Goal: Task Accomplishment & Management: Manage account settings

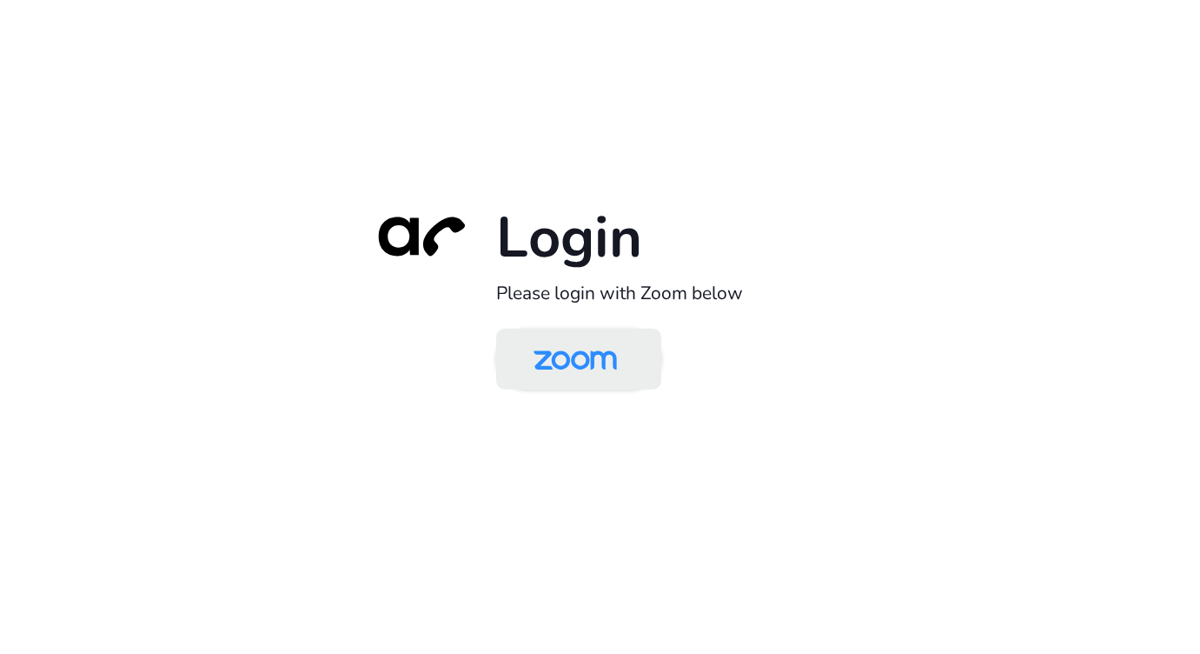
click at [599, 380] on img at bounding box center [575, 360] width 120 height 56
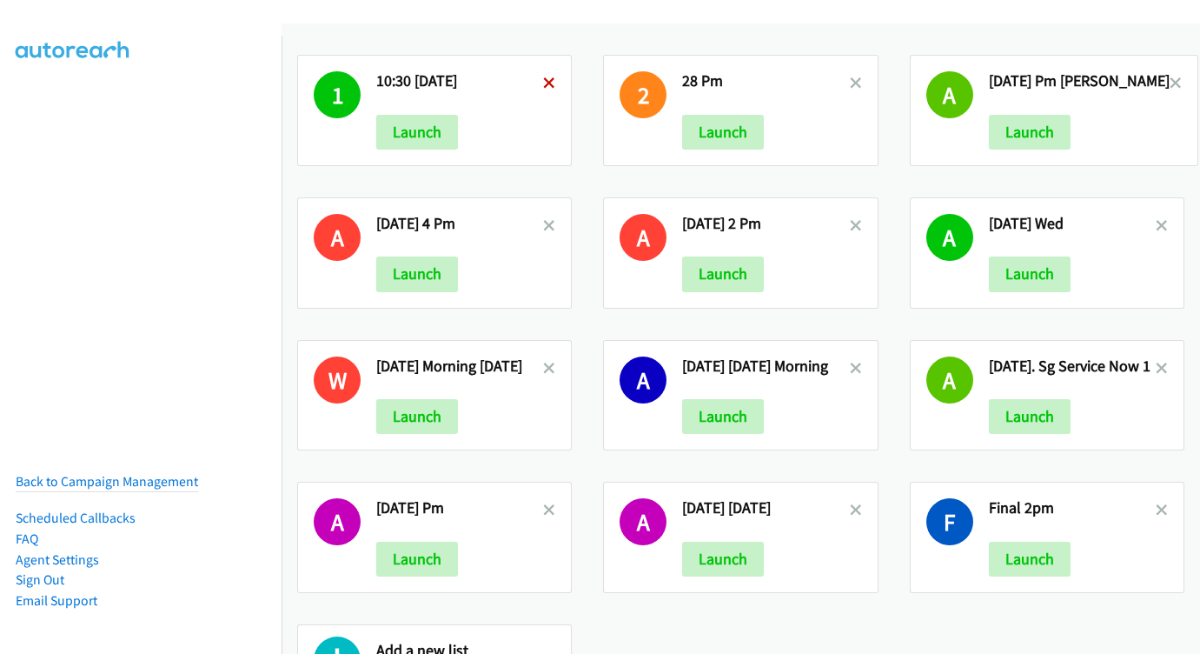
click at [545, 81] on icon at bounding box center [549, 84] width 12 height 12
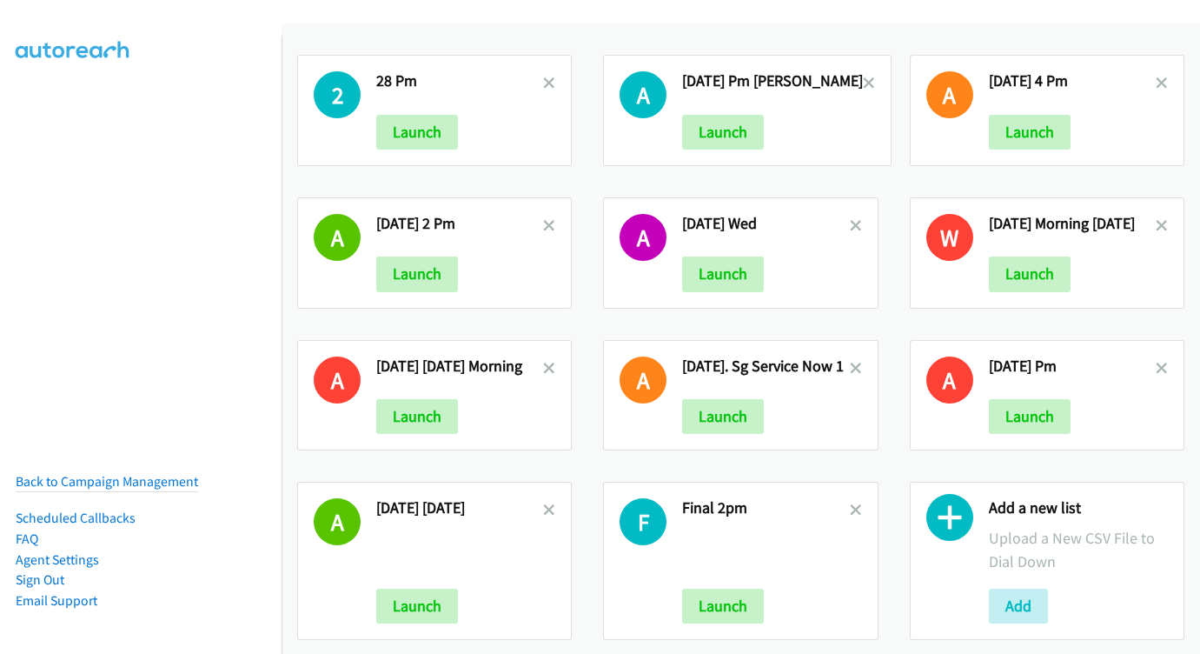
click at [545, 81] on icon at bounding box center [549, 84] width 12 height 12
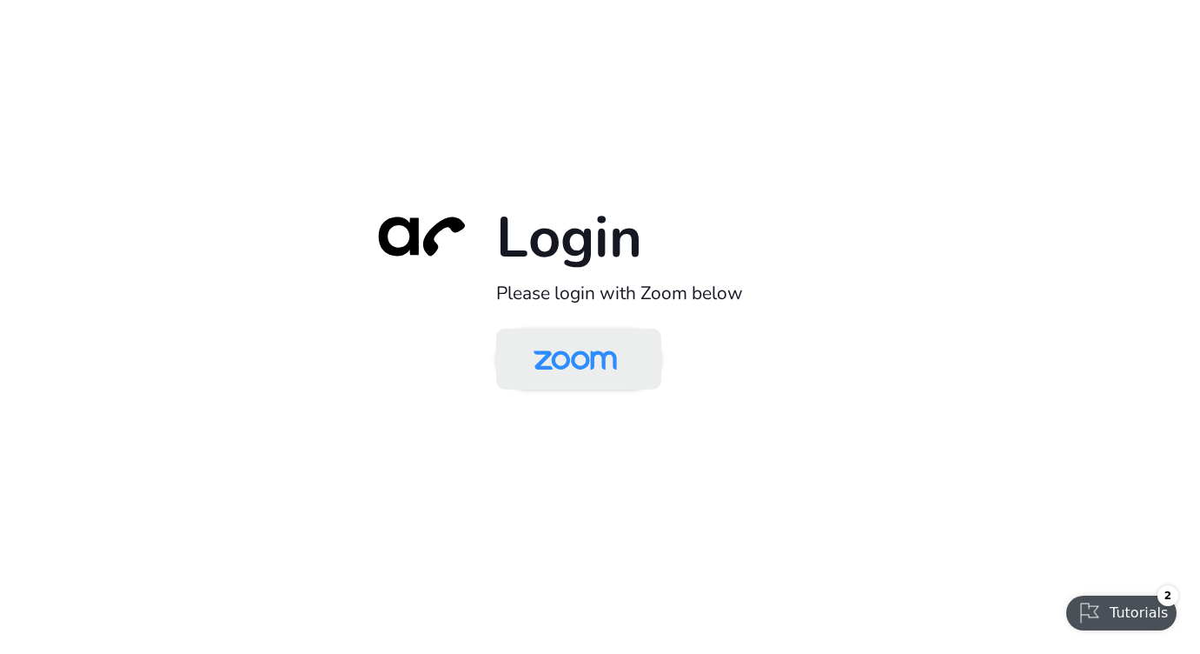
click at [576, 371] on img at bounding box center [575, 360] width 120 height 56
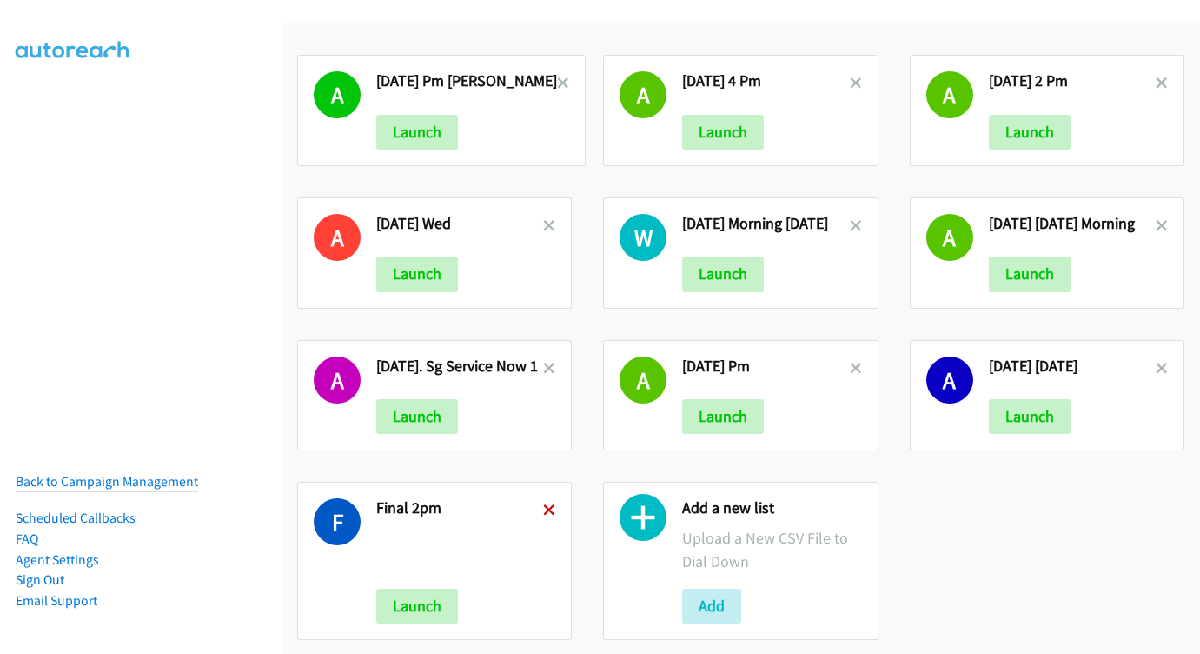
click at [544, 506] on icon at bounding box center [549, 511] width 12 height 12
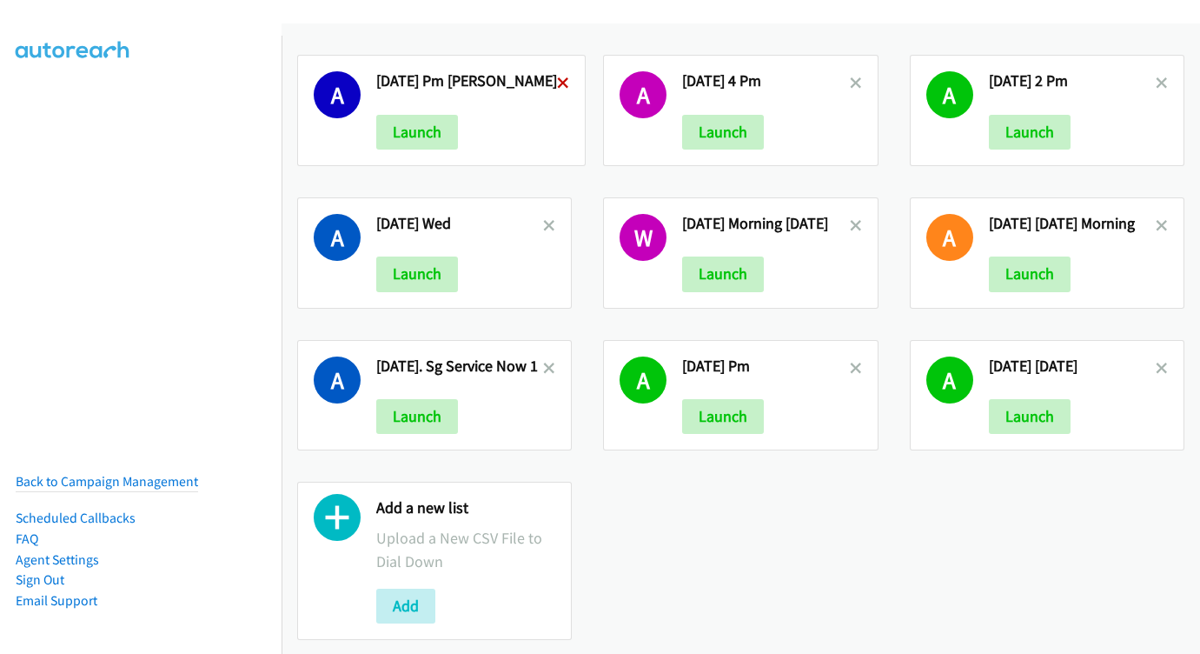
click at [557, 80] on icon at bounding box center [563, 84] width 12 height 12
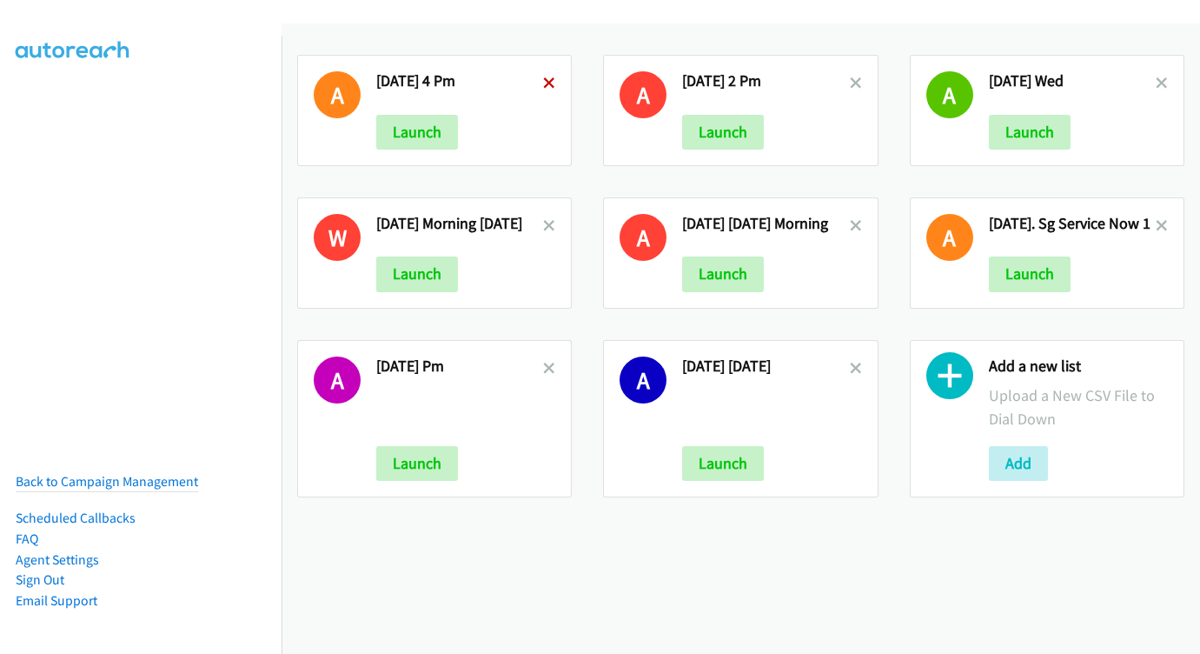
click at [544, 84] on icon at bounding box center [549, 84] width 12 height 12
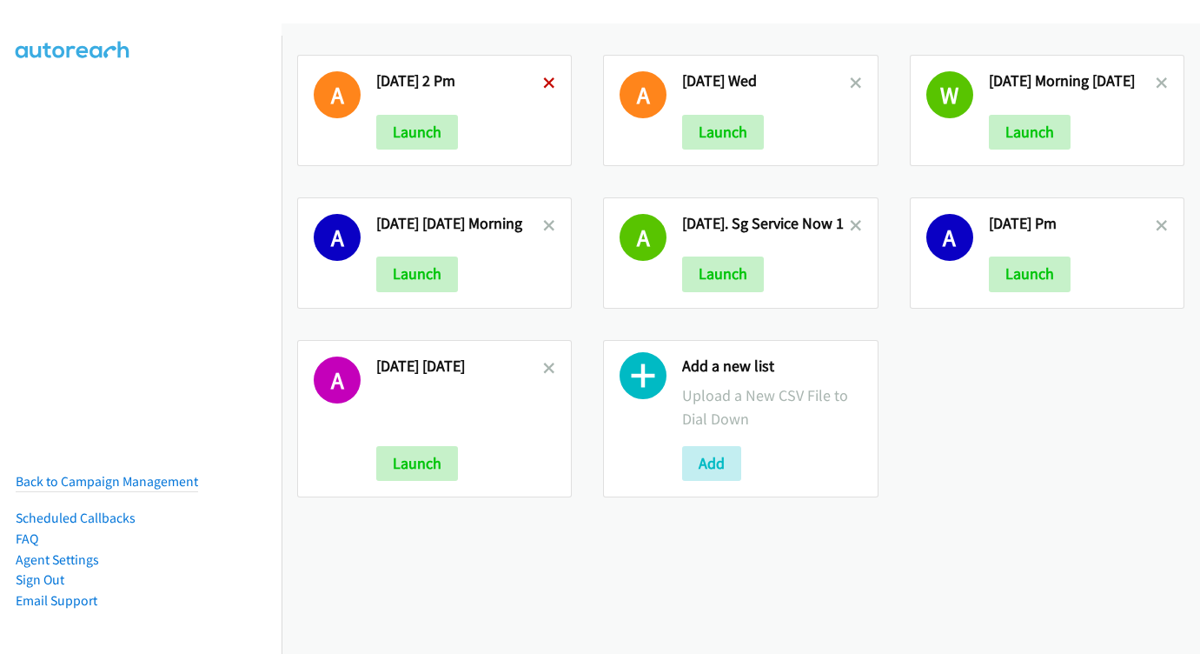
drag, startPoint x: 0, startPoint y: 0, endPoint x: 544, endPoint y: 82, distance: 550.2
click at [544, 82] on icon at bounding box center [549, 84] width 12 height 12
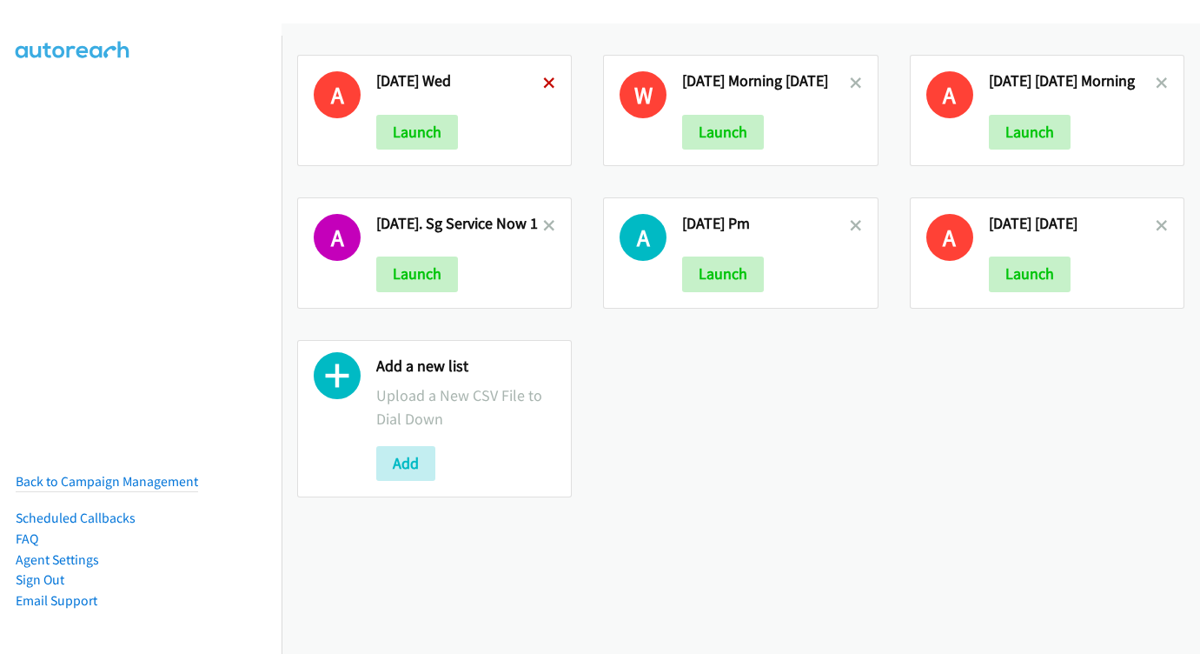
drag, startPoint x: 0, startPoint y: 0, endPoint x: 545, endPoint y: 83, distance: 551.3
click at [545, 83] on icon at bounding box center [549, 84] width 12 height 12
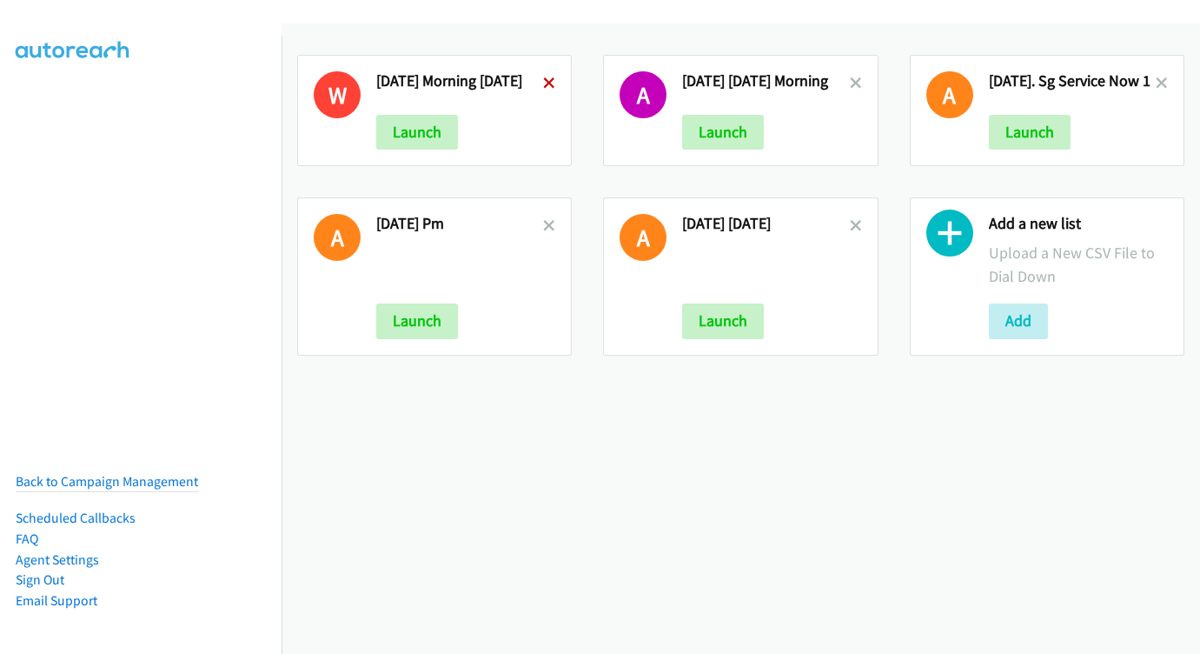
click at [555, 83] on icon at bounding box center [549, 84] width 12 height 12
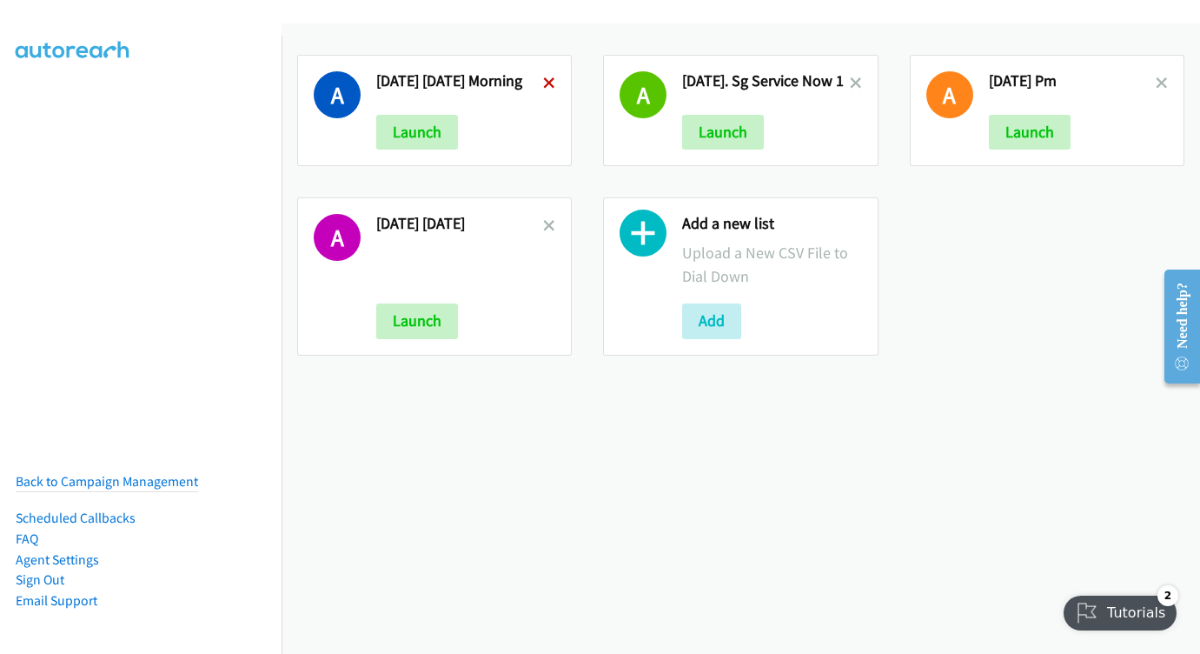
click at [555, 86] on icon at bounding box center [549, 84] width 12 height 12
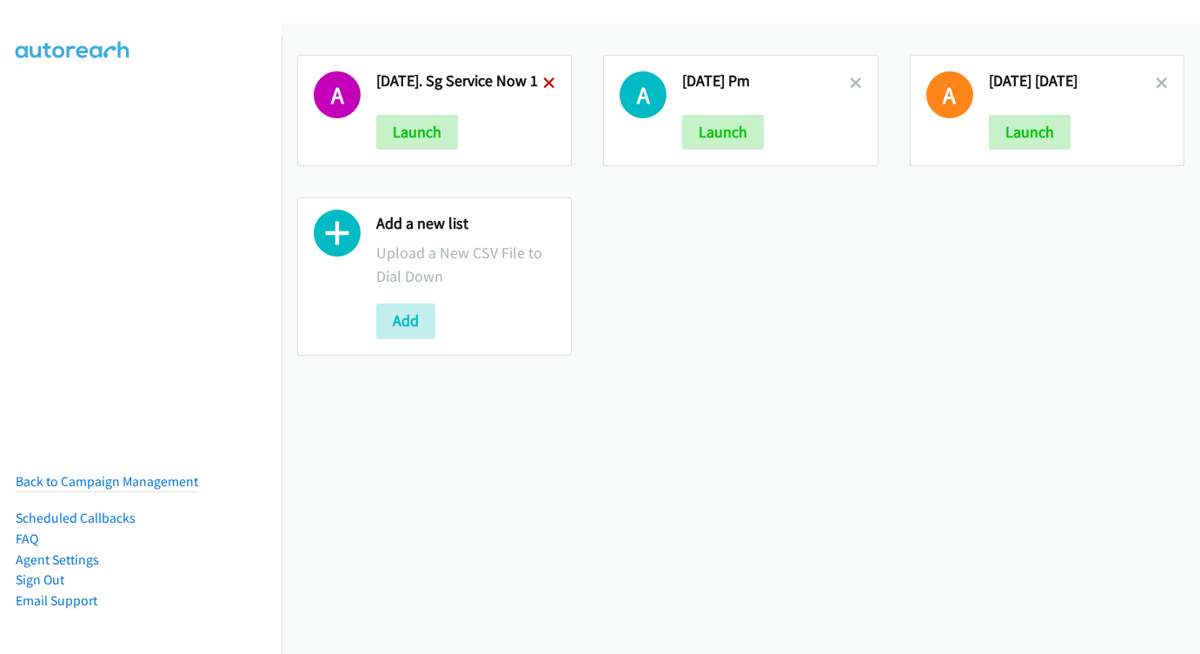
click at [555, 84] on icon at bounding box center [549, 84] width 12 height 12
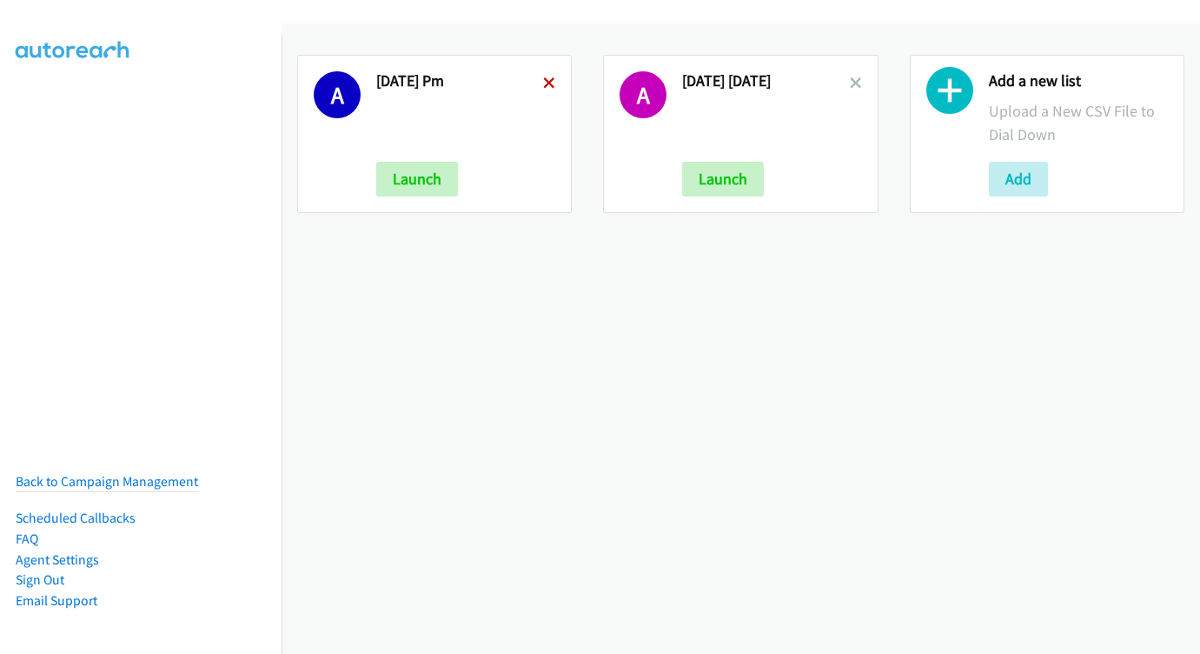
click at [547, 83] on icon at bounding box center [549, 84] width 12 height 12
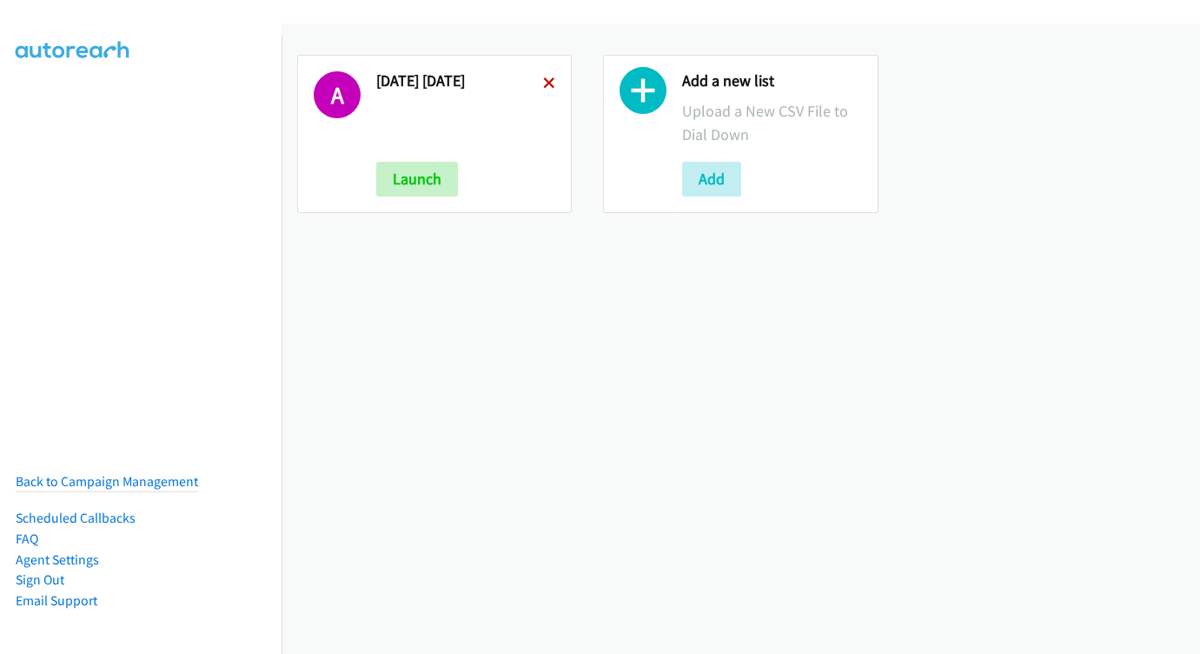
click at [547, 81] on icon at bounding box center [549, 84] width 12 height 12
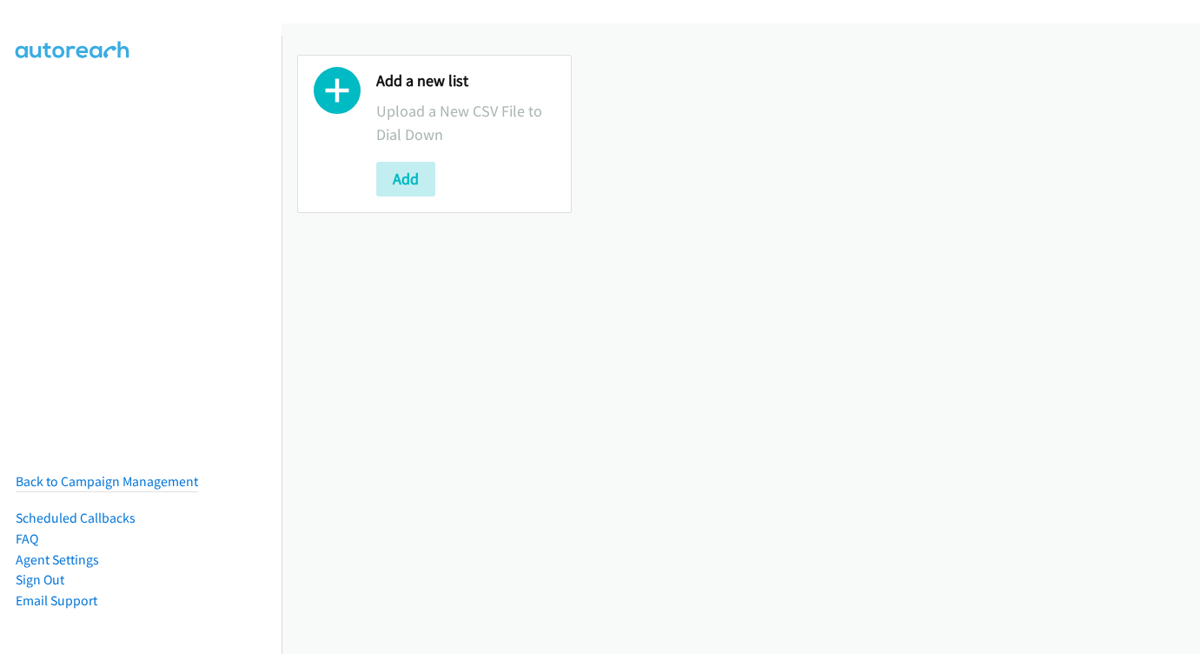
click at [429, 184] on button "Add" at bounding box center [405, 179] width 59 height 35
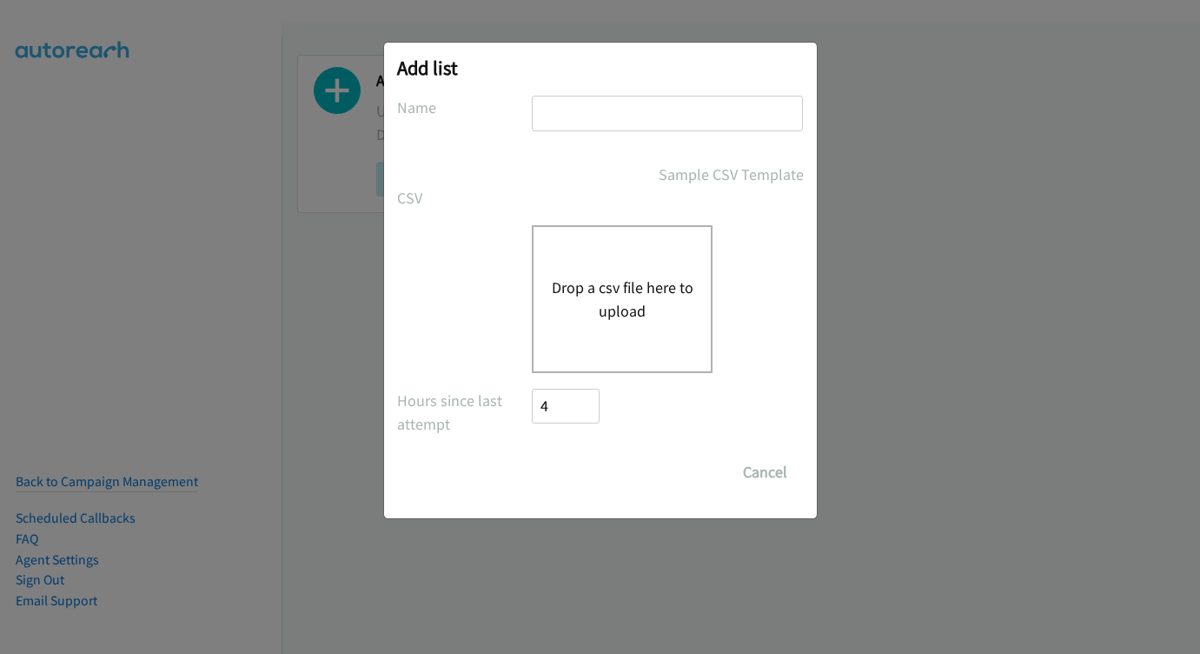
click at [657, 103] on input "text" at bounding box center [667, 114] width 271 height 36
type input "s"
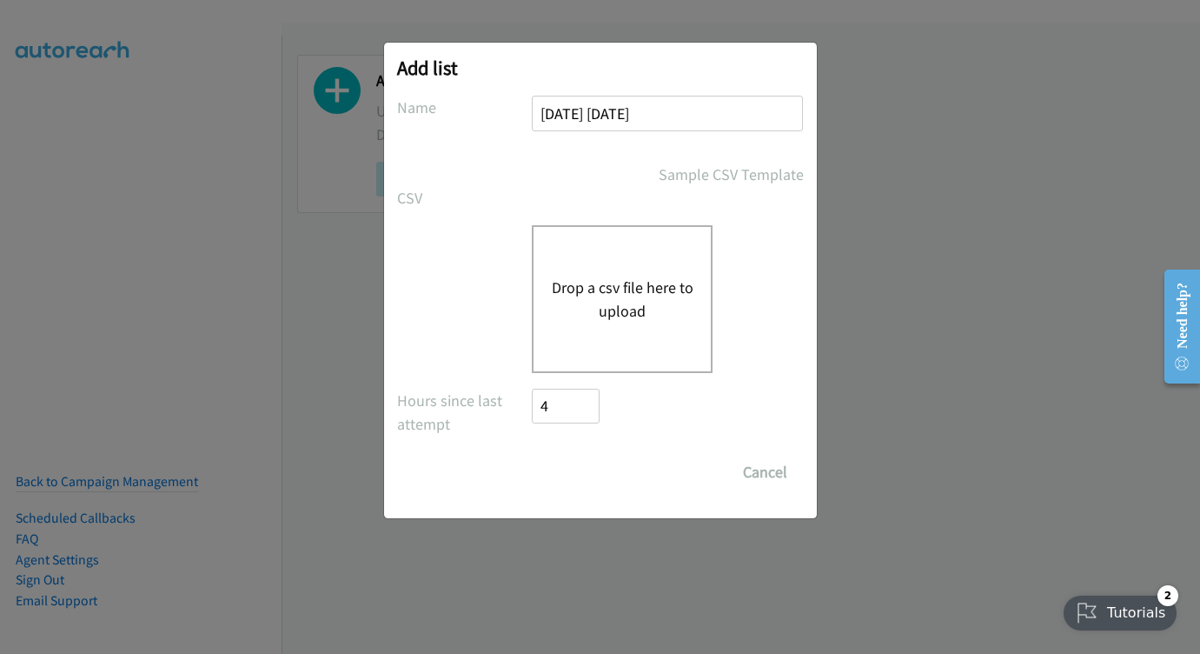
type input "SEP 1 MONDAY"
click at [607, 320] on button "Drop a csv file here to upload" at bounding box center [622, 299] width 143 height 47
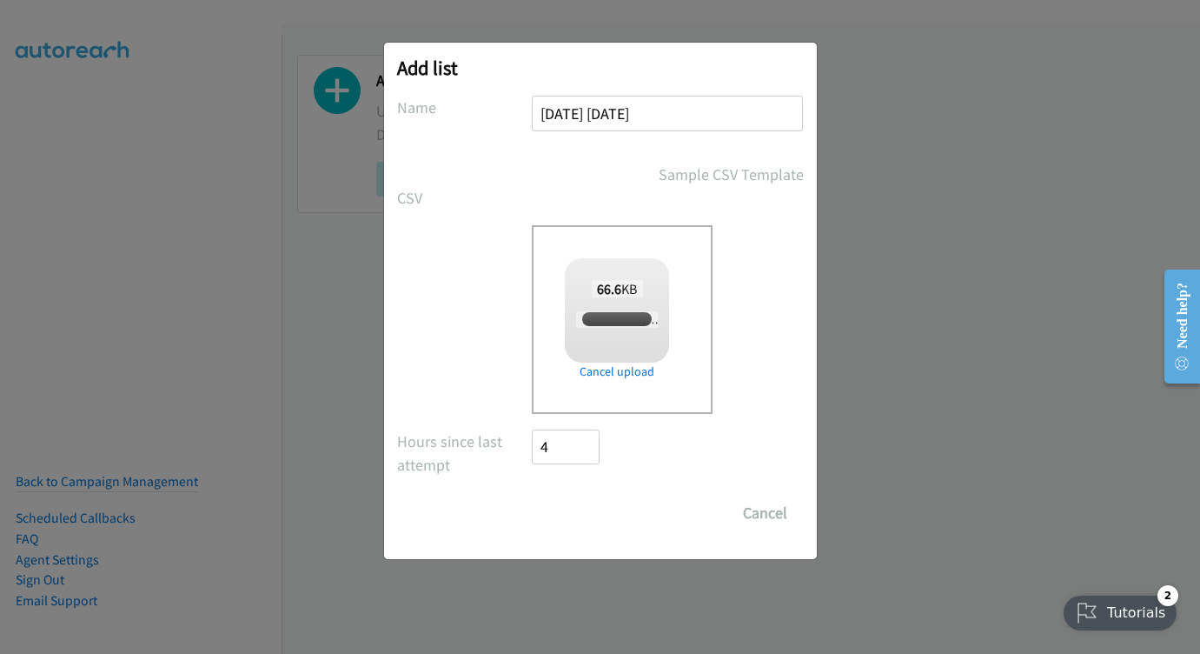
checkbox input "true"
click at [587, 525] on input "Save List" at bounding box center [578, 512] width 91 height 35
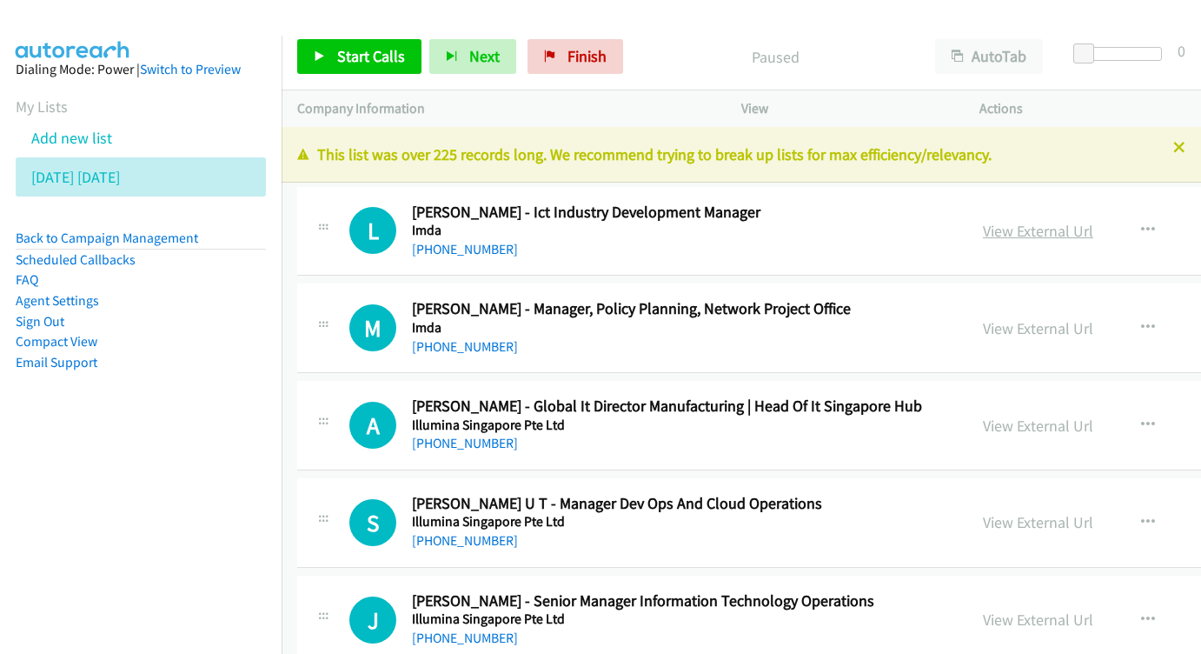
click at [983, 230] on link "View External Url" at bounding box center [1038, 231] width 110 height 20
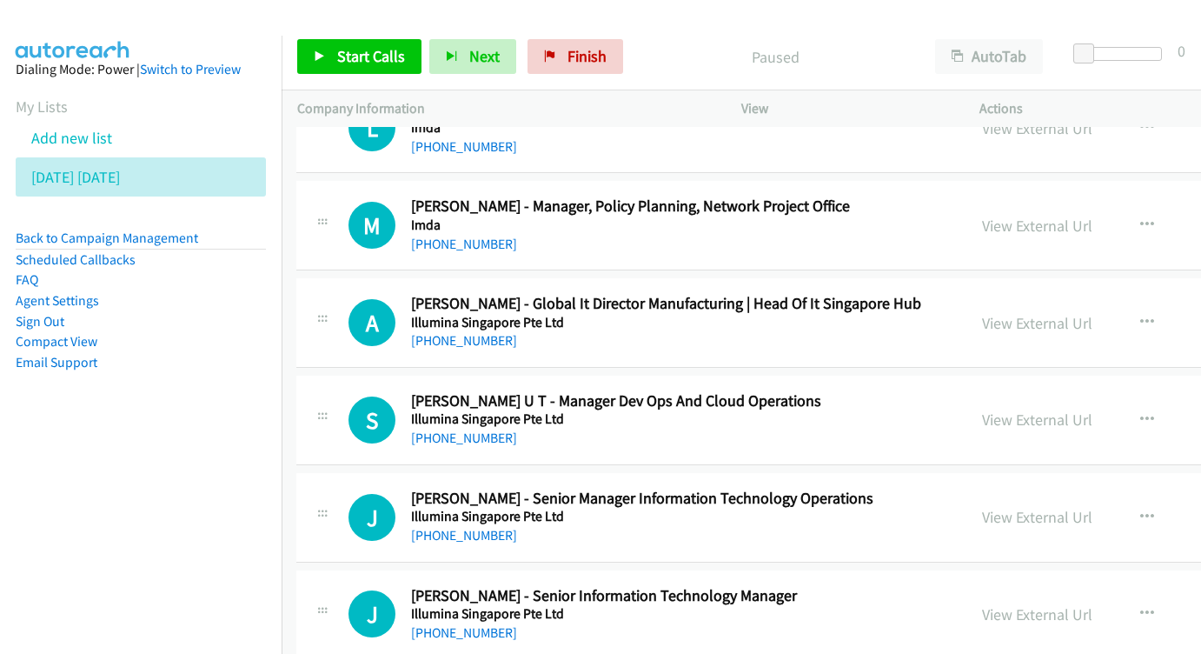
scroll to position [103, 2]
click at [981, 221] on link "View External Url" at bounding box center [1036, 226] width 110 height 20
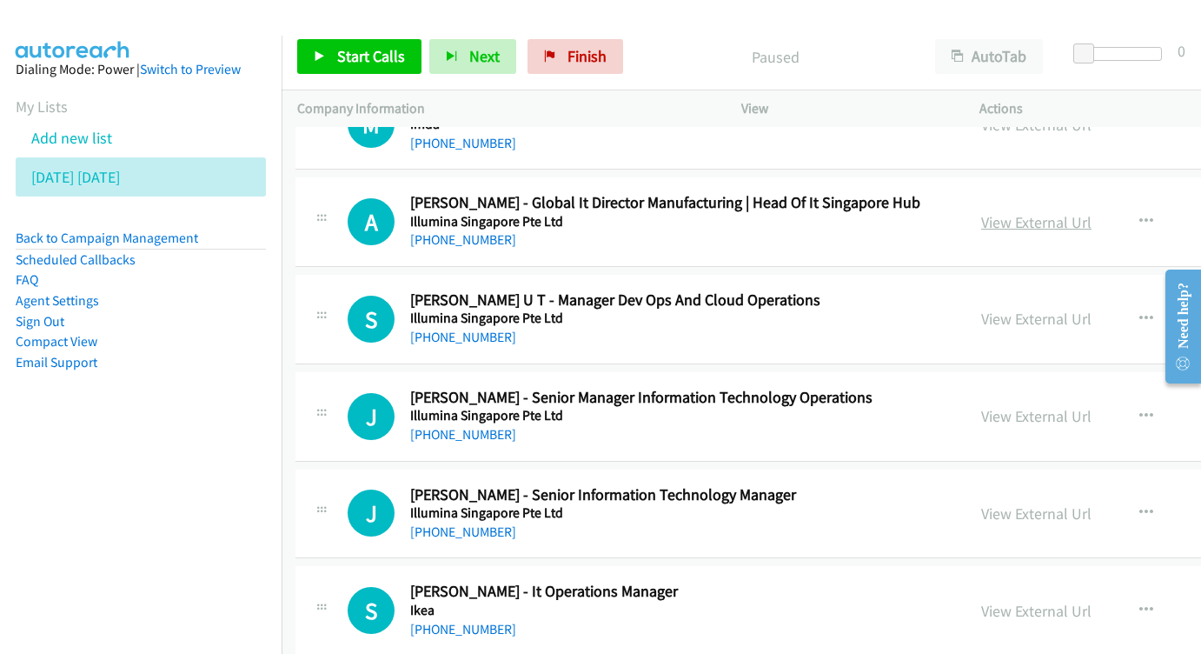
click at [981, 212] on link "View External Url" at bounding box center [1036, 222] width 110 height 20
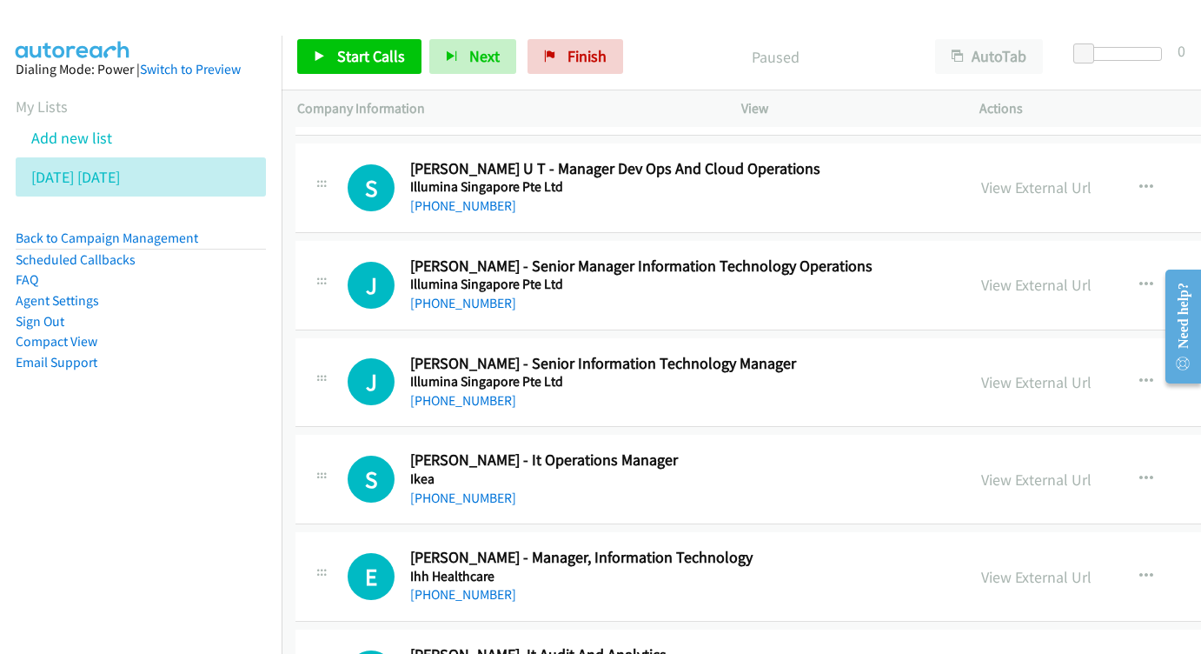
scroll to position [335, 3]
click at [980, 177] on link "View External Url" at bounding box center [1035, 187] width 110 height 20
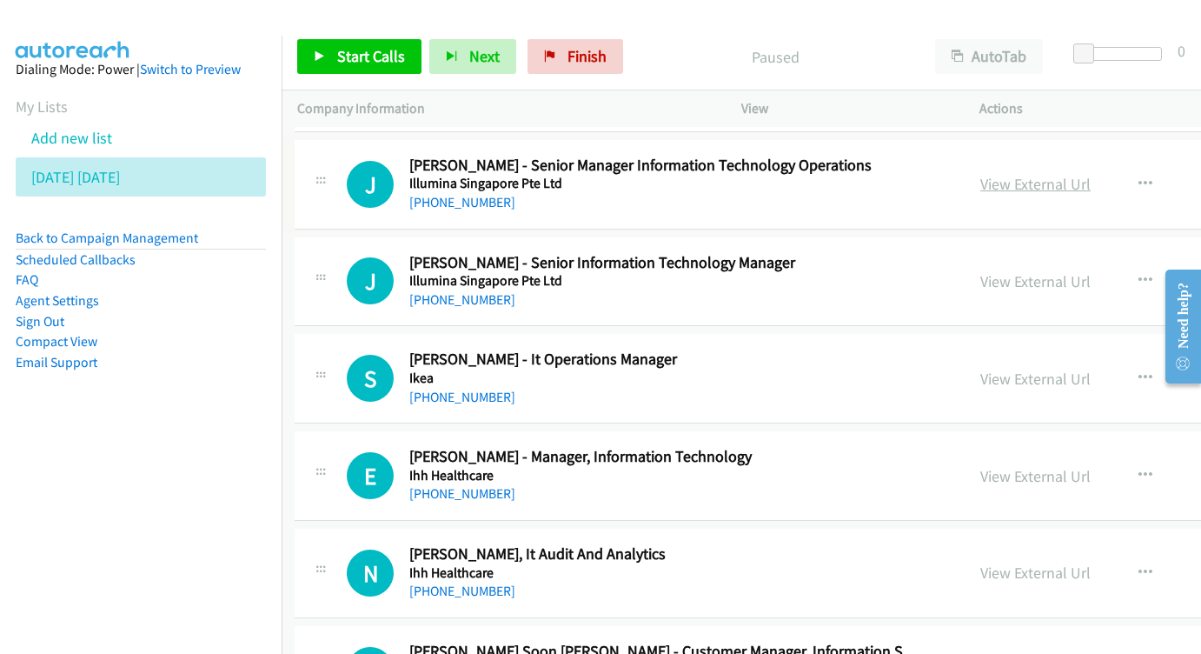
click at [980, 176] on link "View External Url" at bounding box center [1035, 184] width 110 height 20
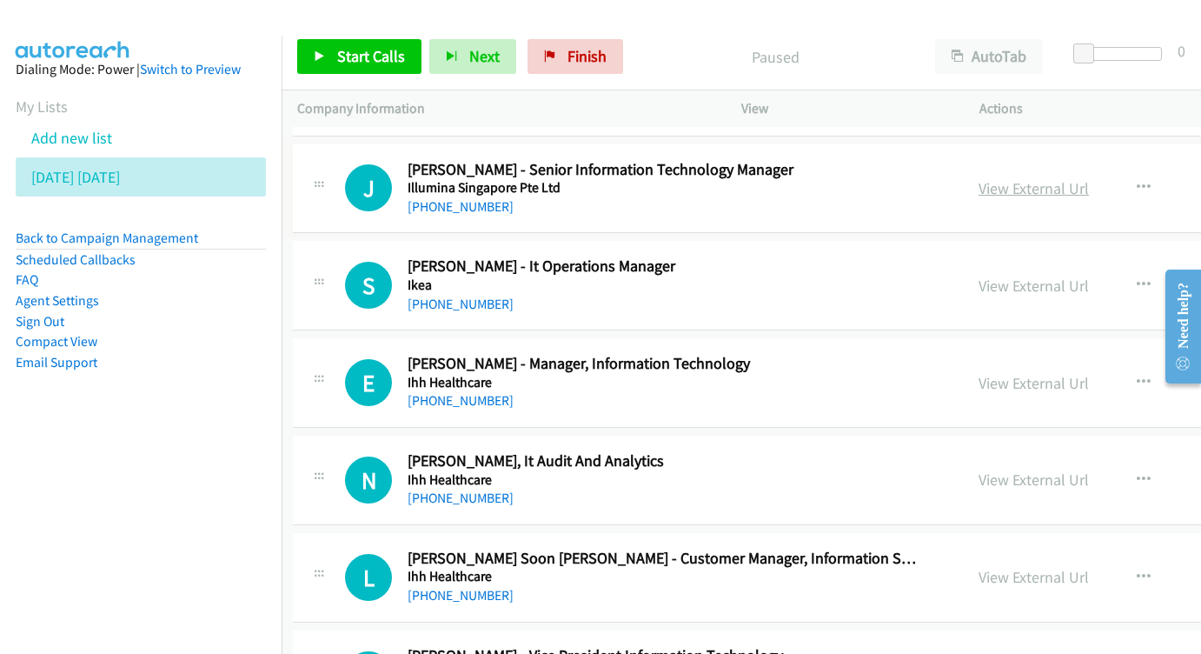
click at [979, 186] on link "View External Url" at bounding box center [1034, 188] width 110 height 20
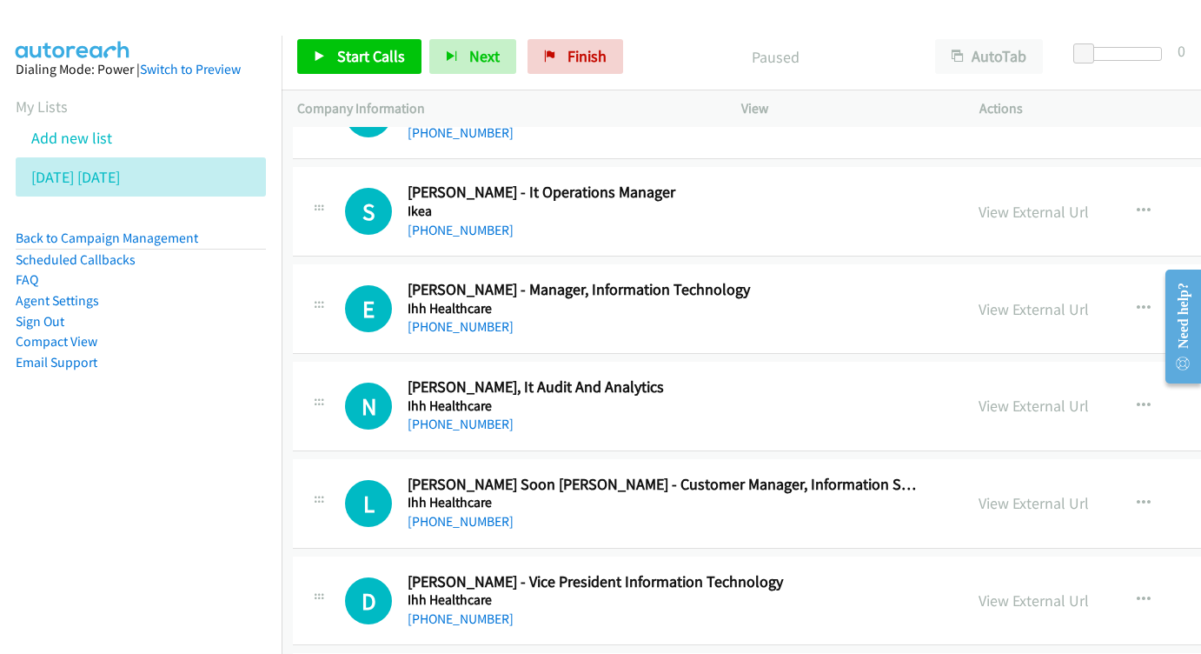
scroll to position [607, 4]
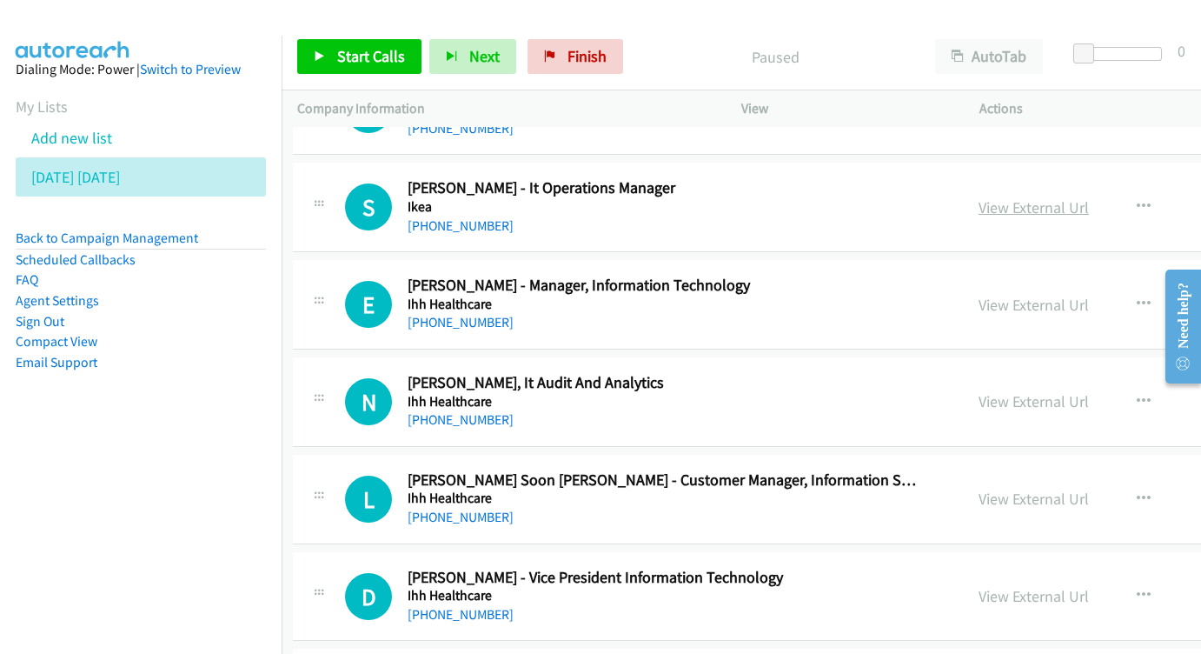
click at [979, 200] on link "View External Url" at bounding box center [1034, 207] width 110 height 20
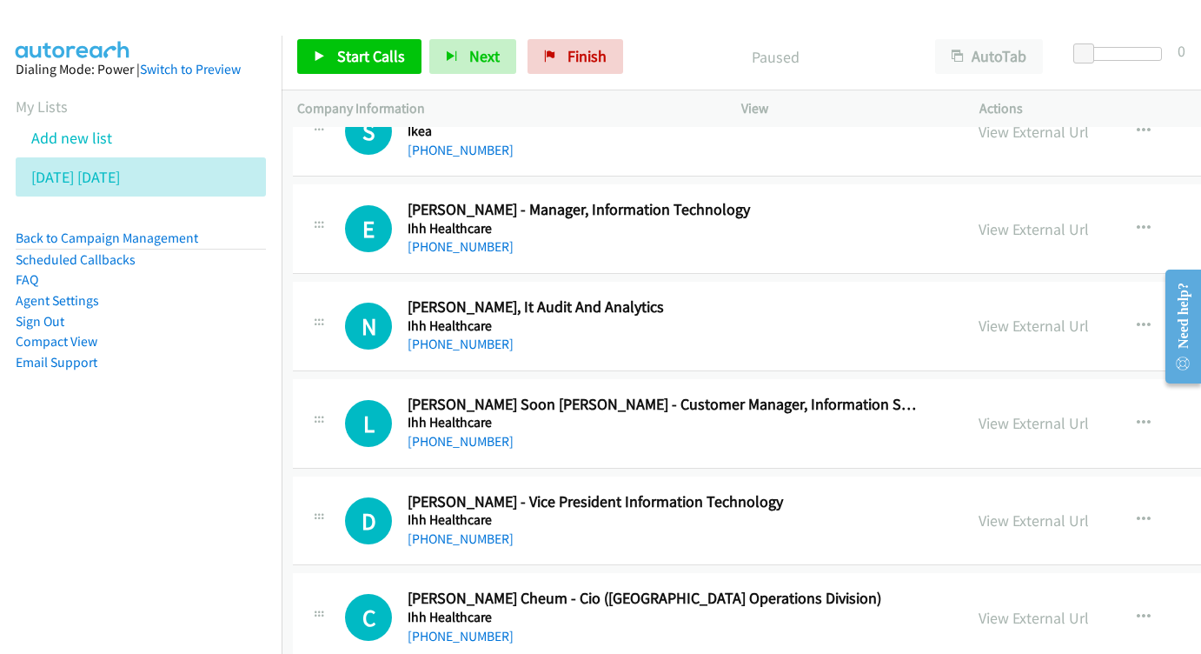
scroll to position [698, 4]
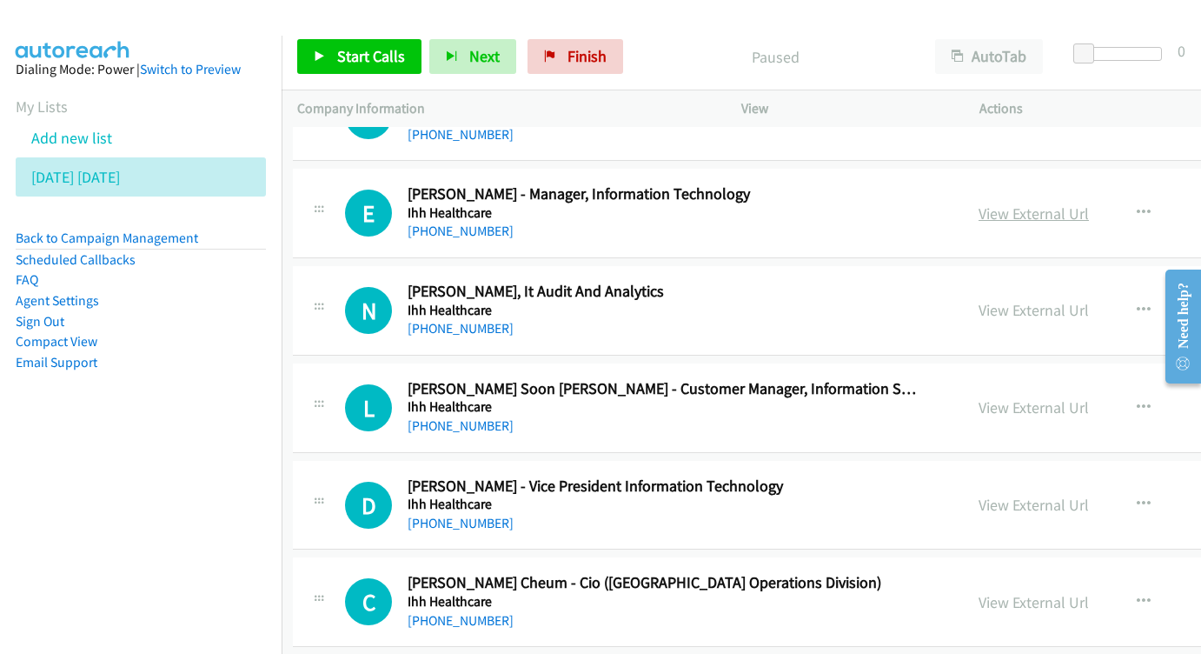
click at [979, 203] on link "View External Url" at bounding box center [1034, 213] width 110 height 20
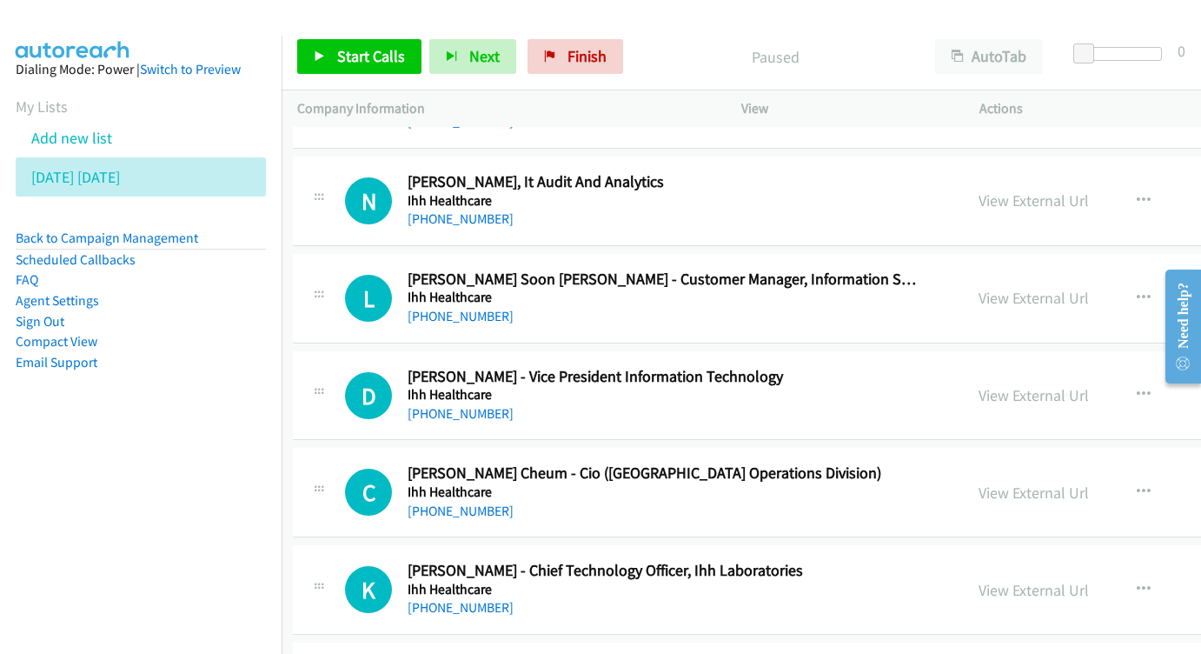
scroll to position [807, 7]
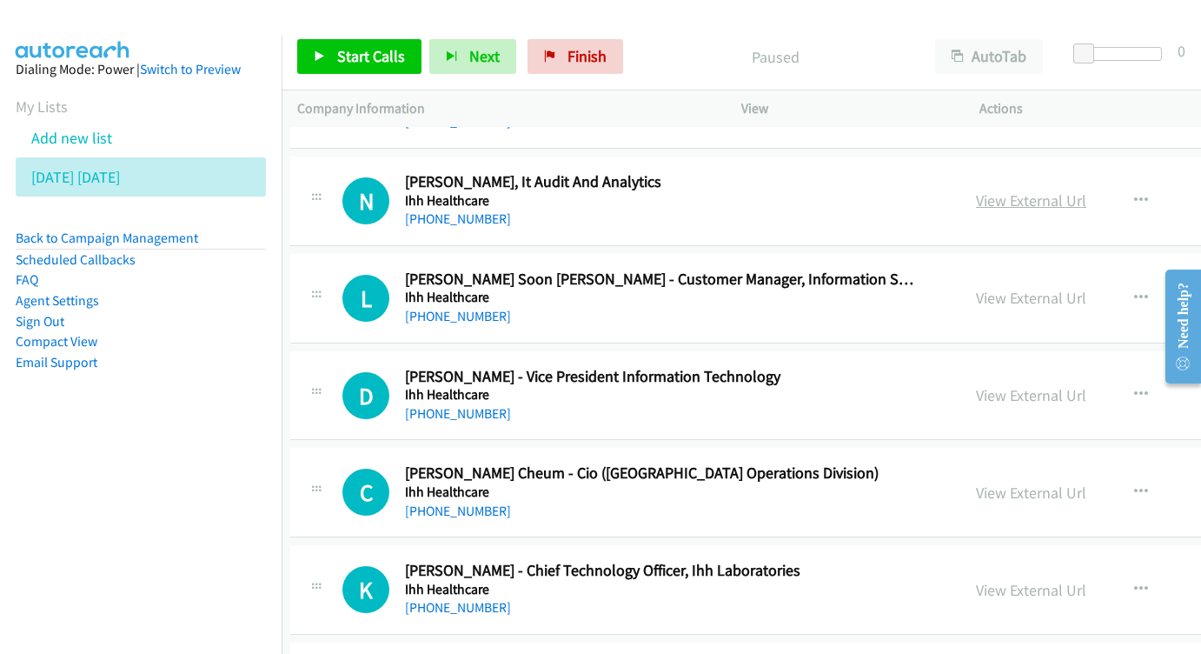
click at [976, 190] on link "View External Url" at bounding box center [1031, 200] width 110 height 20
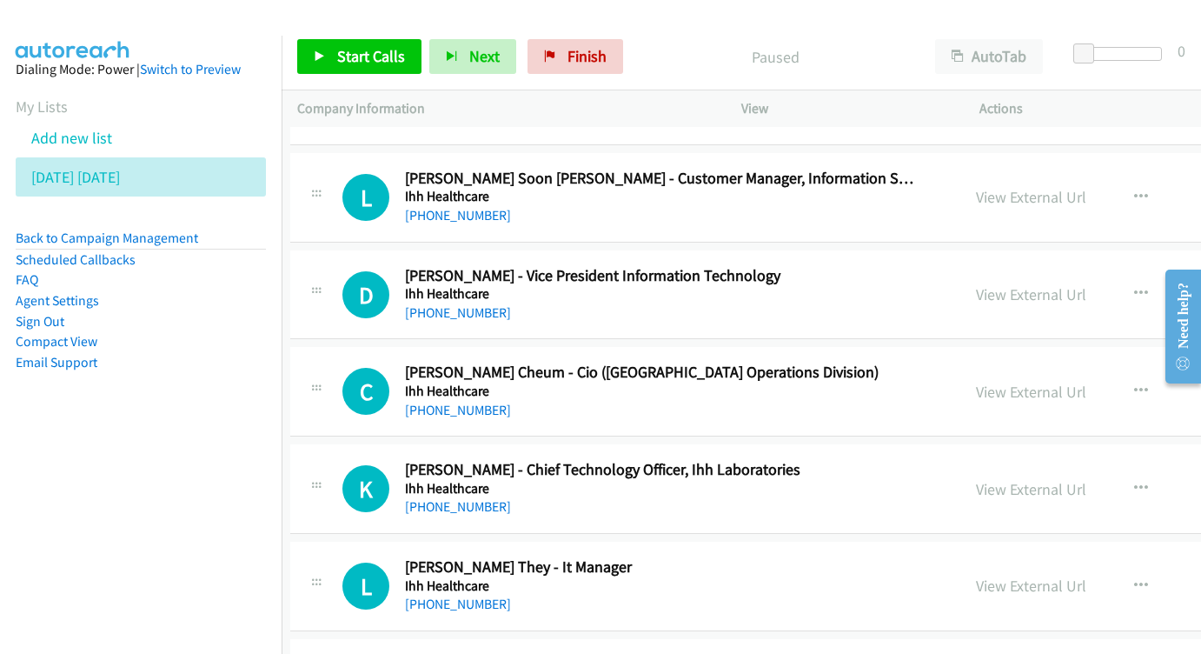
scroll to position [908, 8]
click at [975, 189] on link "View External Url" at bounding box center [1030, 197] width 110 height 20
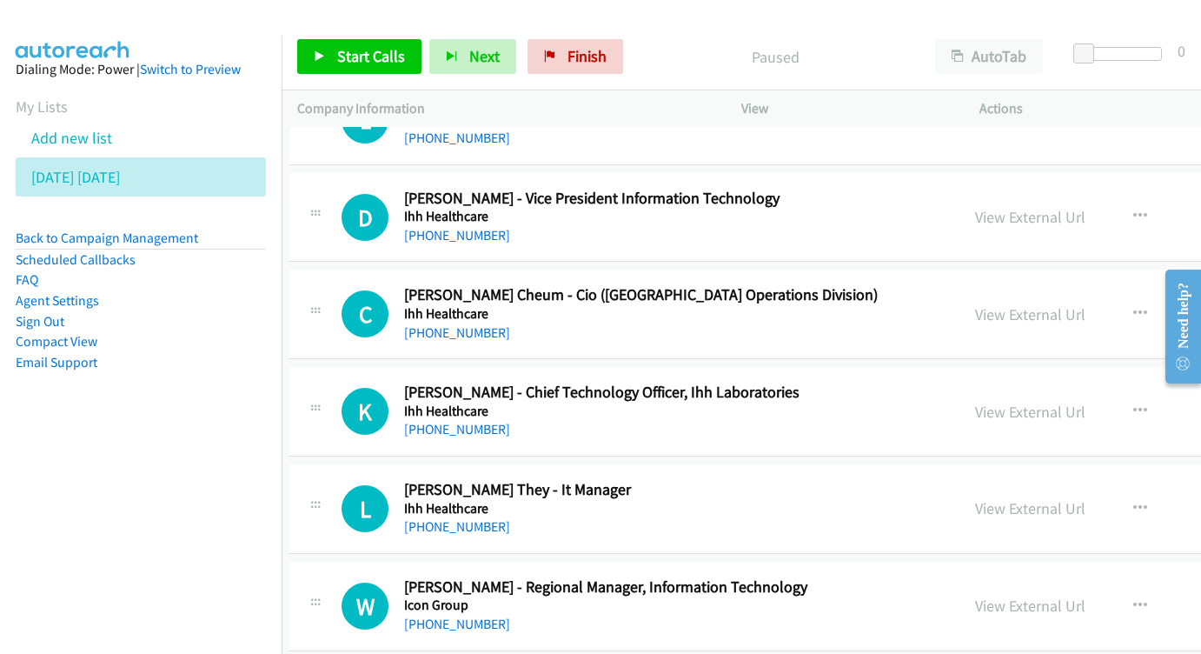
scroll to position [989, 8]
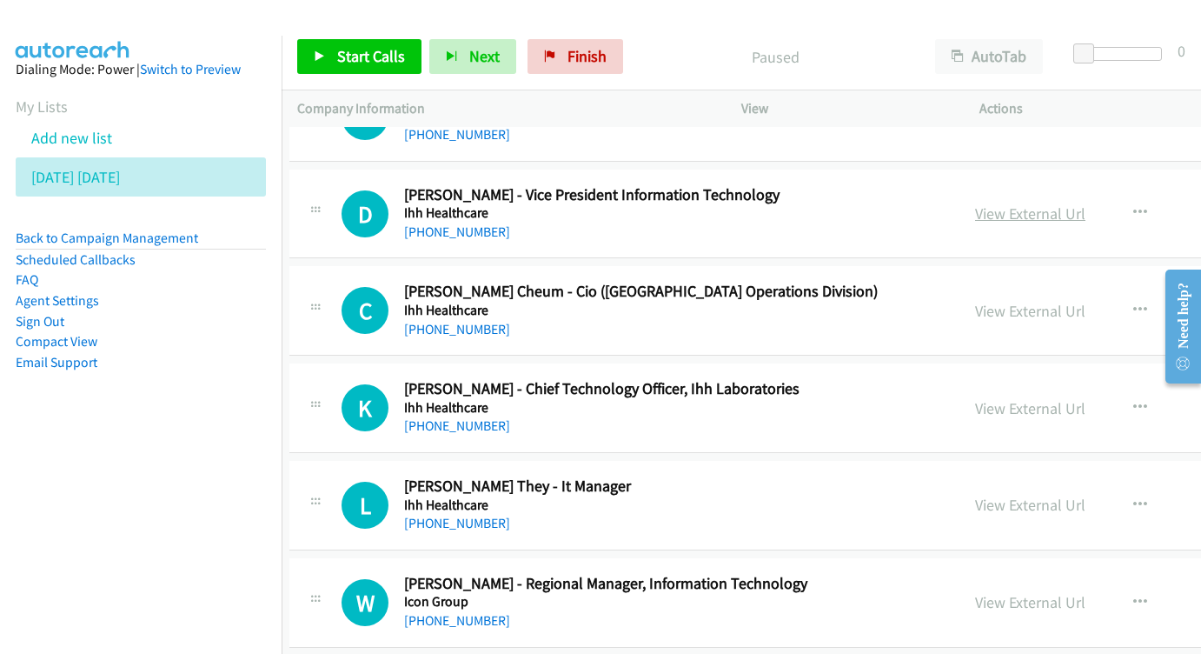
click at [975, 203] on link "View External Url" at bounding box center [1030, 213] width 110 height 20
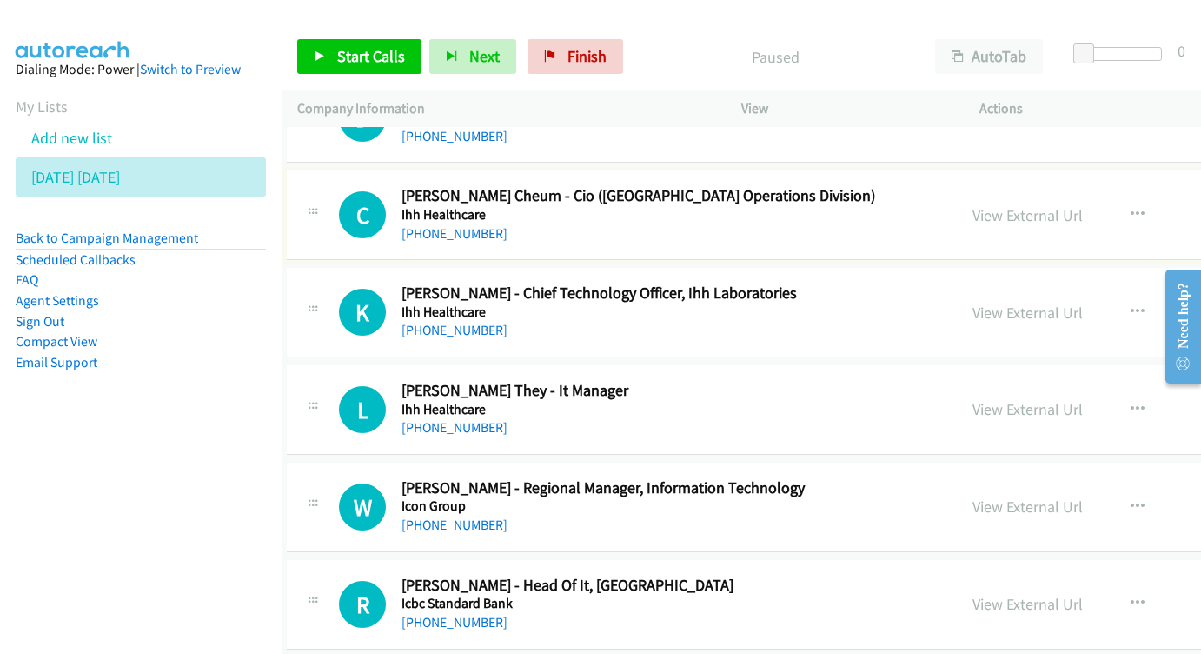
scroll to position [1042, 10]
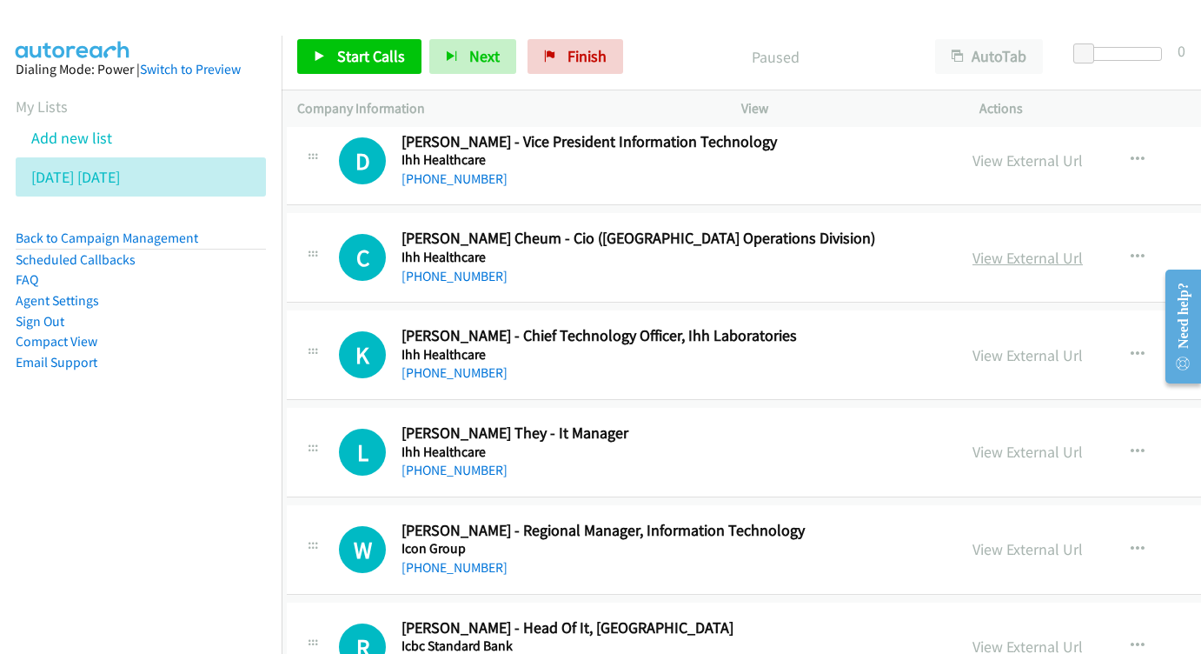
click at [973, 248] on link "View External Url" at bounding box center [1028, 258] width 110 height 20
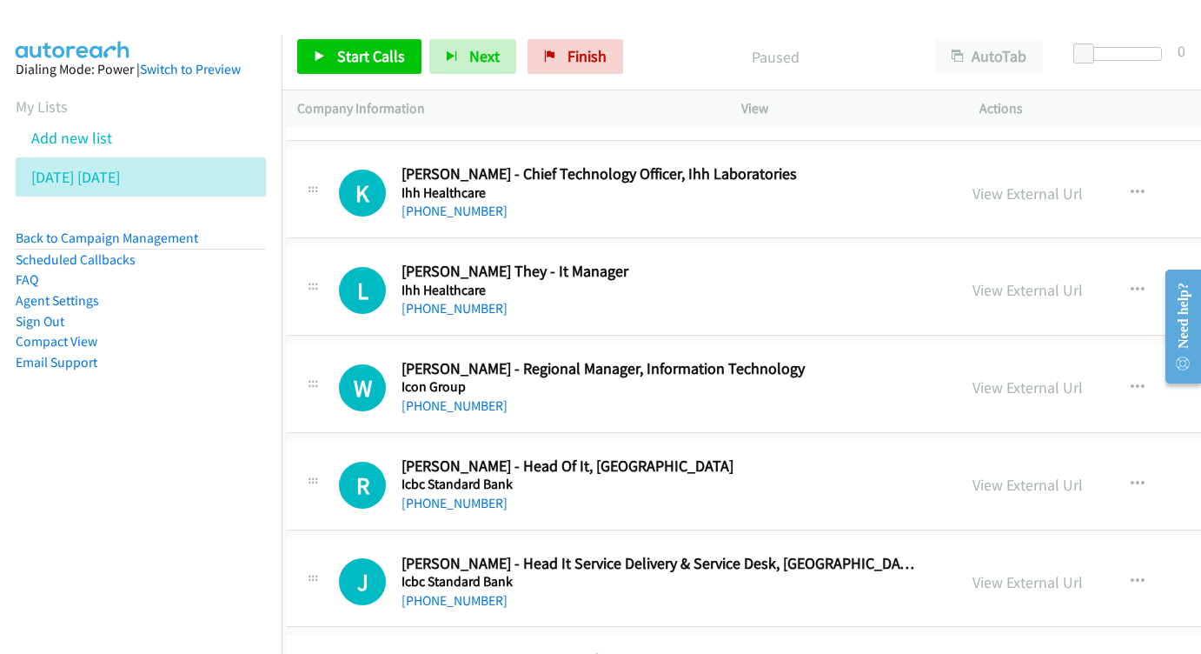
scroll to position [1204, 11]
click at [972, 183] on link "View External Url" at bounding box center [1027, 193] width 110 height 20
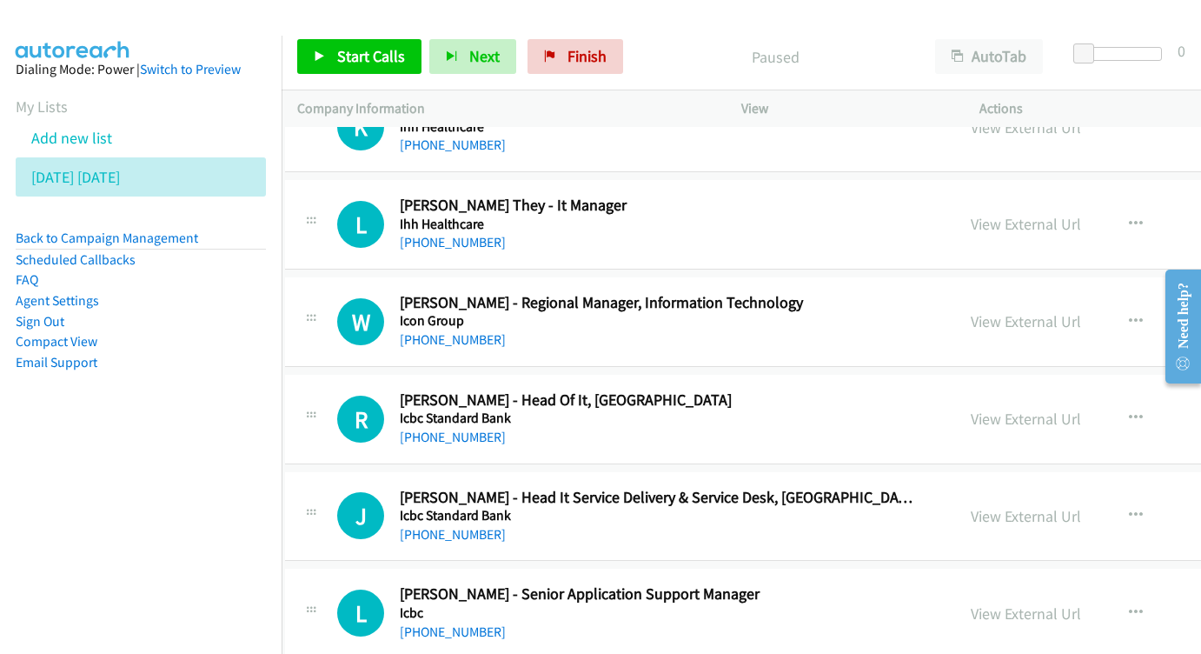
scroll to position [1242, 12]
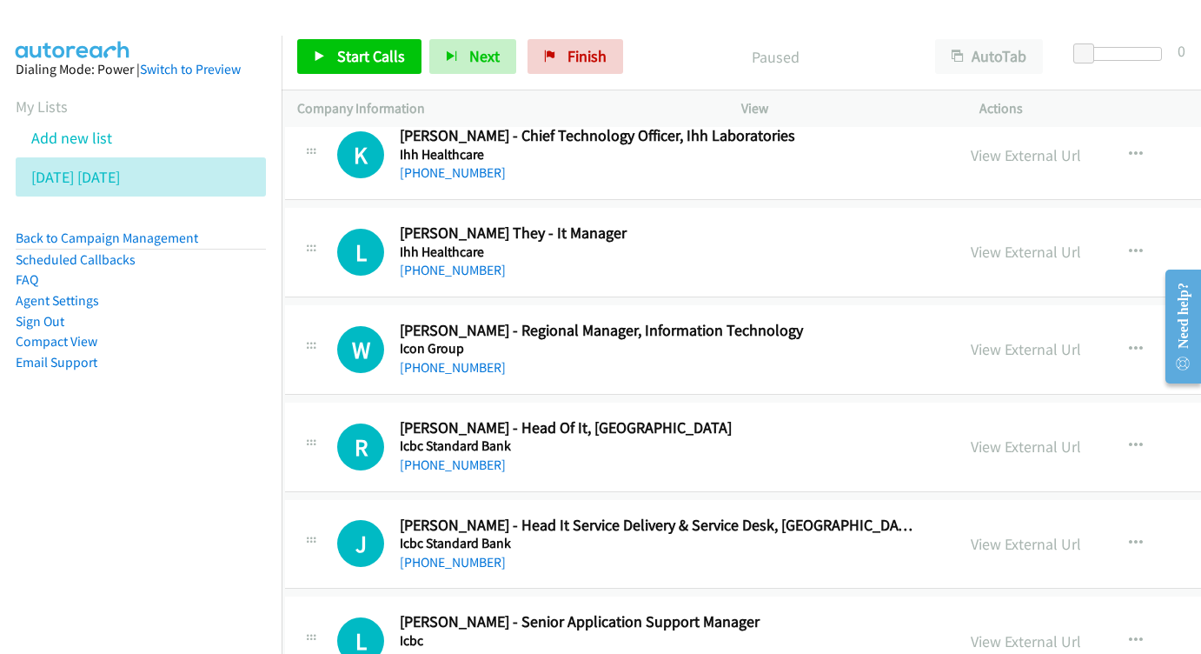
click at [967, 223] on div "View External Url View External Url Schedule/Manage Callback Start Calls Here R…" at bounding box center [1130, 251] width 351 height 57
click at [971, 242] on link "View External Url" at bounding box center [1026, 252] width 110 height 20
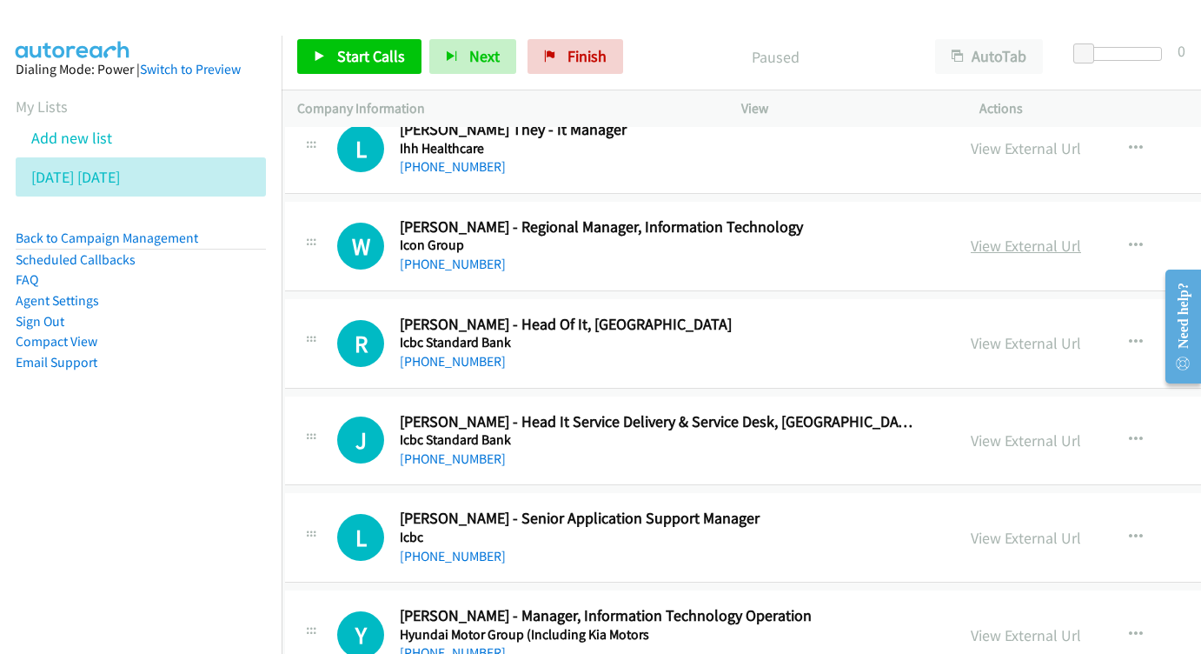
click at [990, 236] on link "View External Url" at bounding box center [1026, 246] width 110 height 20
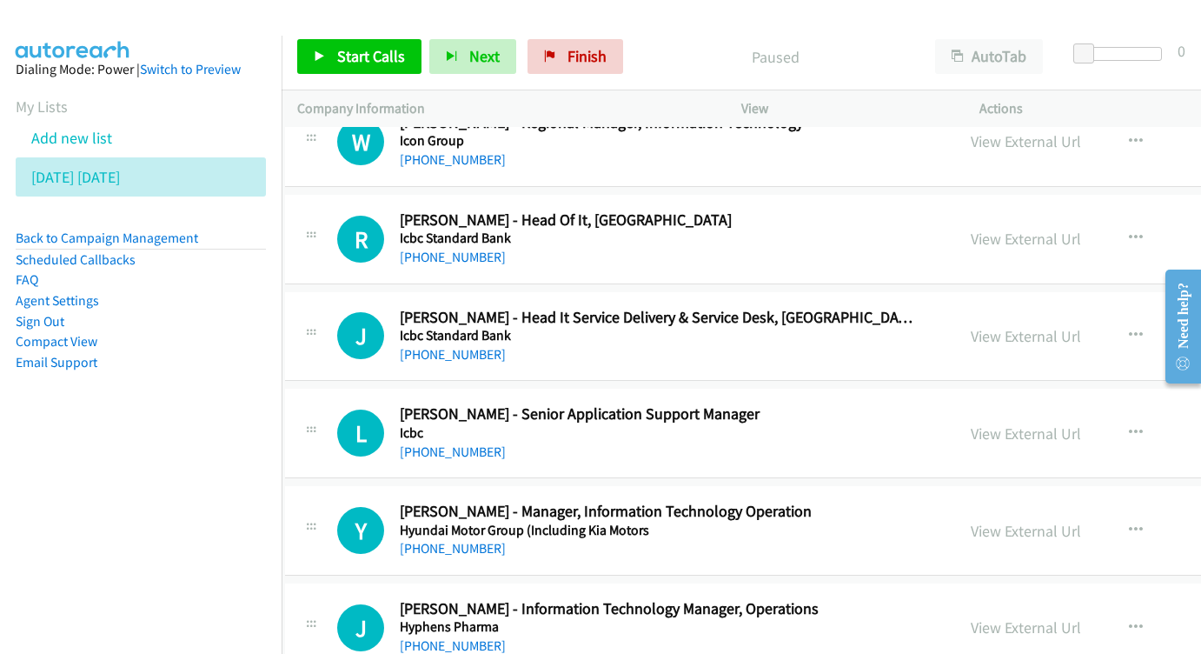
scroll to position [1452, 12]
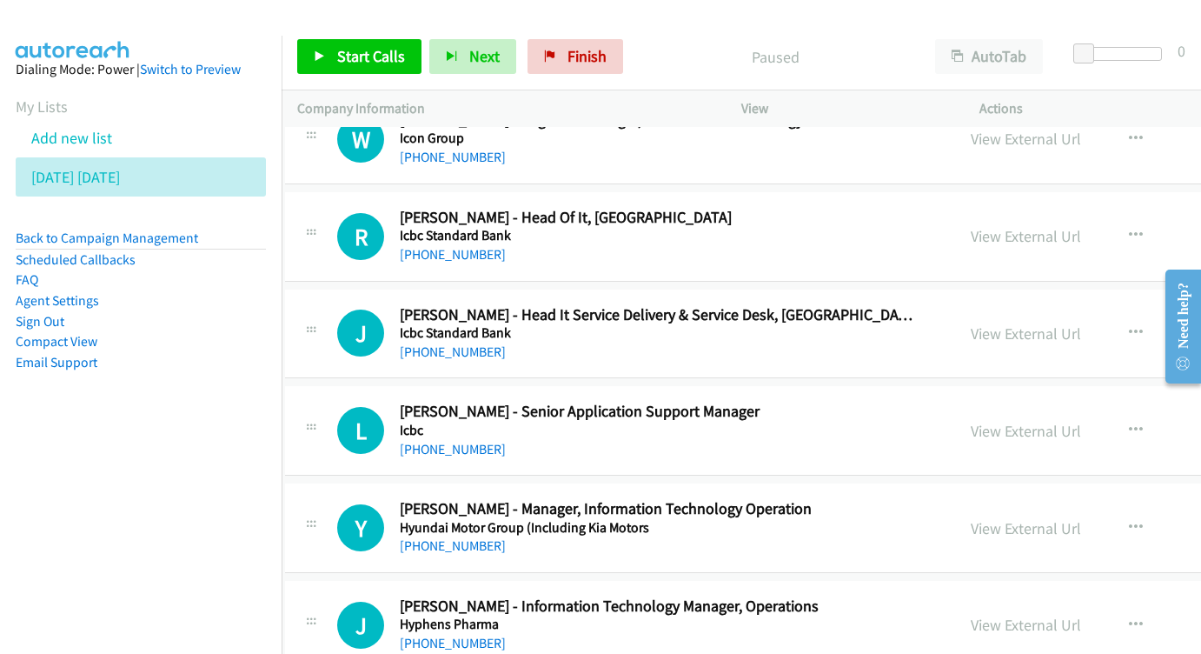
click at [973, 208] on div "View External Url View External Url Schedule/Manage Callback Start Calls Here R…" at bounding box center [1130, 236] width 351 height 57
click at [980, 226] on link "View External Url" at bounding box center [1026, 236] width 110 height 20
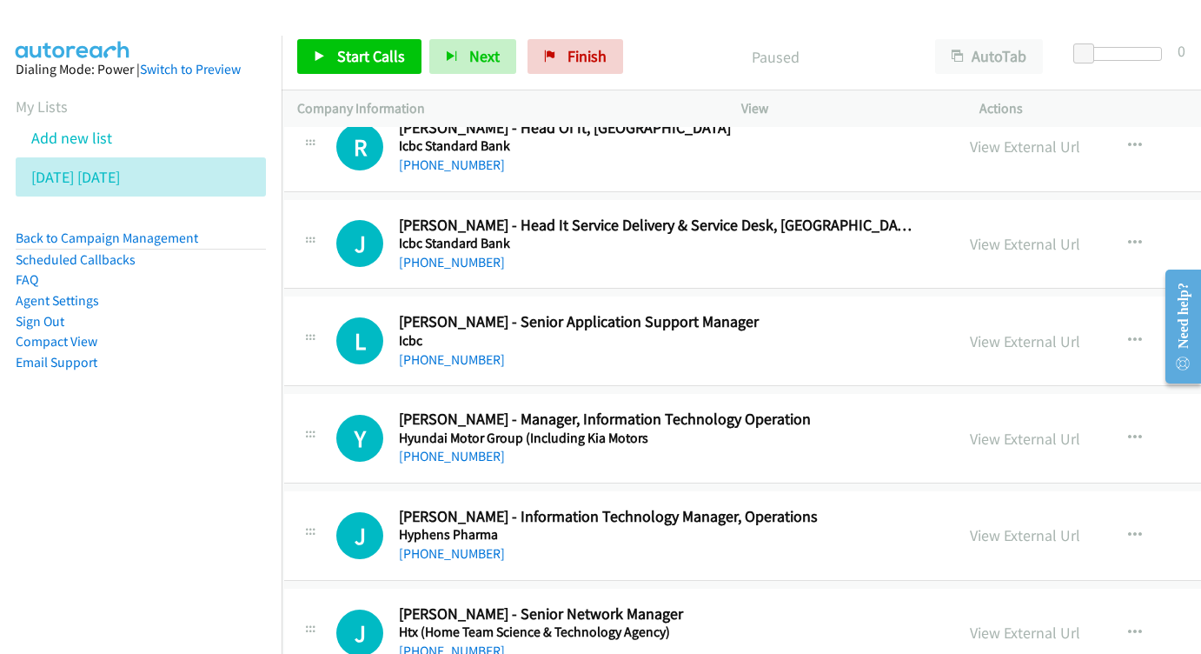
scroll to position [1562, 13]
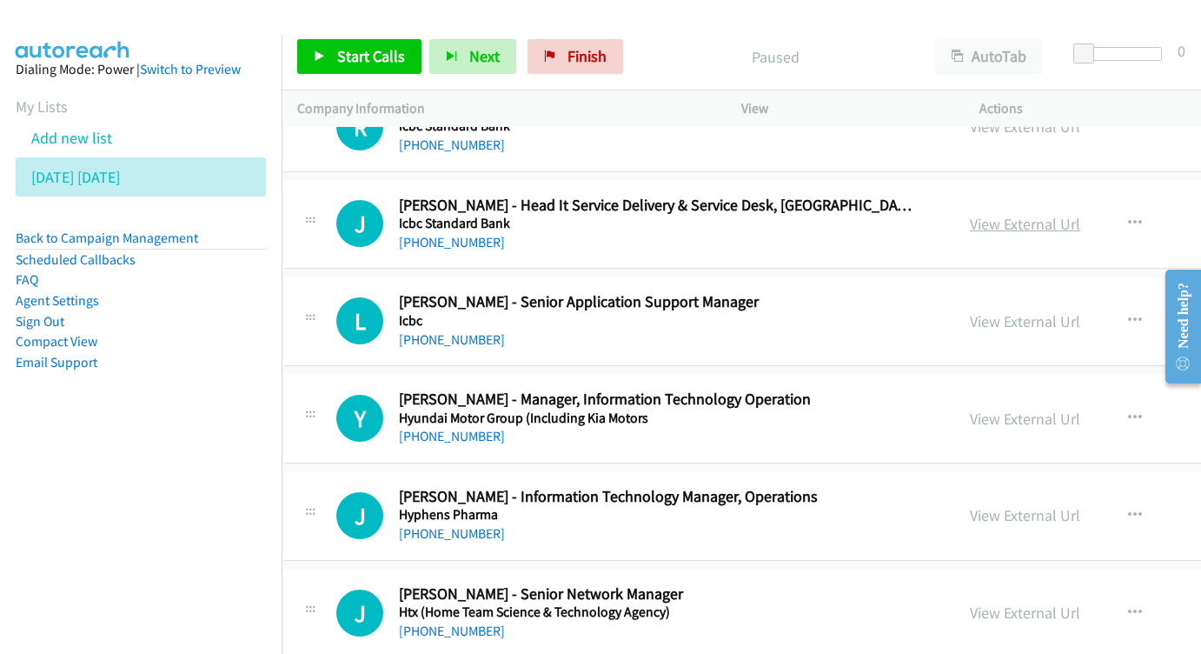
click at [983, 214] on link "View External Url" at bounding box center [1025, 224] width 110 height 20
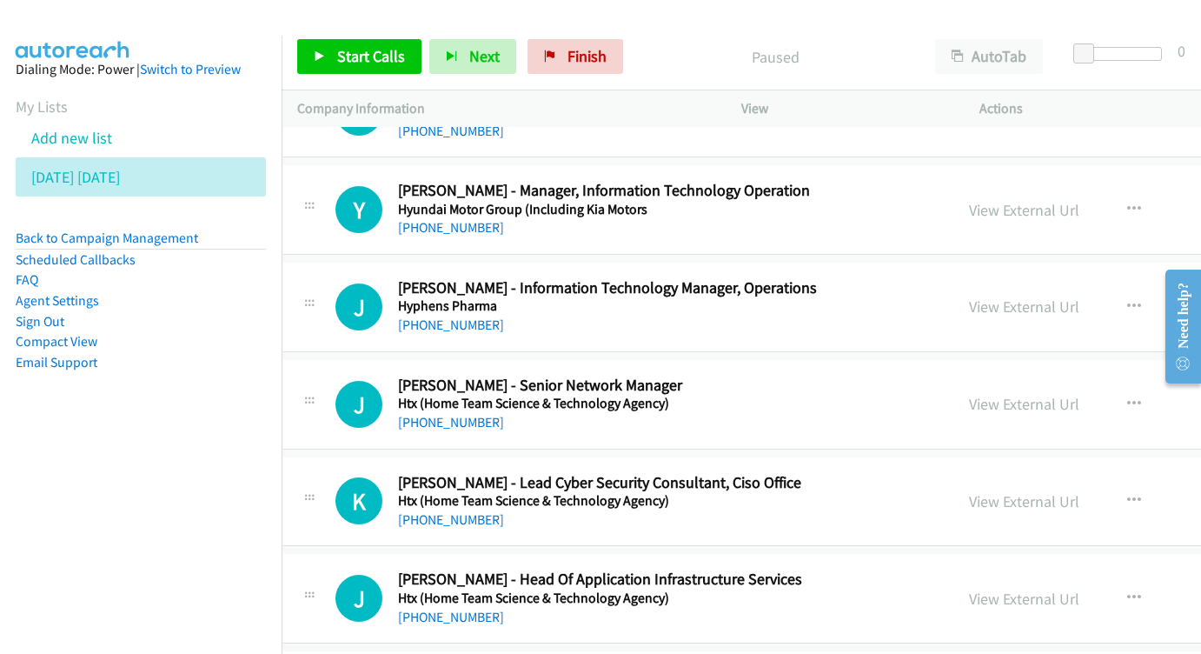
scroll to position [1771, 16]
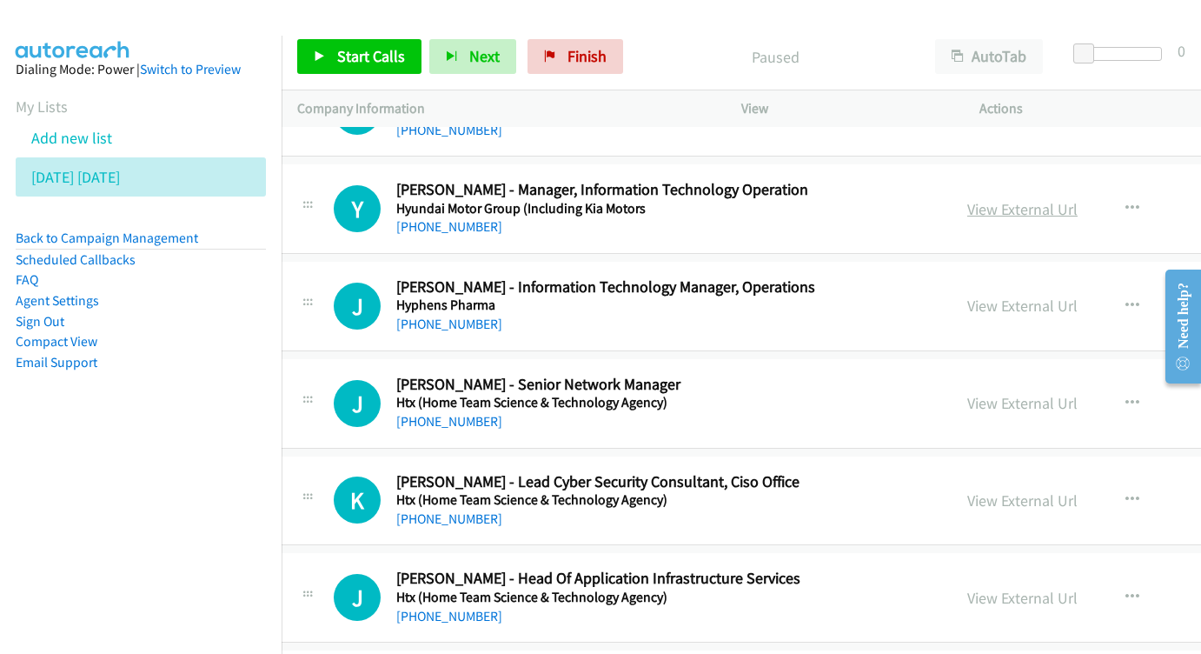
click at [967, 199] on link "View External Url" at bounding box center [1022, 209] width 110 height 20
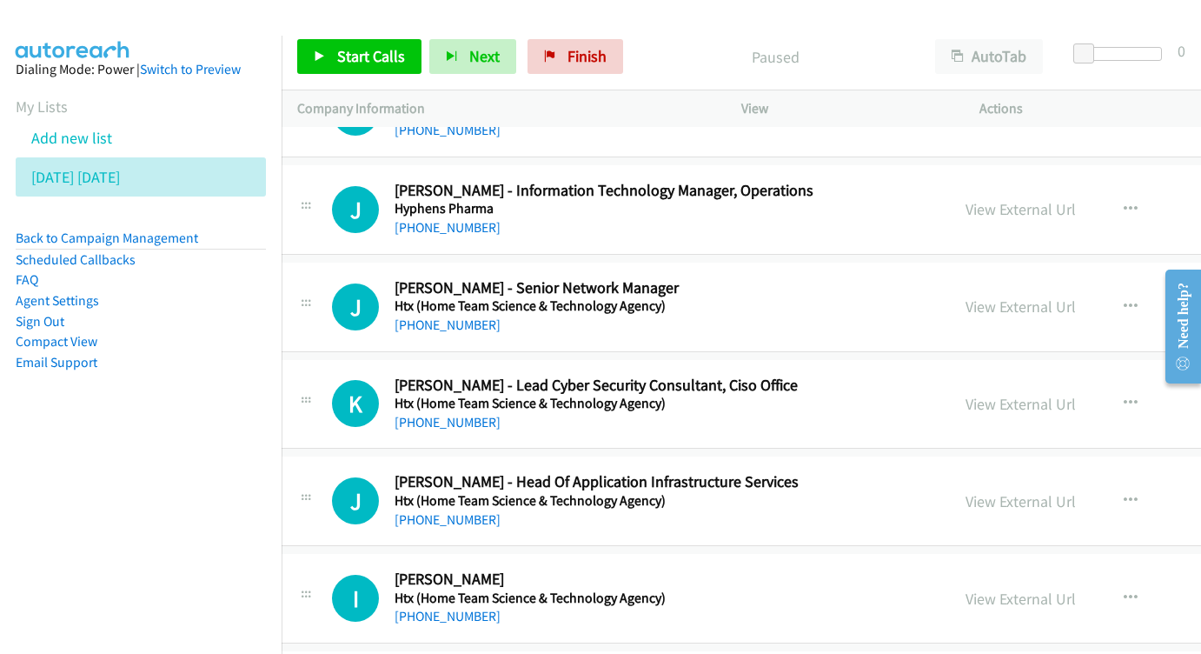
scroll to position [1868, 18]
click at [965, 199] on link "View External Url" at bounding box center [1020, 209] width 110 height 20
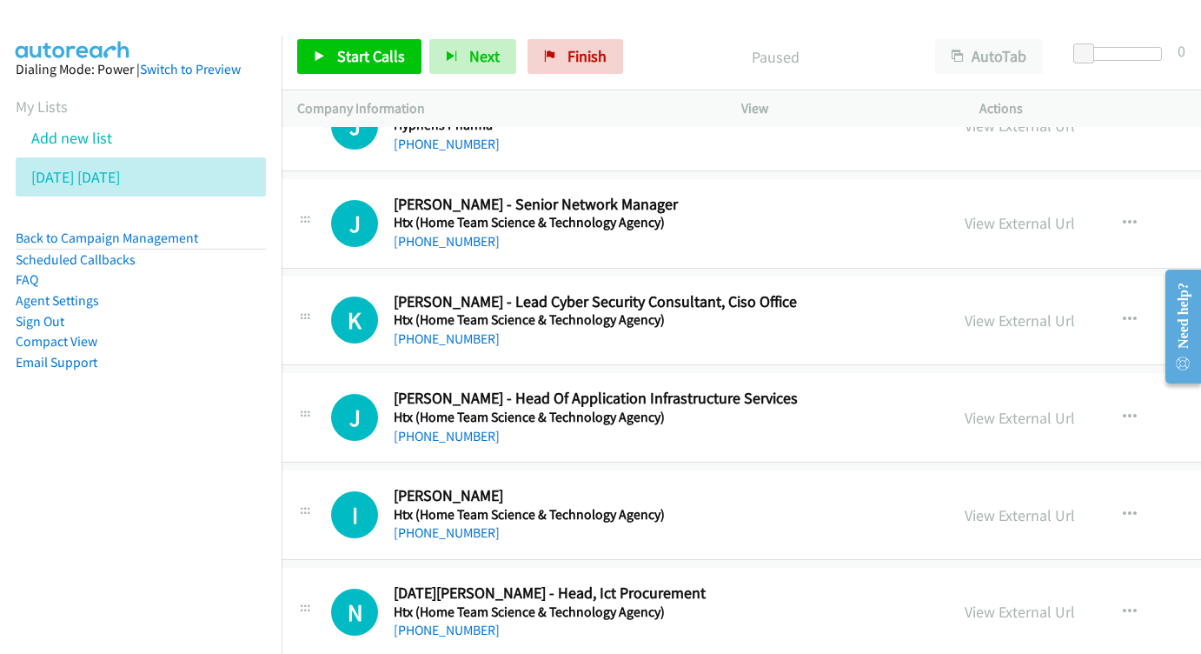
click at [949, 195] on div "View External Url View External Url Schedule/Manage Callback Start Calls Here R…" at bounding box center [1124, 223] width 351 height 57
click at [965, 213] on link "View External Url" at bounding box center [1020, 223] width 110 height 20
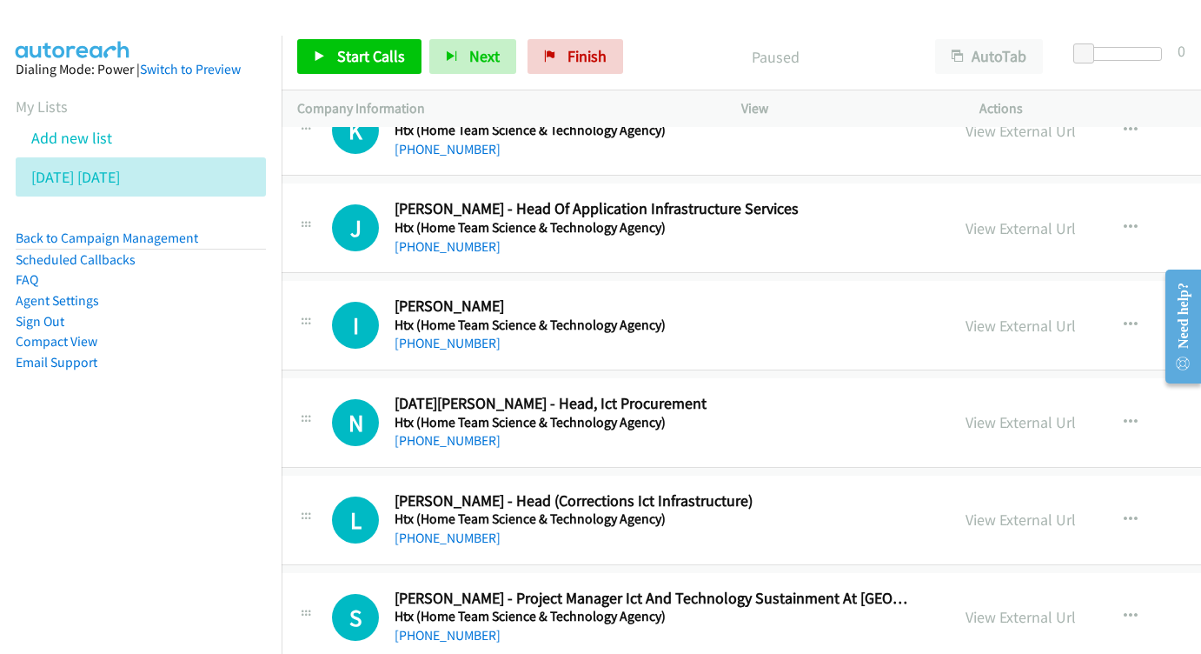
scroll to position [2143, 17]
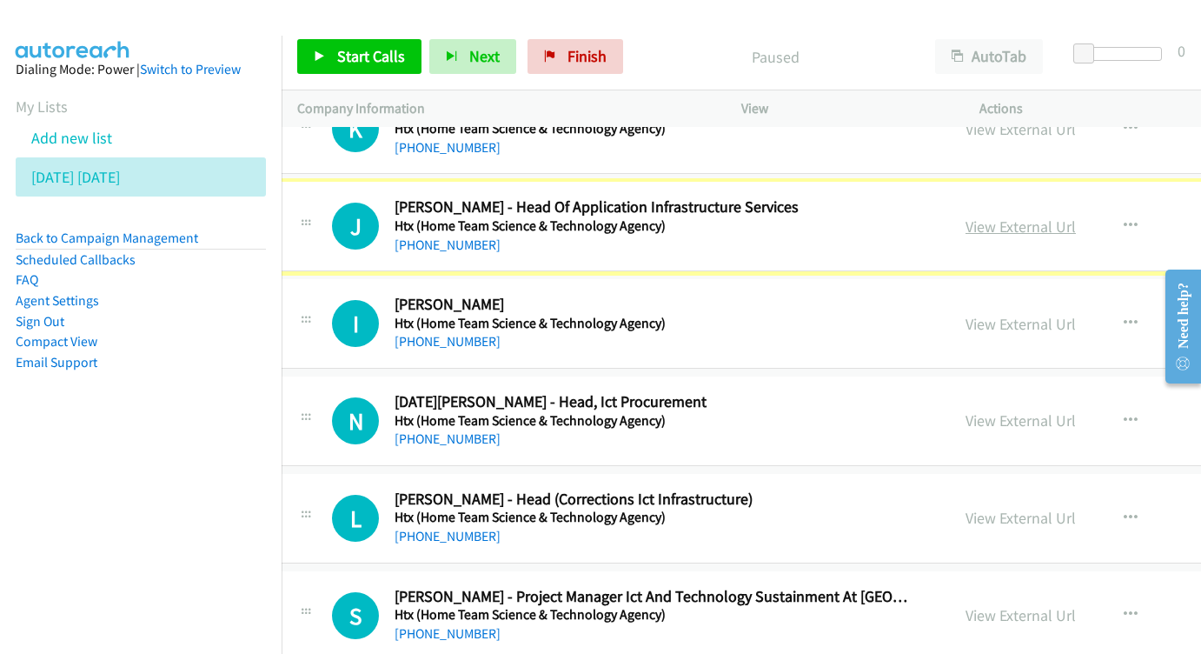
click at [967, 216] on link "View External Url" at bounding box center [1021, 226] width 110 height 20
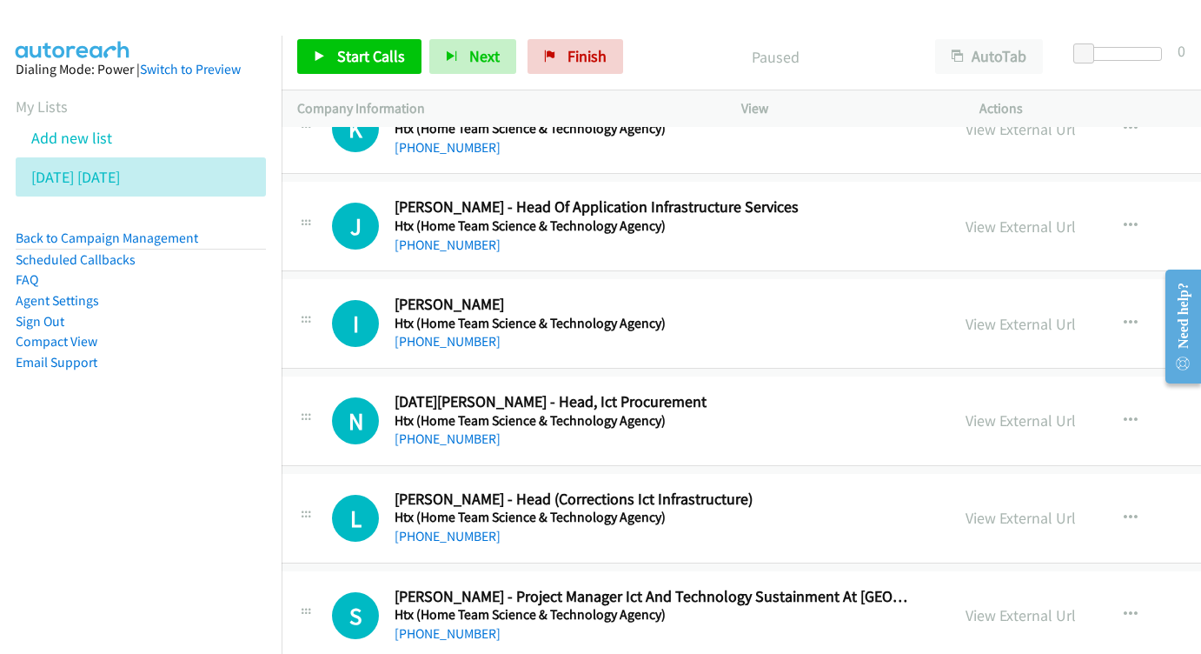
scroll to position [2241, 18]
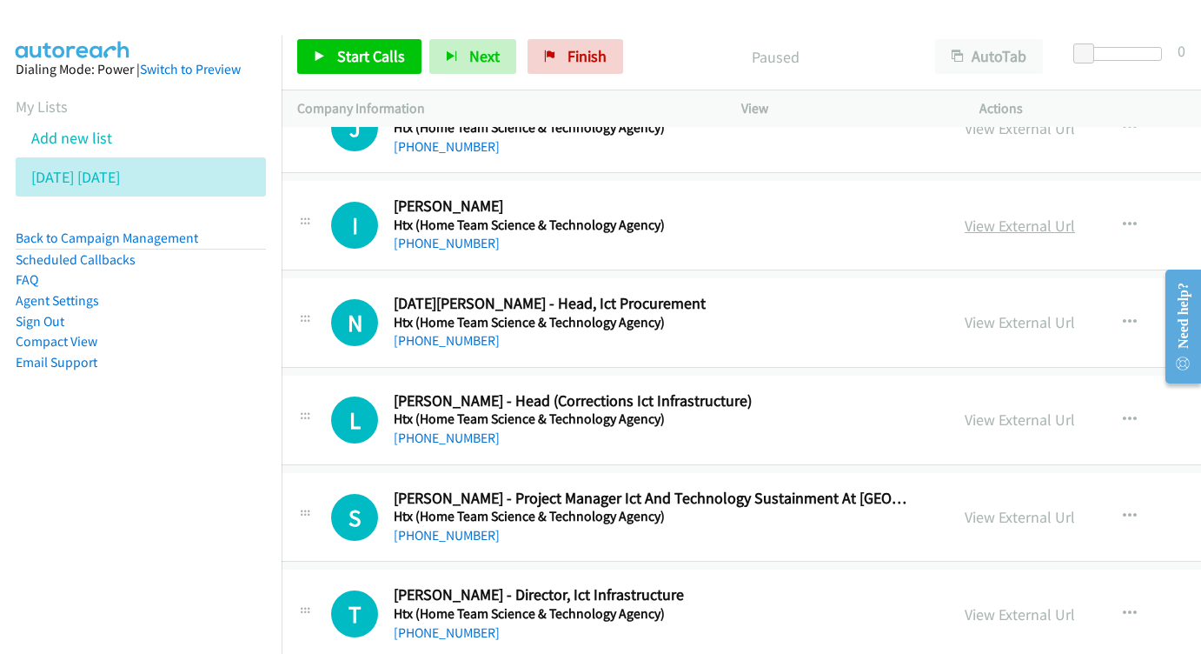
click at [965, 216] on link "View External Url" at bounding box center [1020, 226] width 110 height 20
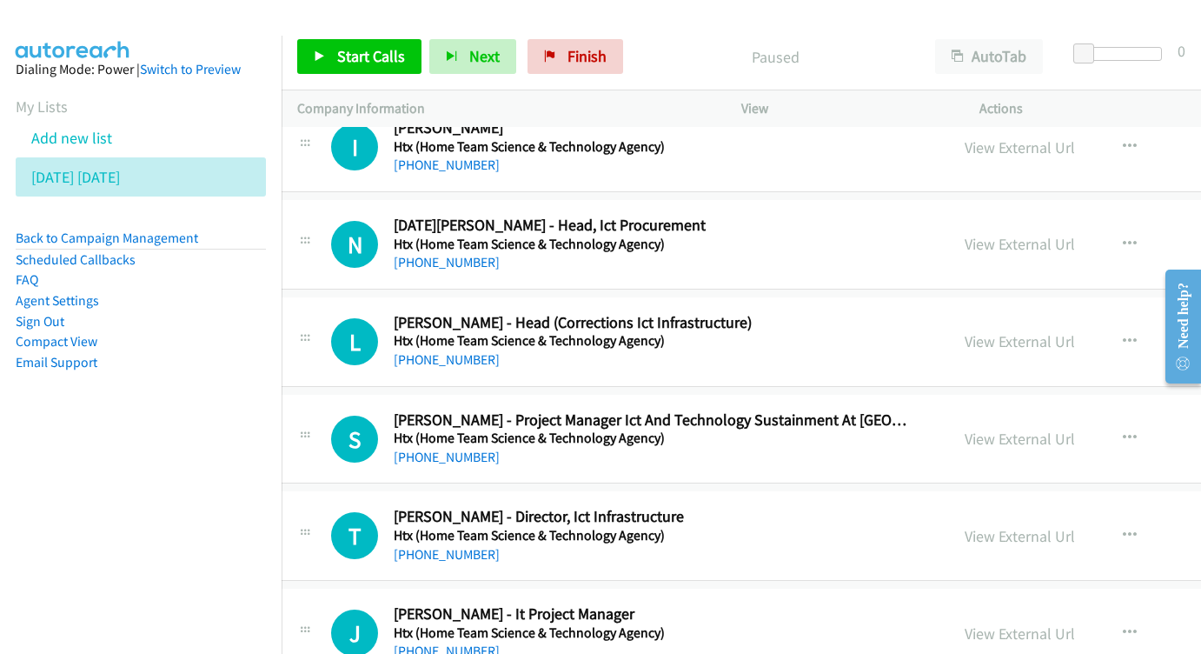
scroll to position [2333, 19]
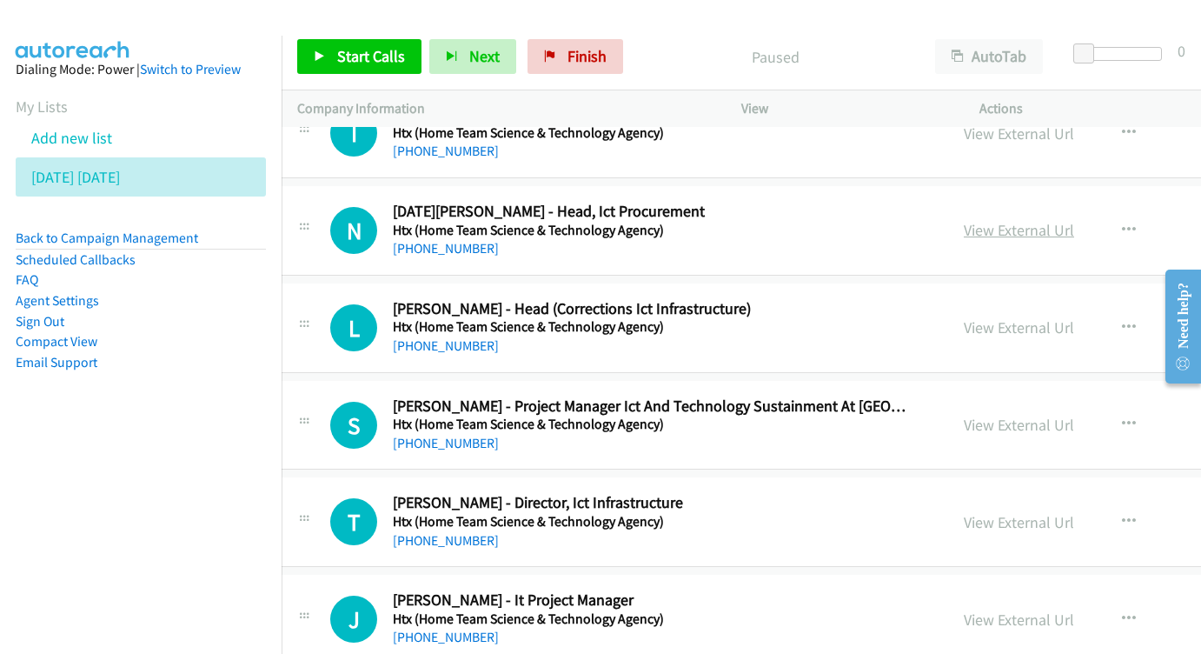
click at [964, 220] on link "View External Url" at bounding box center [1019, 230] width 110 height 20
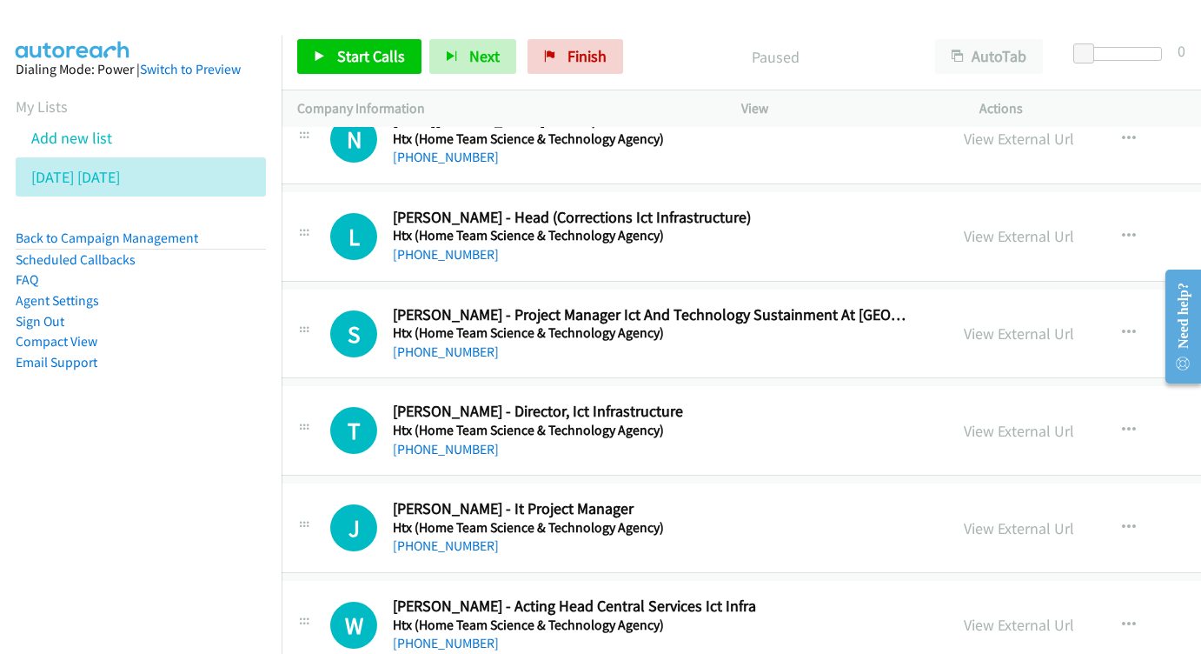
scroll to position [2515, 19]
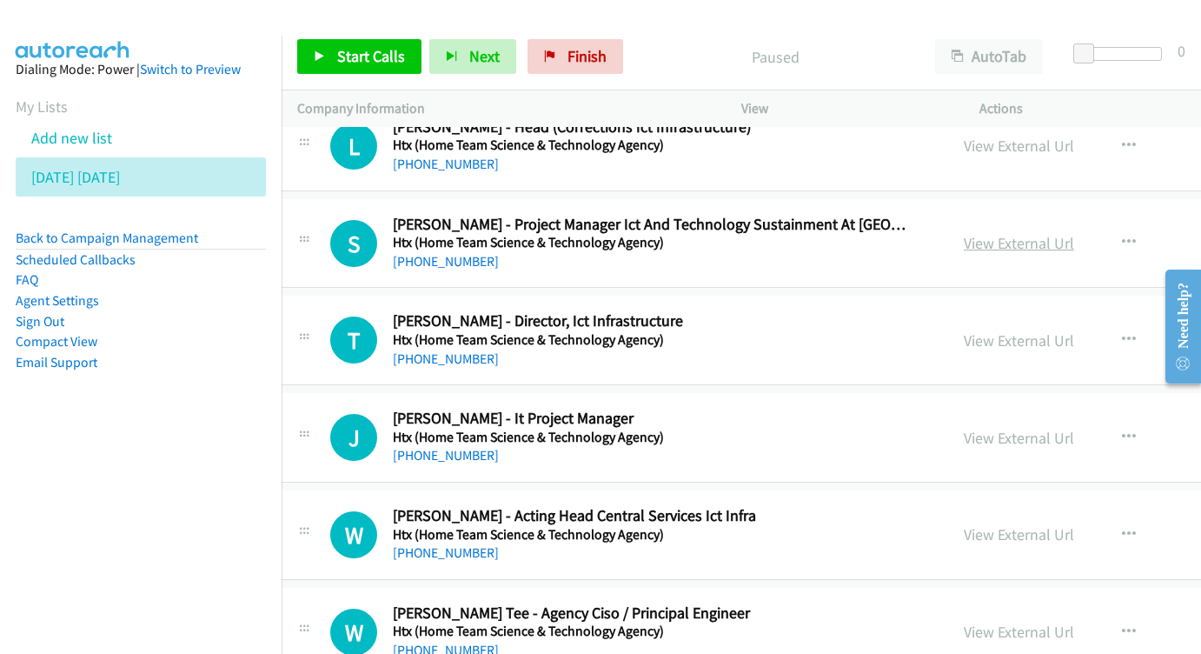
click at [964, 233] on link "View External Url" at bounding box center [1019, 243] width 110 height 20
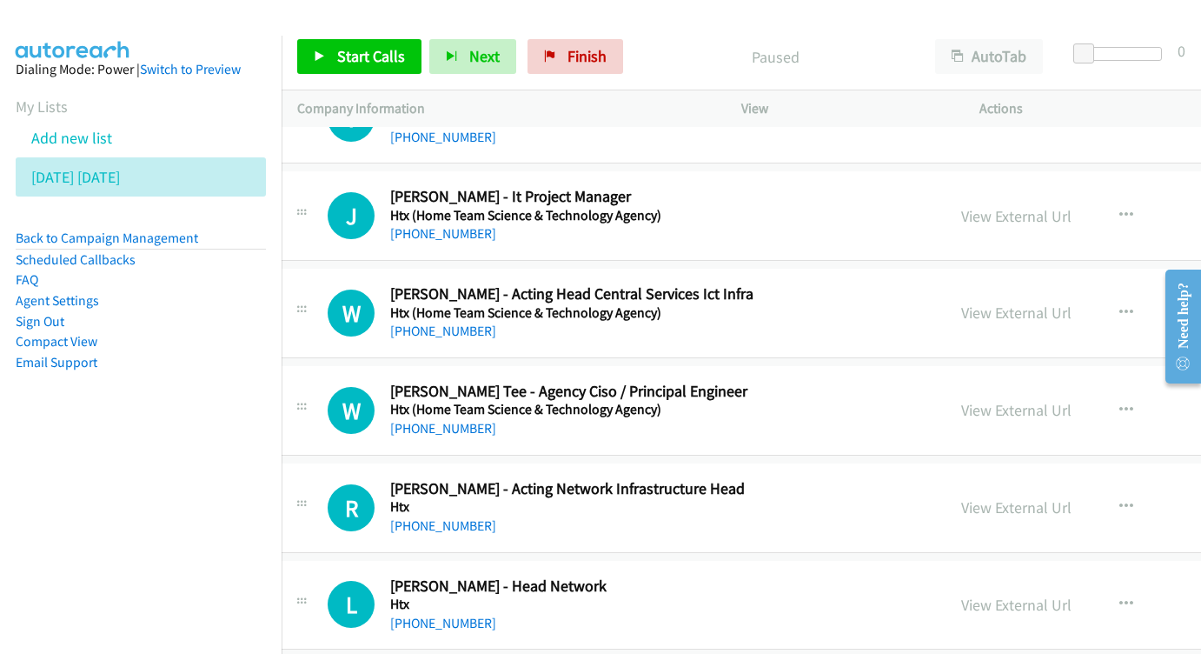
scroll to position [2732, 22]
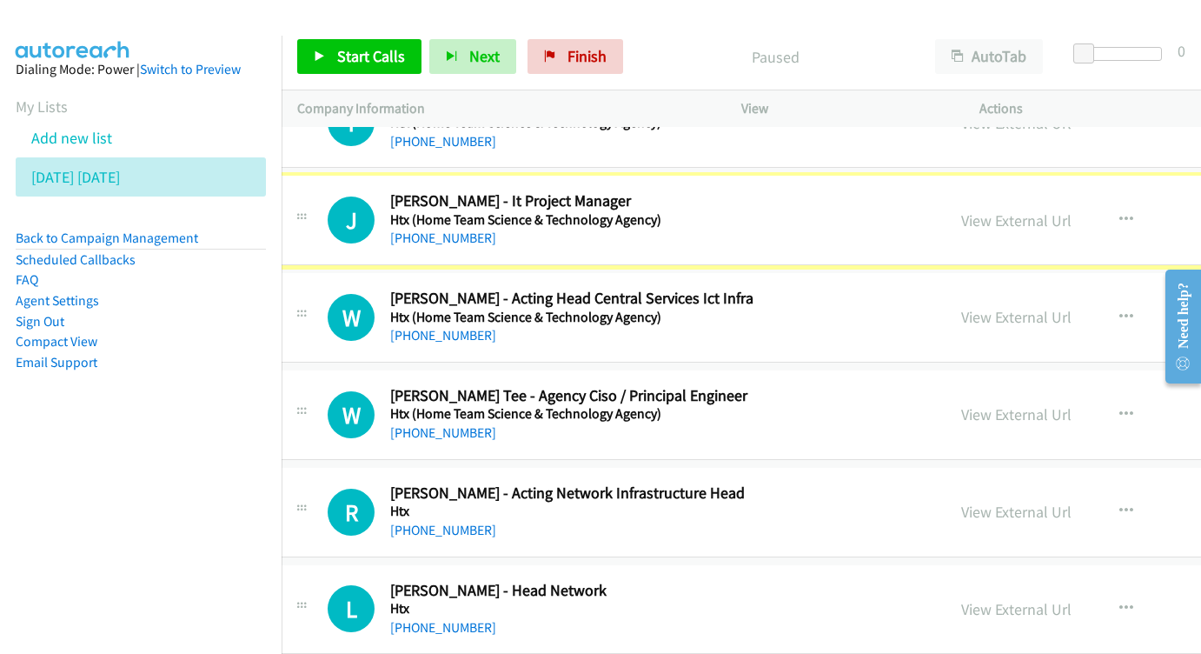
drag, startPoint x: 935, startPoint y: 176, endPoint x: 218, endPoint y: 142, distance: 717.9
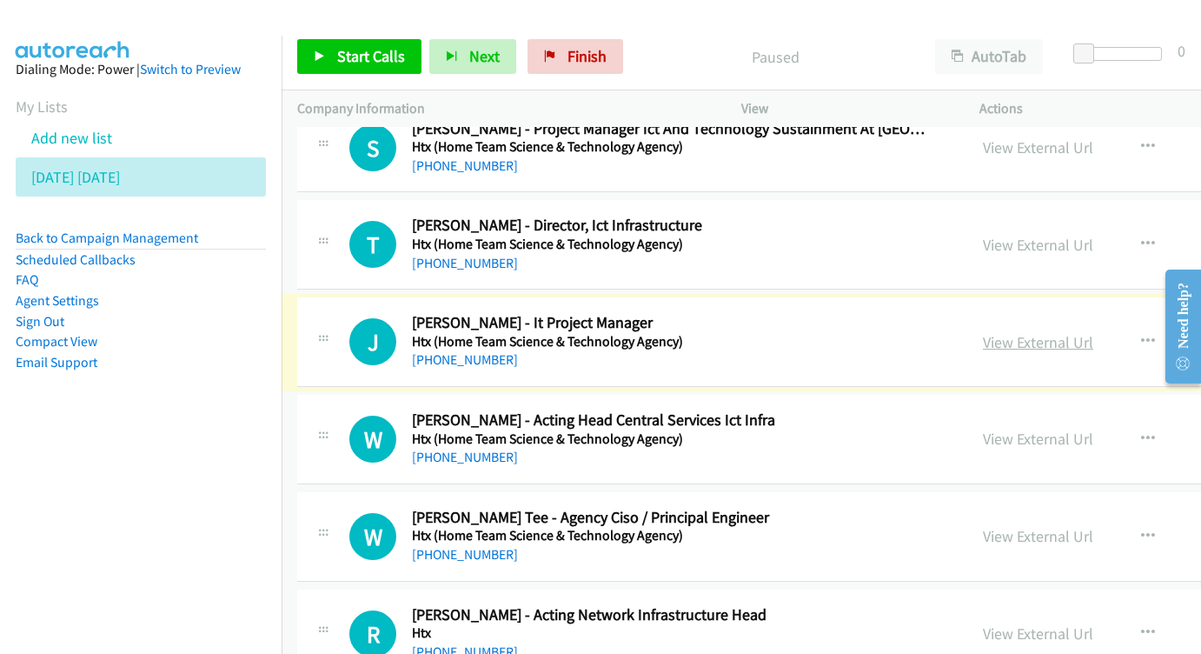
click at [983, 332] on link "View External Url" at bounding box center [1038, 342] width 110 height 20
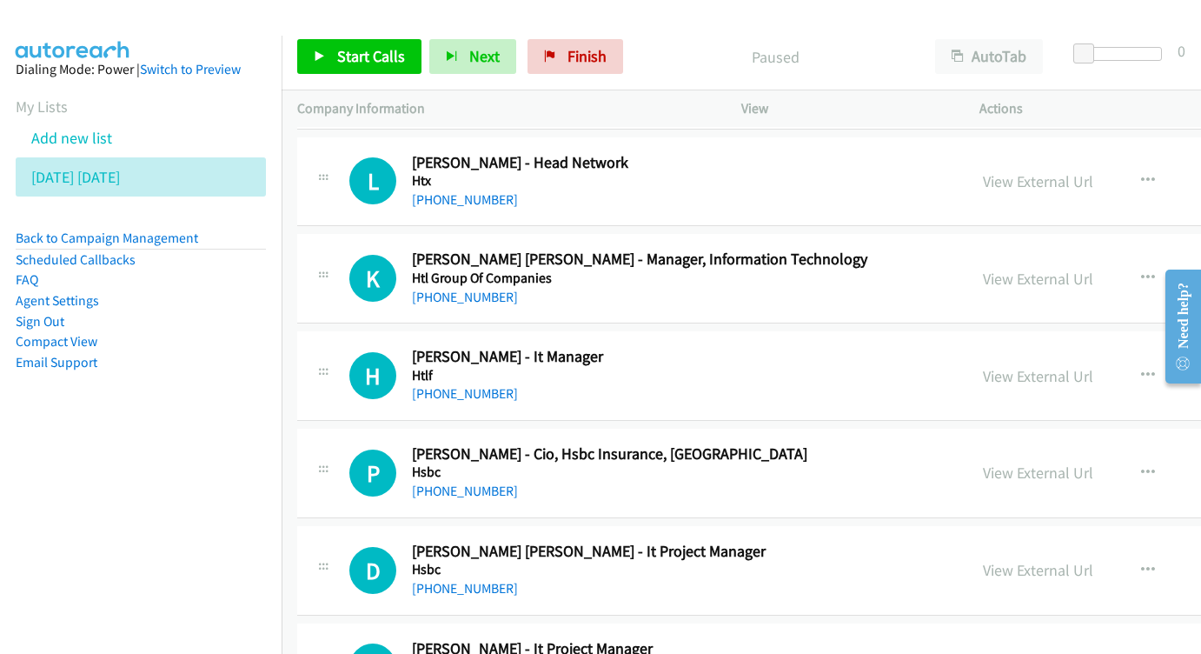
scroll to position [3174, 0]
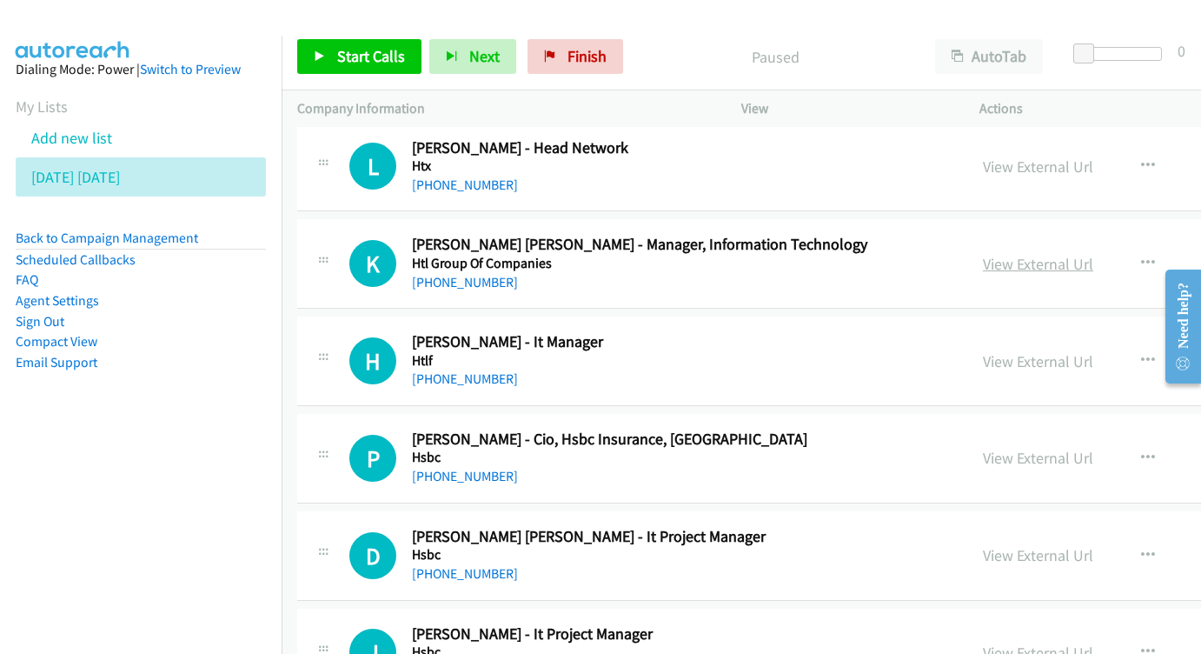
click at [983, 254] on link "View External Url" at bounding box center [1038, 264] width 110 height 20
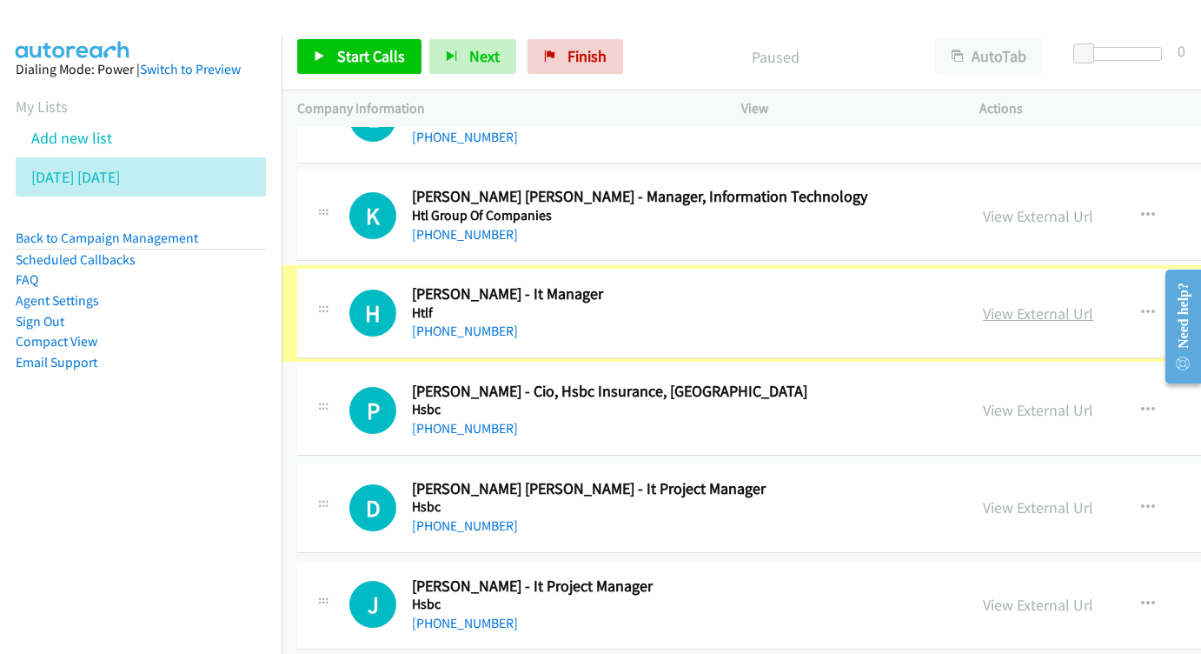
click at [983, 303] on link "View External Url" at bounding box center [1038, 313] width 110 height 20
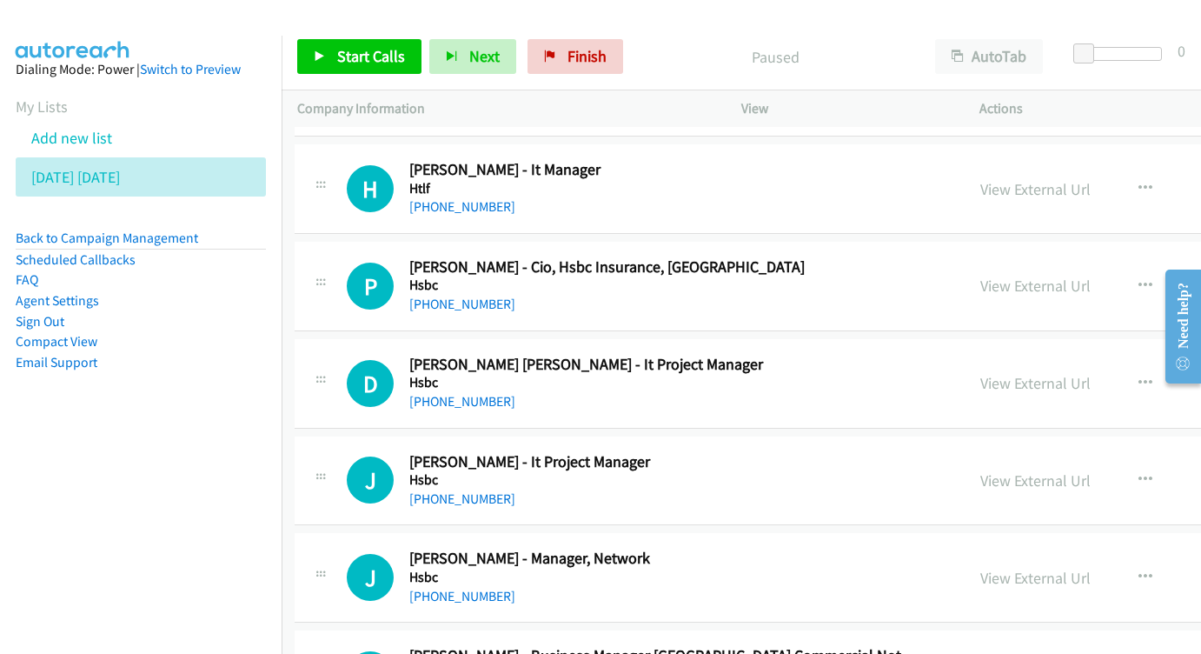
scroll to position [3347, 3]
click at [982, 275] on link "View External Url" at bounding box center [1035, 285] width 110 height 20
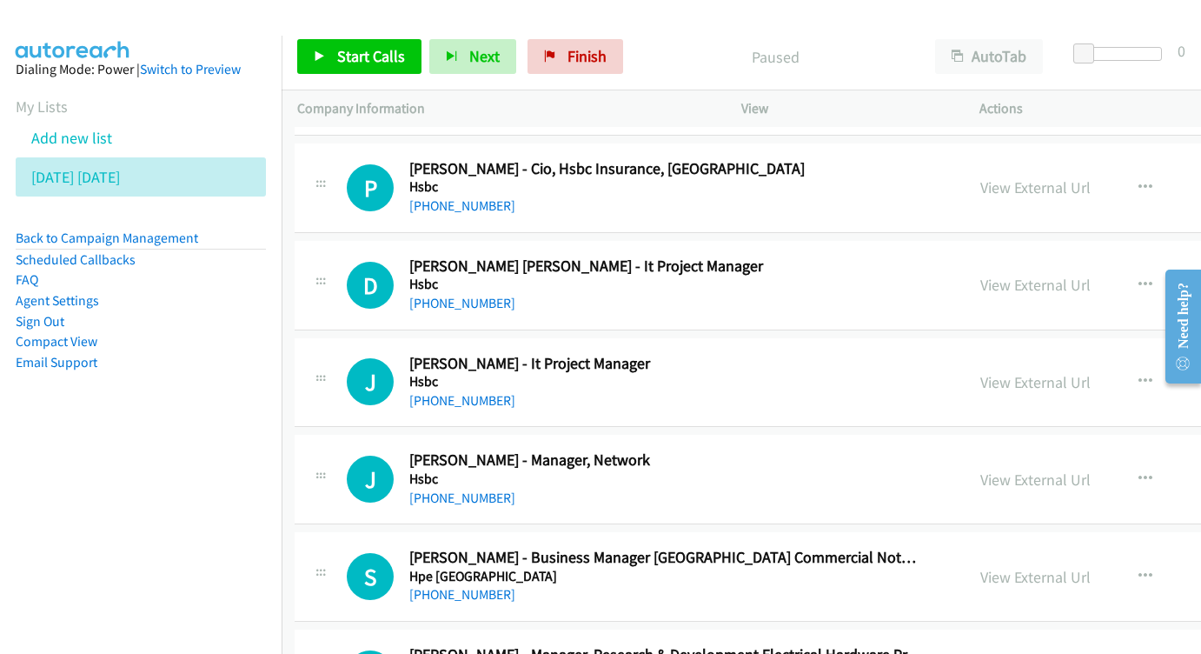
scroll to position [3445, 5]
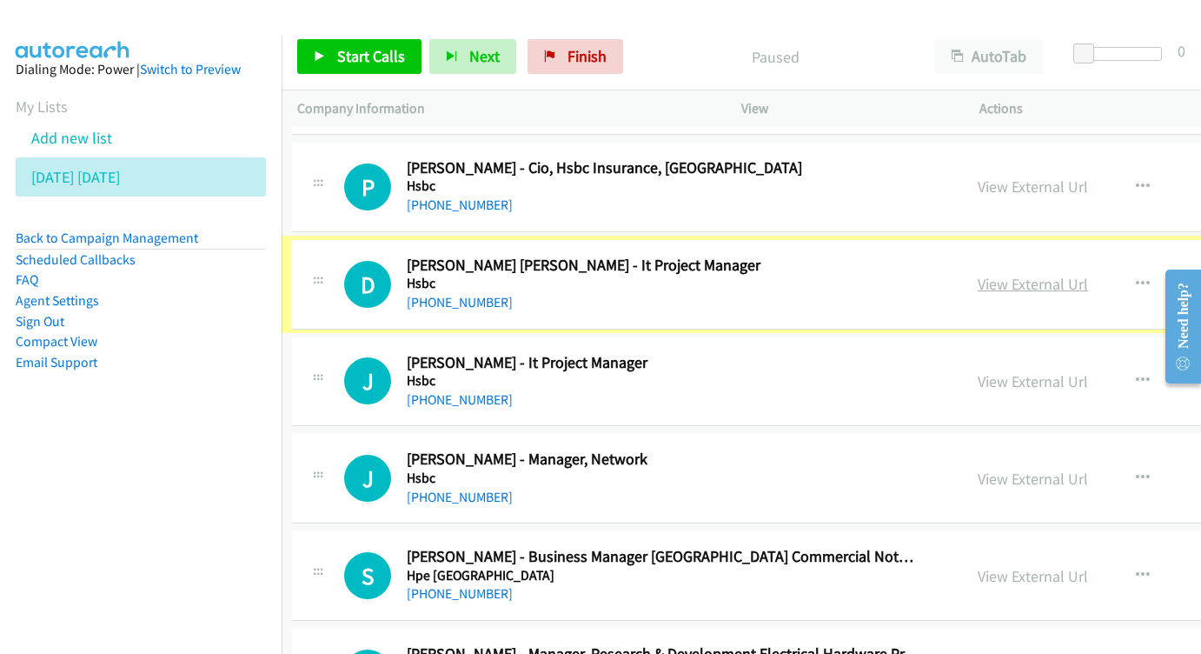
click at [978, 274] on link "View External Url" at bounding box center [1033, 284] width 110 height 20
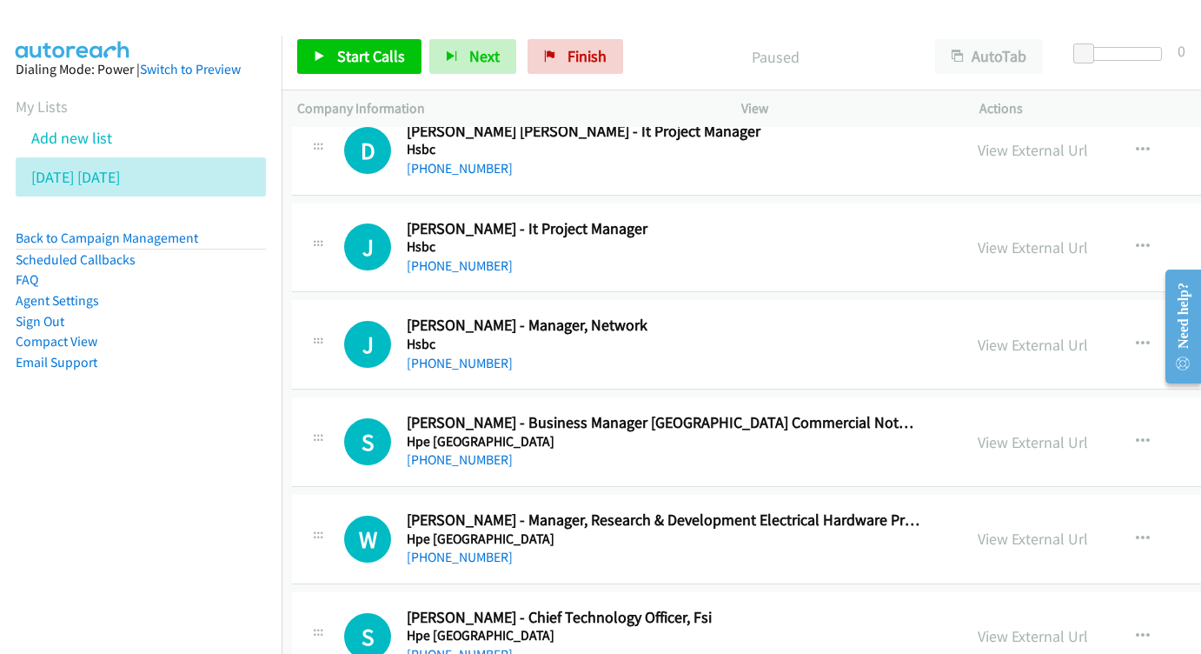
scroll to position [3586, 6]
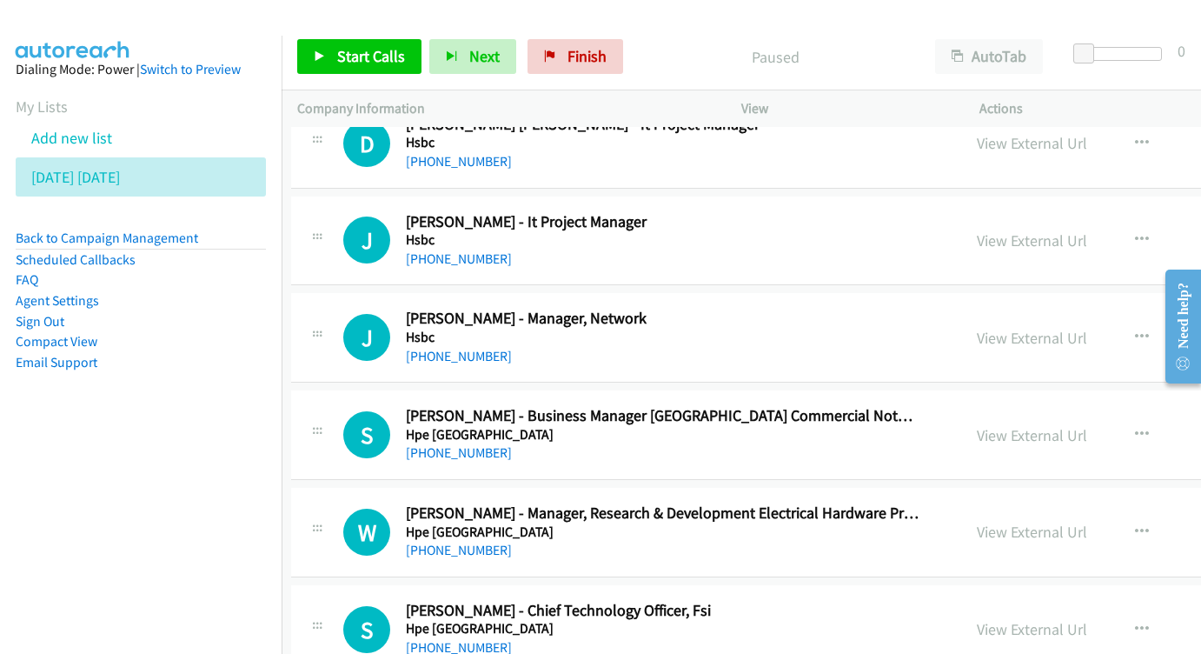
drag, startPoint x: 521, startPoint y: 338, endPoint x: 343, endPoint y: 163, distance: 248.9
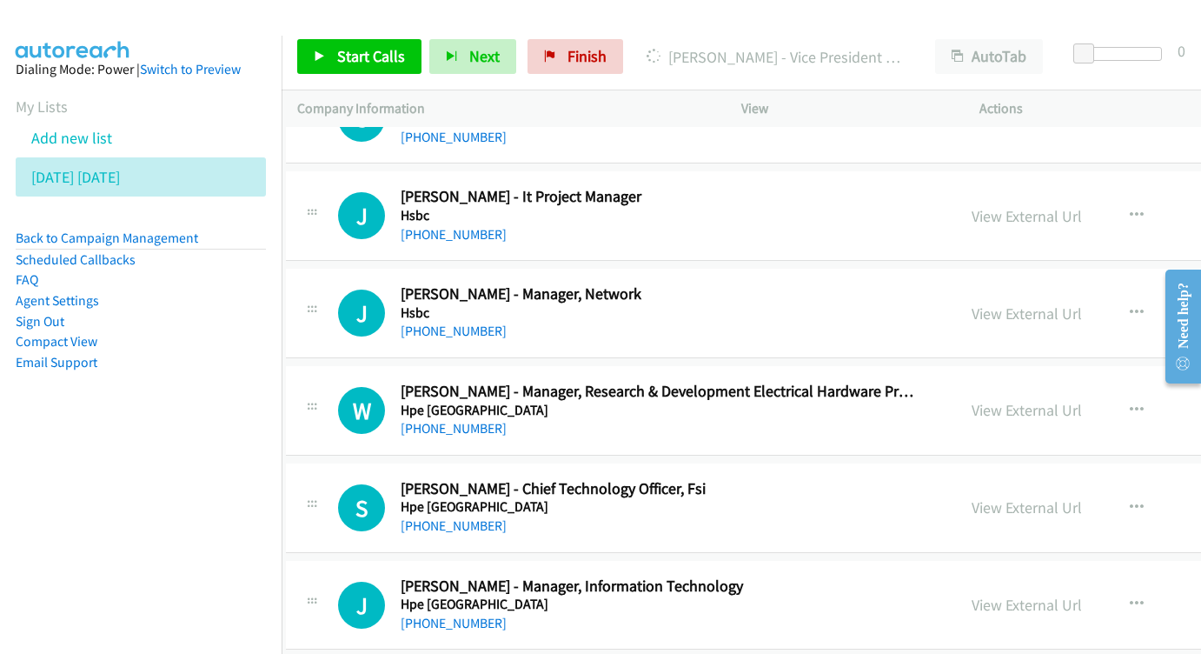
scroll to position [3698, 11]
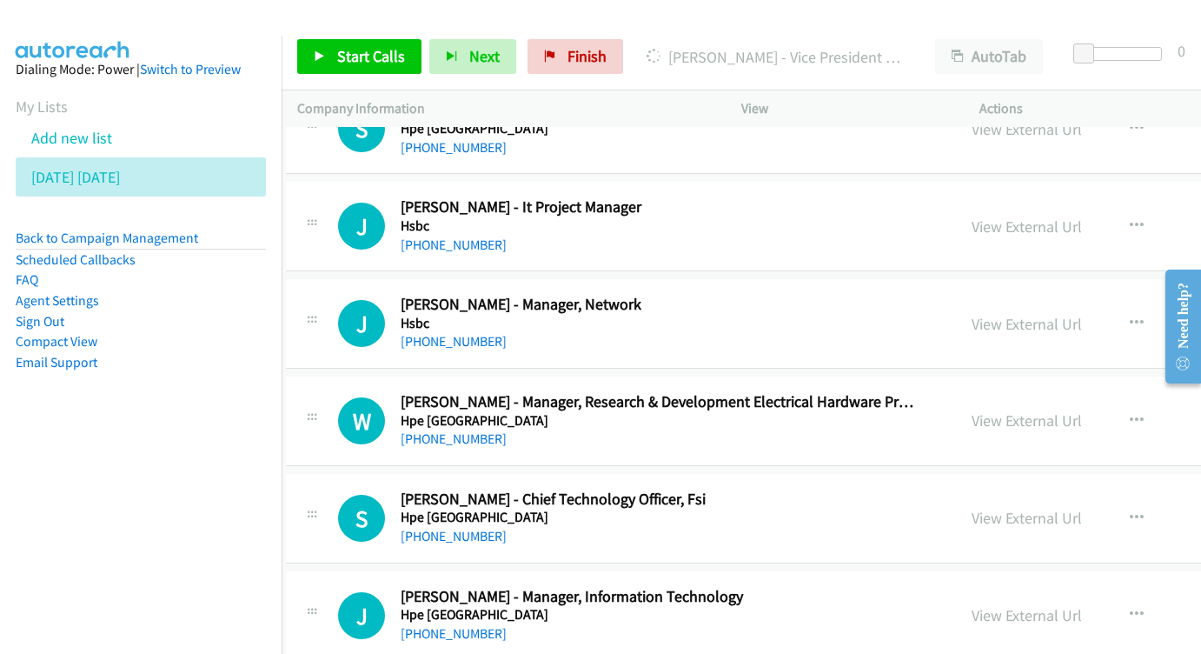
click at [983, 197] on div "View External Url View External Url Schedule/Manage Callback Start Calls Here R…" at bounding box center [1131, 225] width 351 height 57
click at [981, 216] on link "View External Url" at bounding box center [1027, 226] width 110 height 20
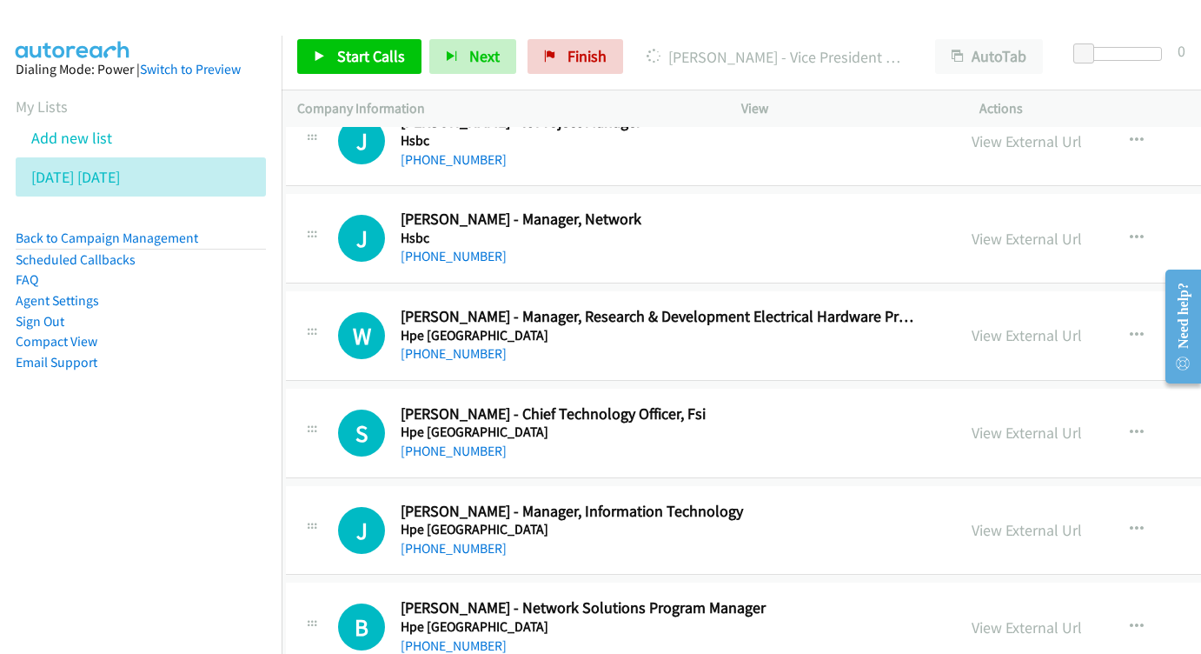
scroll to position [3791, 11]
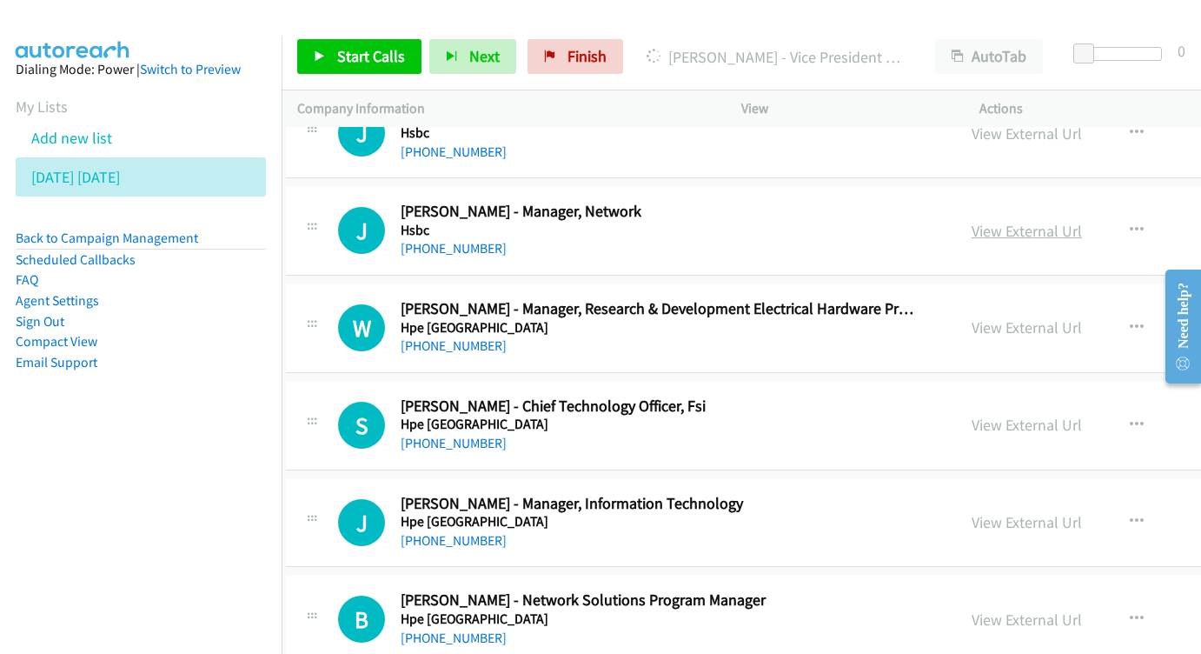
click at [972, 221] on link "View External Url" at bounding box center [1027, 231] width 110 height 20
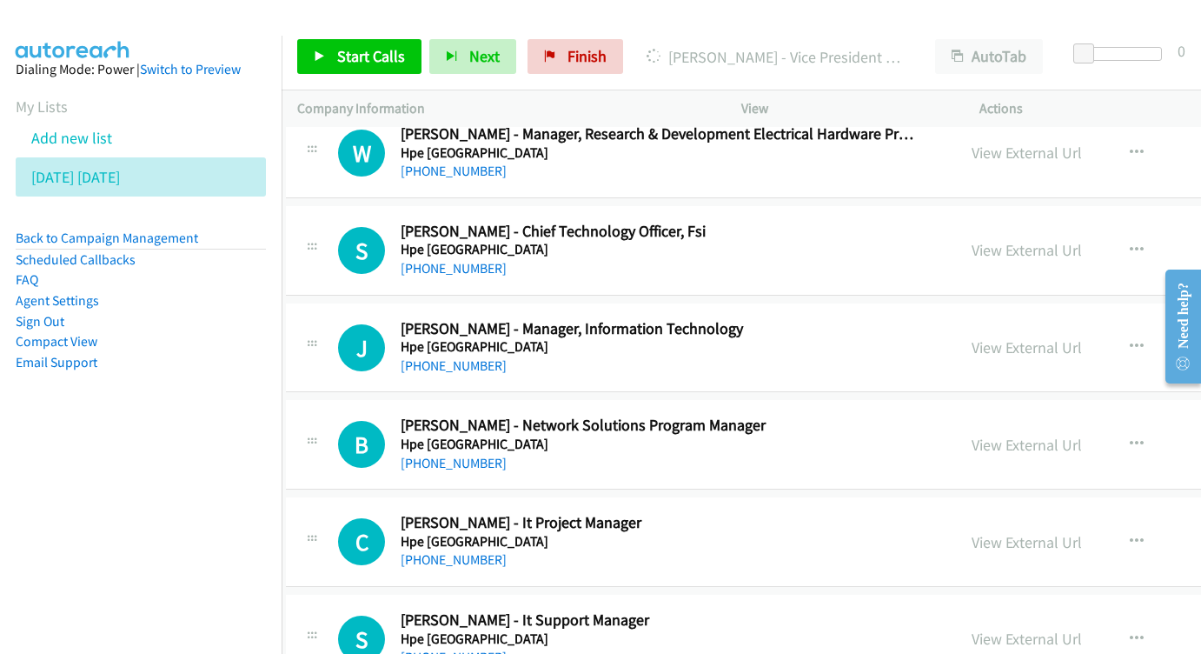
scroll to position [3975, 11]
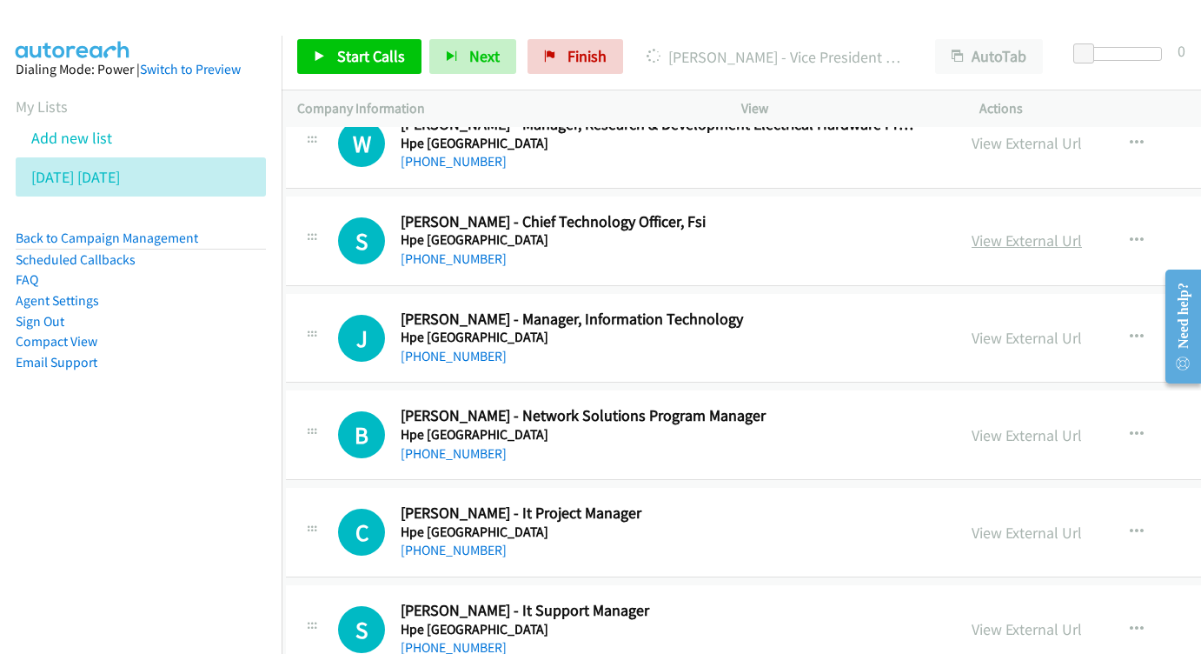
click at [972, 230] on link "View External Url" at bounding box center [1027, 240] width 110 height 20
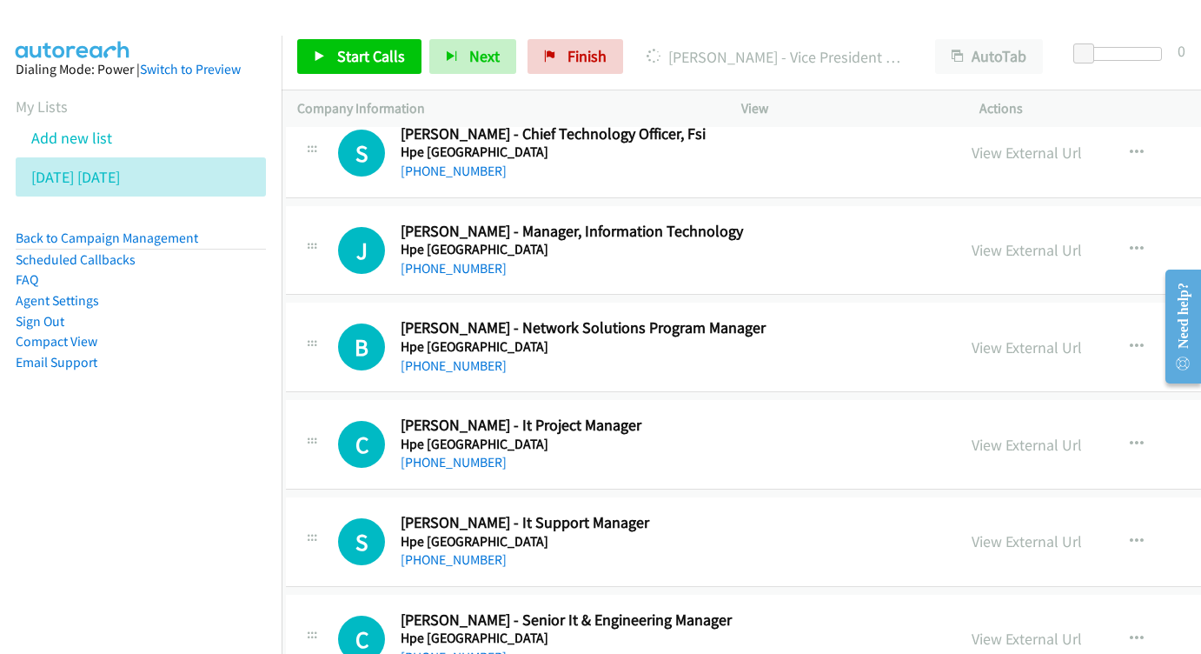
scroll to position [4075, 11]
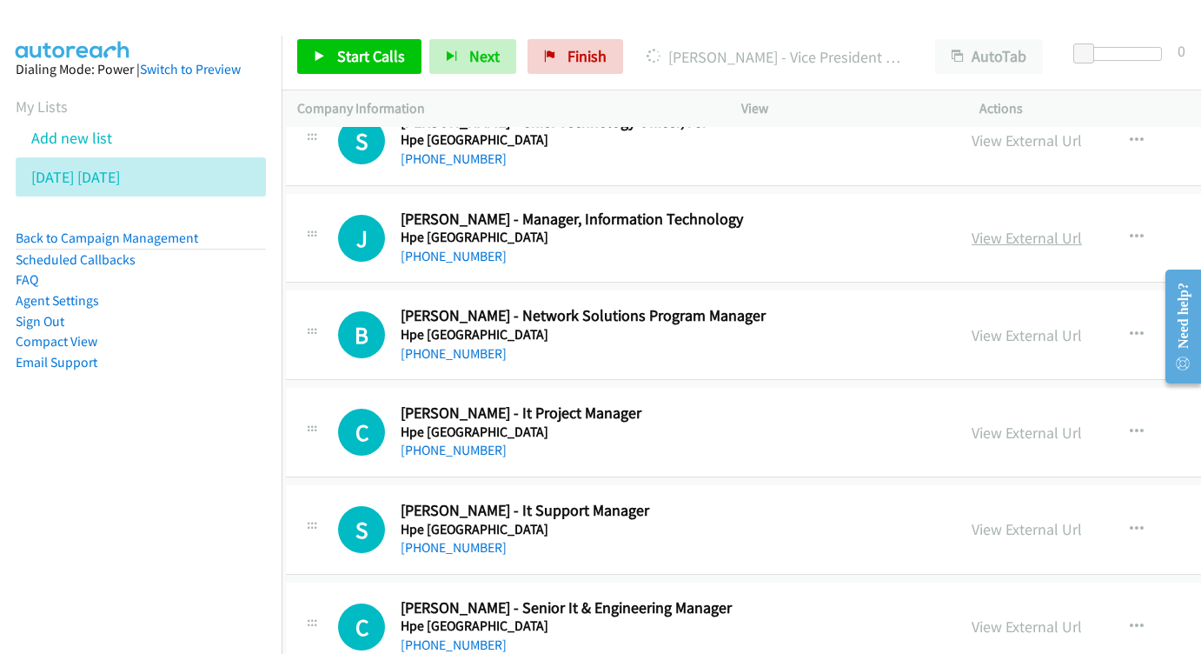
click at [972, 228] on link "View External Url" at bounding box center [1027, 238] width 110 height 20
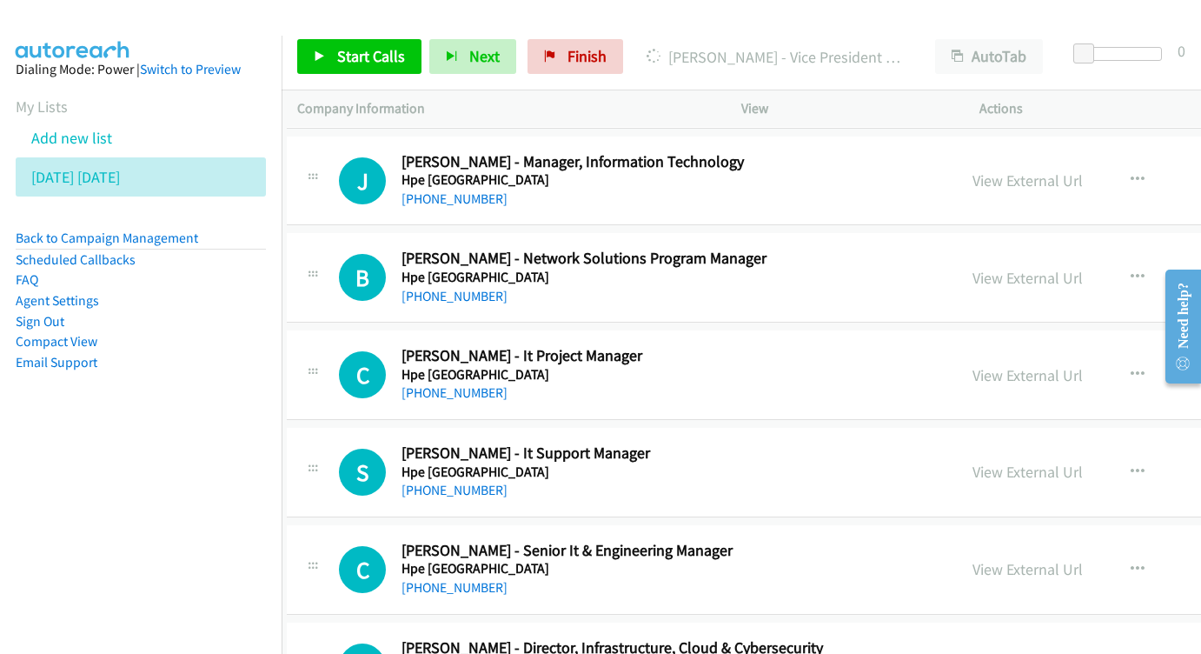
scroll to position [4133, 10]
click at [973, 267] on link "View External Url" at bounding box center [1028, 277] width 110 height 20
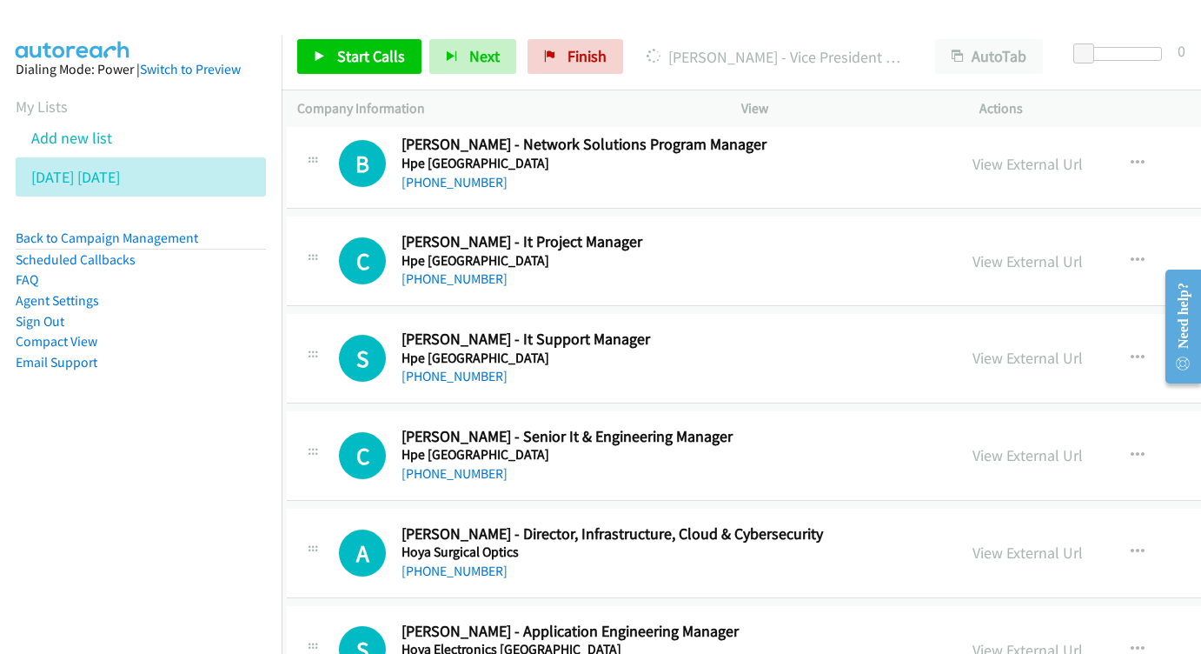
scroll to position [4246, 10]
click at [1013, 251] on link "View External Url" at bounding box center [1028, 261] width 110 height 20
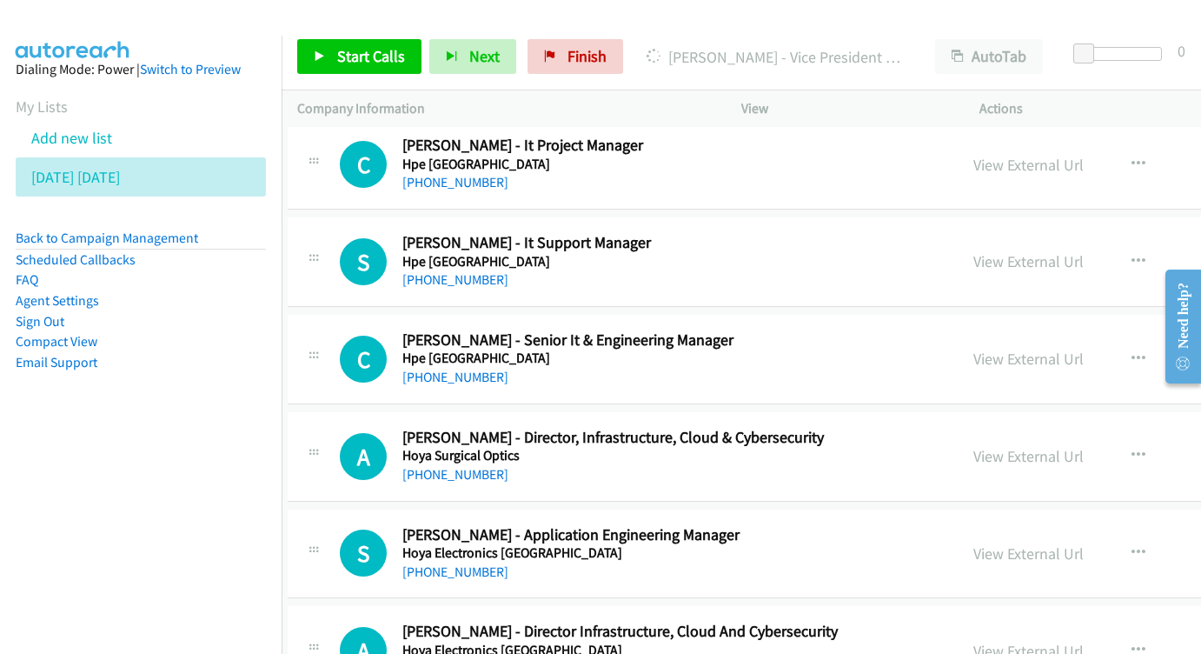
scroll to position [4354, 10]
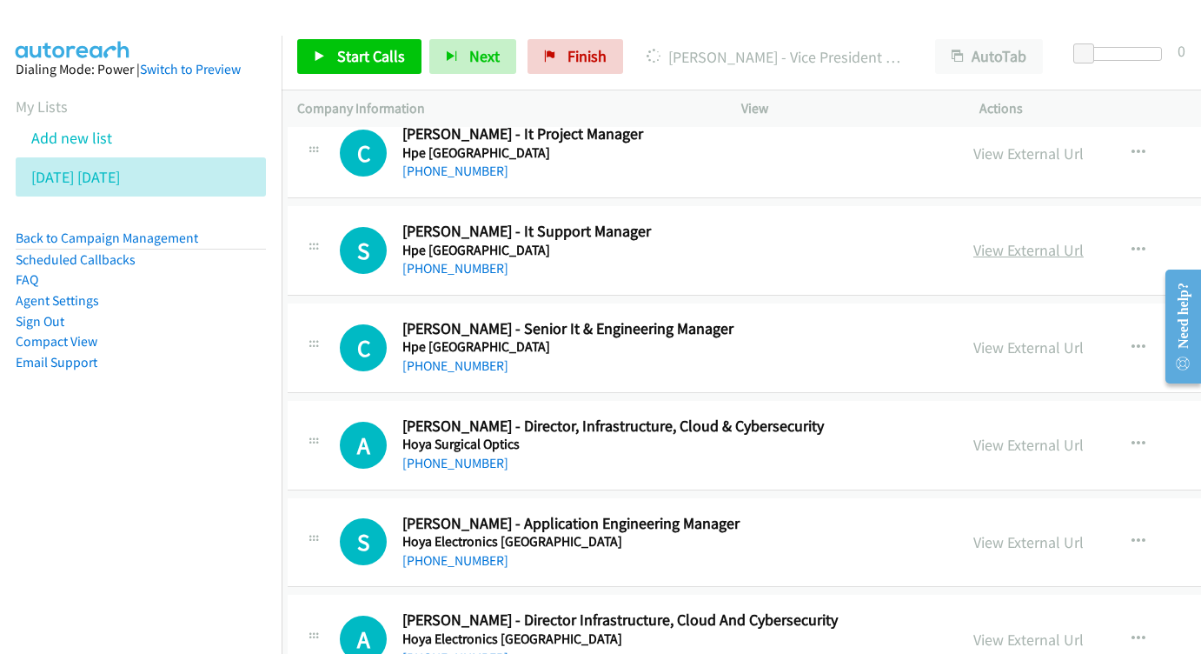
click at [1014, 240] on link "View External Url" at bounding box center [1028, 250] width 110 height 20
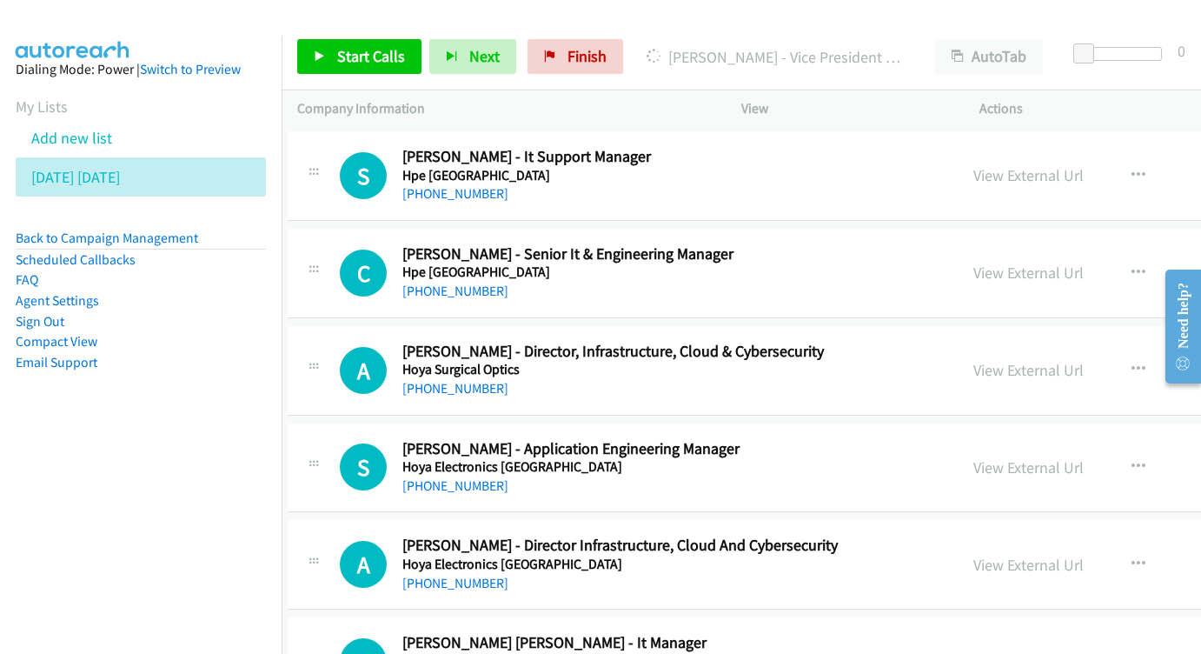
scroll to position [4442, 10]
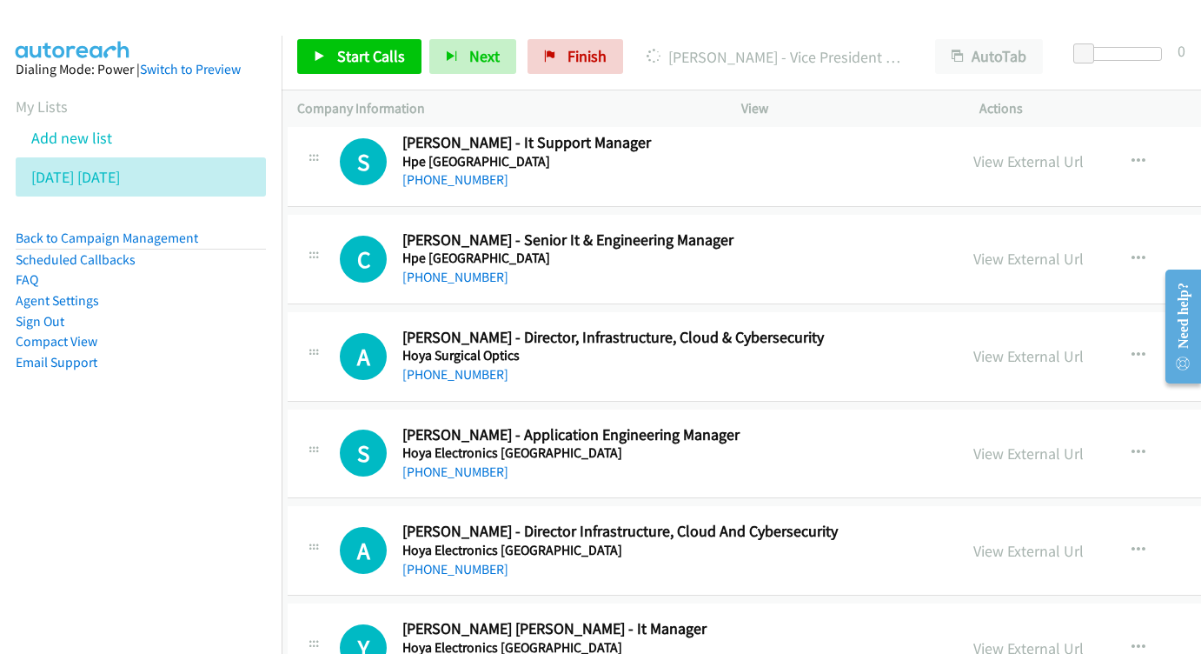
click at [958, 230] on div "View External Url View External Url Schedule/Manage Callback Start Calls Here R…" at bounding box center [1133, 258] width 351 height 57
click at [973, 249] on link "View External Url" at bounding box center [1028, 259] width 110 height 20
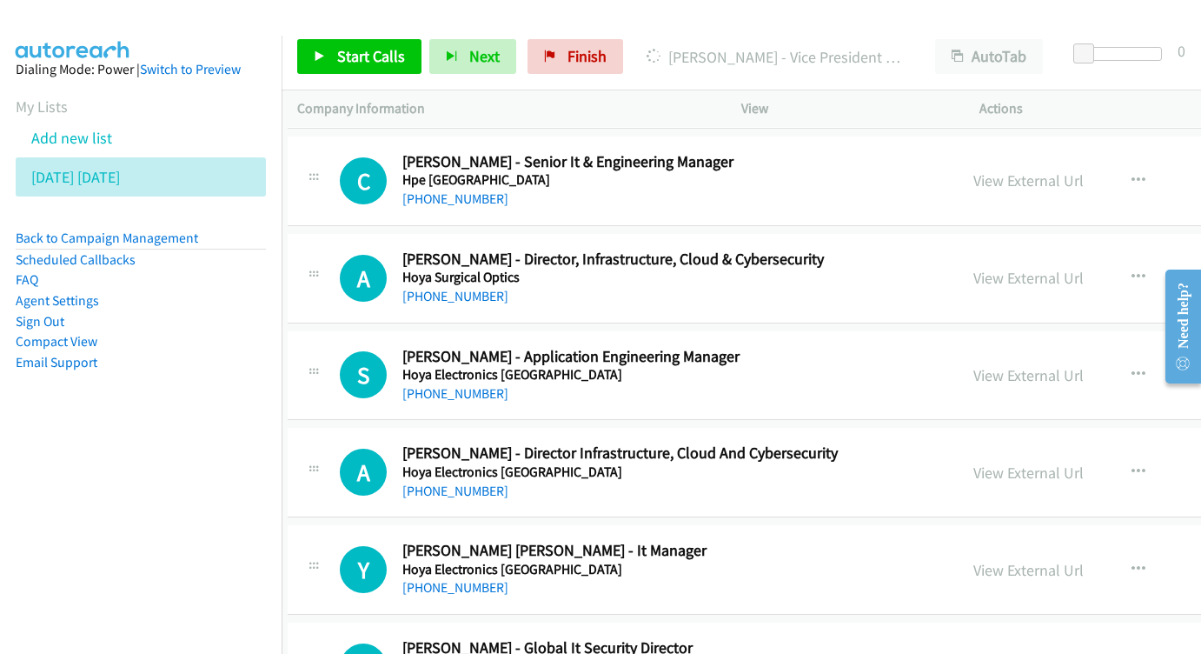
scroll to position [4519, 10]
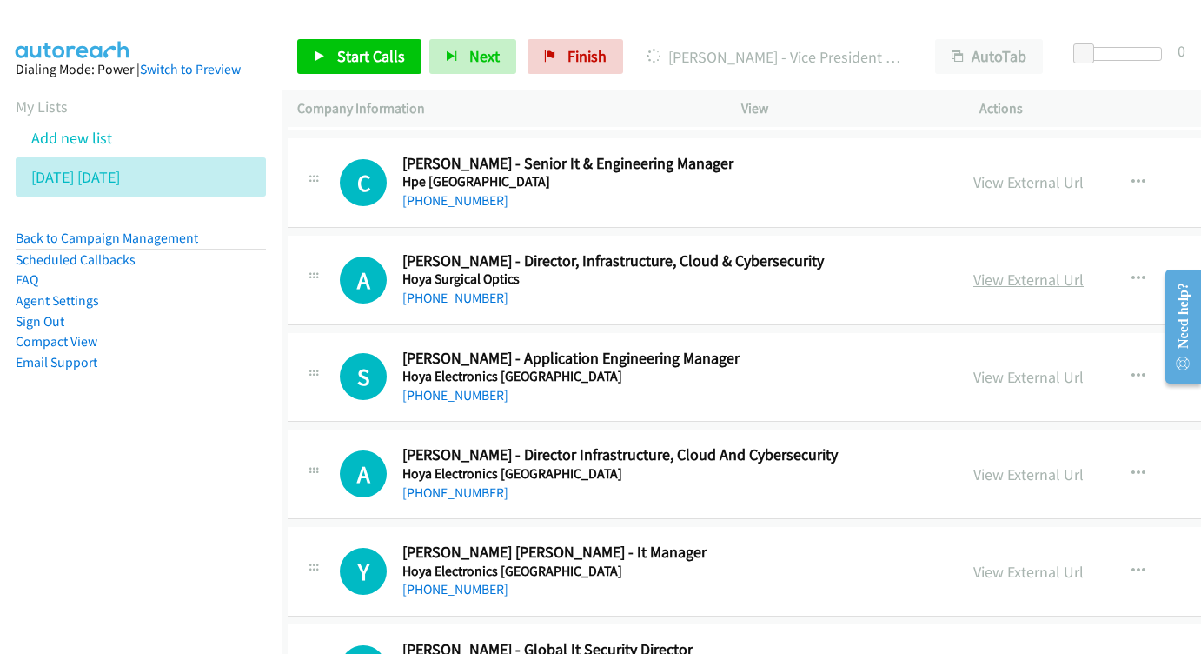
click at [979, 269] on link "View External Url" at bounding box center [1028, 279] width 110 height 20
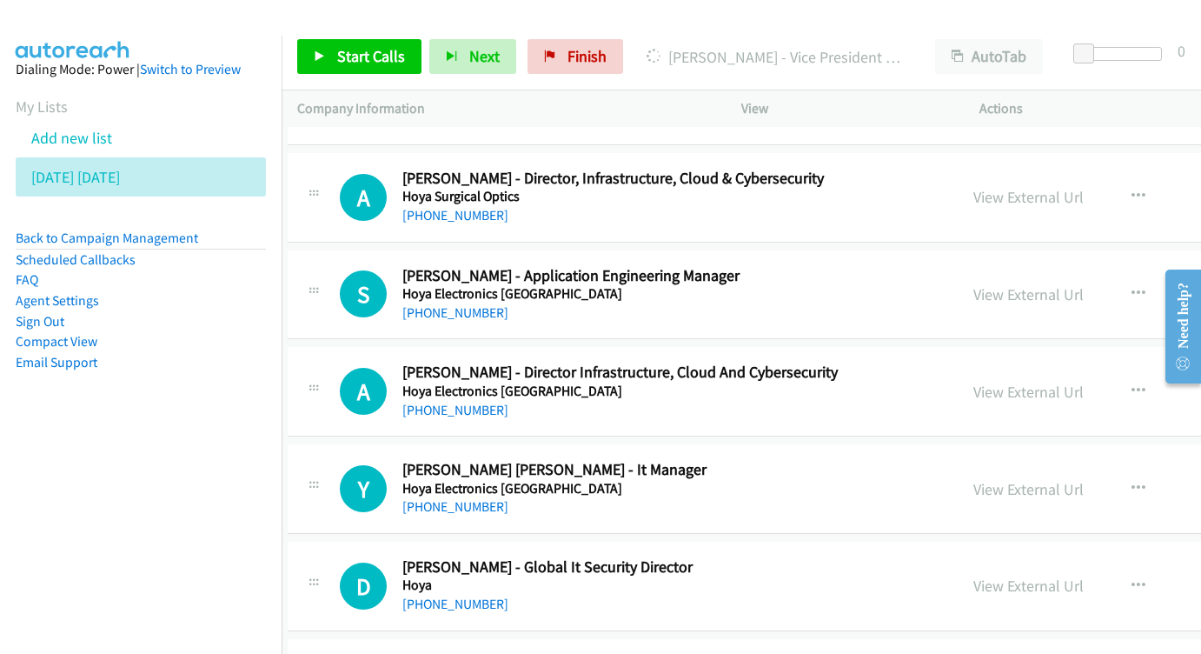
scroll to position [4701, 10]
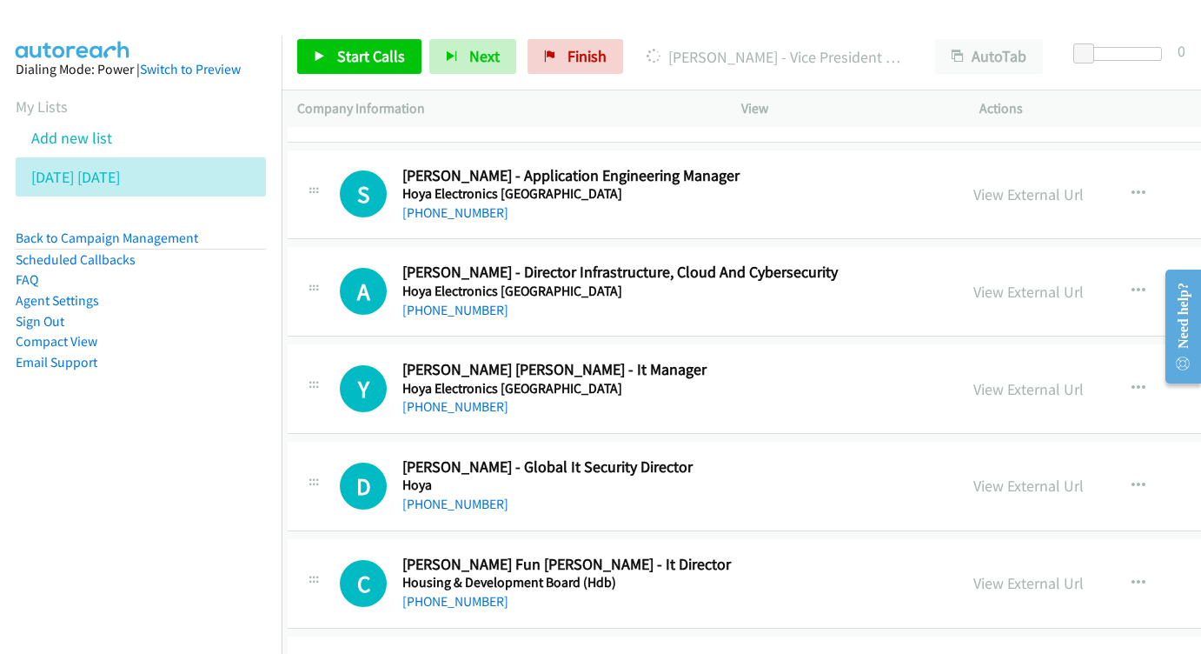
click at [958, 262] on div "View External Url View External Url Schedule/Manage Callback Start Calls Here R…" at bounding box center [1133, 290] width 351 height 57
click at [973, 282] on link "View External Url" at bounding box center [1028, 292] width 110 height 20
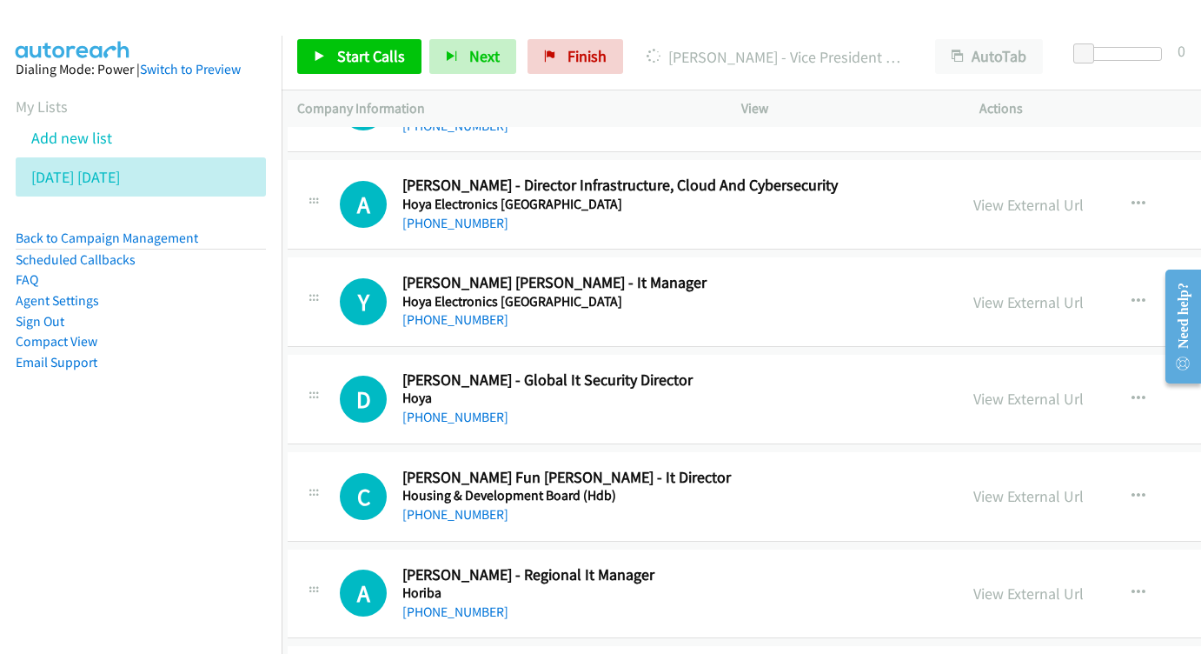
scroll to position [4806, 10]
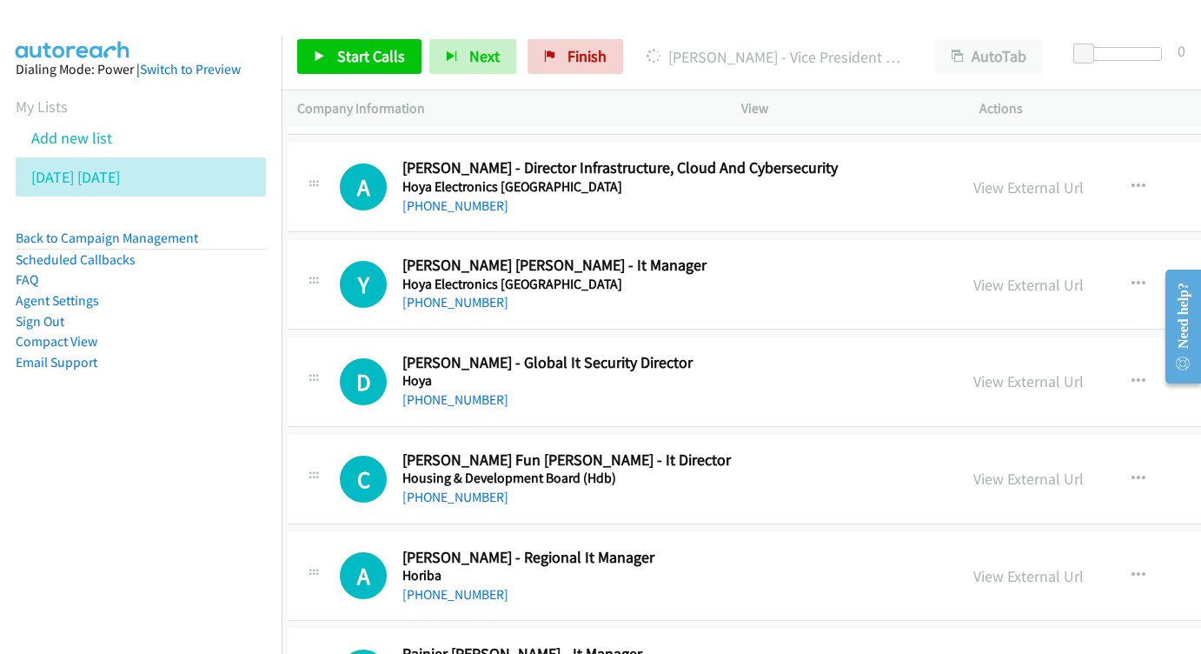
click at [964, 256] on div "View External Url View External Url Schedule/Manage Callback Start Calls Here R…" at bounding box center [1133, 284] width 351 height 57
click at [973, 275] on link "View External Url" at bounding box center [1028, 285] width 110 height 20
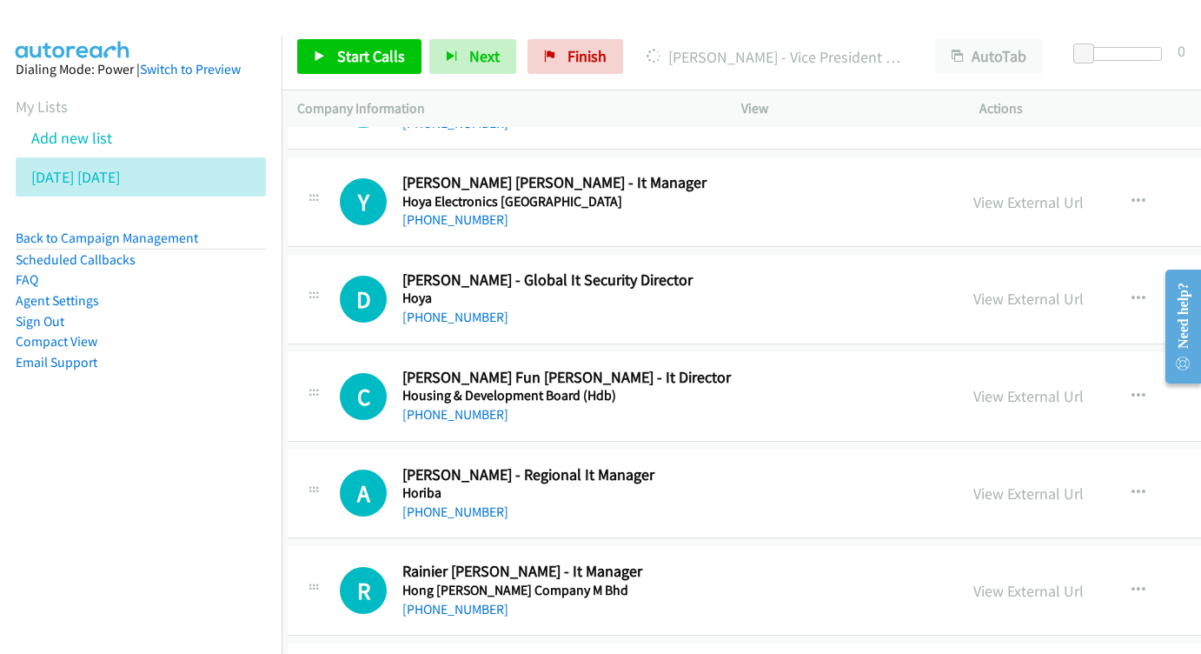
scroll to position [4917, 9]
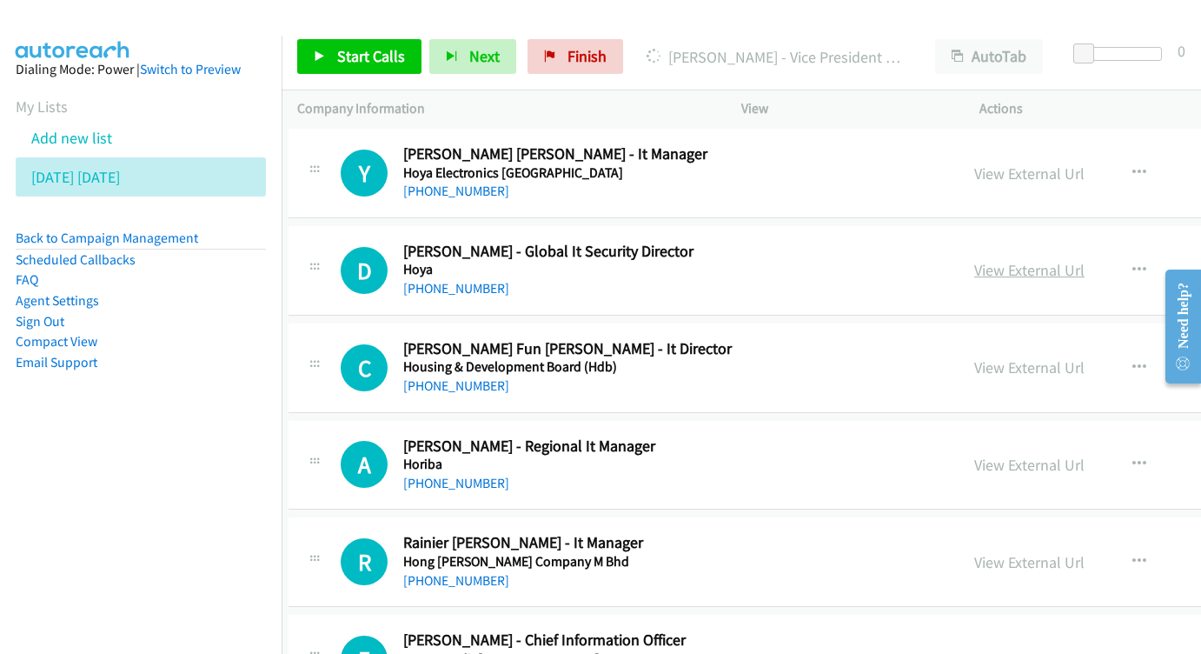
click at [974, 260] on link "View External Url" at bounding box center [1029, 270] width 110 height 20
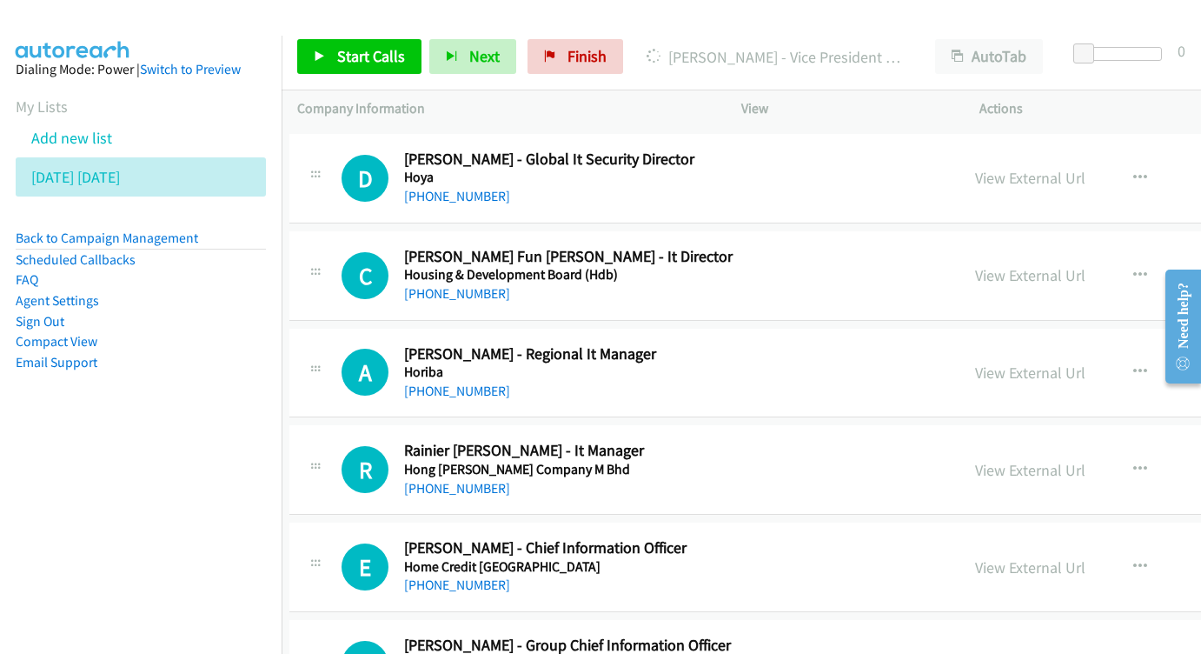
scroll to position [5009, 8]
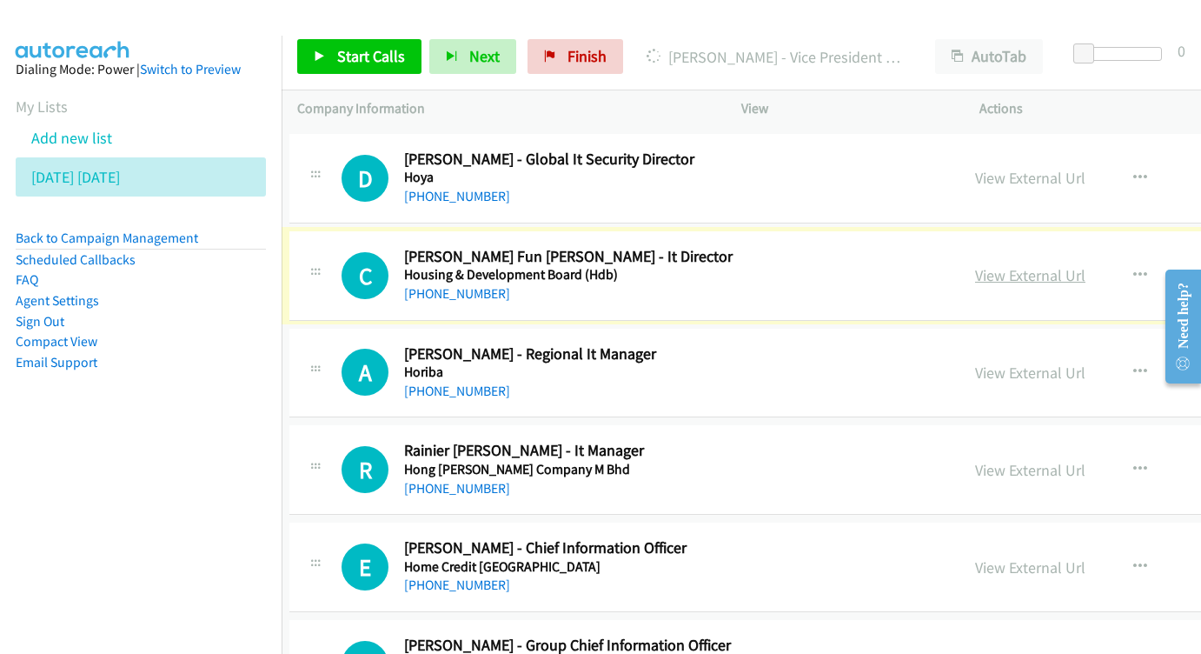
click at [995, 265] on link "View External Url" at bounding box center [1030, 275] width 110 height 20
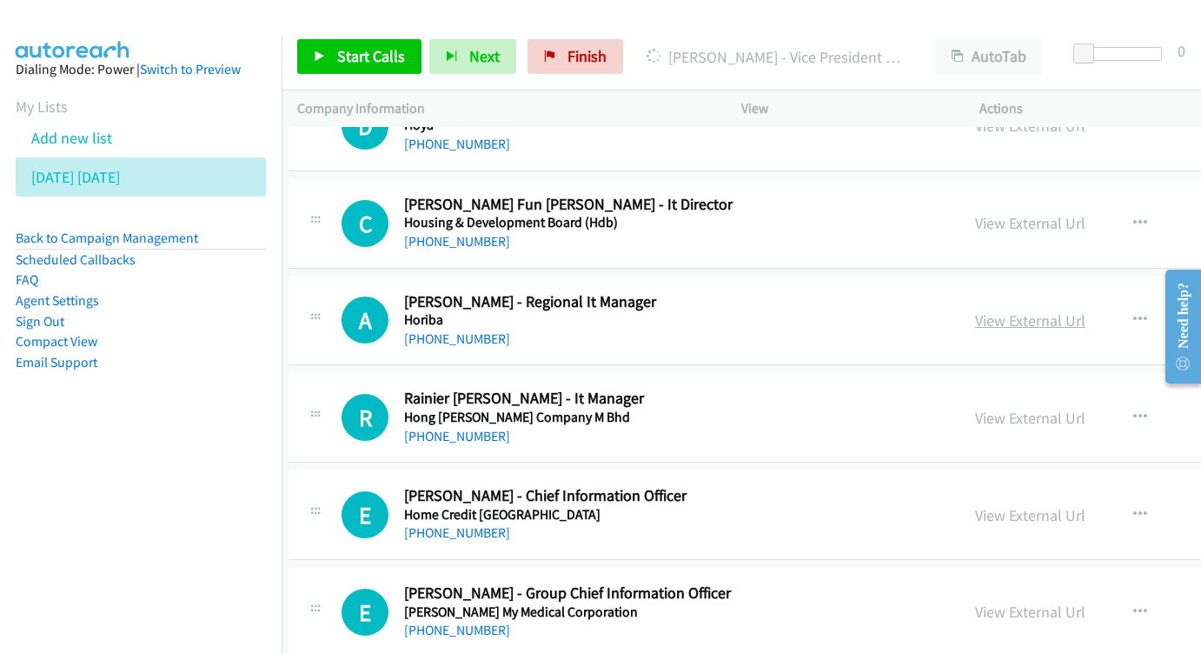
scroll to position [5073, 8]
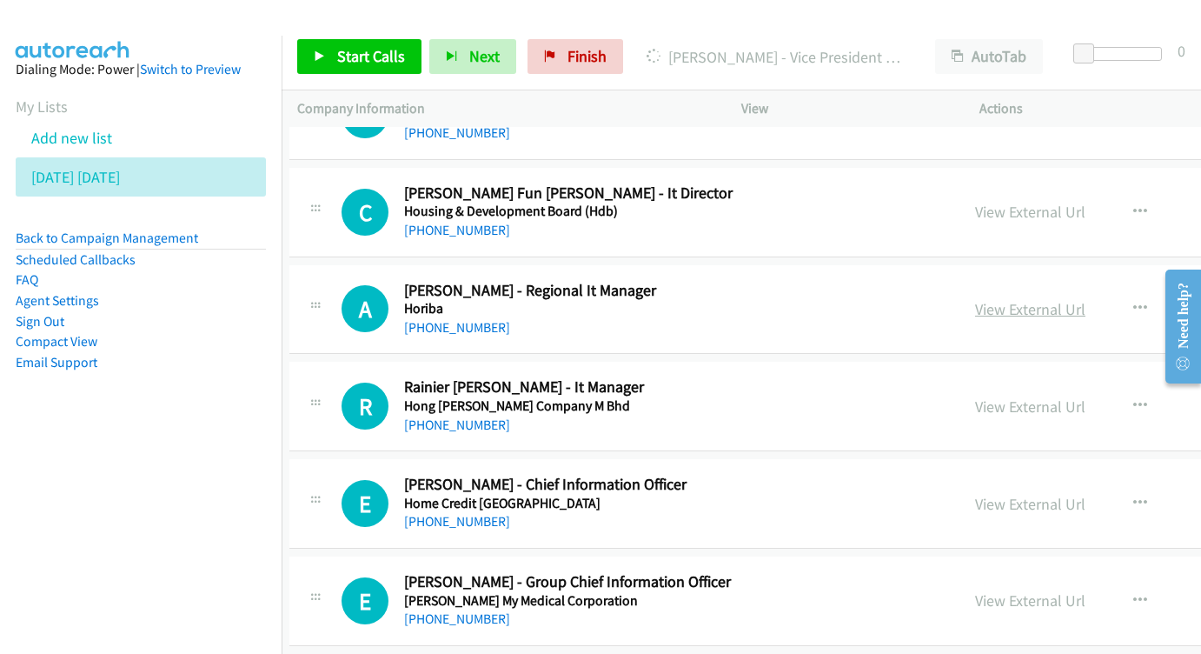
click at [975, 299] on link "View External Url" at bounding box center [1030, 309] width 110 height 20
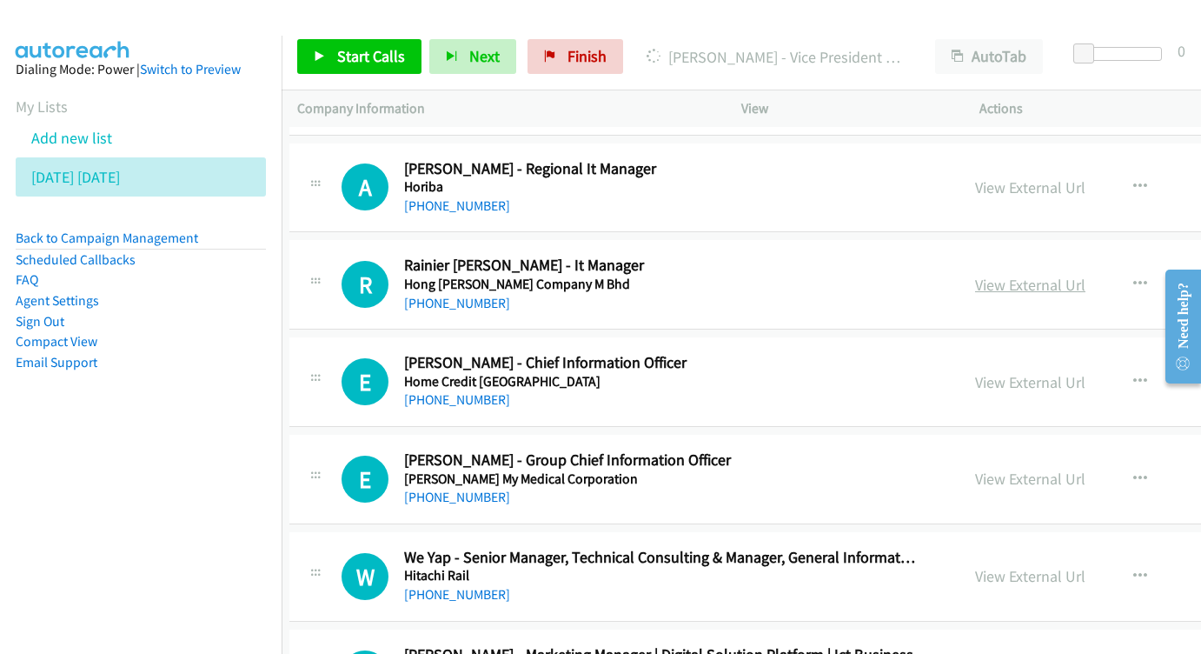
scroll to position [5201, 8]
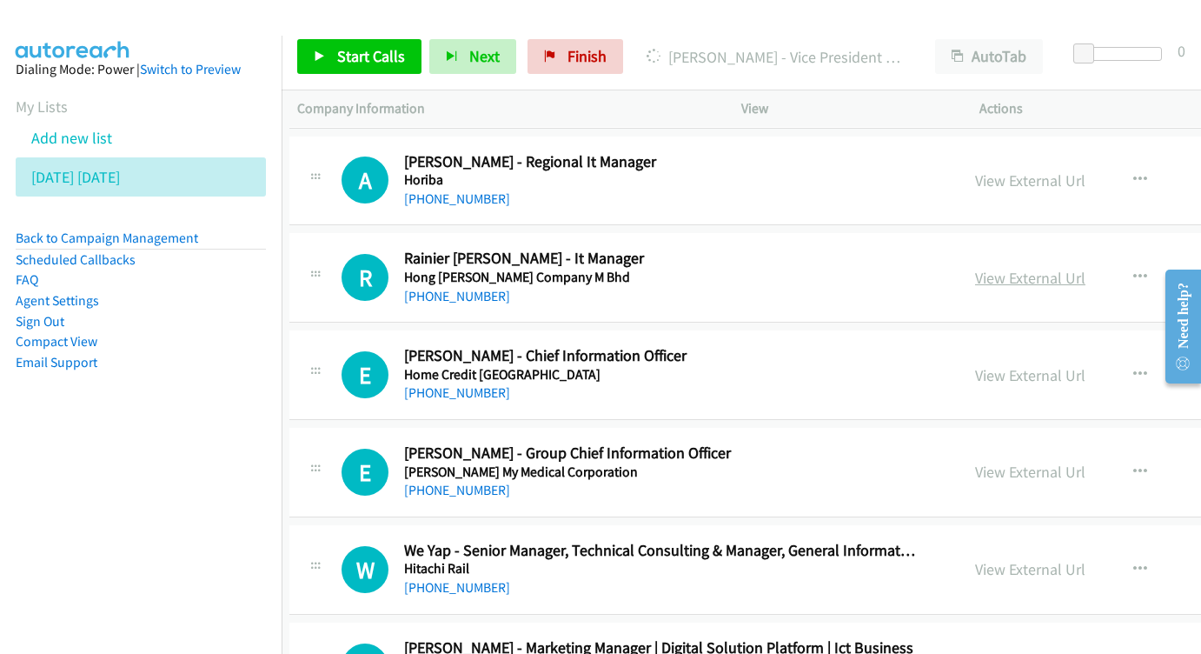
click at [975, 268] on link "View External Url" at bounding box center [1030, 278] width 110 height 20
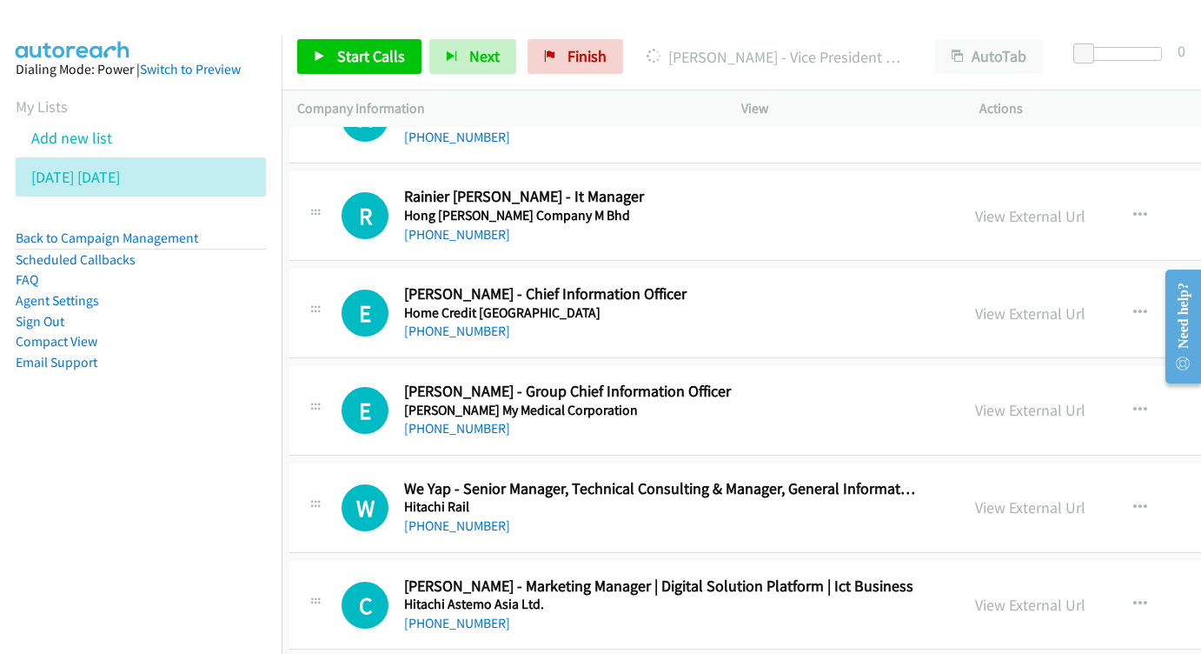
scroll to position [5281, 8]
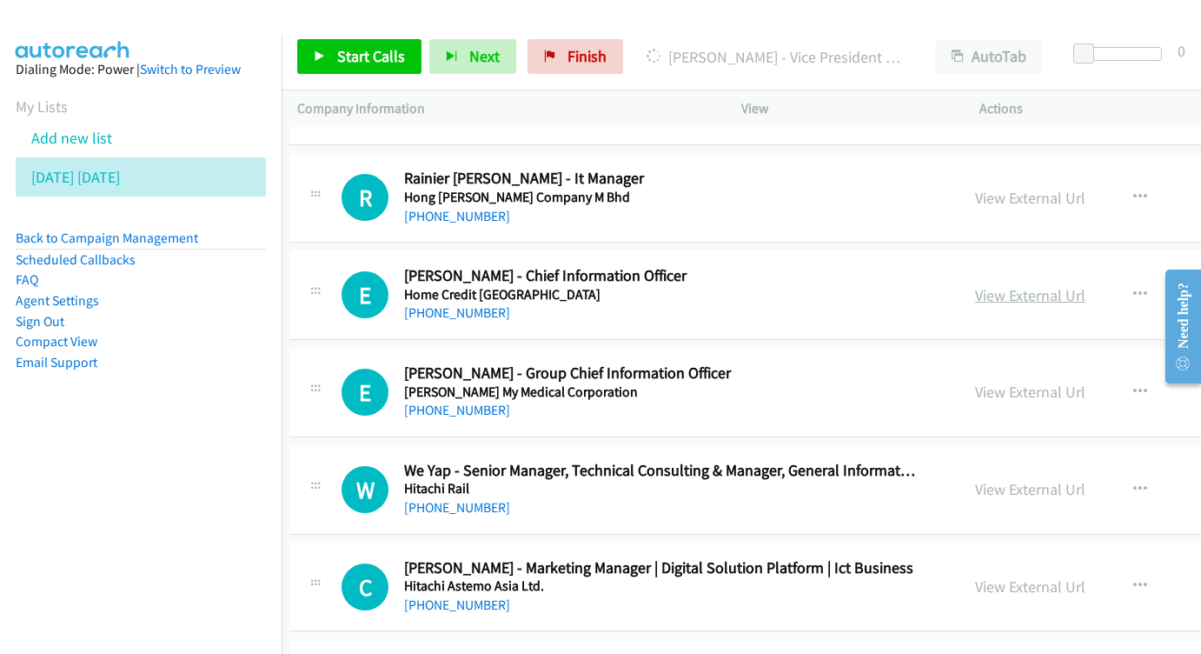
click at [975, 285] on link "View External Url" at bounding box center [1030, 295] width 110 height 20
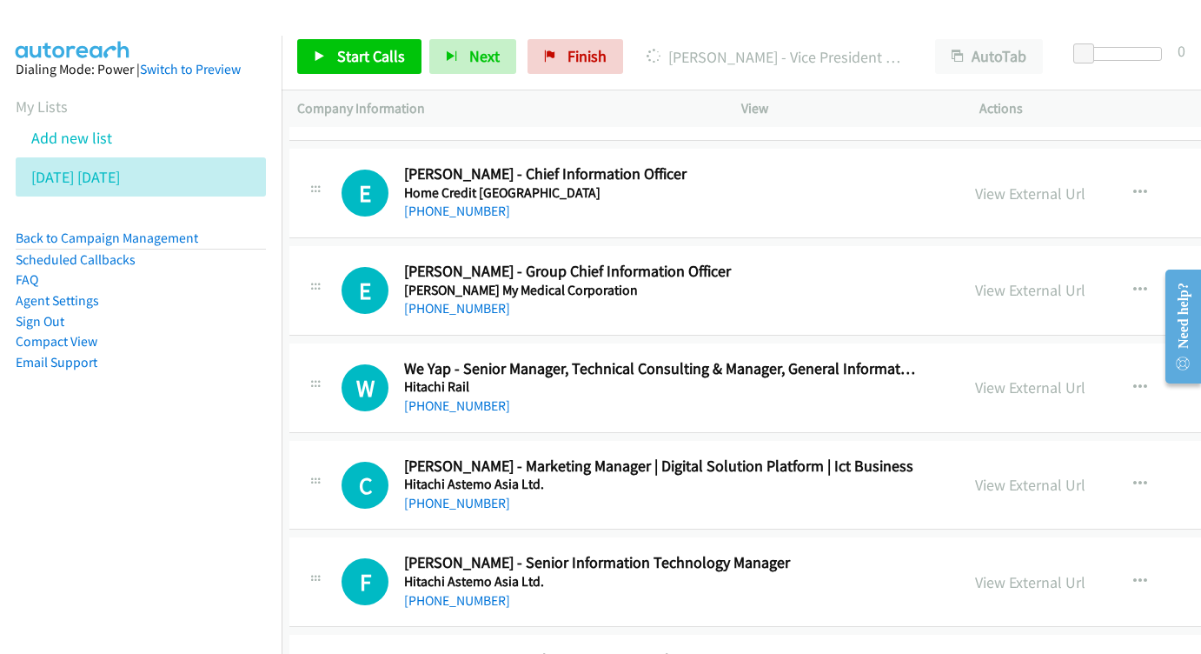
scroll to position [5384, 8]
click at [1026, 261] on div "View External Url View External Url Schedule/Manage Callback Start Calls Here R…" at bounding box center [1135, 289] width 351 height 57
click at [974, 261] on div "View External Url View External Url Schedule/Manage Callback Start Calls Here R…" at bounding box center [1135, 289] width 351 height 57
click at [975, 279] on link "View External Url" at bounding box center [1030, 289] width 110 height 20
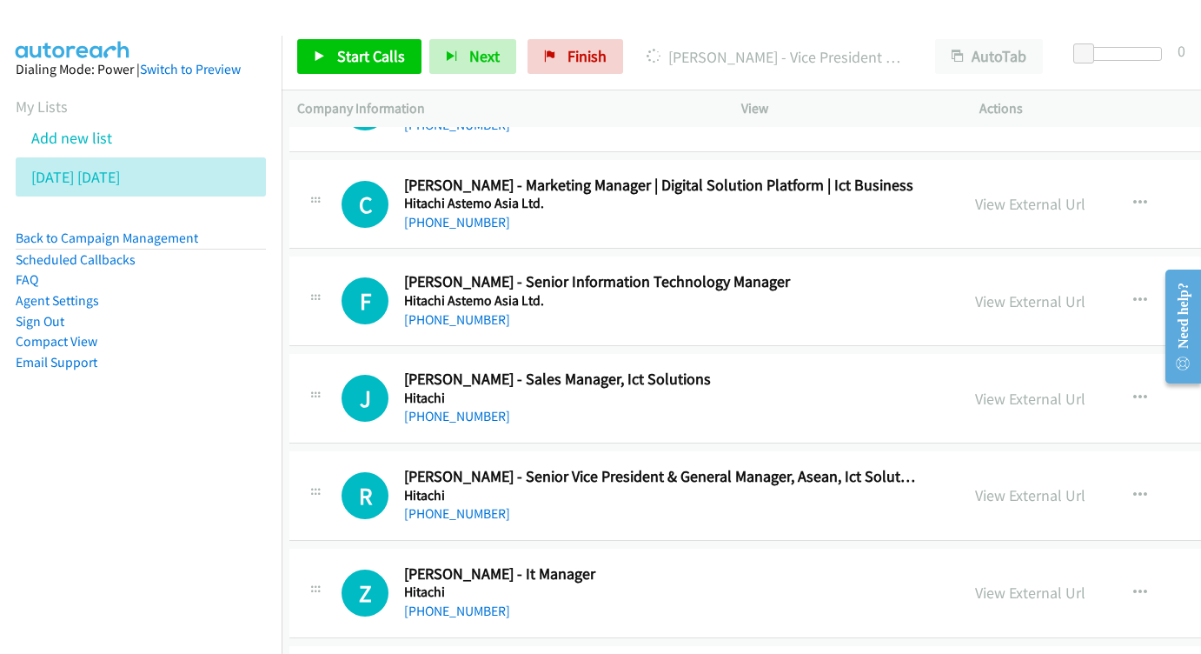
scroll to position [5674, 8]
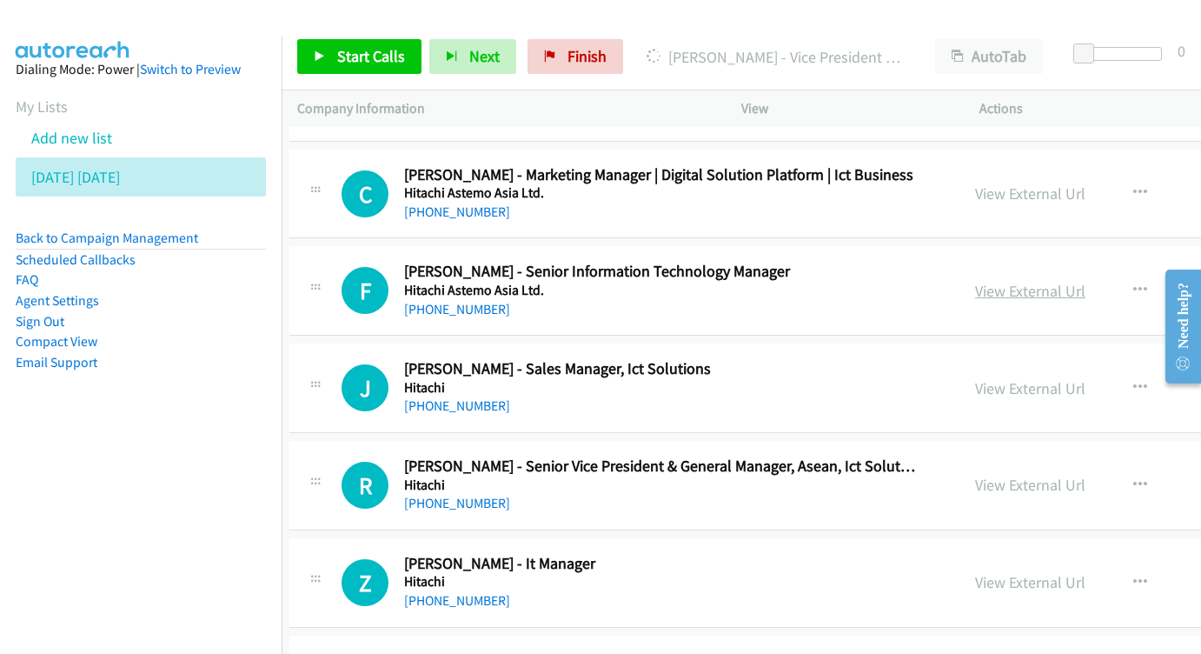
click at [1000, 281] on link "View External Url" at bounding box center [1030, 291] width 110 height 20
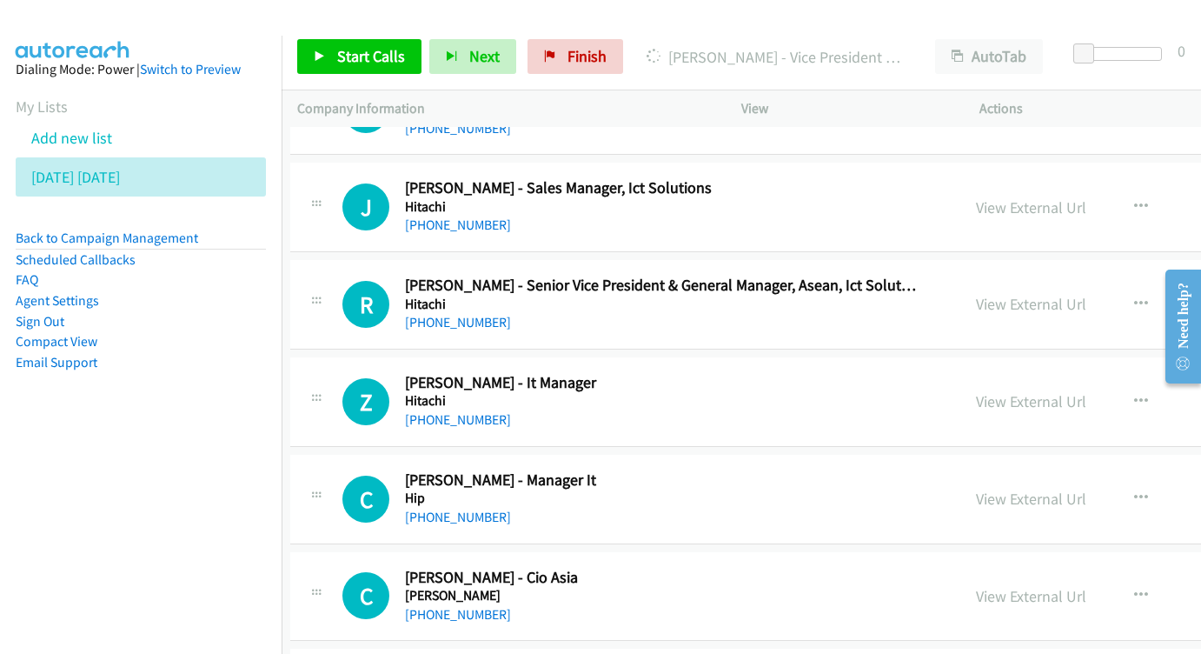
scroll to position [5870, 6]
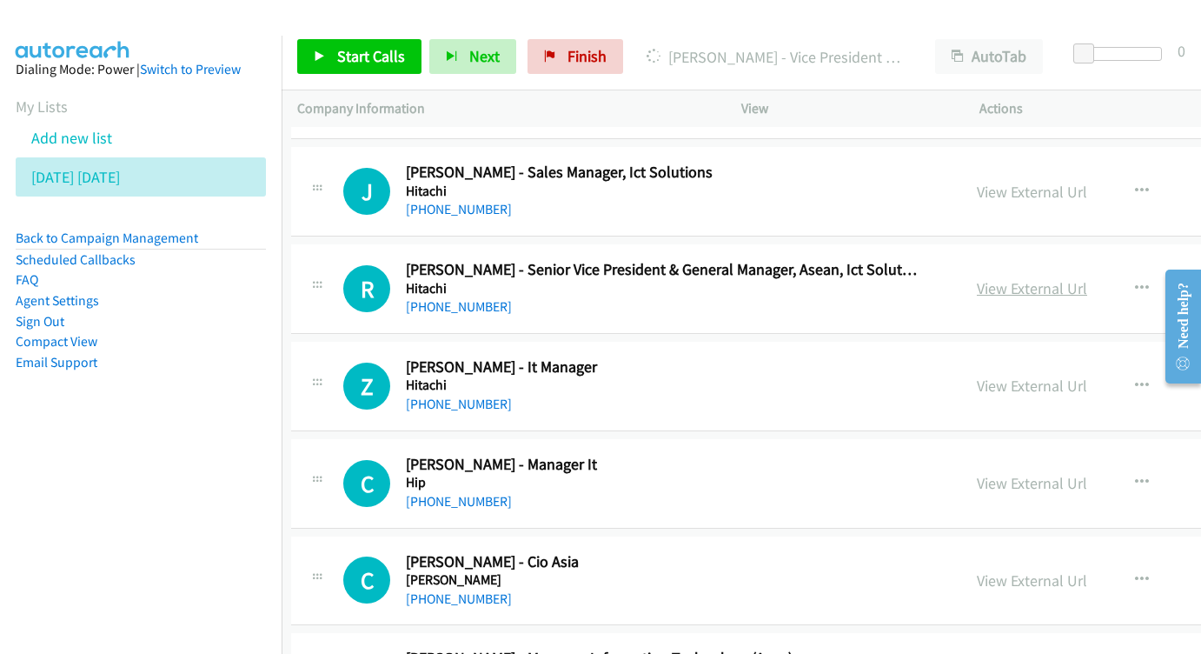
click at [1005, 278] on link "View External Url" at bounding box center [1032, 288] width 110 height 20
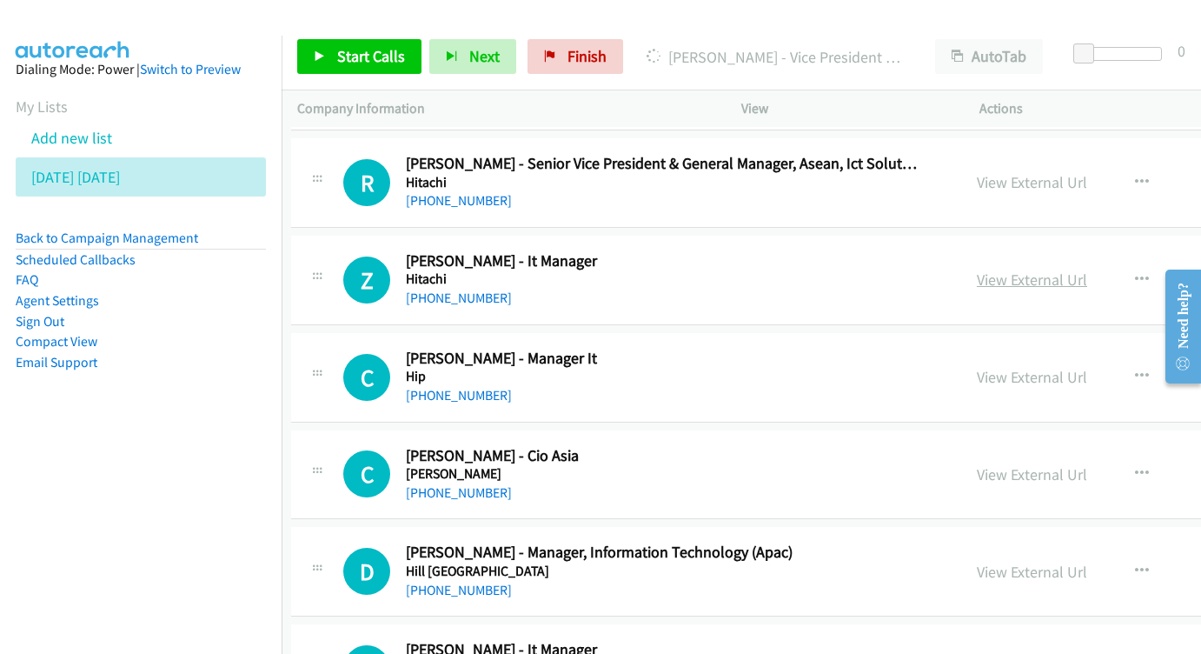
scroll to position [5975, 4]
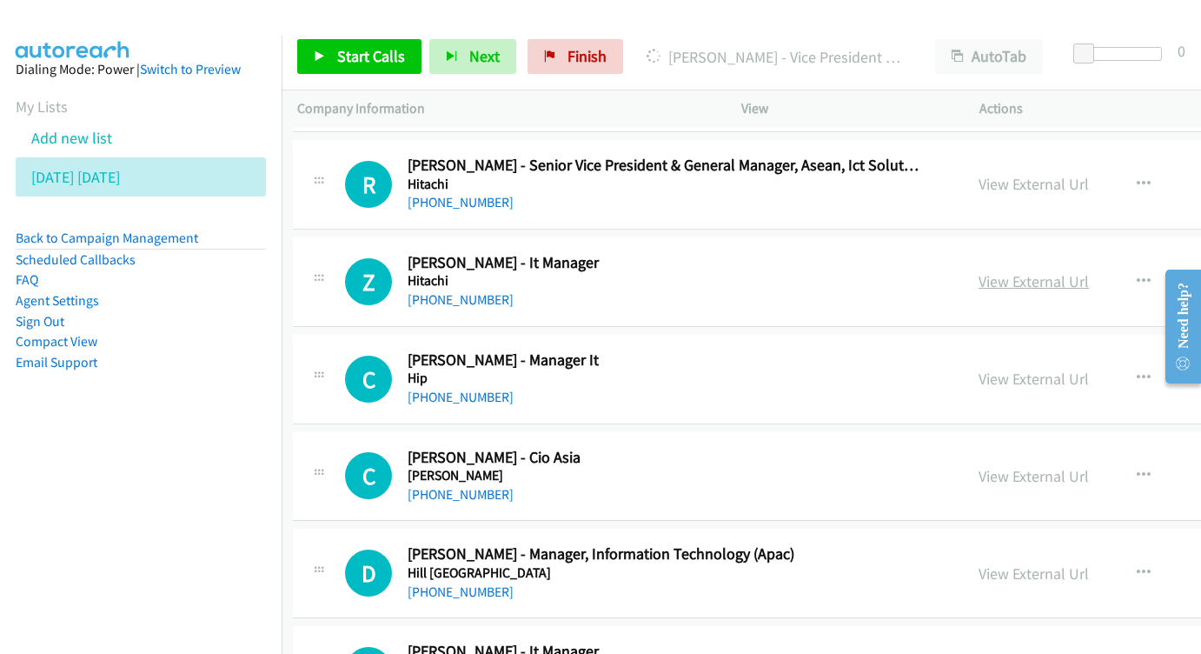
click at [993, 271] on link "View External Url" at bounding box center [1034, 281] width 110 height 20
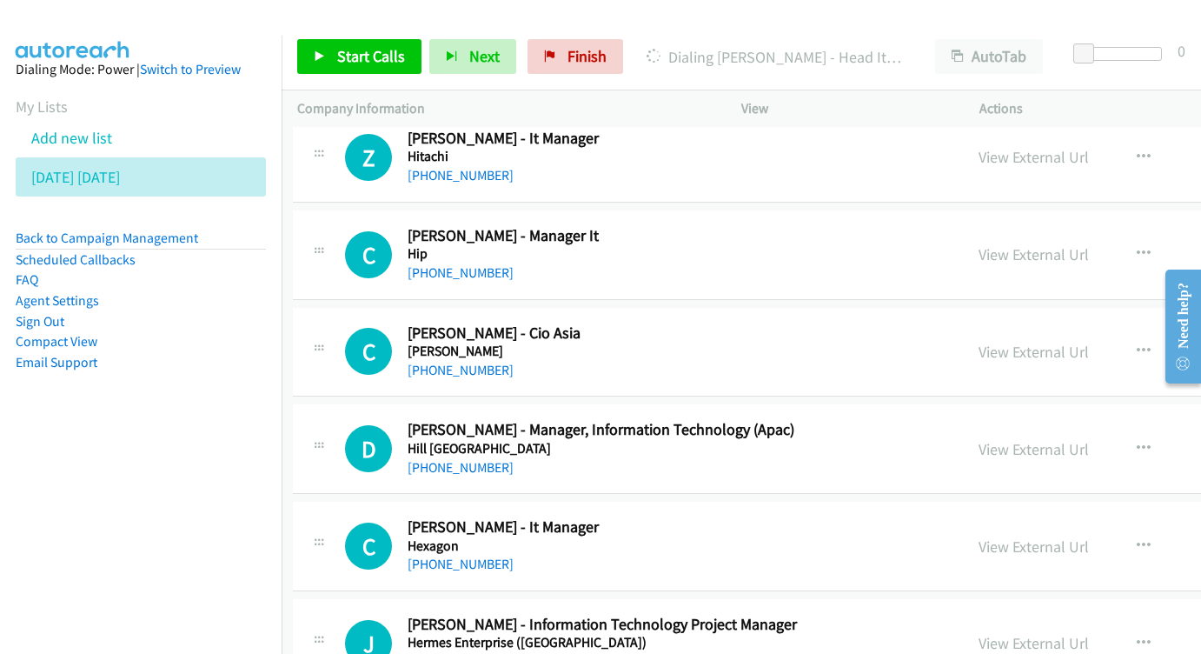
scroll to position [6100, 4]
click at [984, 243] on link "View External Url" at bounding box center [1034, 253] width 110 height 20
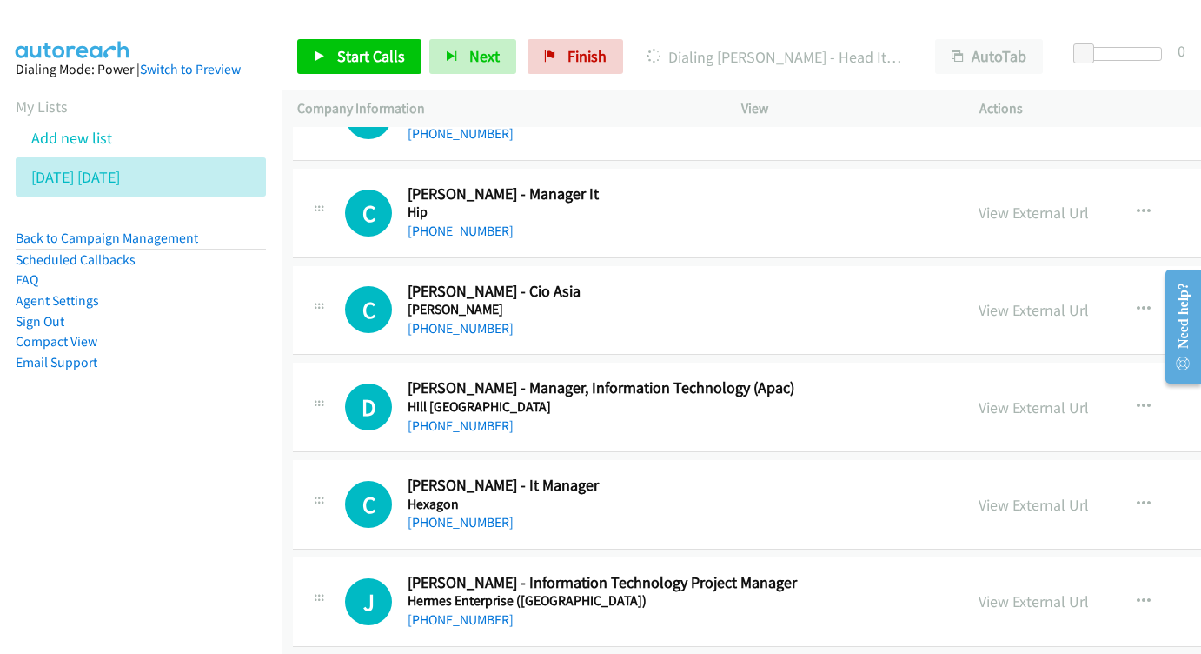
scroll to position [6154, 4]
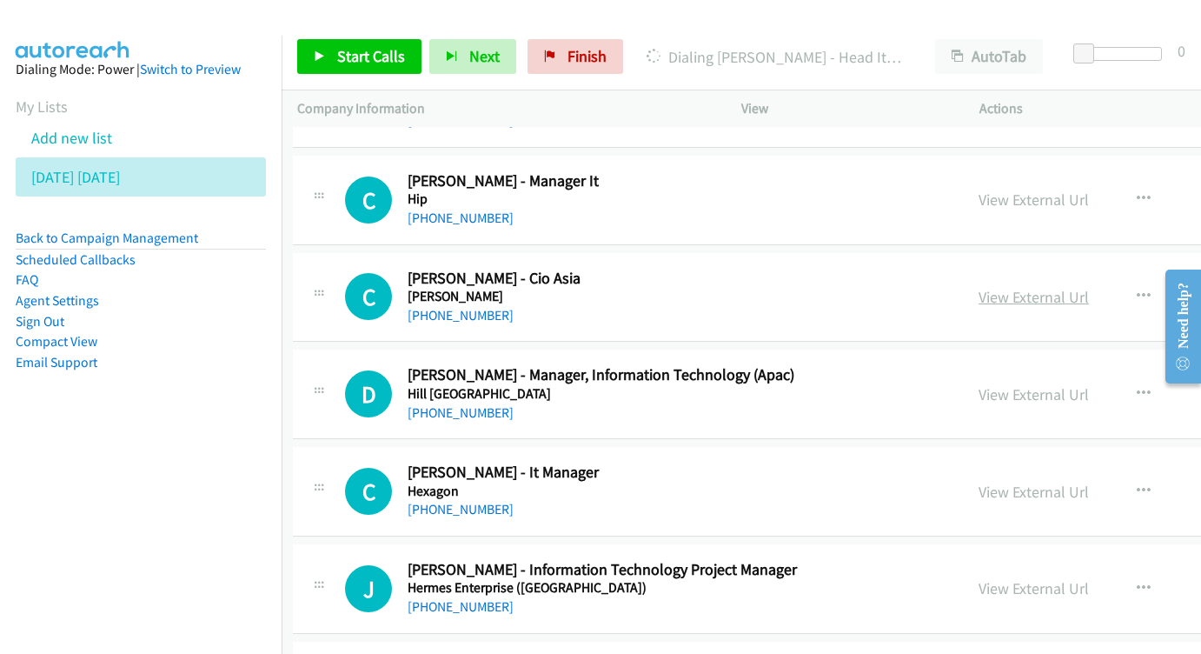
click at [979, 287] on link "View External Url" at bounding box center [1034, 297] width 110 height 20
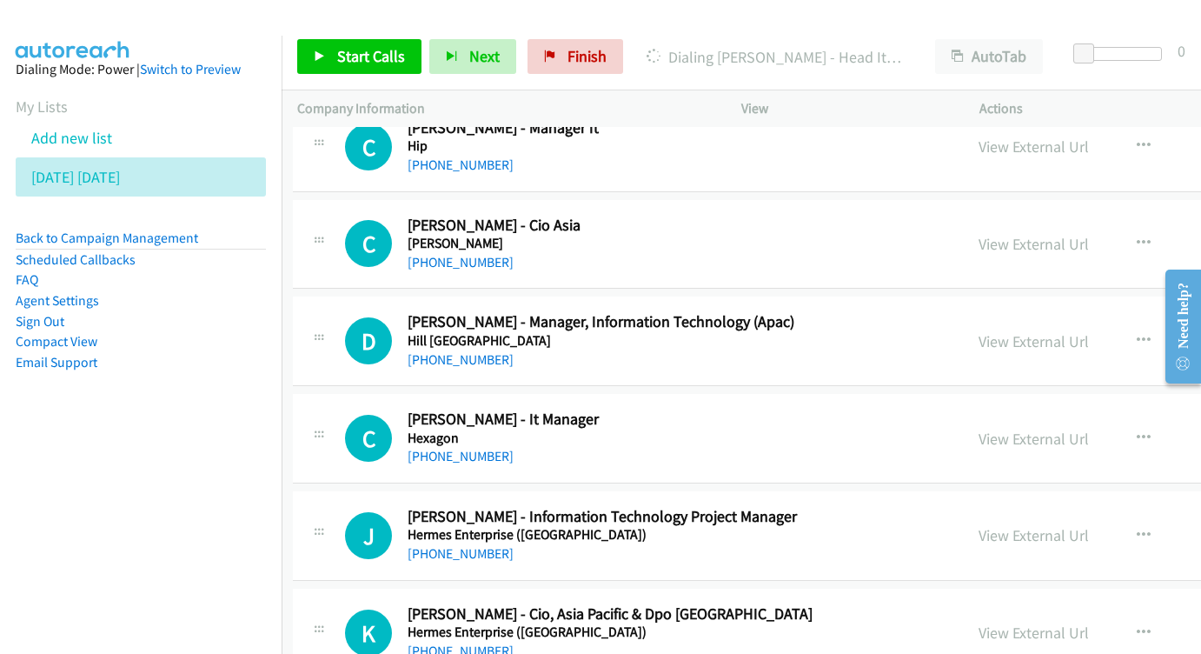
scroll to position [6225, 4]
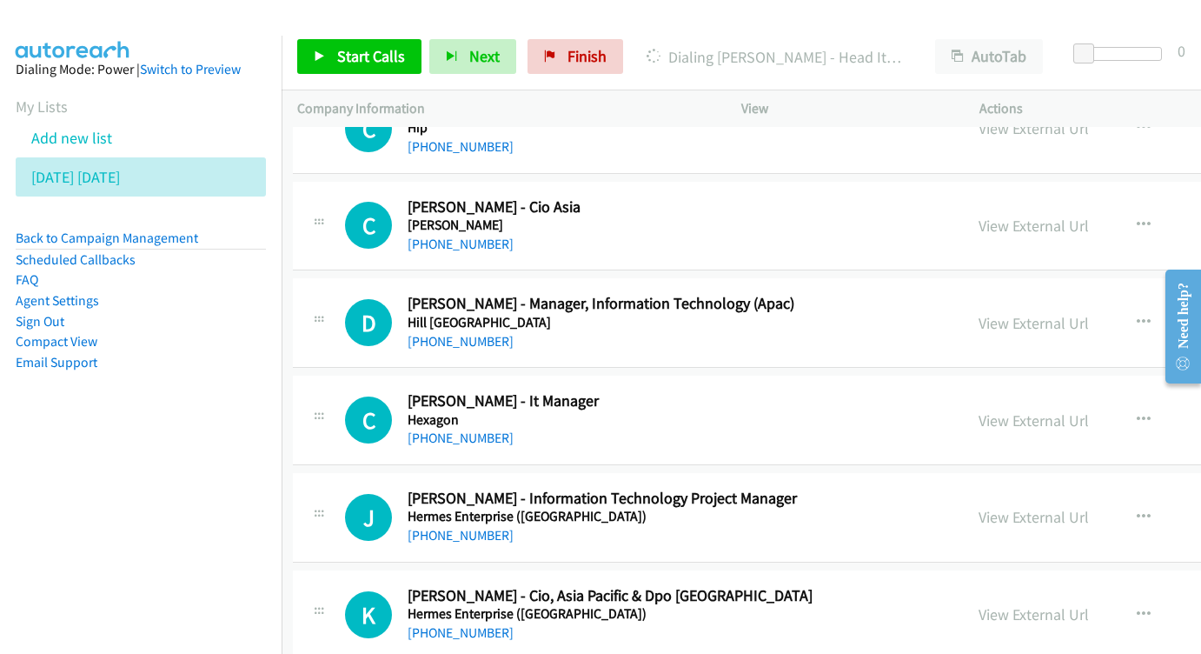
click at [1026, 294] on div "View External Url View External Url Schedule/Manage Callback Start Calls Here R…" at bounding box center [1138, 322] width 351 height 57
click at [979, 313] on link "View External Url" at bounding box center [1034, 323] width 110 height 20
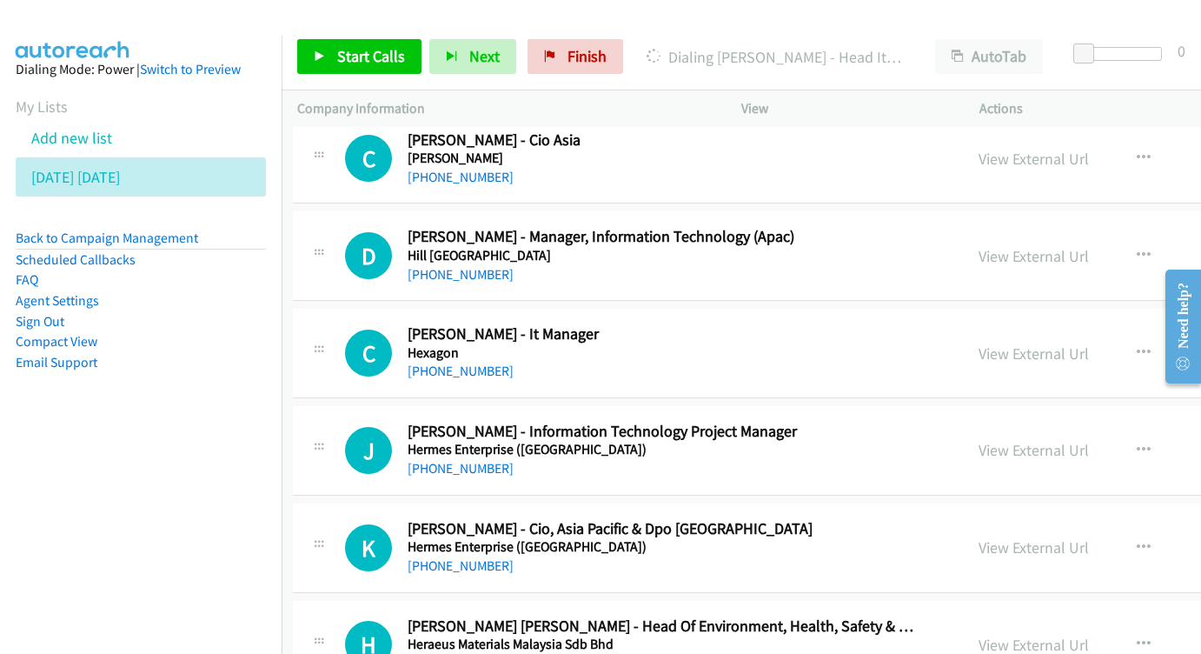
scroll to position [6341, 4]
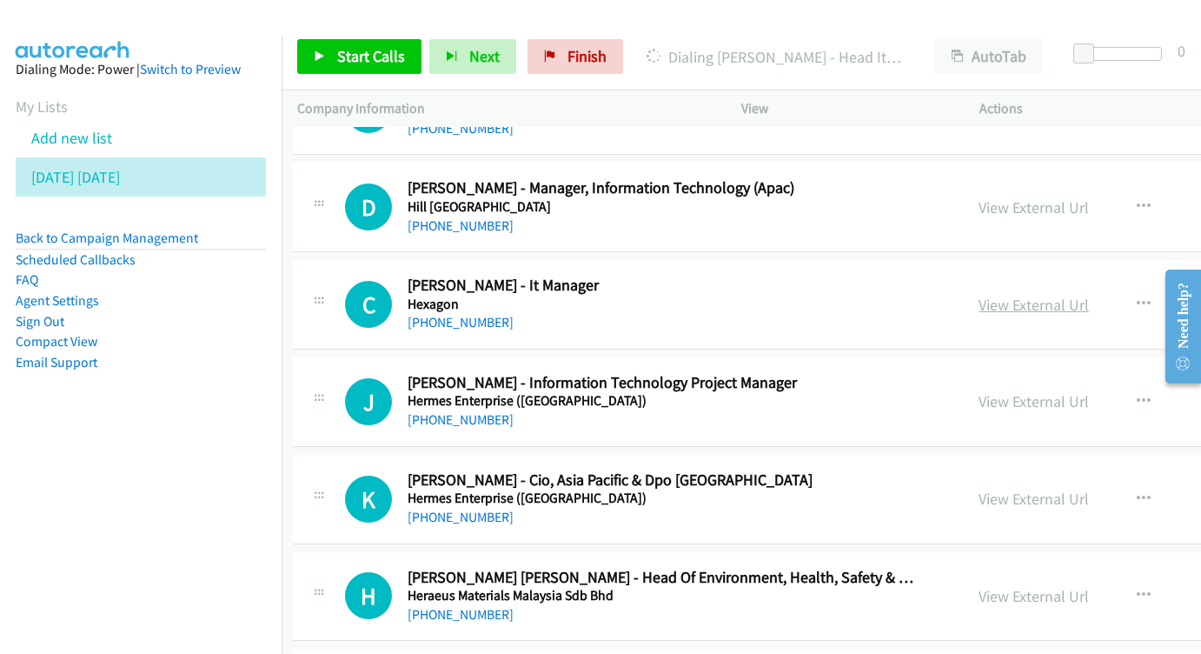
click at [987, 295] on link "View External Url" at bounding box center [1034, 305] width 110 height 20
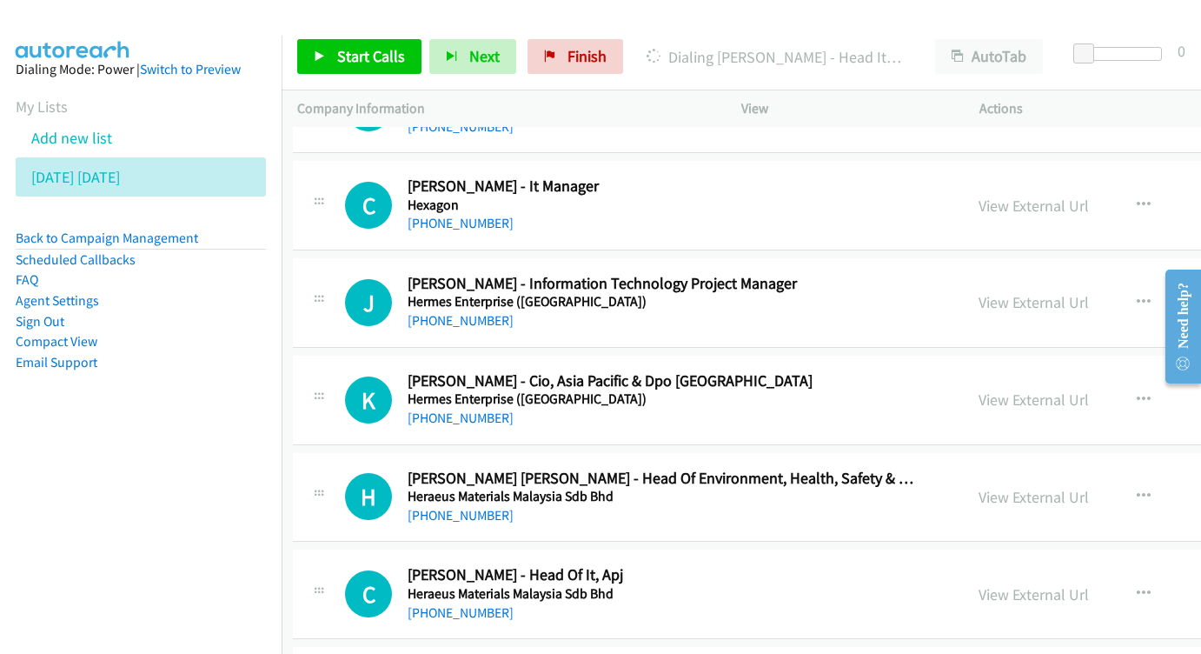
scroll to position [6447, 3]
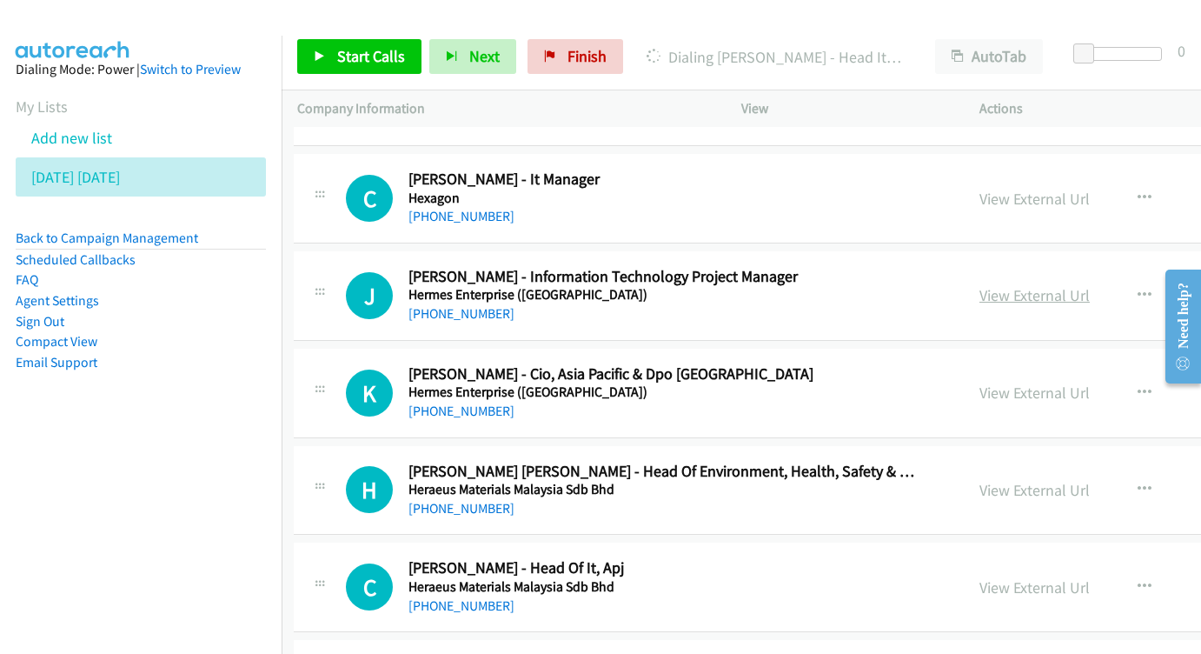
click at [980, 285] on link "View External Url" at bounding box center [1035, 295] width 110 height 20
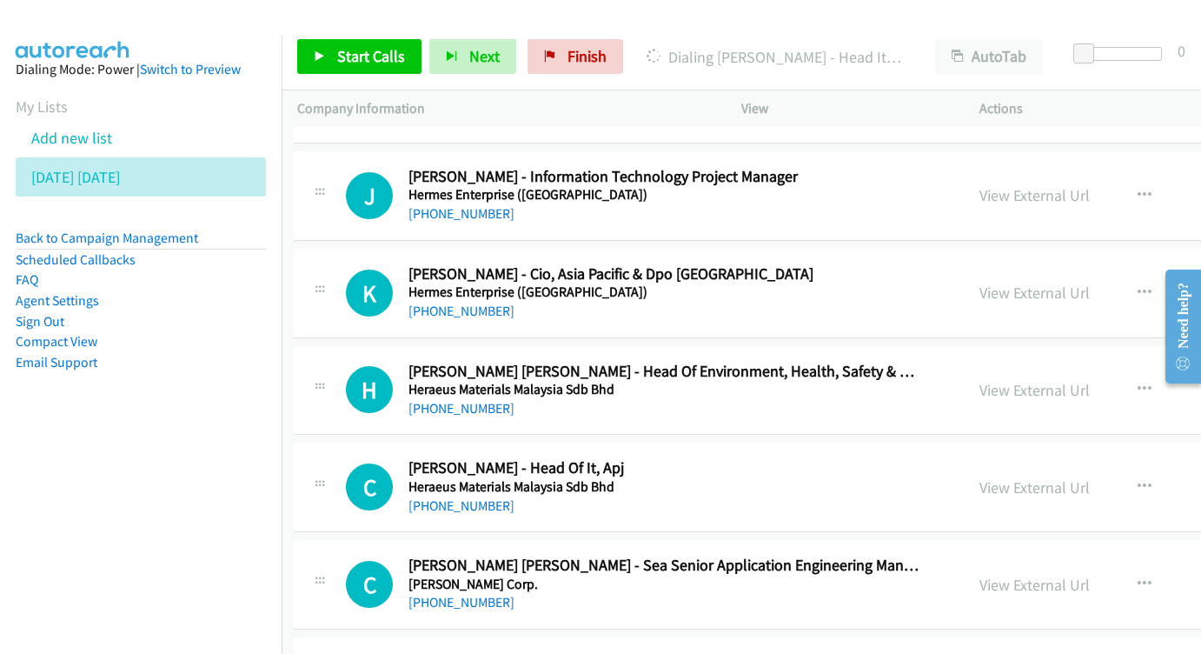
scroll to position [6543, 3]
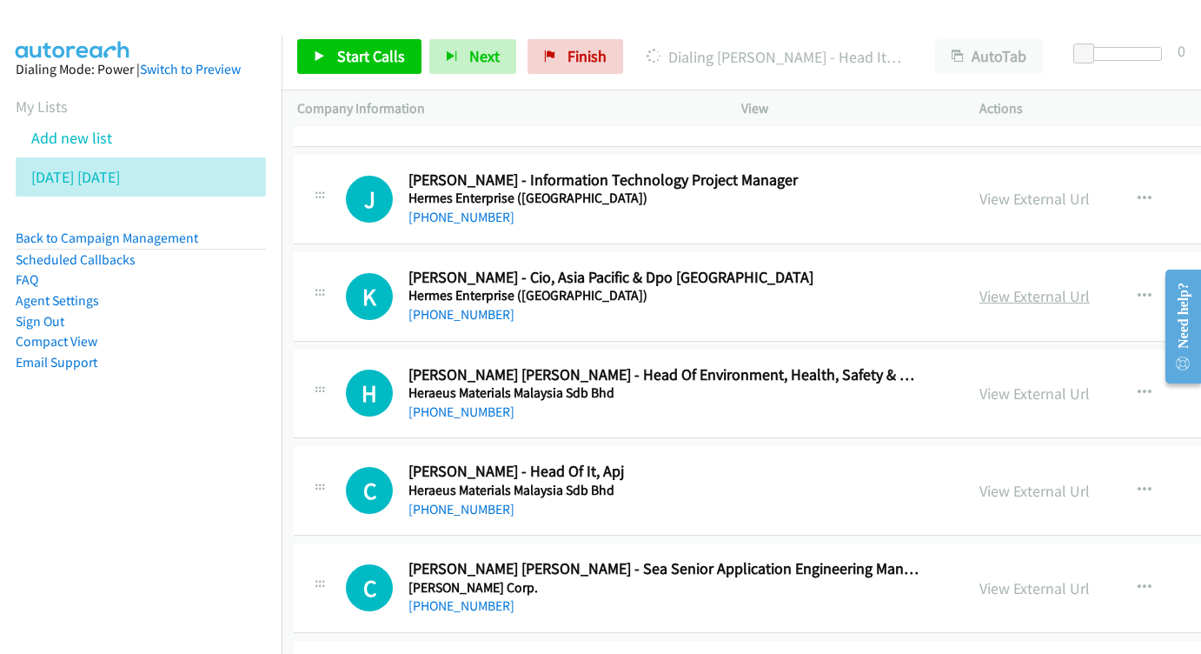
click at [980, 286] on link "View External Url" at bounding box center [1035, 296] width 110 height 20
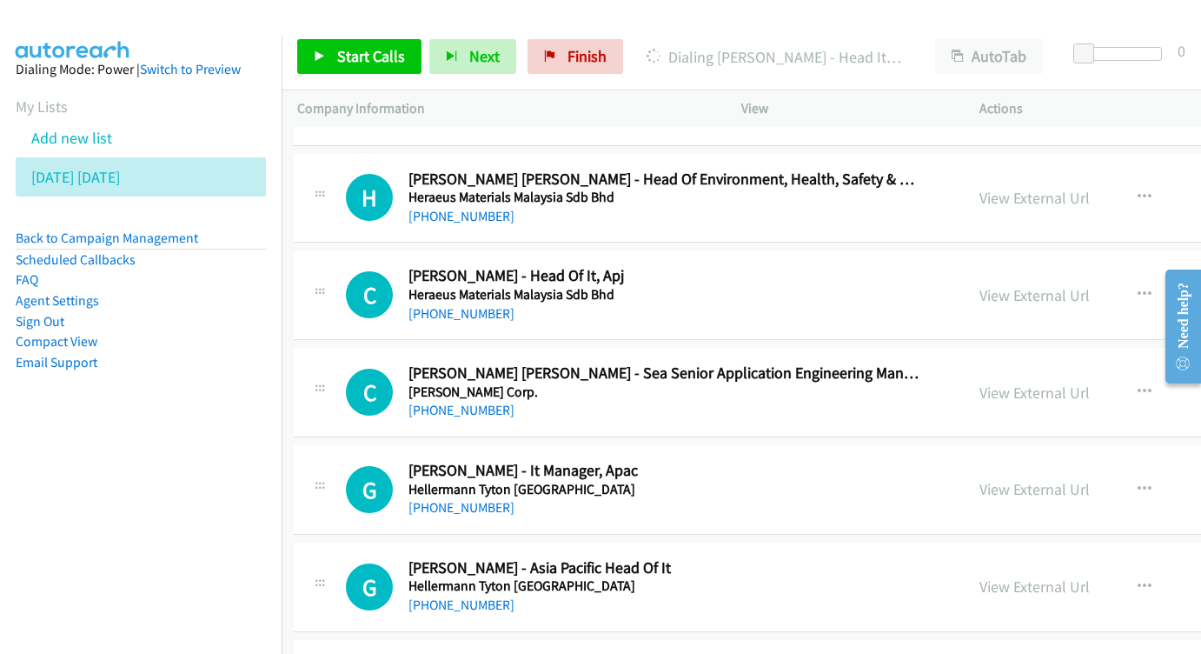
scroll to position [6747, 3]
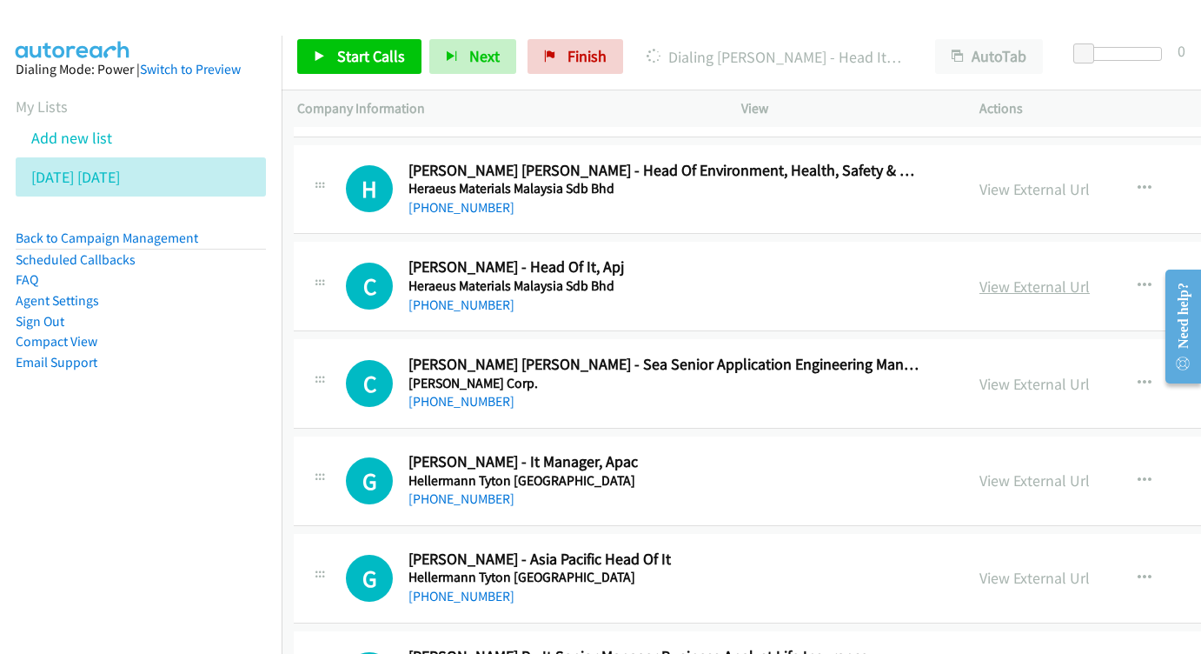
click at [980, 276] on link "View External Url" at bounding box center [1035, 286] width 110 height 20
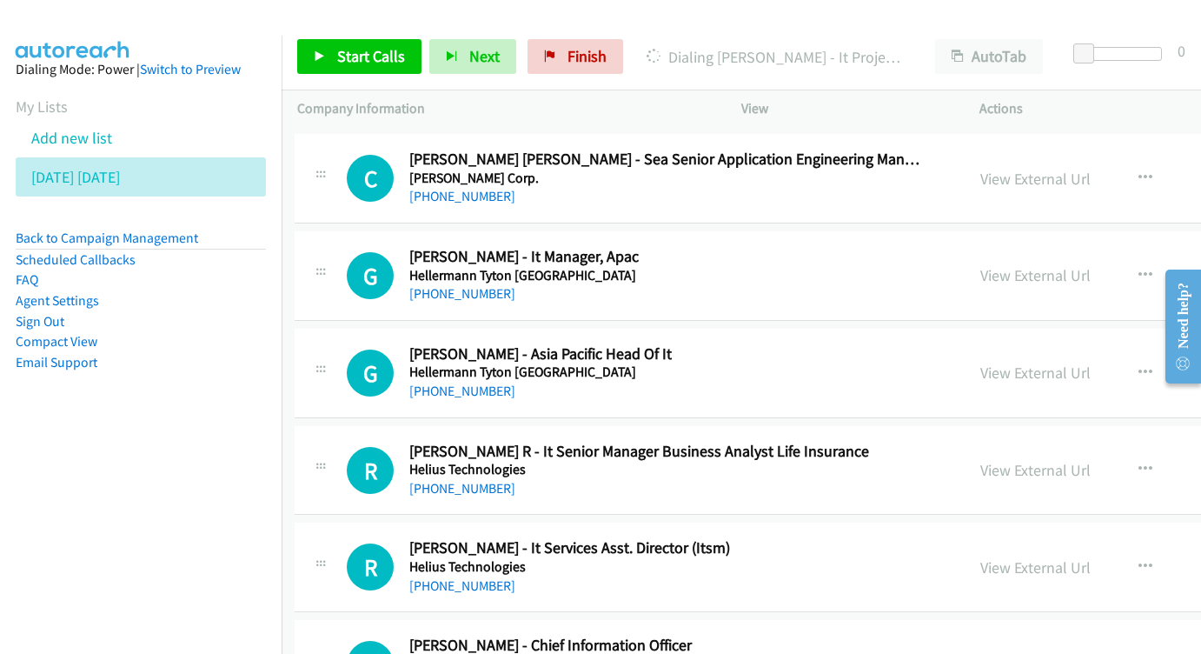
scroll to position [6952, 3]
click at [980, 248] on div "View External Url View External Url Schedule/Manage Callback Start Calls Here R…" at bounding box center [1140, 276] width 351 height 57
click at [980, 266] on link "View External Url" at bounding box center [1035, 276] width 110 height 20
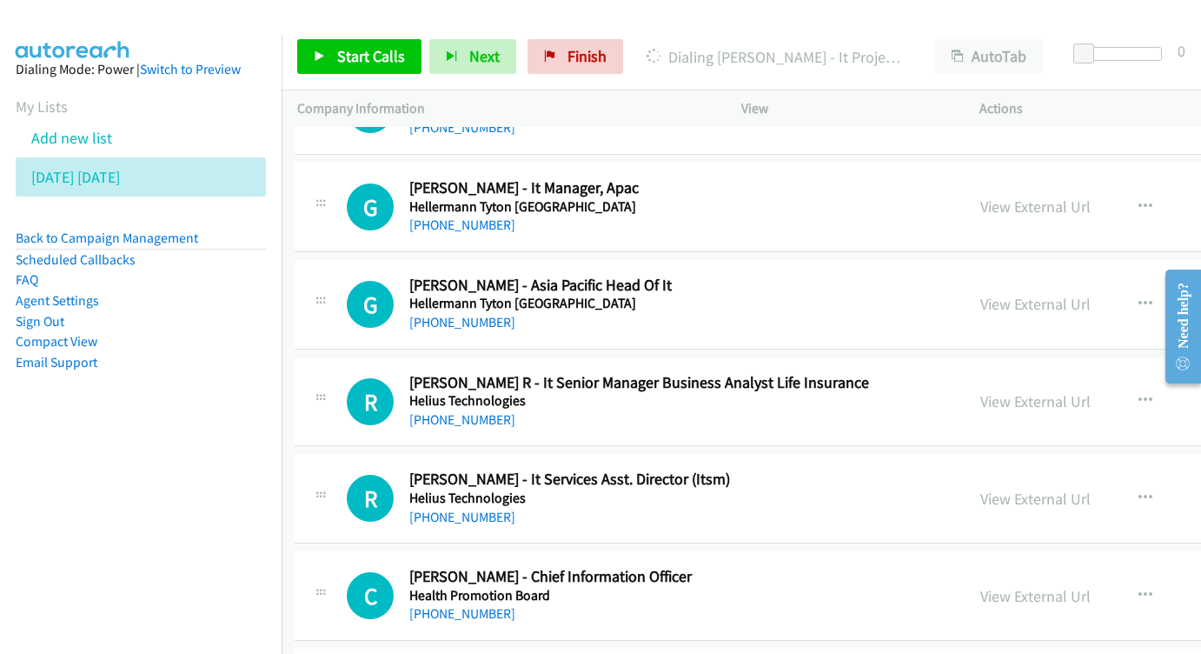
scroll to position [7027, 3]
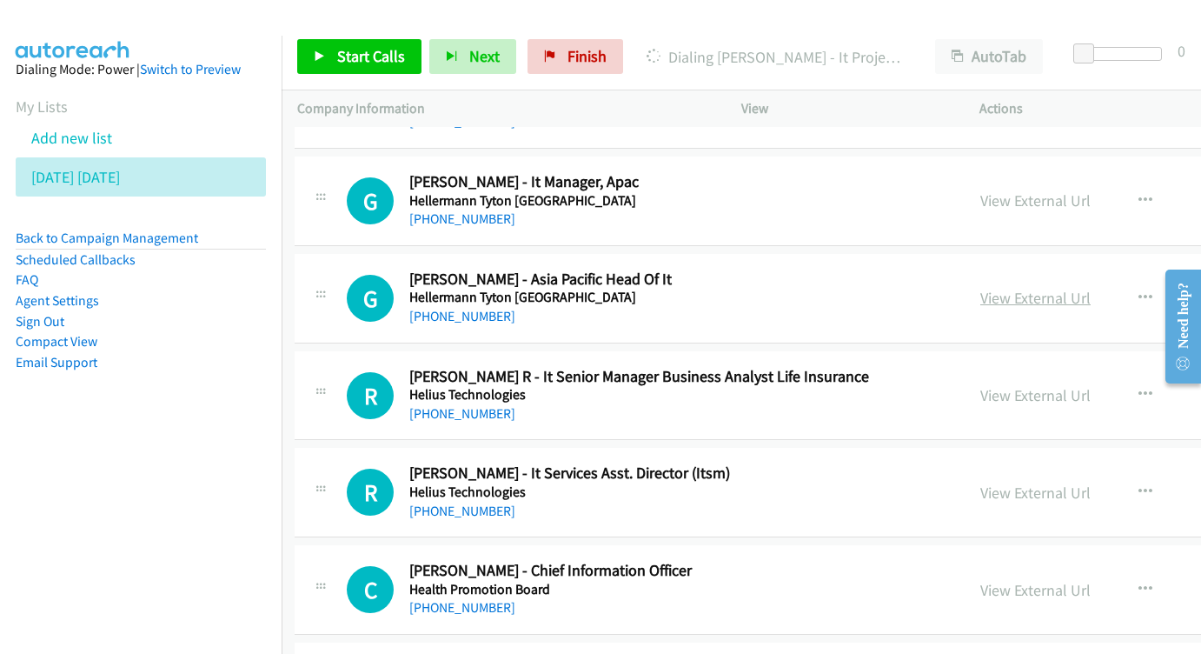
click at [980, 288] on link "View External Url" at bounding box center [1035, 298] width 110 height 20
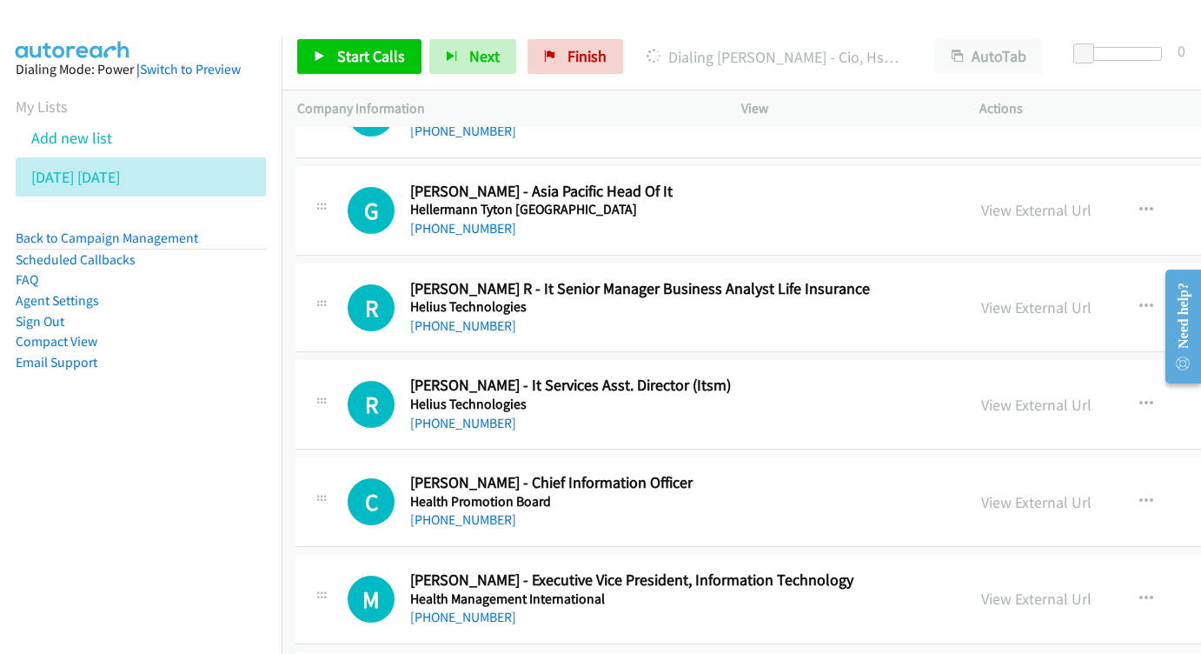
scroll to position [7116, 2]
click at [981, 296] on link "View External Url" at bounding box center [1036, 306] width 110 height 20
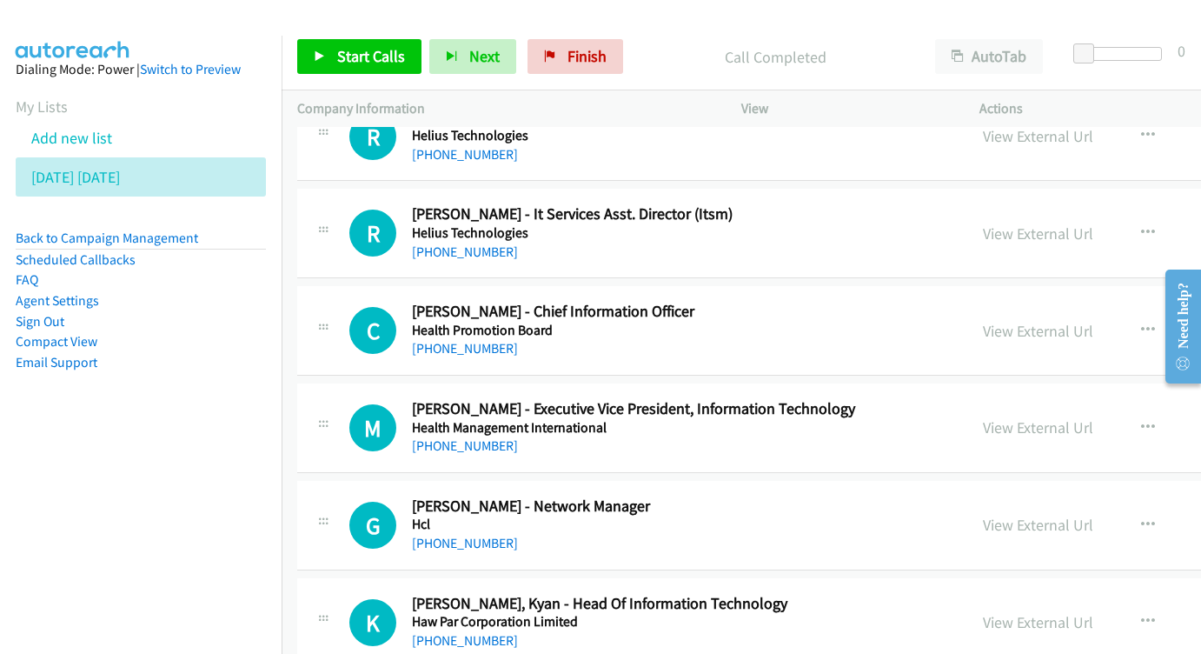
scroll to position [7286, 0]
click at [994, 321] on link "View External Url" at bounding box center [1038, 331] width 110 height 20
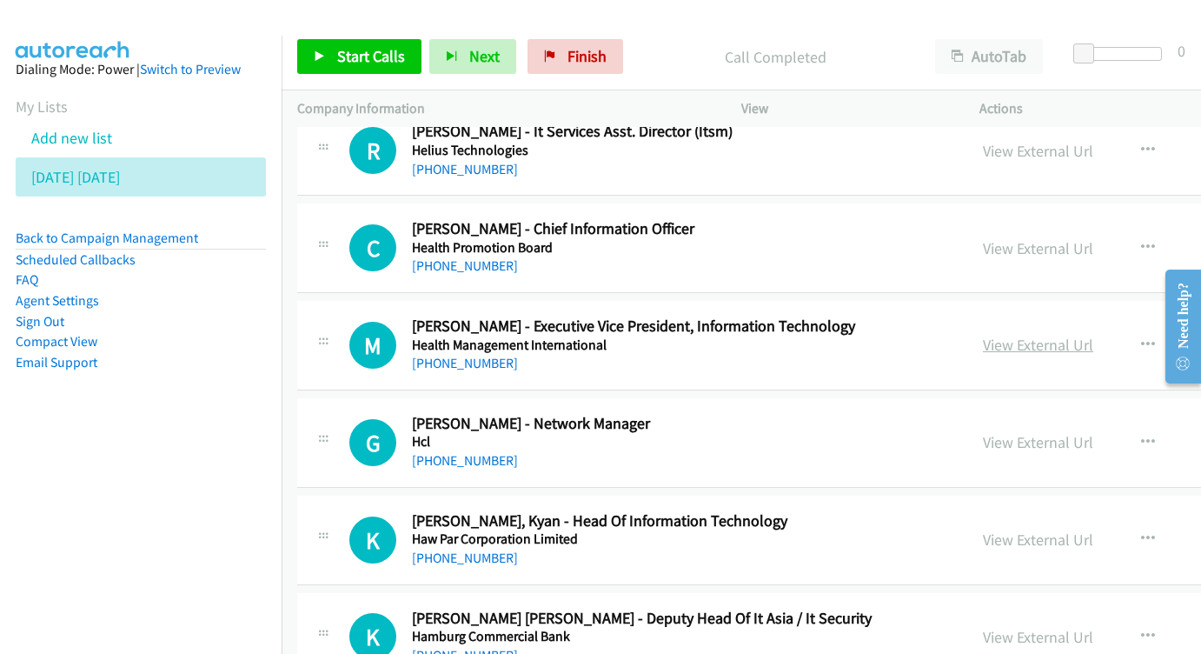
scroll to position [7370, 0]
click at [985, 334] on link "View External Url" at bounding box center [1038, 344] width 110 height 20
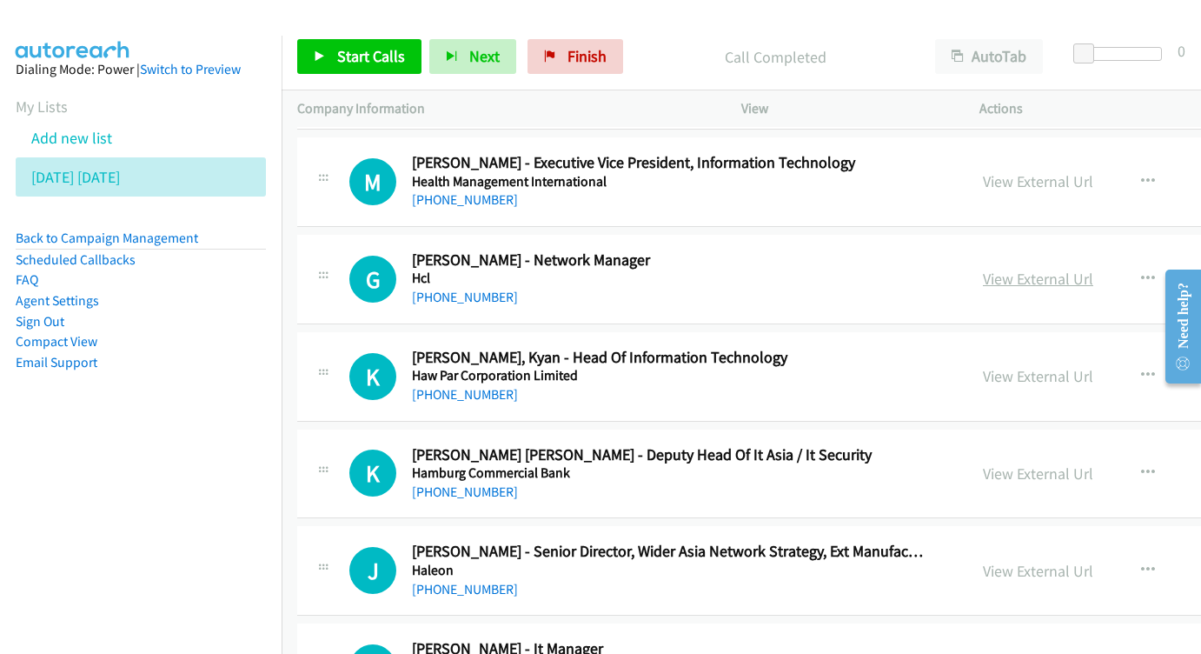
scroll to position [7569, 0]
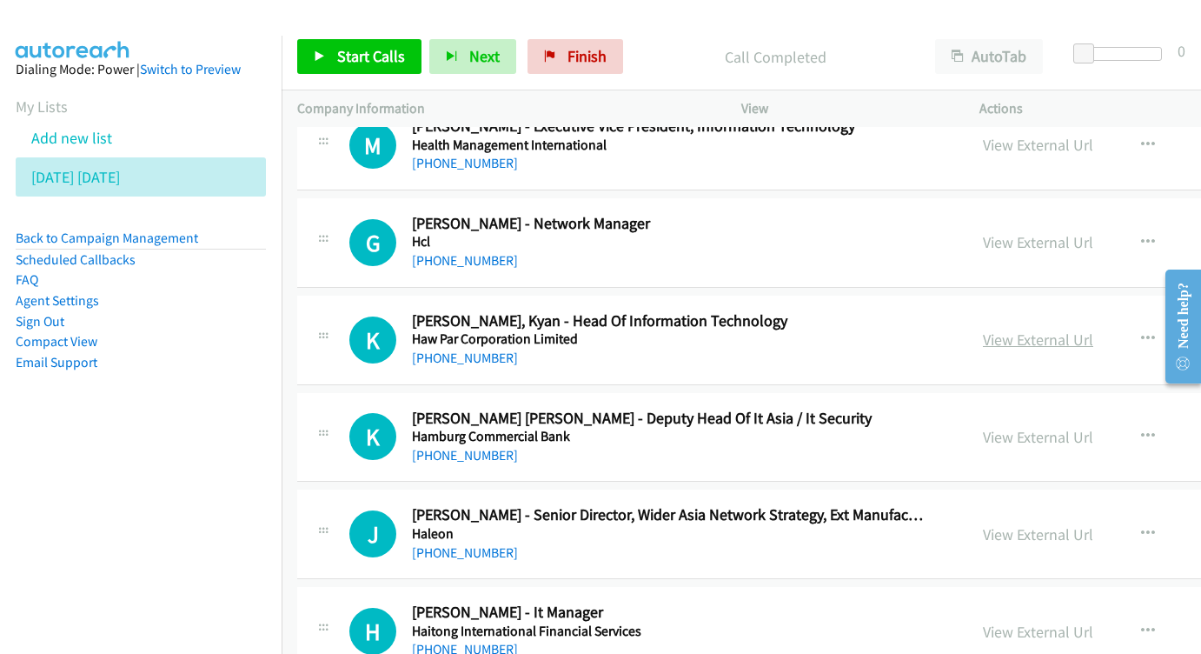
click at [983, 329] on link "View External Url" at bounding box center [1038, 339] width 110 height 20
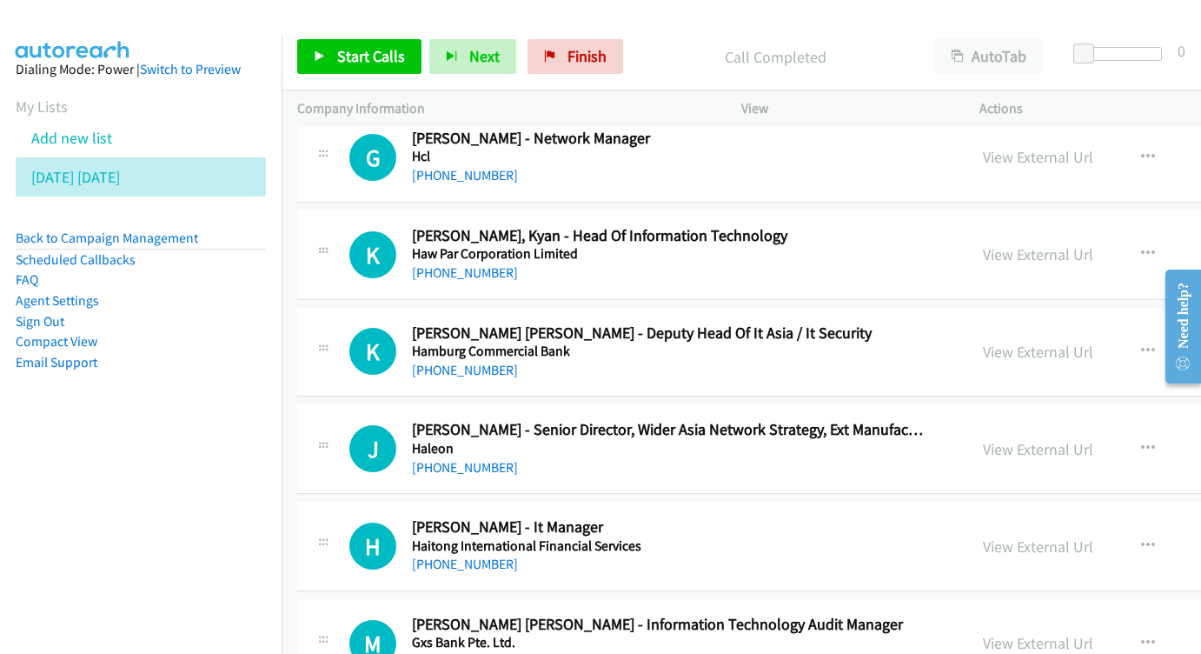
scroll to position [7677, 0]
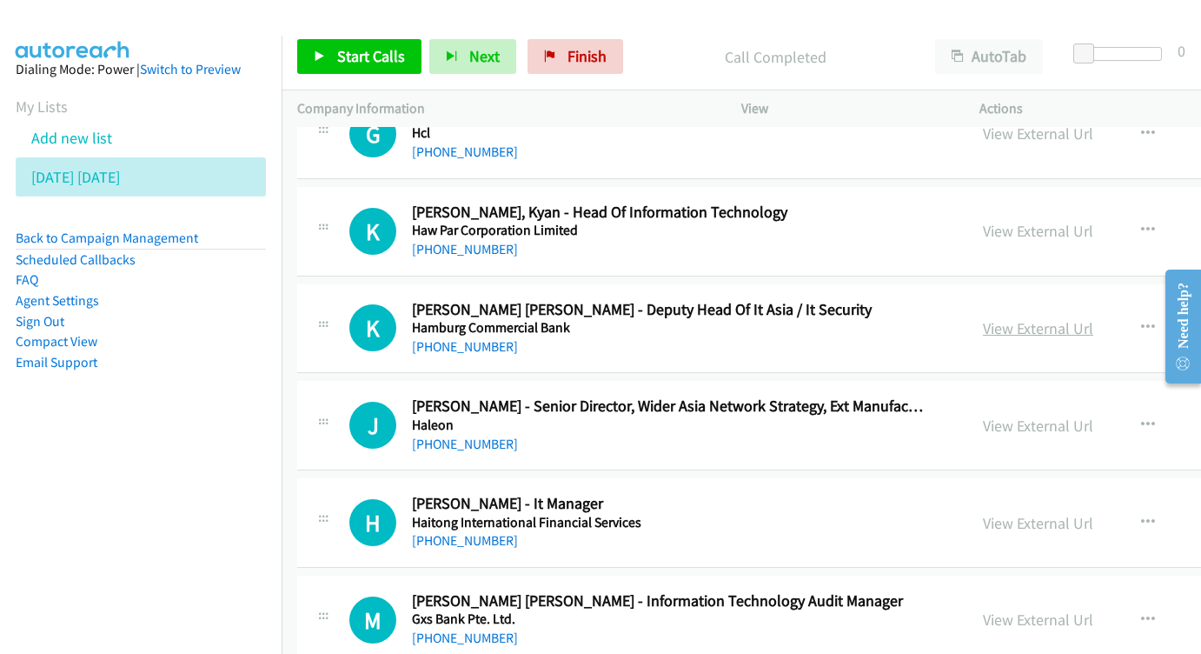
click at [983, 318] on link "View External Url" at bounding box center [1038, 328] width 110 height 20
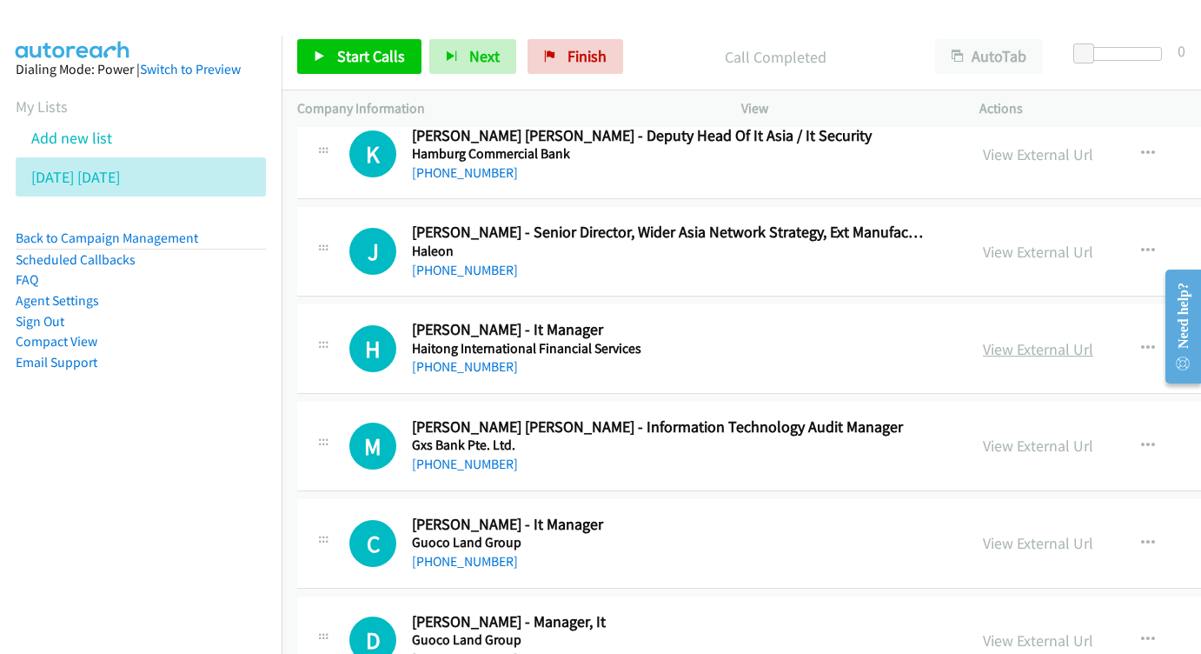
scroll to position [7857, 0]
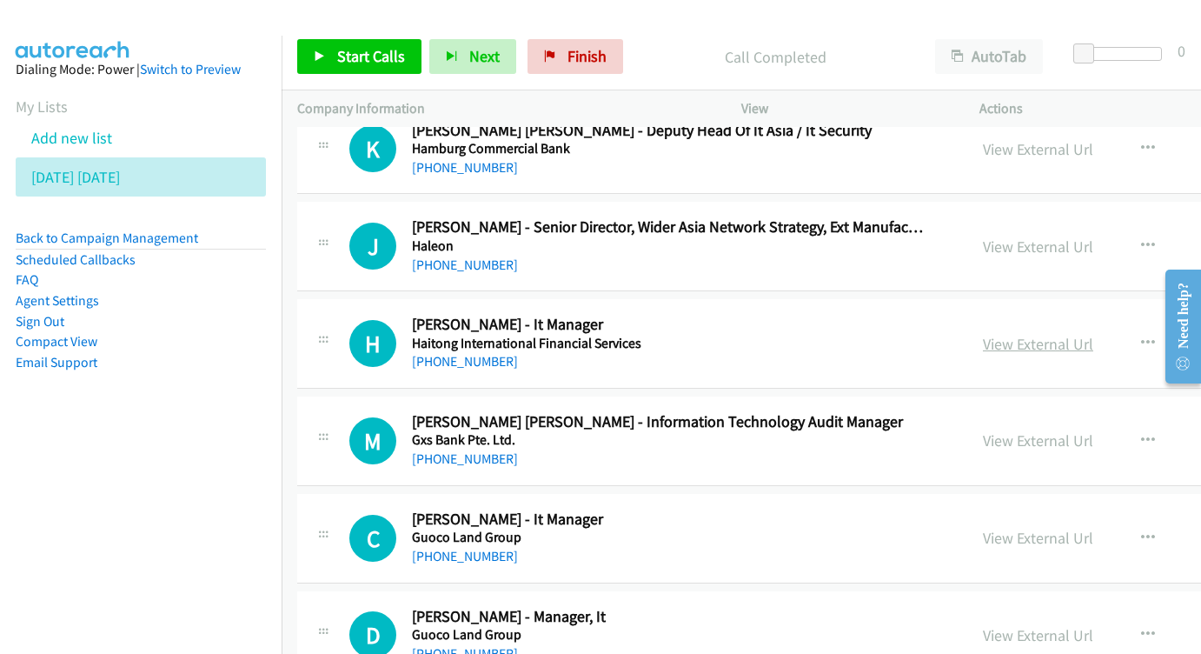
click at [983, 334] on link "View External Url" at bounding box center [1038, 344] width 110 height 20
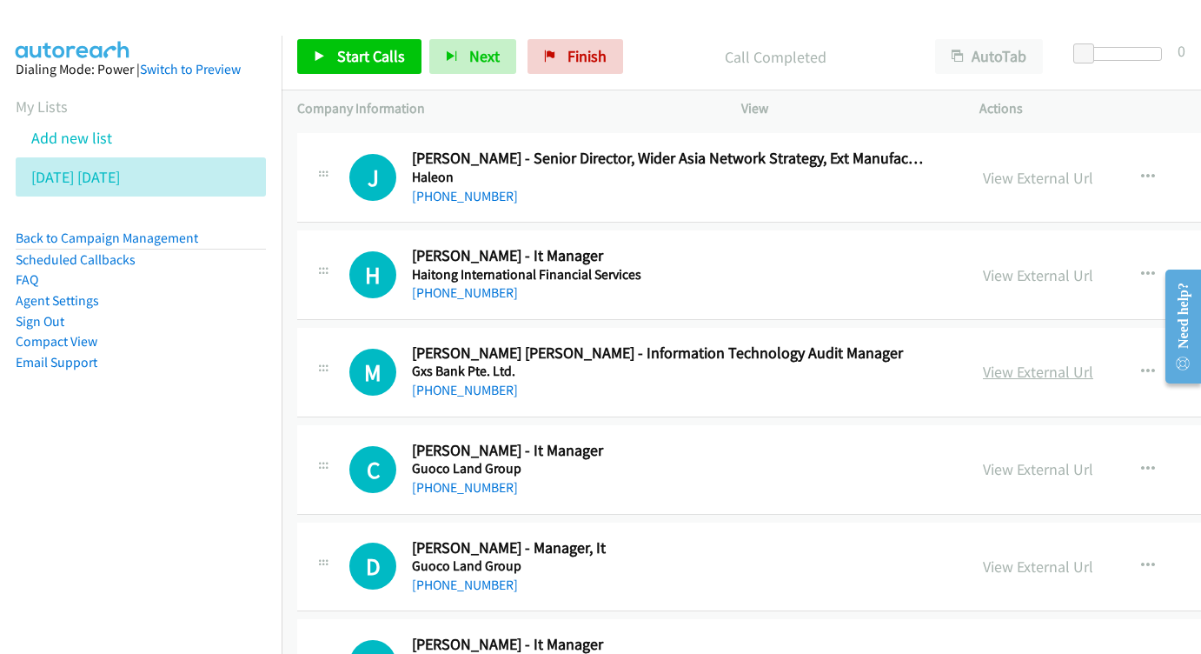
click at [983, 362] on link "View External Url" at bounding box center [1038, 372] width 110 height 20
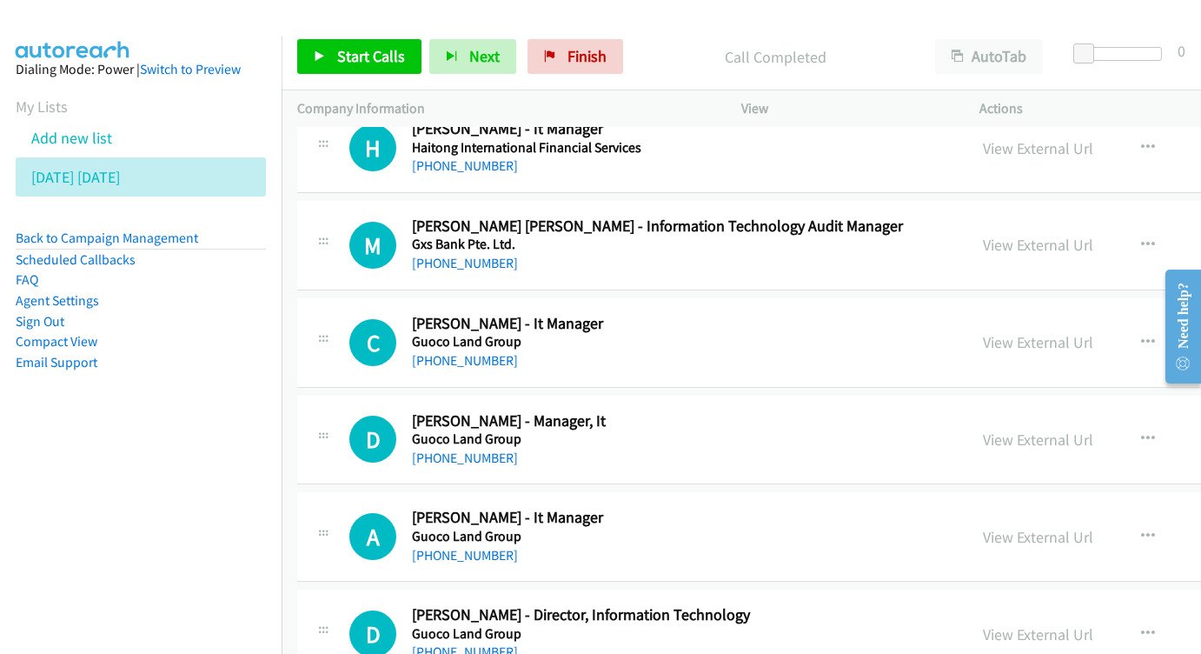
scroll to position [8055, 0]
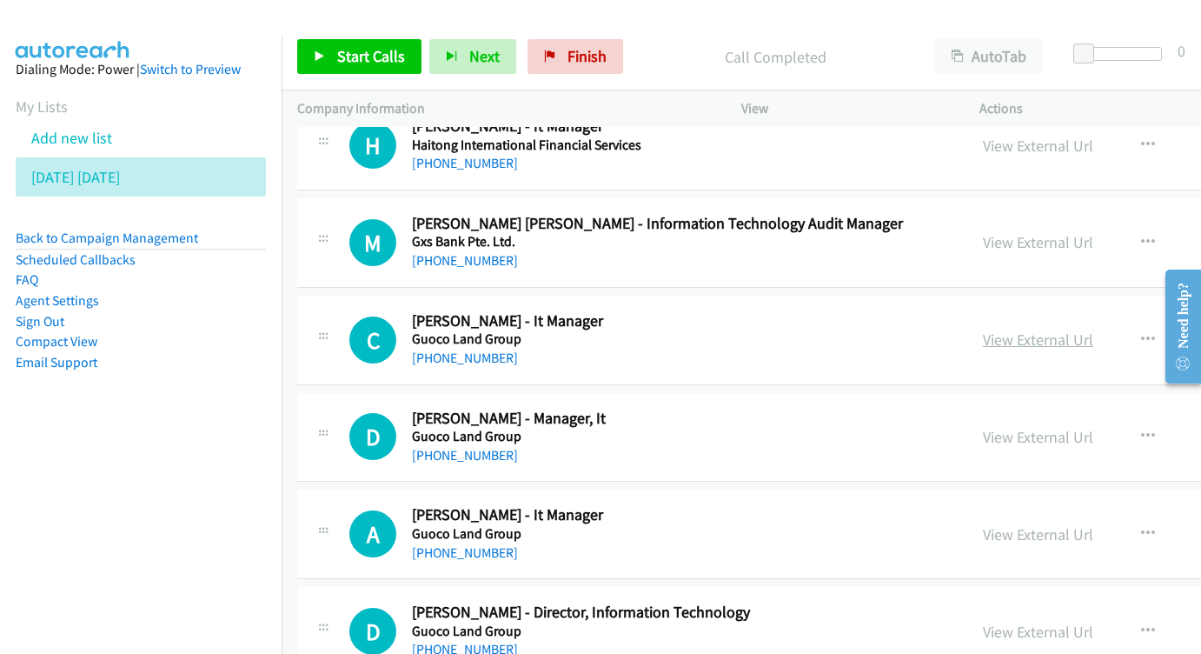
click at [983, 329] on link "View External Url" at bounding box center [1038, 339] width 110 height 20
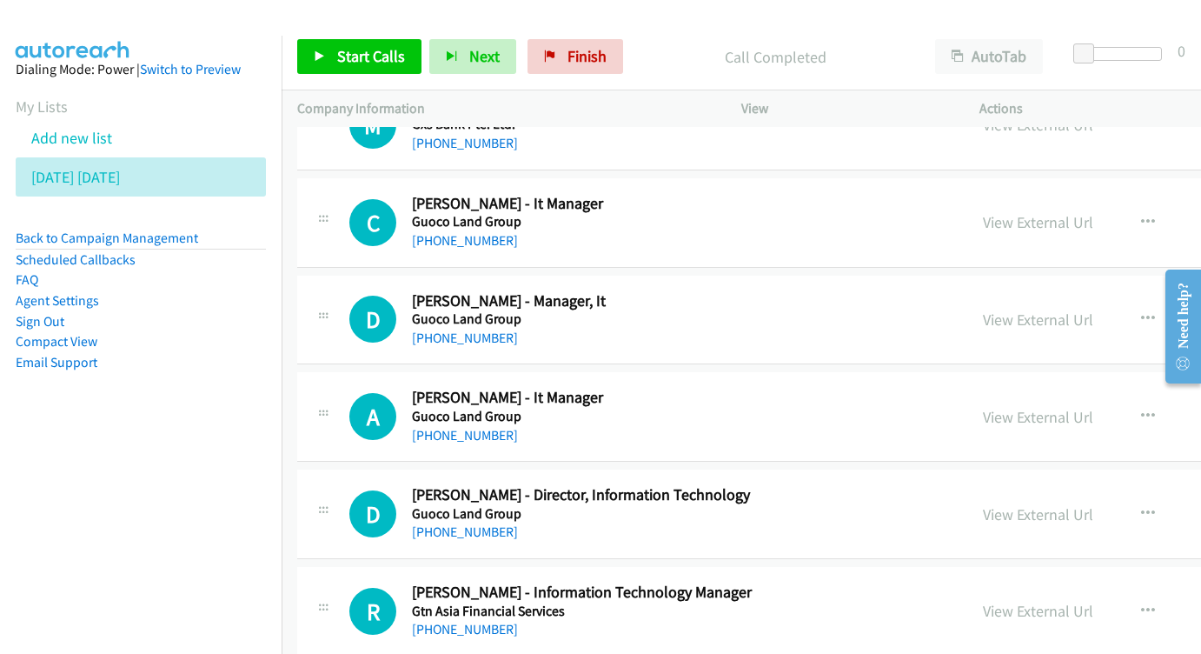
scroll to position [8173, 0]
click at [999, 309] on link "View External Url" at bounding box center [1038, 319] width 110 height 20
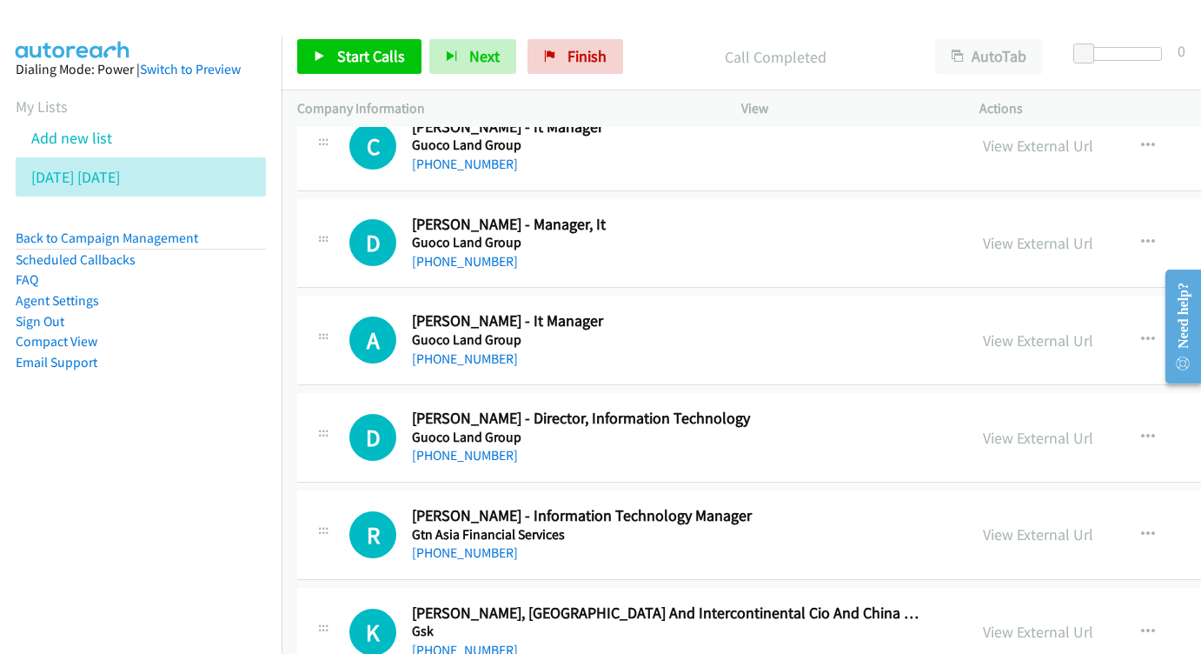
scroll to position [8271, 0]
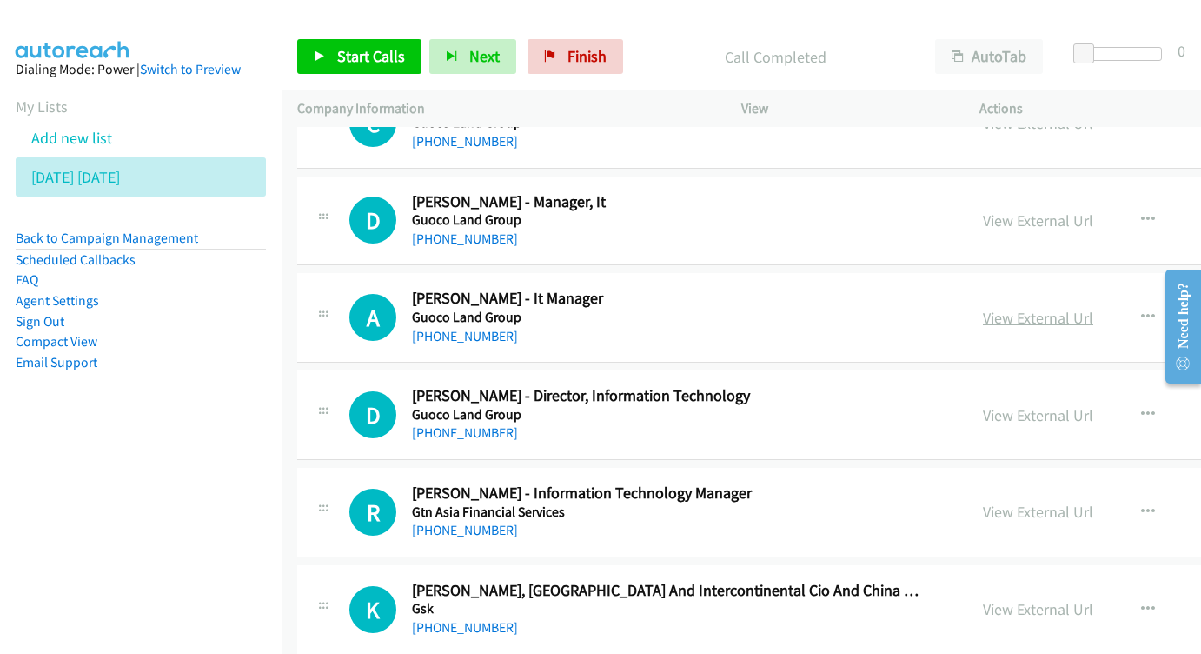
click at [1009, 308] on link "View External Url" at bounding box center [1038, 318] width 110 height 20
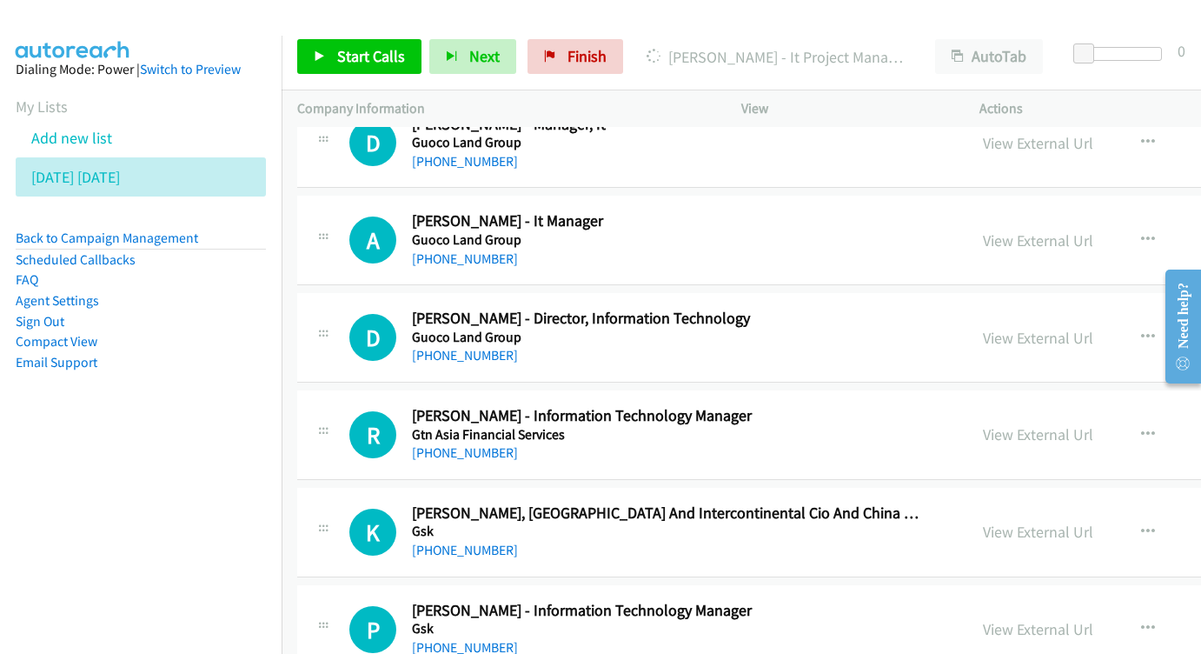
scroll to position [8352, 0]
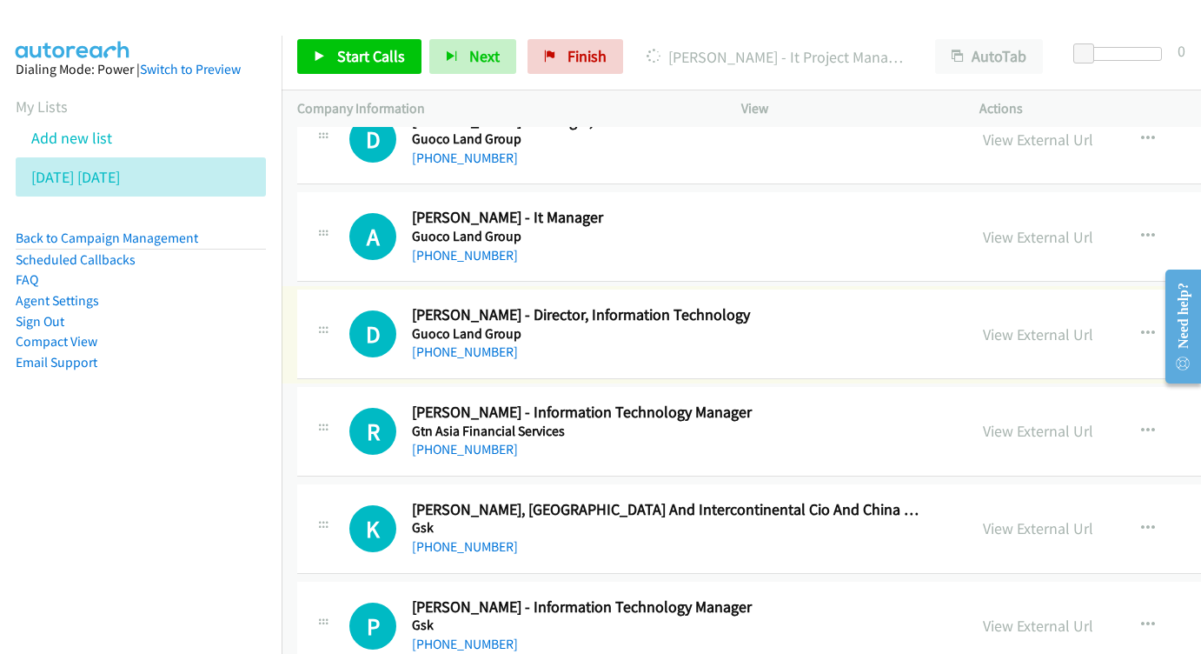
click at [983, 322] on div "View External Url" at bounding box center [1038, 333] width 110 height 23
click at [983, 324] on link "View External Url" at bounding box center [1038, 334] width 110 height 20
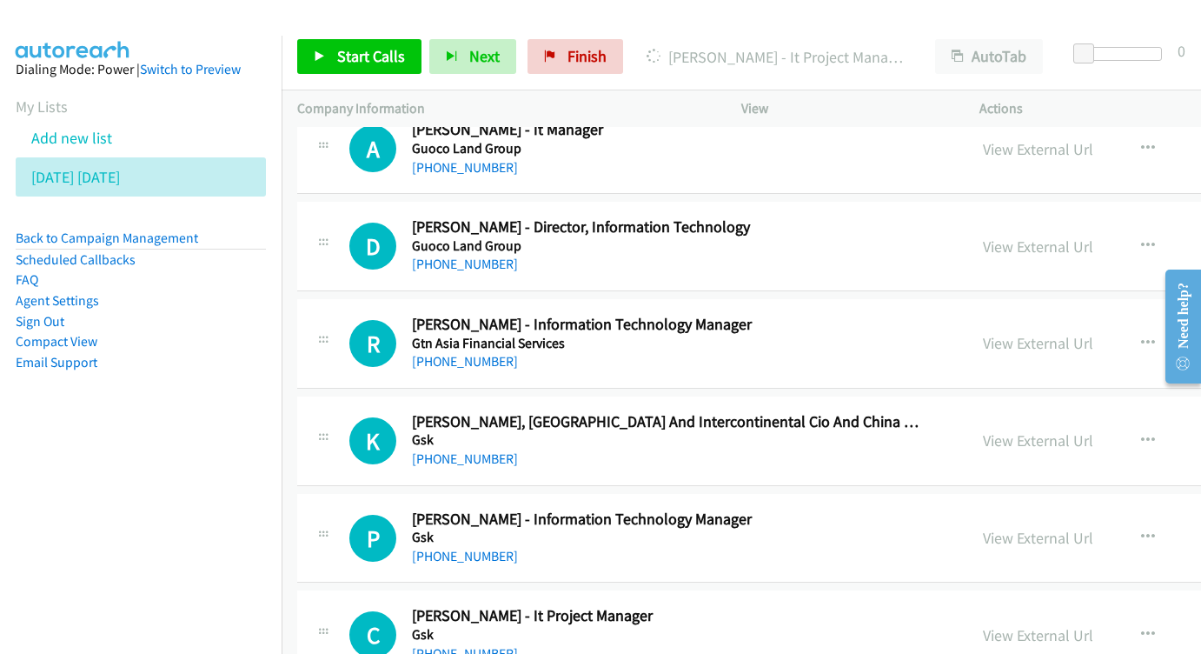
scroll to position [8443, 0]
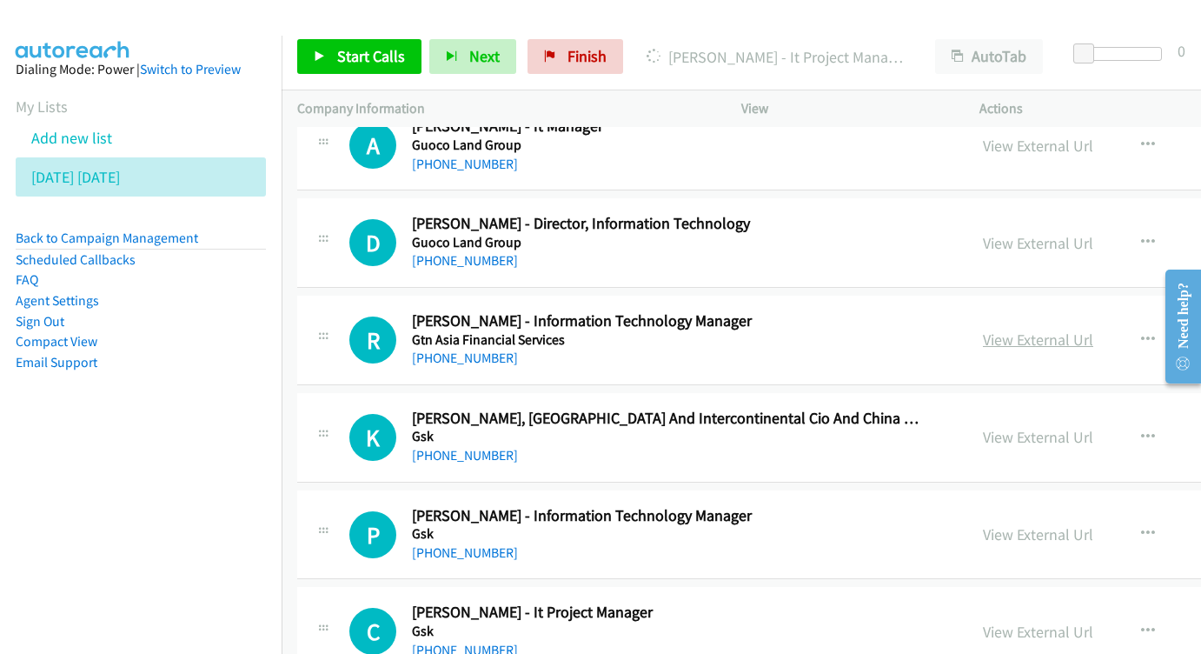
click at [997, 329] on link "View External Url" at bounding box center [1038, 339] width 110 height 20
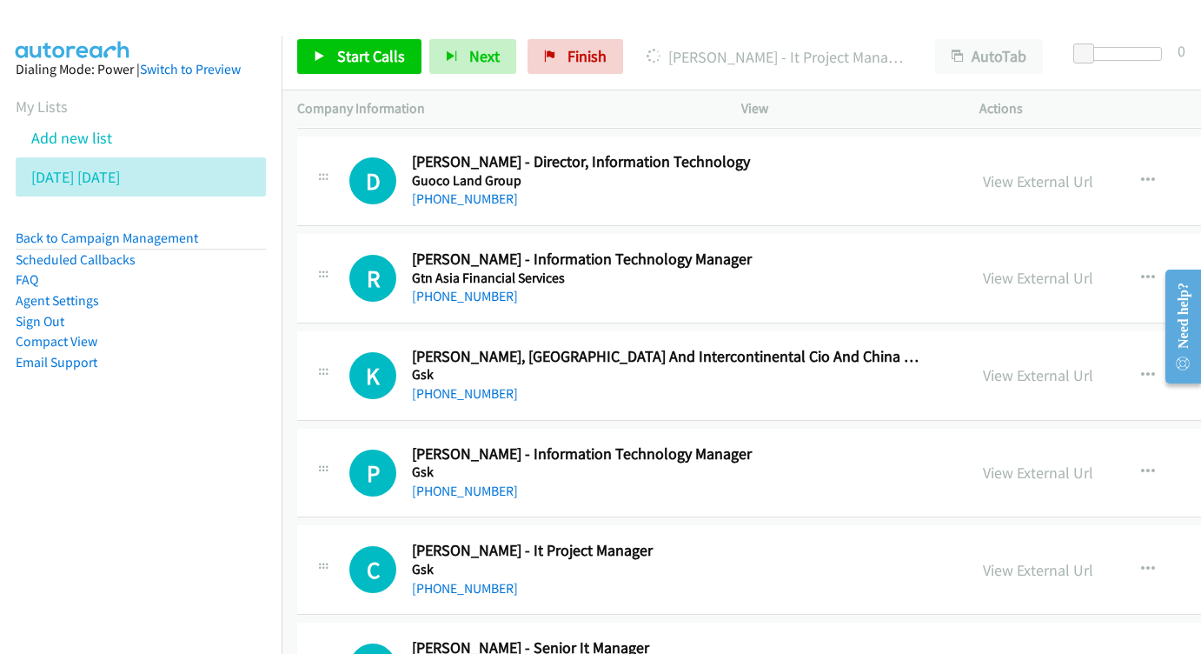
scroll to position [8535, 0]
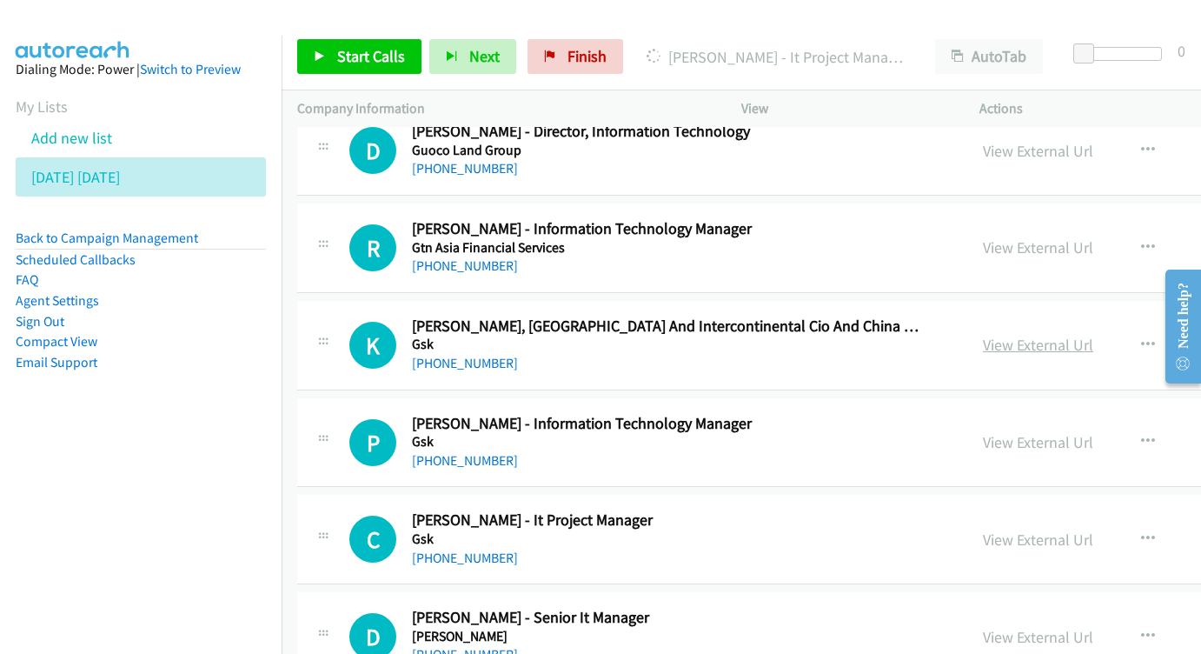
click at [983, 335] on link "View External Url" at bounding box center [1038, 345] width 110 height 20
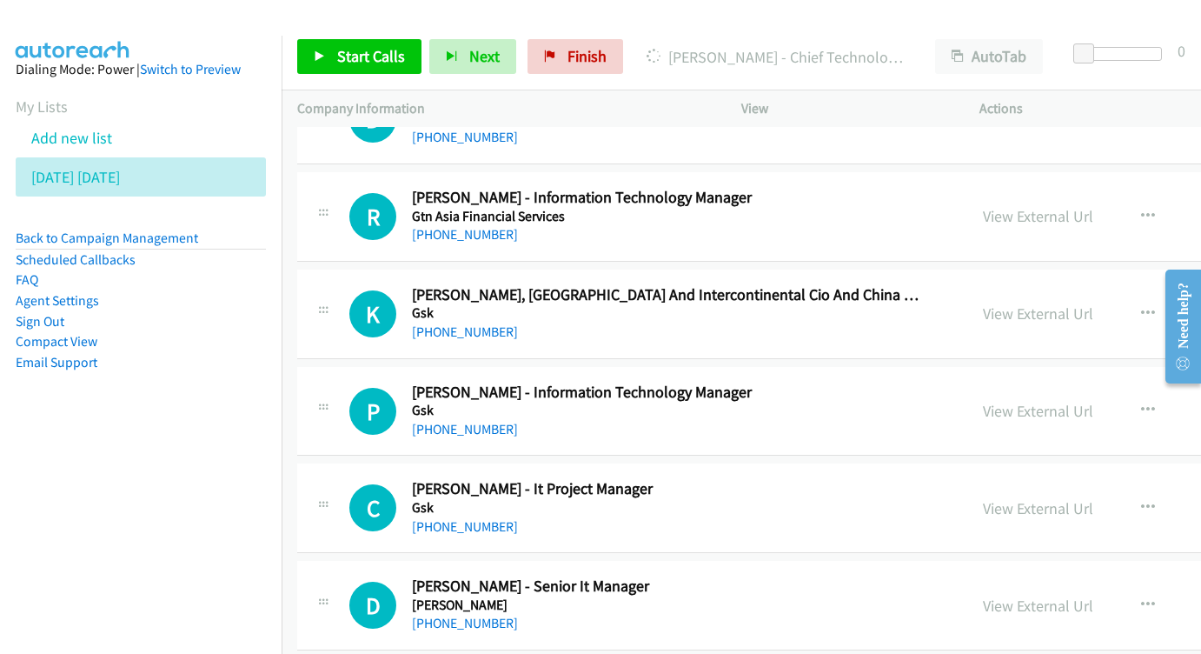
scroll to position [8598, 0]
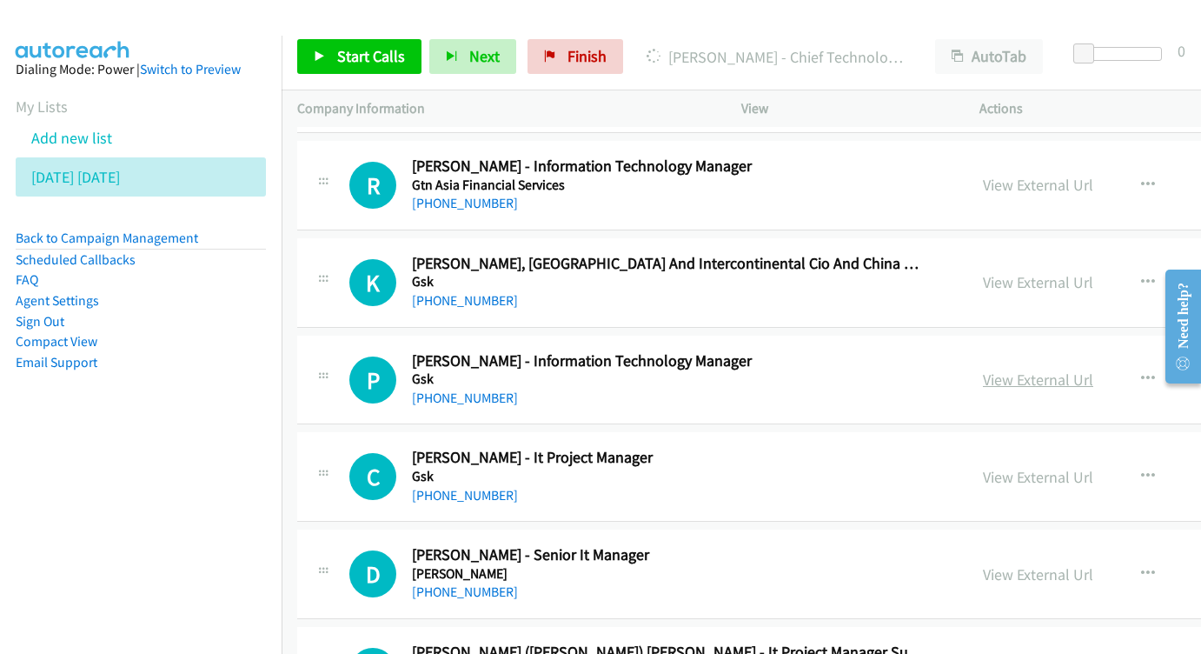
click at [983, 369] on link "View External Url" at bounding box center [1038, 379] width 110 height 20
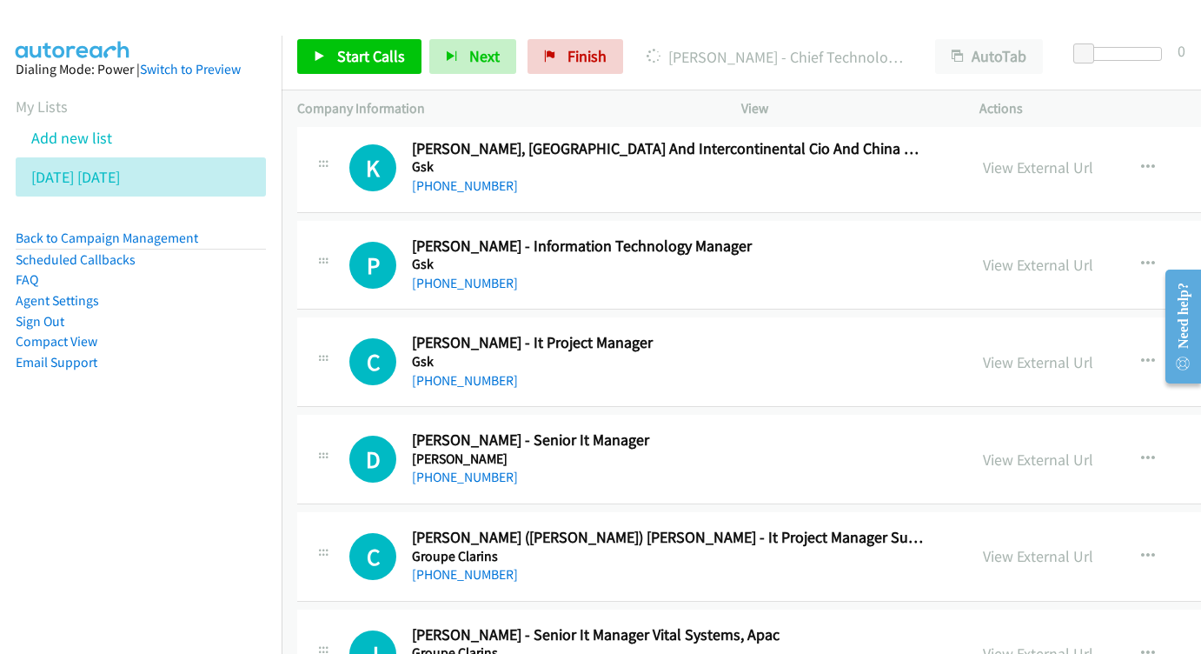
scroll to position [8716, 0]
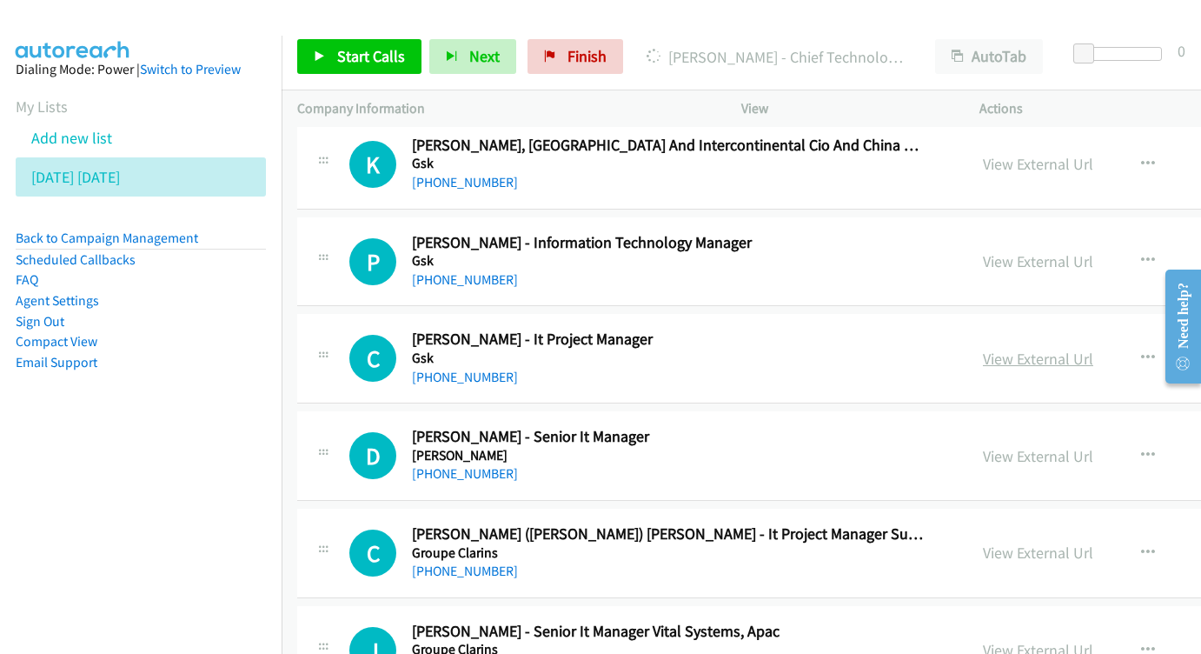
click at [983, 349] on link "View External Url" at bounding box center [1038, 359] width 110 height 20
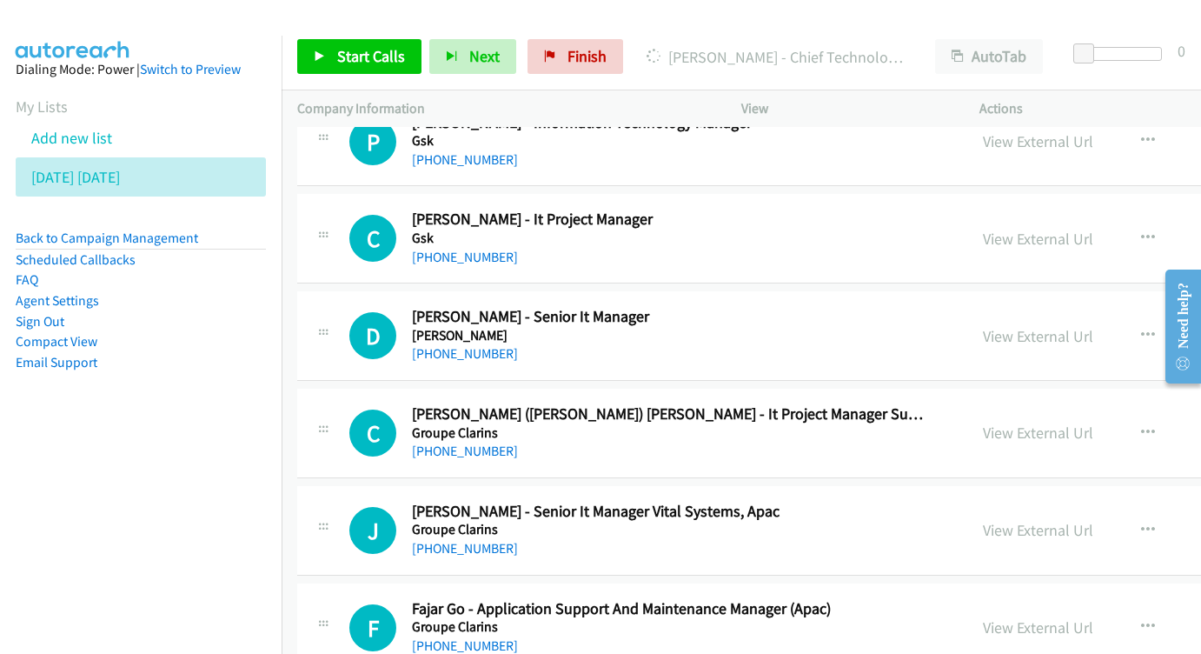
scroll to position [8840, 0]
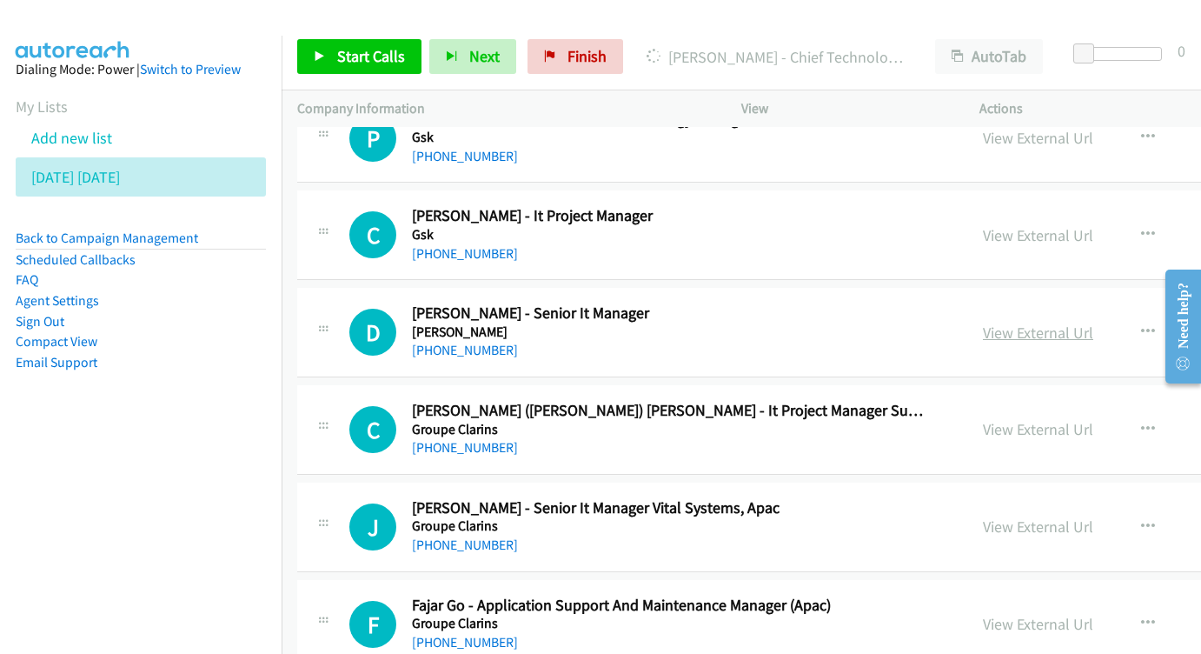
click at [983, 322] on link "View External Url" at bounding box center [1038, 332] width 110 height 20
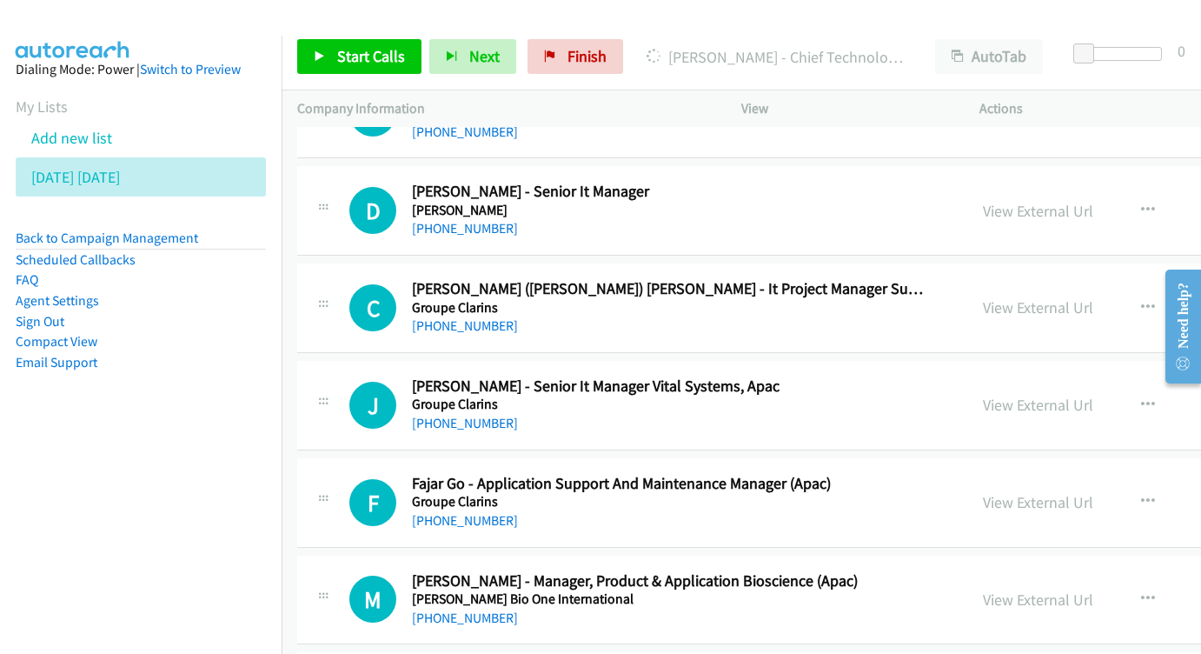
scroll to position [8958, 0]
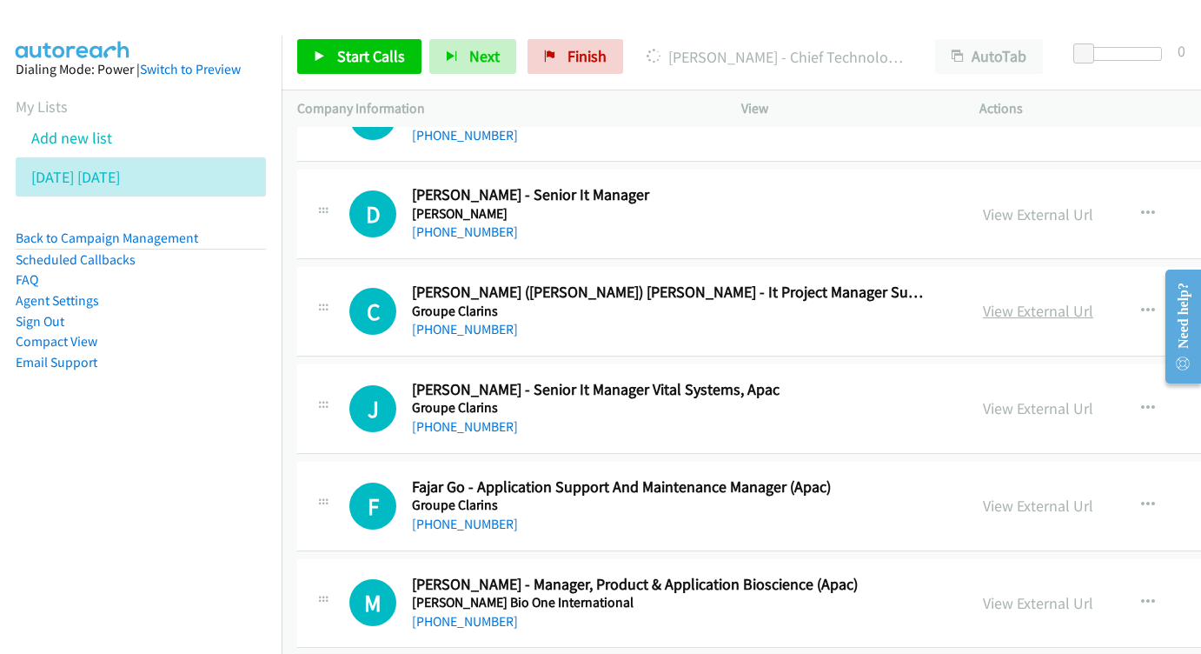
click at [1009, 301] on link "View External Url" at bounding box center [1038, 311] width 110 height 20
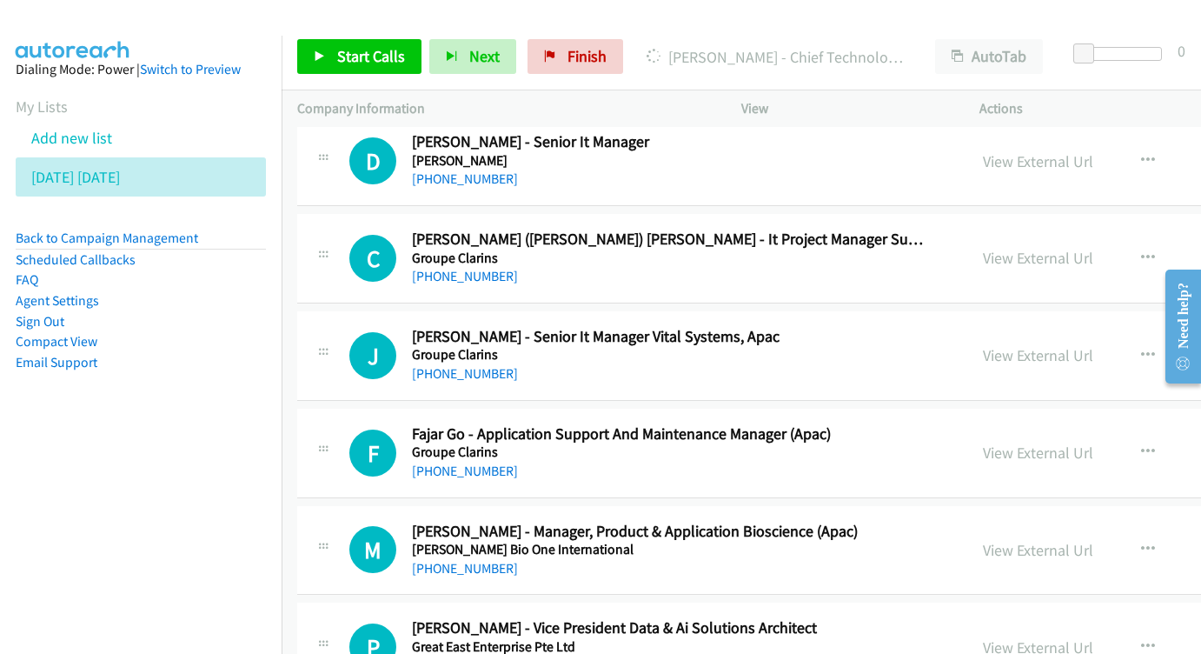
scroll to position [9014, 0]
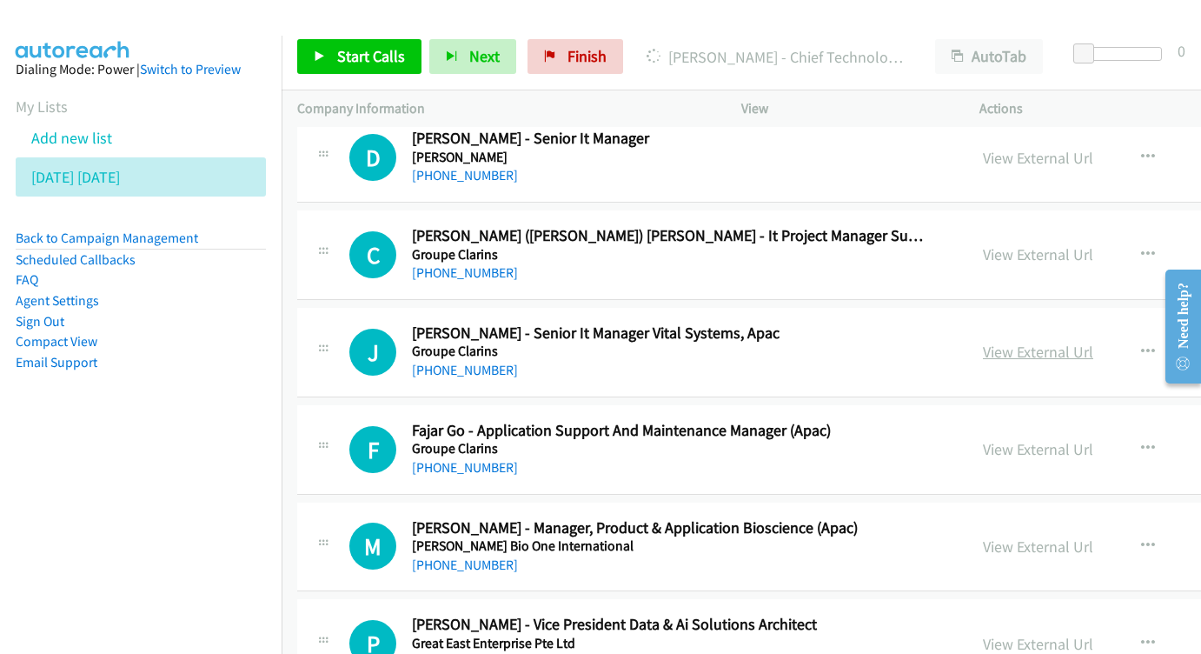
click at [983, 342] on link "View External Url" at bounding box center [1038, 352] width 110 height 20
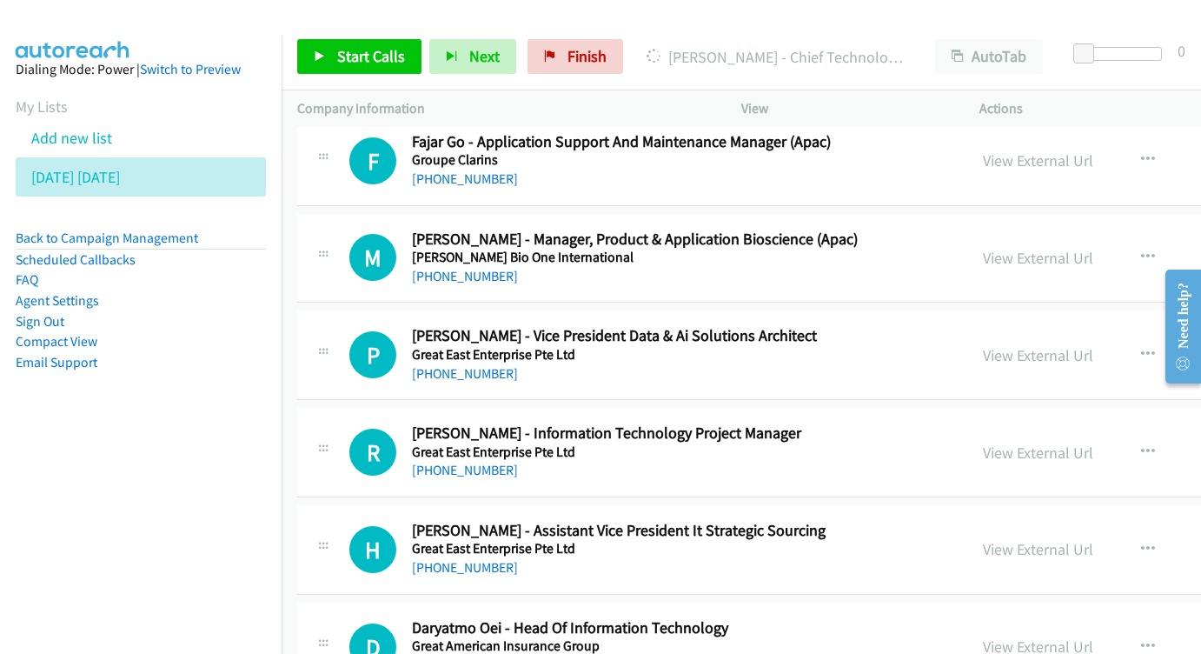
scroll to position [9306, 0]
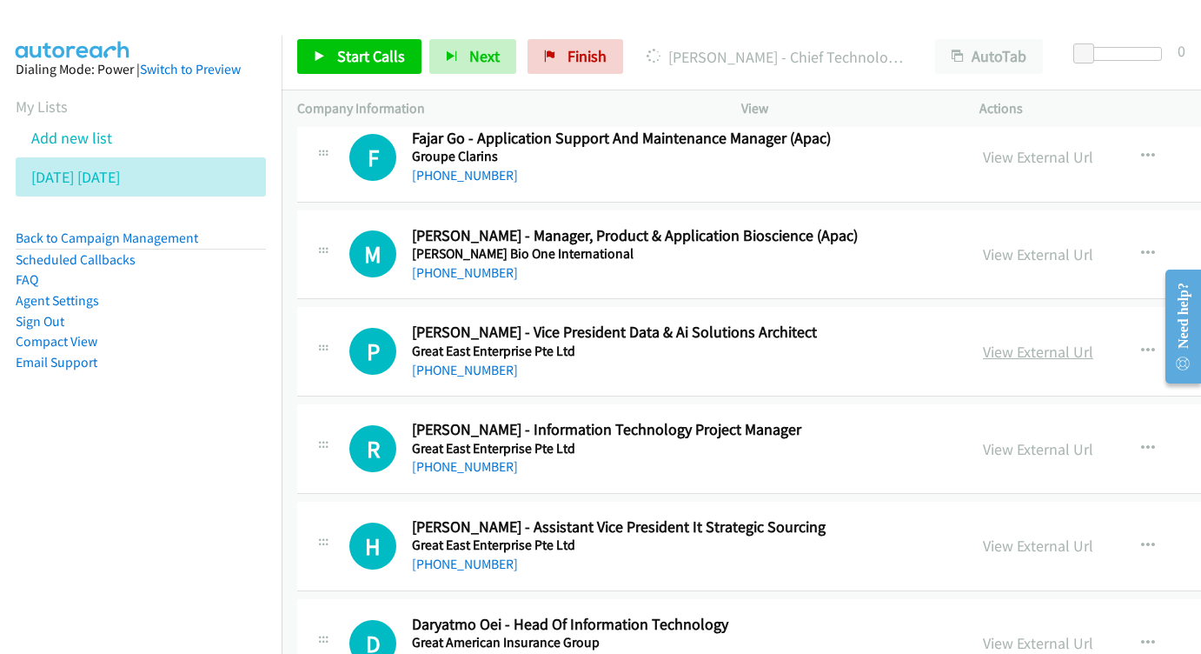
click at [983, 342] on link "View External Url" at bounding box center [1038, 352] width 110 height 20
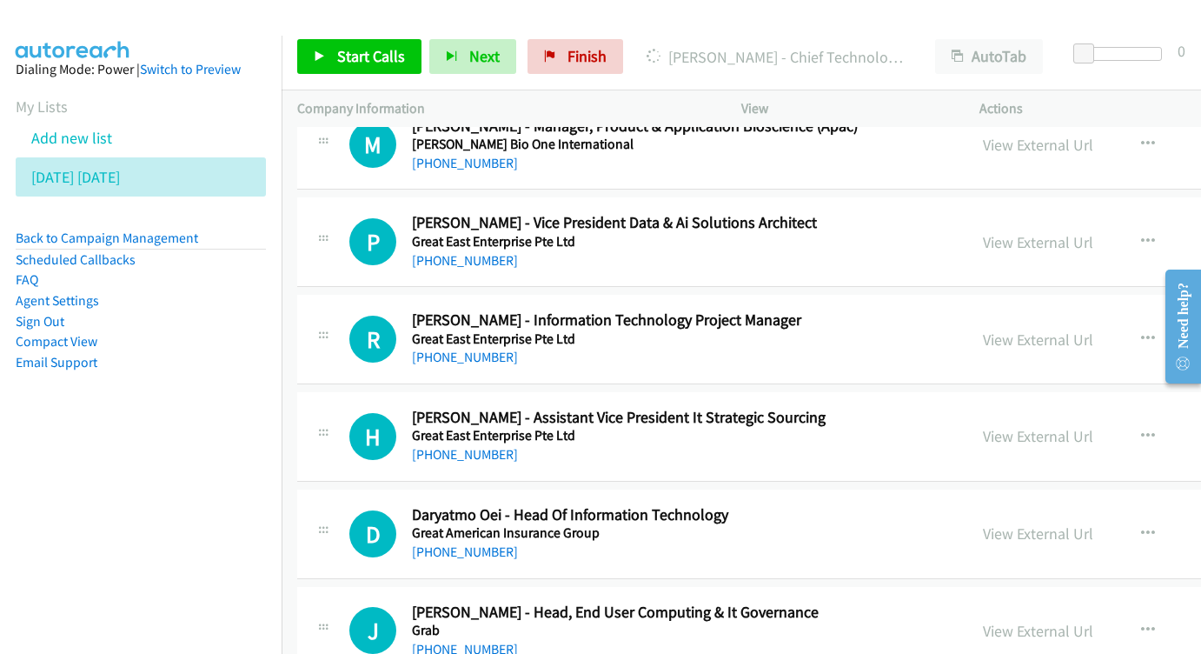
scroll to position [9419, 0]
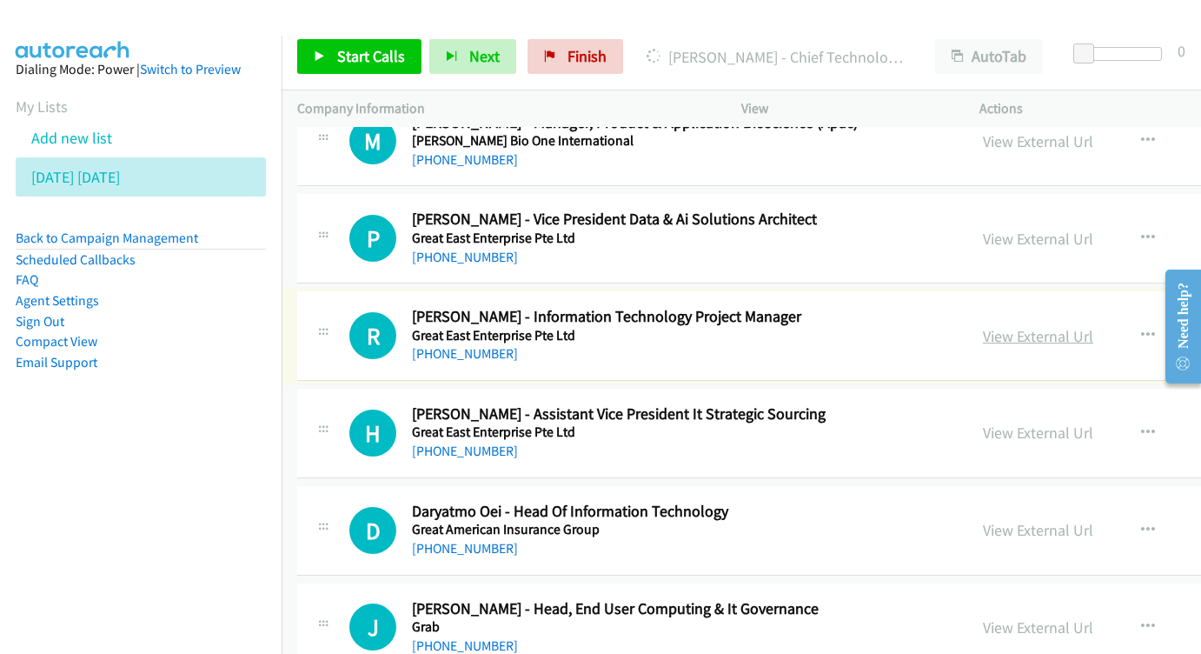
click at [983, 326] on link "View External Url" at bounding box center [1038, 336] width 110 height 20
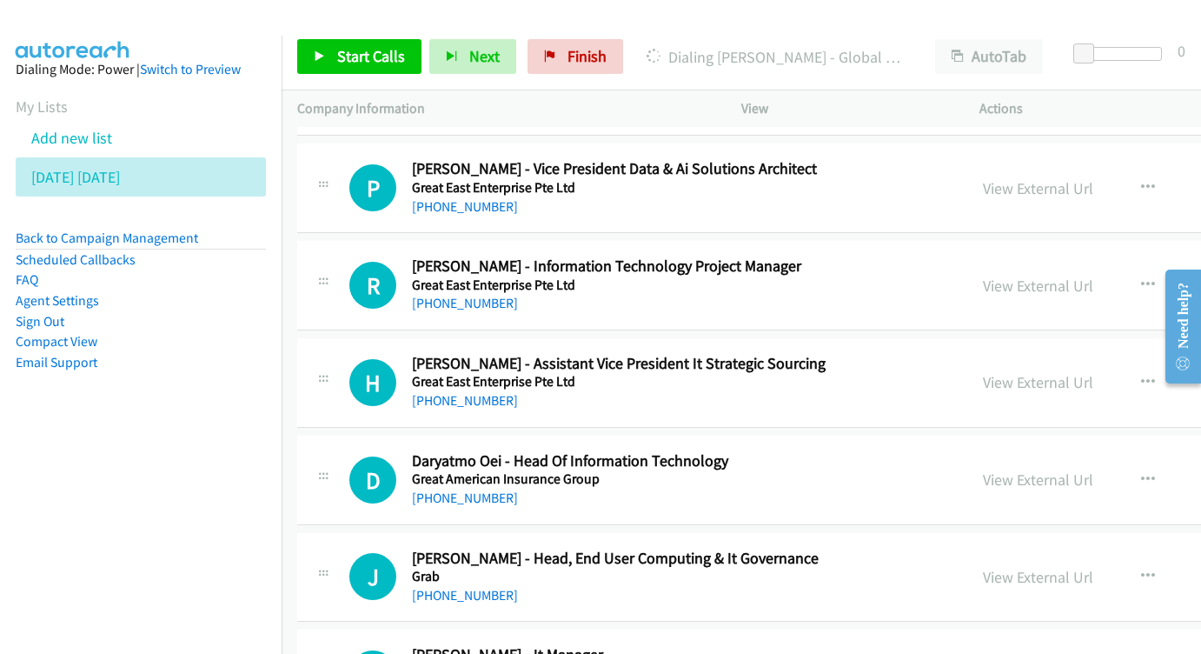
scroll to position [9473, 0]
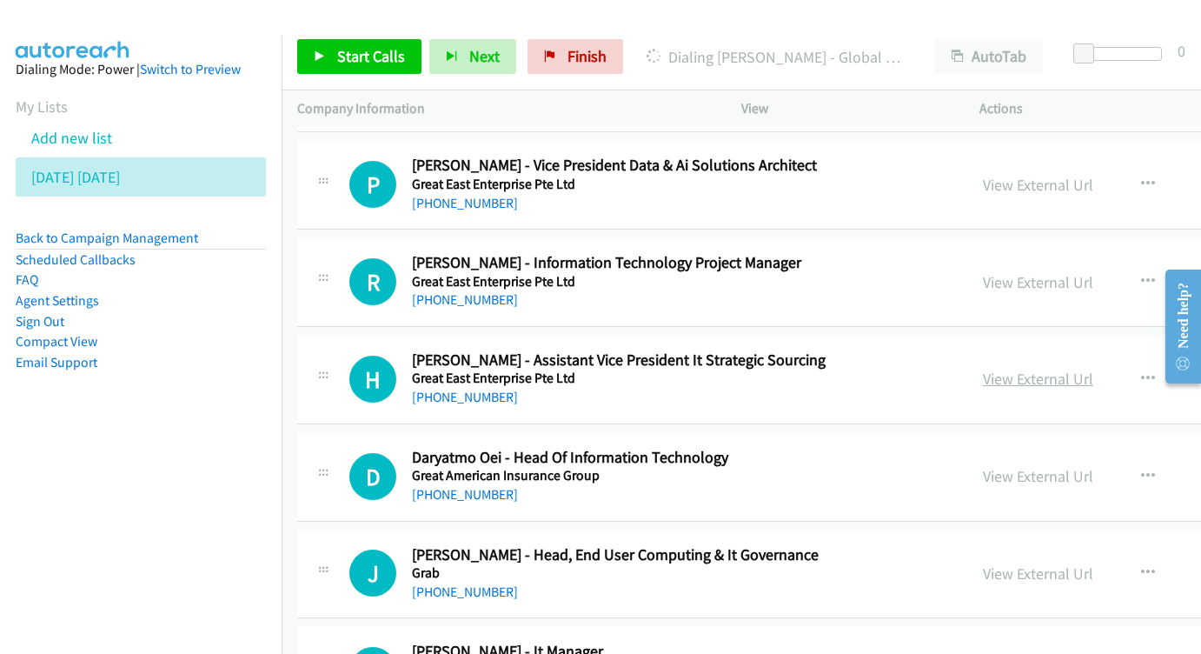
click at [983, 369] on link "View External Url" at bounding box center [1038, 379] width 110 height 20
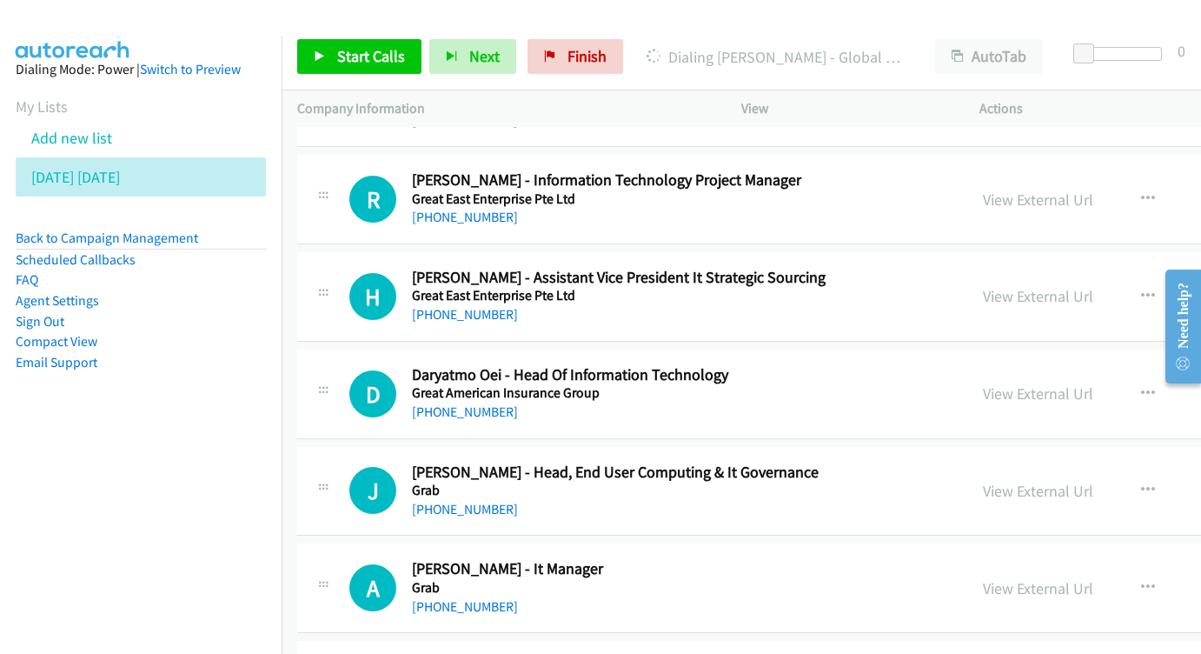
scroll to position [9581, 0]
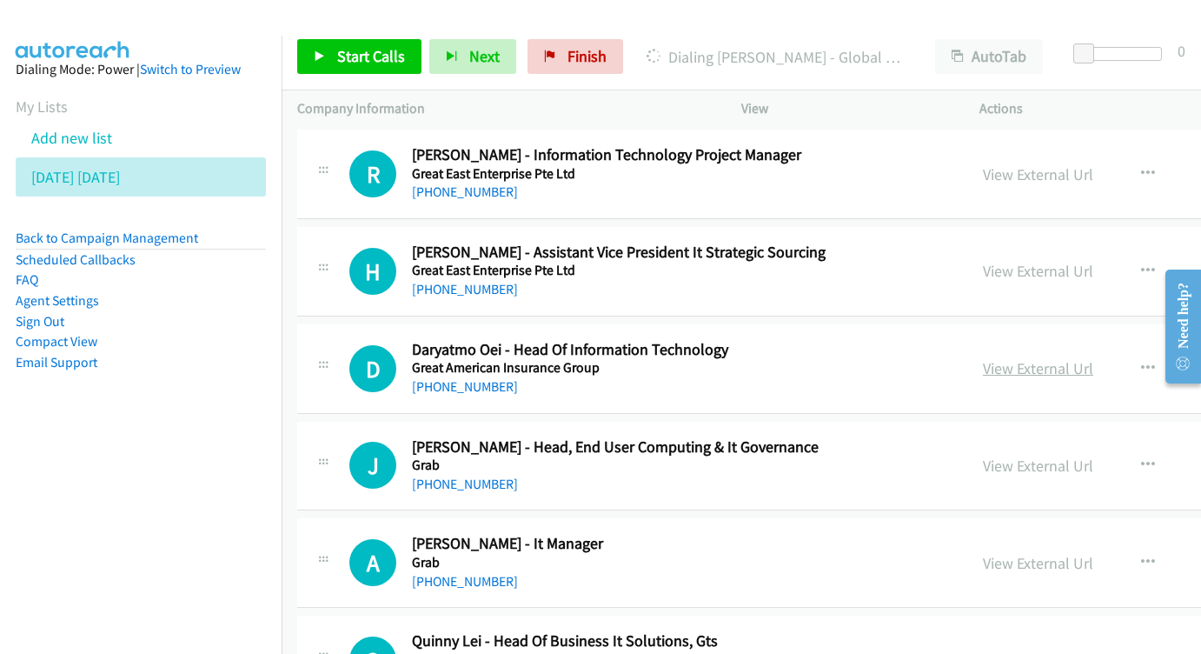
click at [983, 358] on link "View External Url" at bounding box center [1038, 368] width 110 height 20
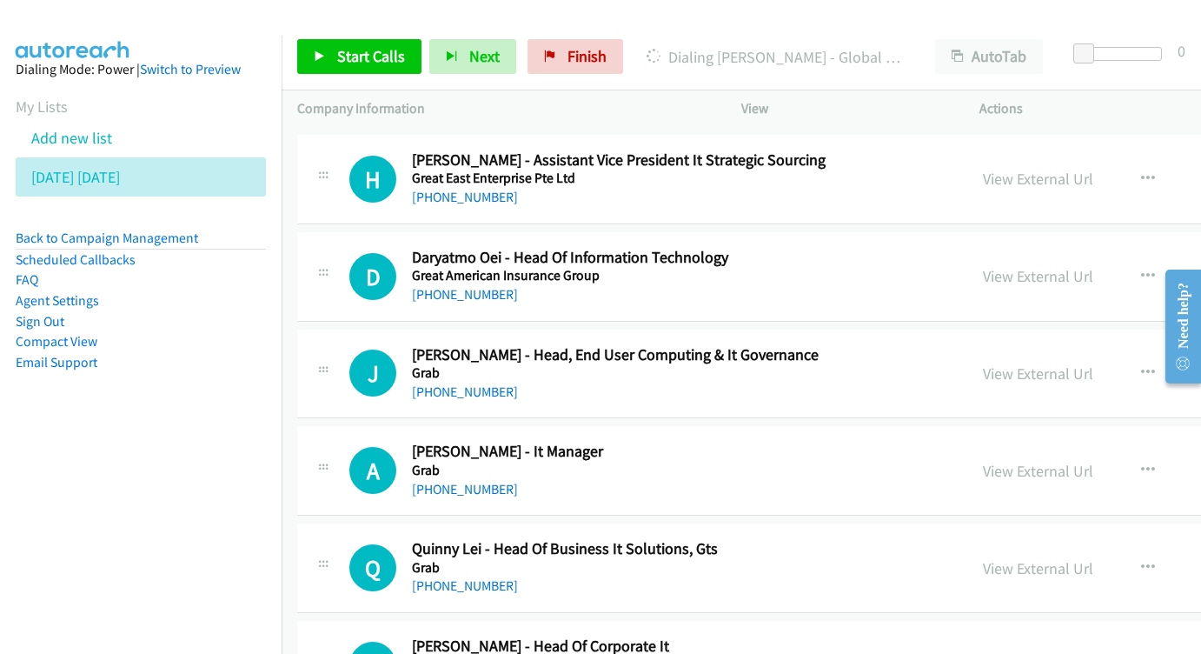
scroll to position [9701, 0]
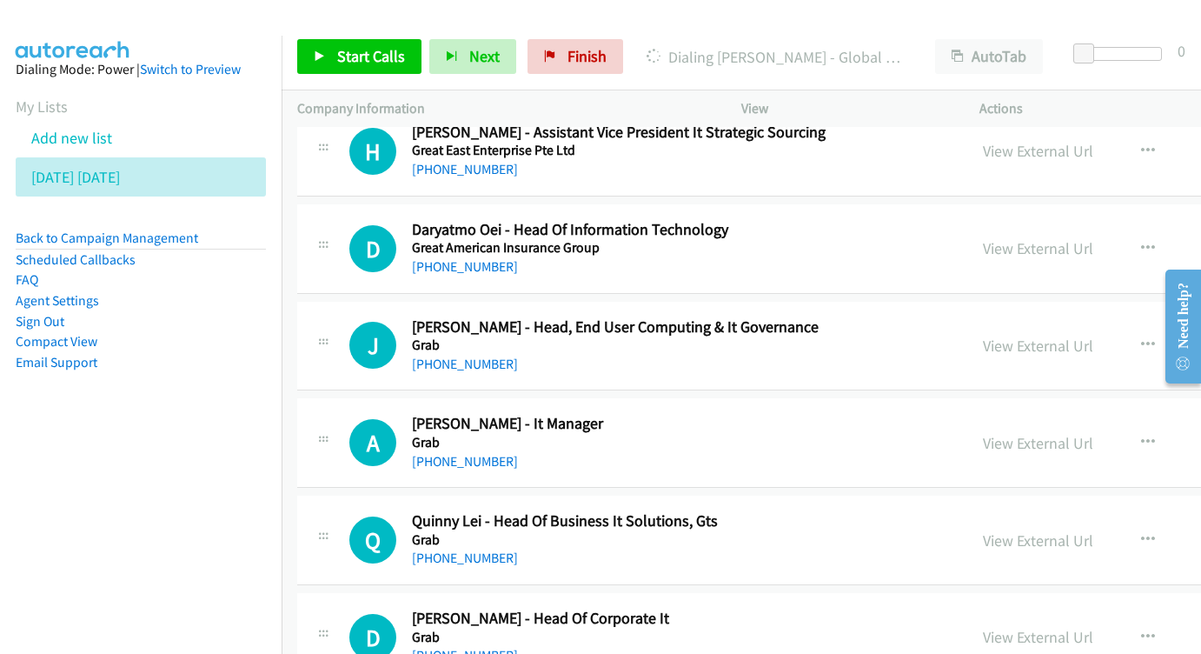
click at [970, 317] on div "View External Url View External Url Schedule/Manage Callback Start Calls Here R…" at bounding box center [1142, 345] width 351 height 57
click at [983, 336] on link "View External Url" at bounding box center [1038, 346] width 110 height 20
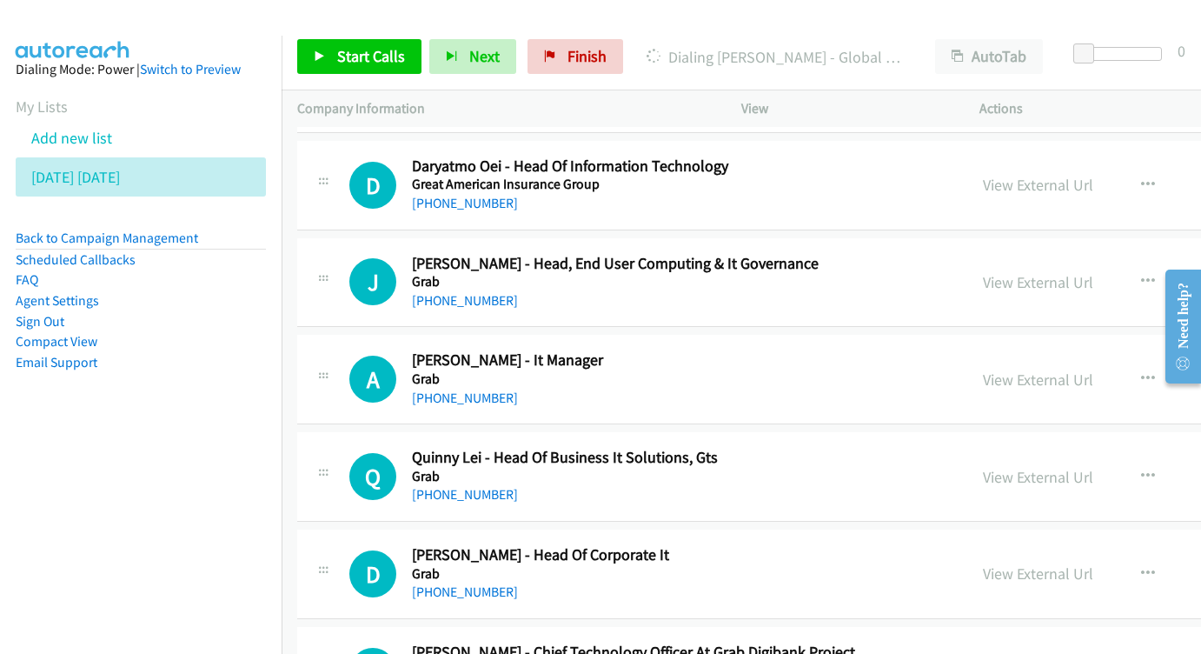
scroll to position [9768, 0]
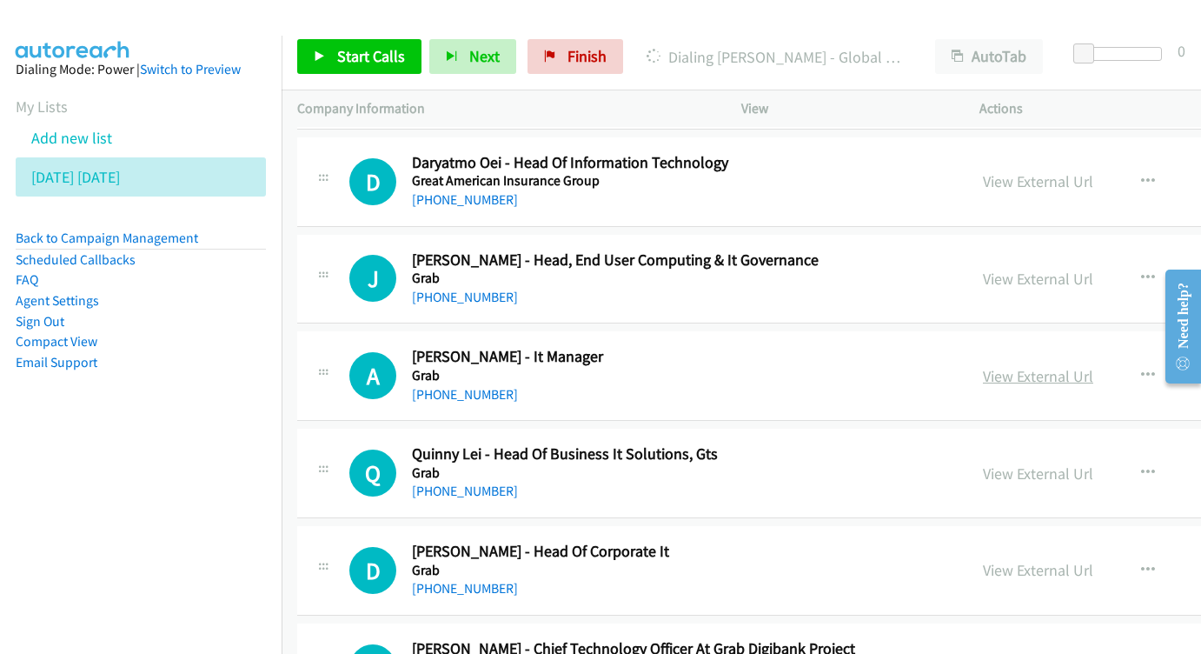
click at [998, 366] on link "View External Url" at bounding box center [1038, 376] width 110 height 20
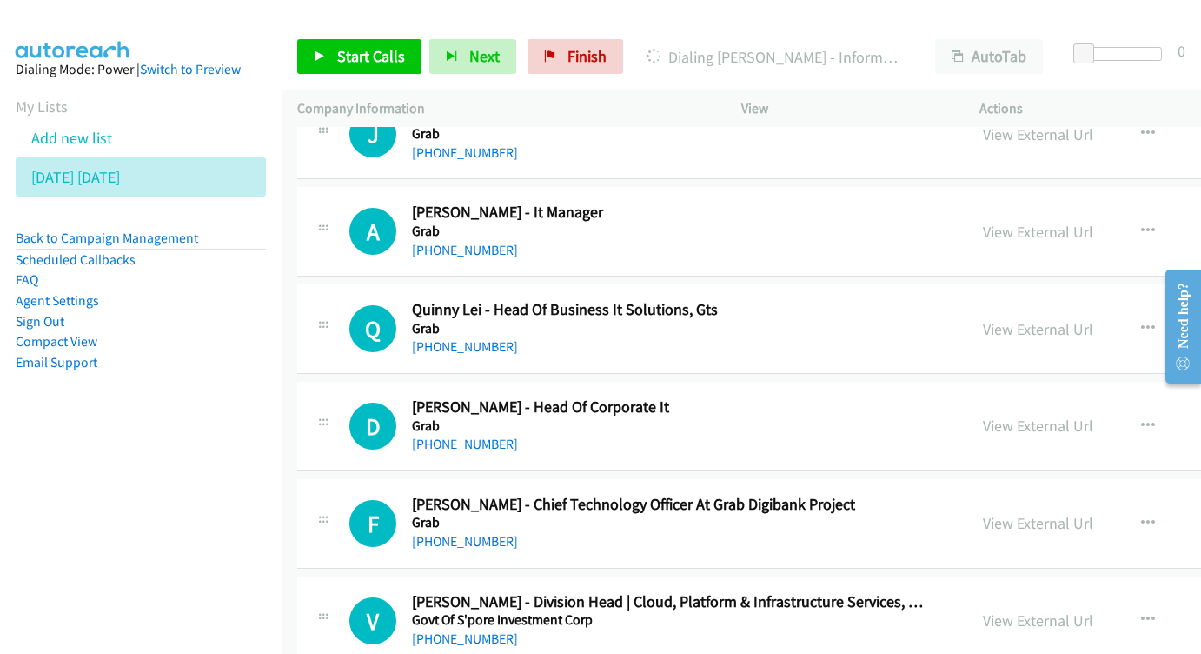
scroll to position [9906, 0]
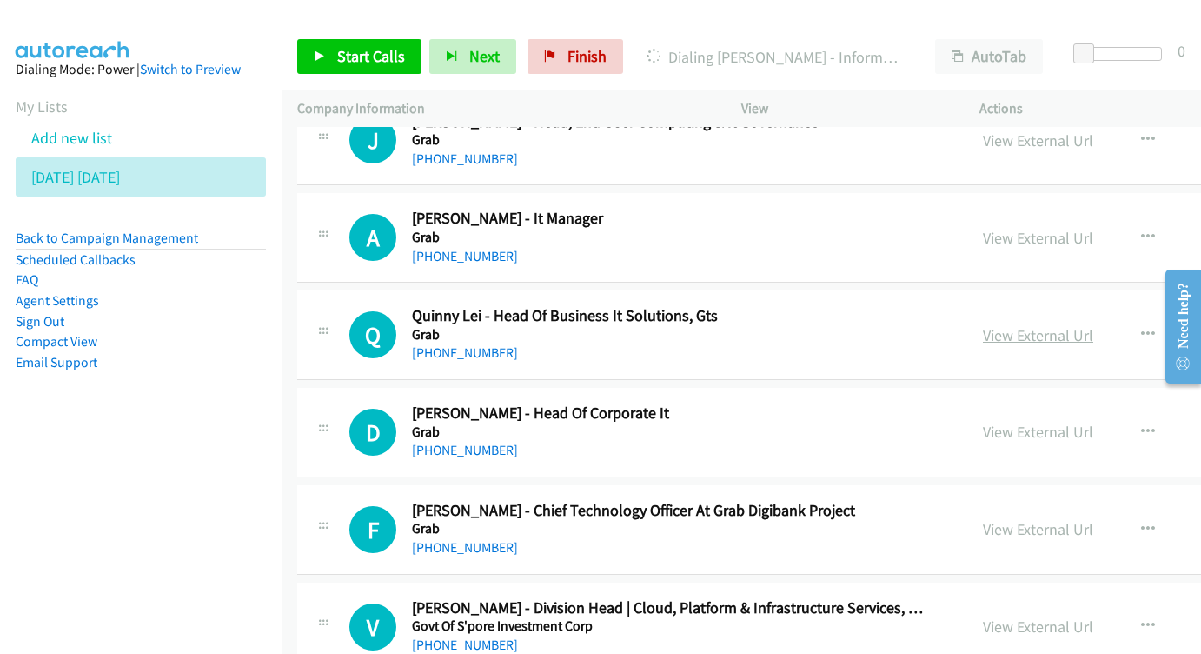
click at [983, 325] on link "View External Url" at bounding box center [1038, 335] width 110 height 20
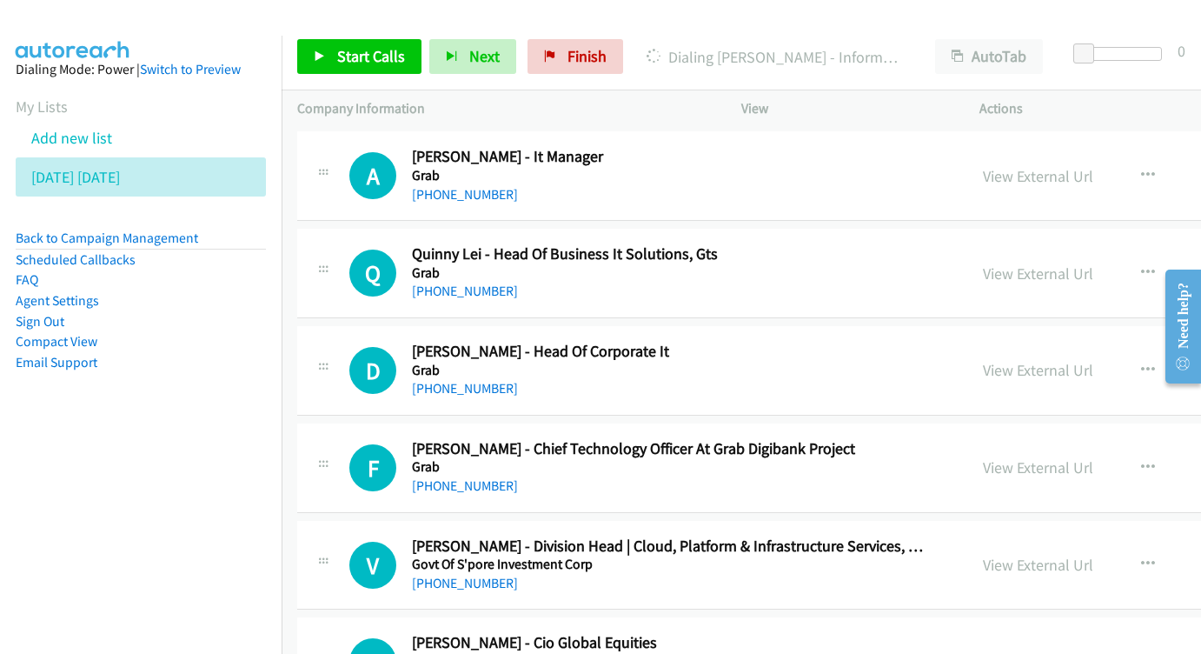
scroll to position [9977, 0]
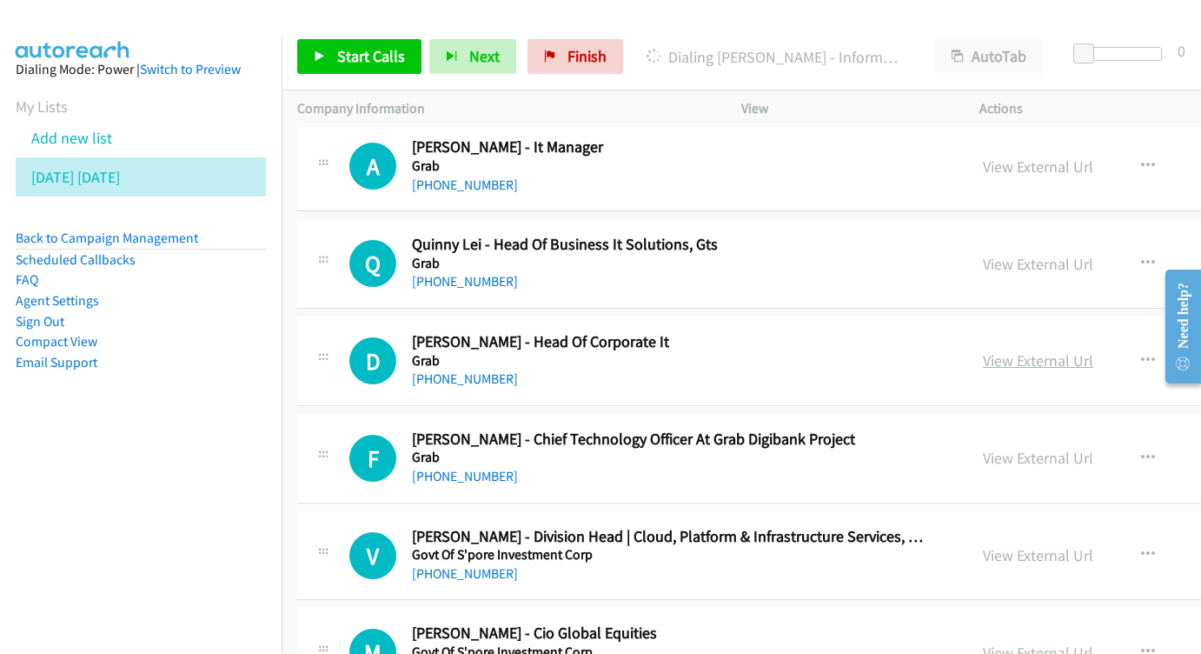
click at [983, 350] on link "View External Url" at bounding box center [1038, 360] width 110 height 20
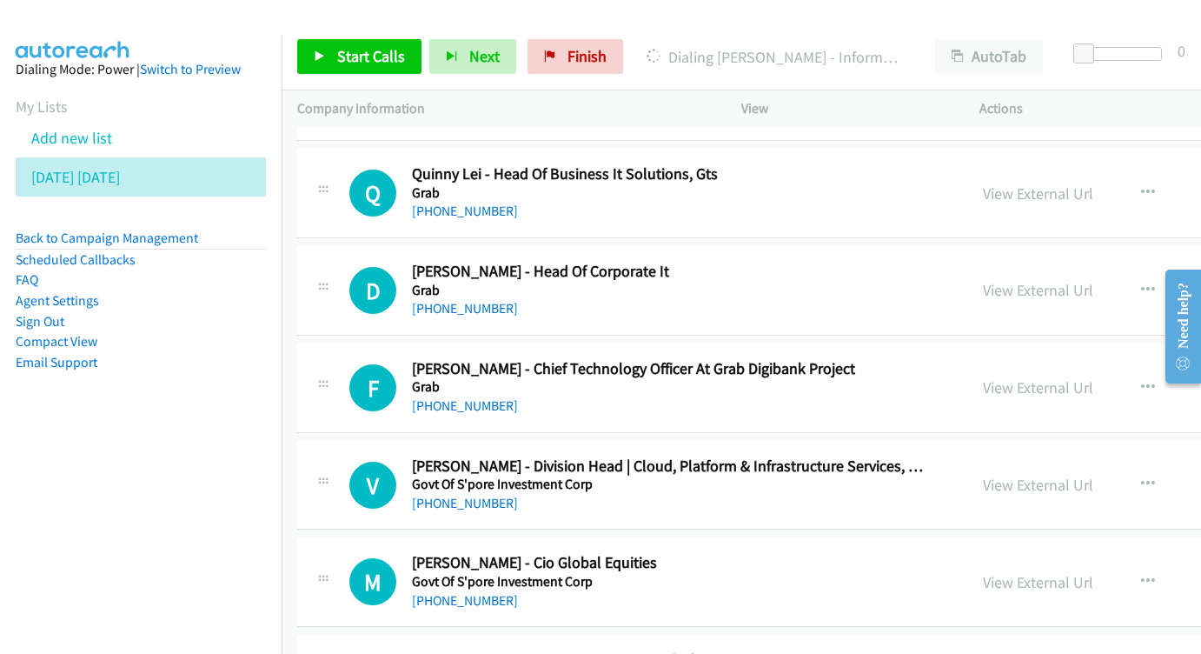
scroll to position [10090, 0]
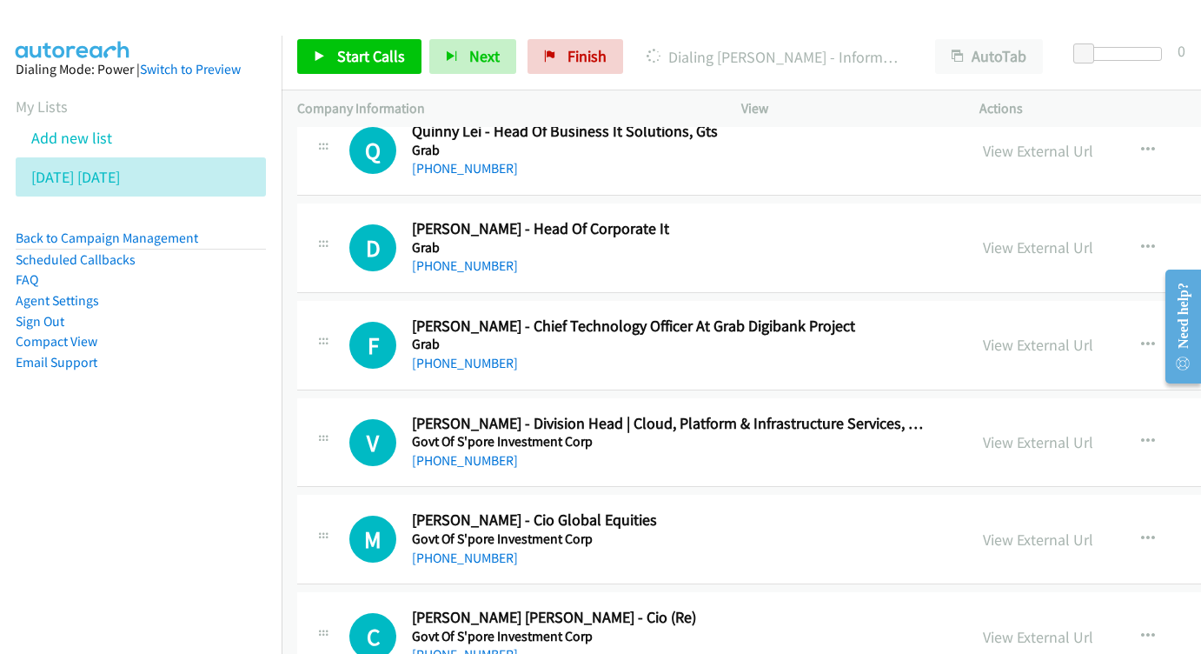
click at [967, 316] on div "View External Url View External Url Schedule/Manage Callback Start Calls Here R…" at bounding box center [1142, 344] width 351 height 57
click at [983, 335] on link "View External Url" at bounding box center [1038, 345] width 110 height 20
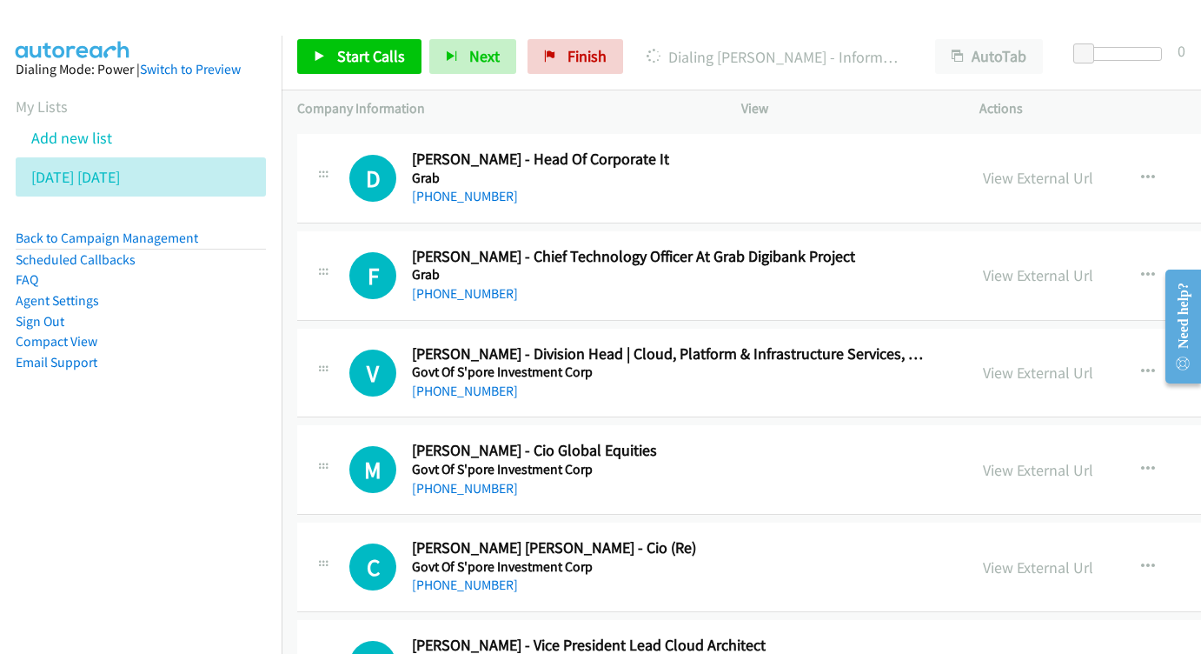
scroll to position [10182, 0]
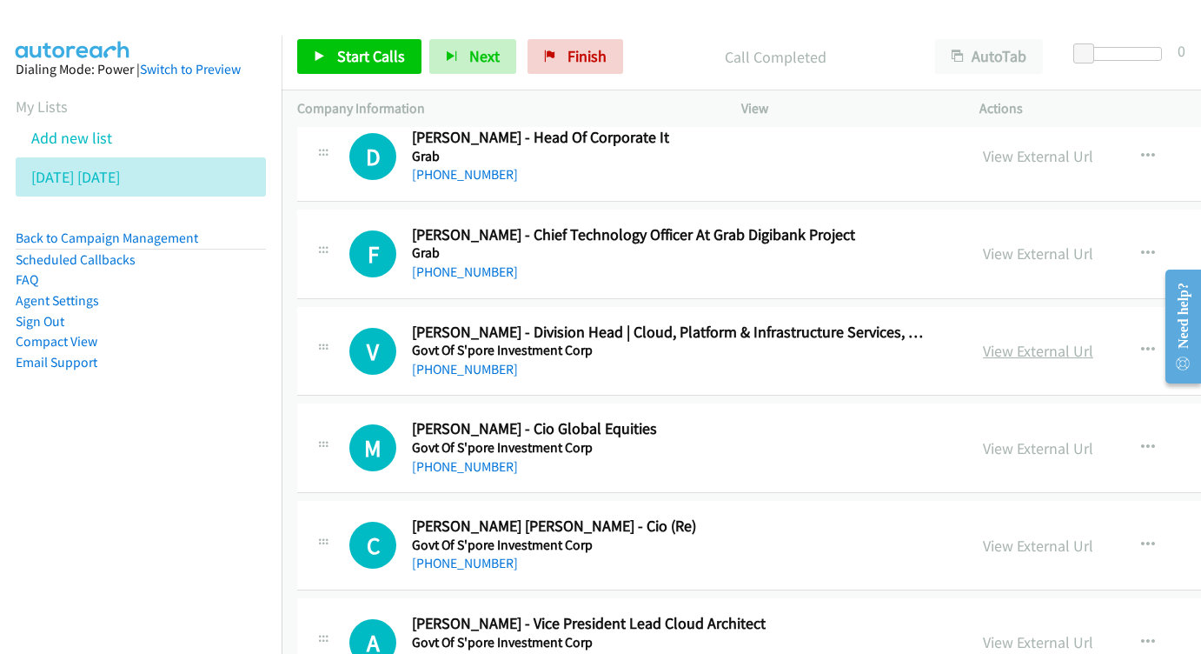
click at [983, 341] on link "View External Url" at bounding box center [1038, 351] width 110 height 20
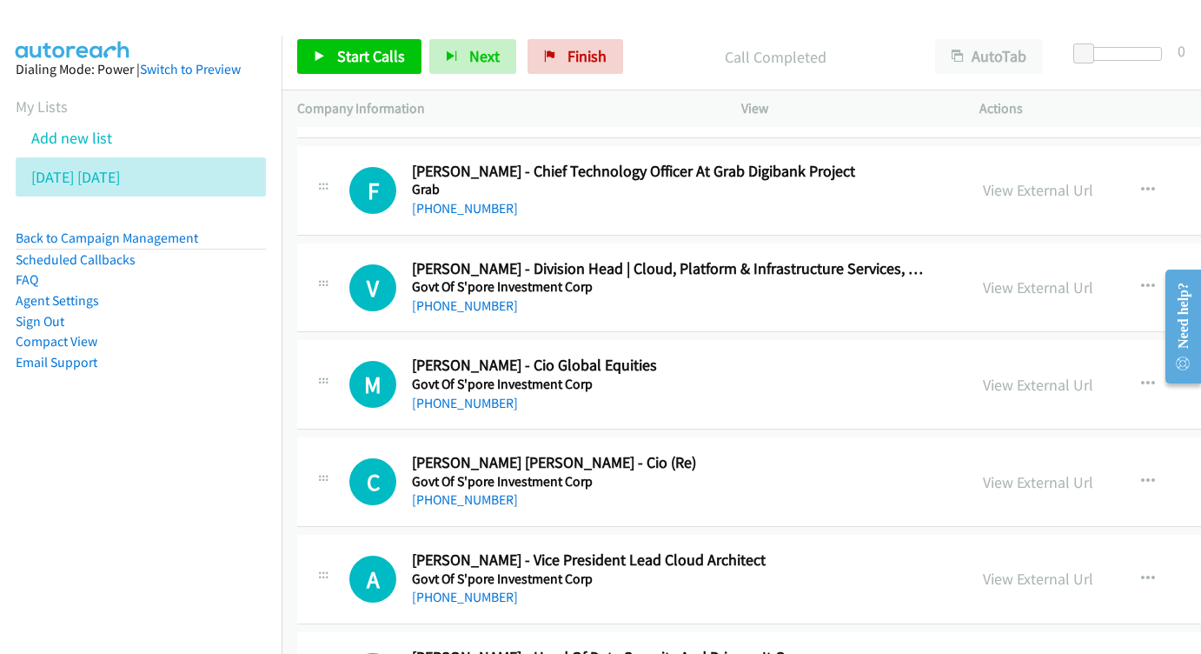
scroll to position [10250, 0]
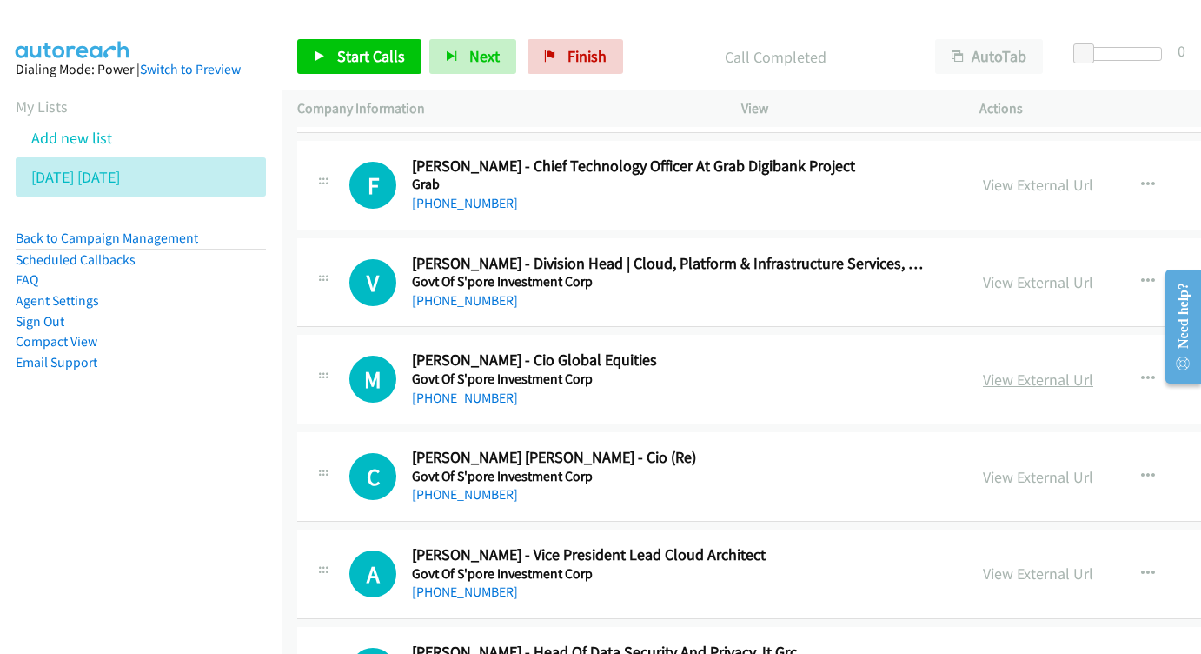
click at [992, 369] on link "View External Url" at bounding box center [1038, 379] width 110 height 20
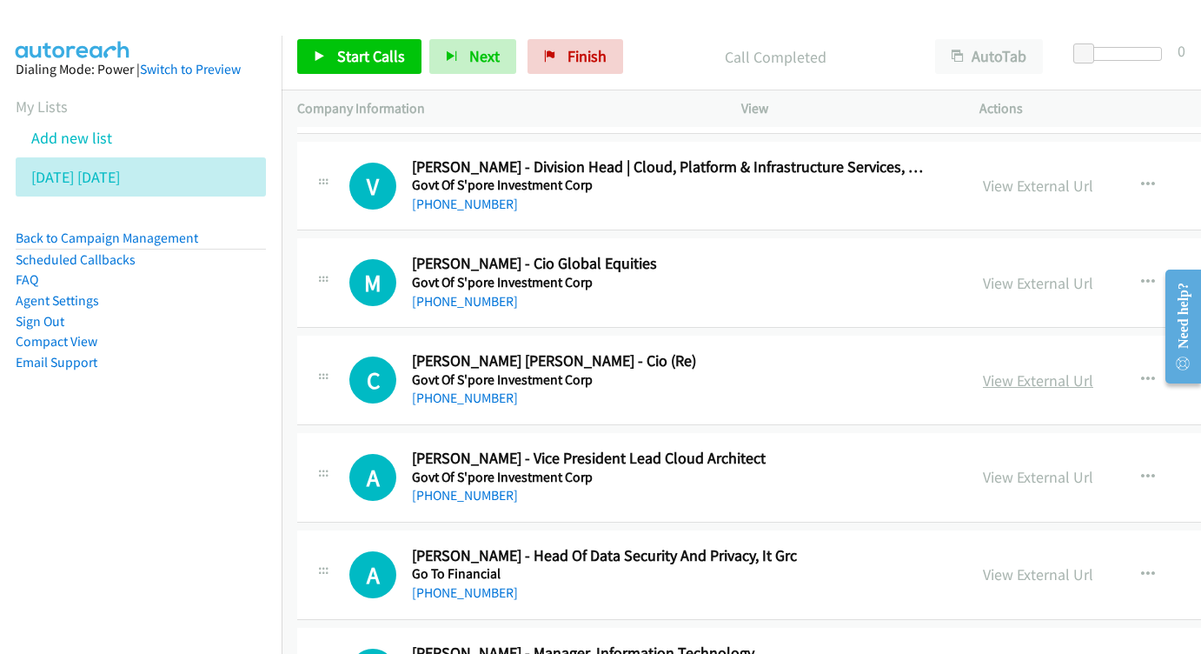
click at [1011, 370] on link "View External Url" at bounding box center [1038, 380] width 110 height 20
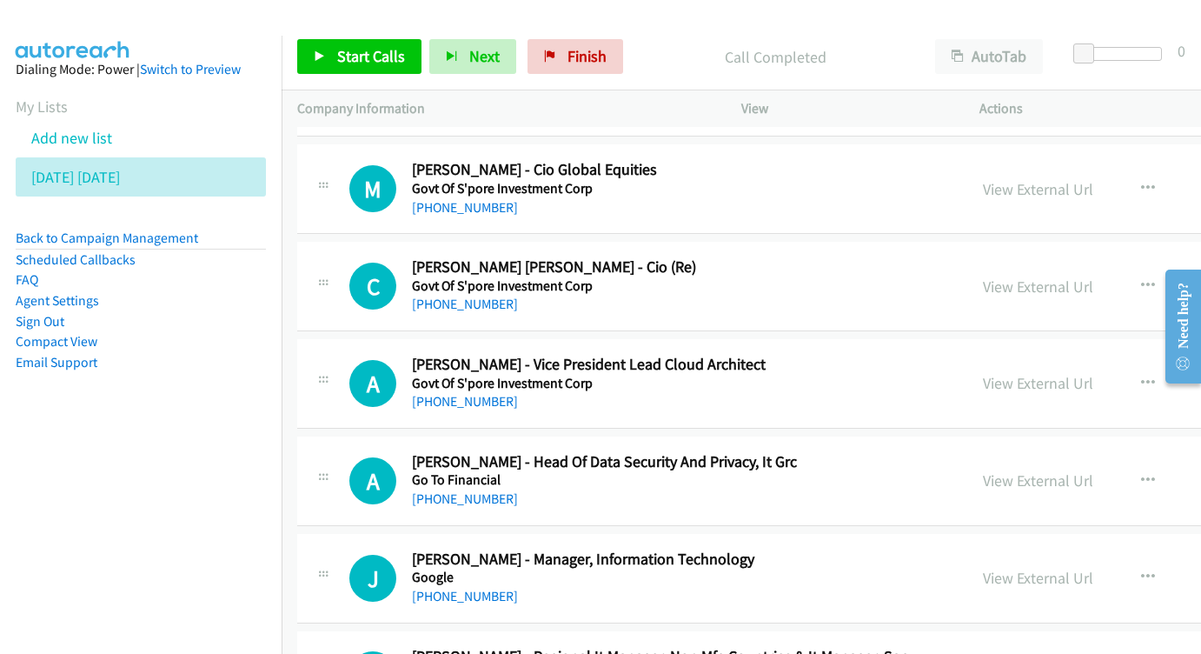
click at [986, 371] on div "View External Url" at bounding box center [1038, 382] width 110 height 23
click at [983, 373] on link "View External Url" at bounding box center [1038, 383] width 110 height 20
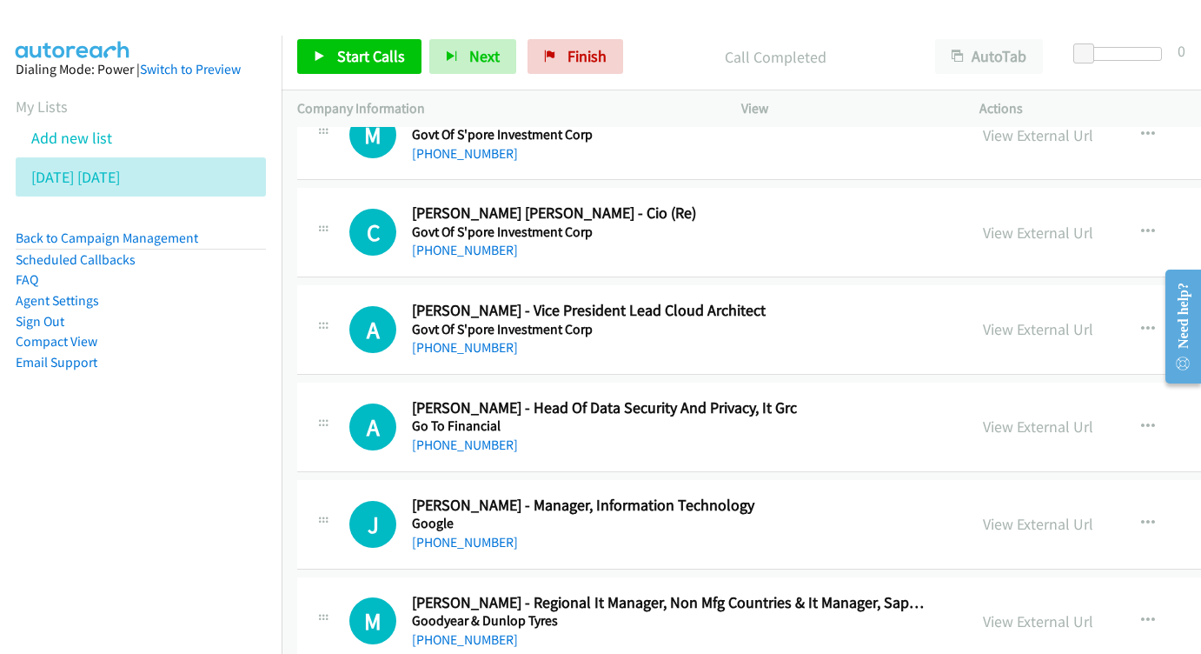
scroll to position [10508, 0]
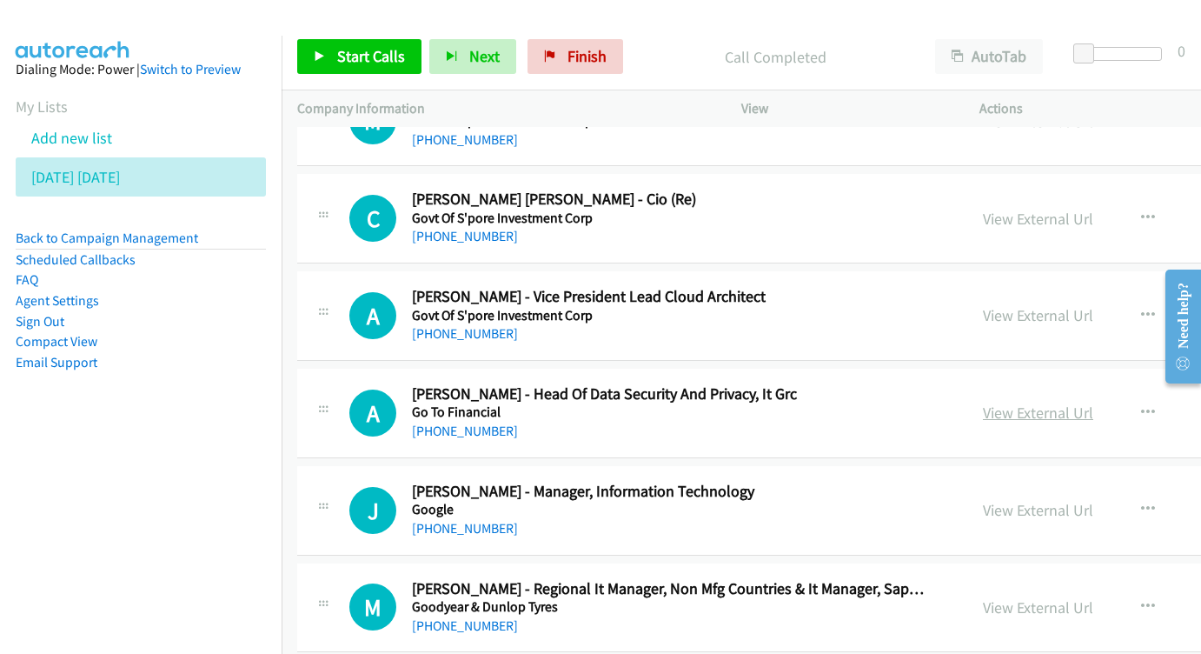
click at [983, 402] on link "View External Url" at bounding box center [1038, 412] width 110 height 20
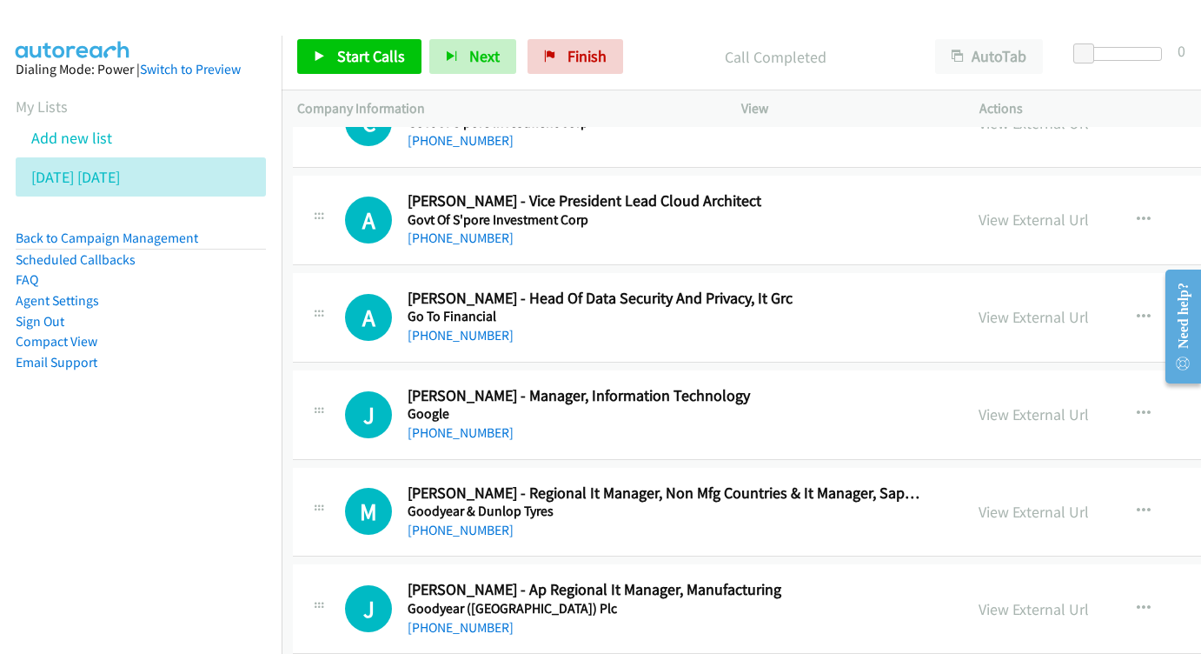
scroll to position [10604, 6]
click at [977, 404] on link "View External Url" at bounding box center [1032, 414] width 110 height 20
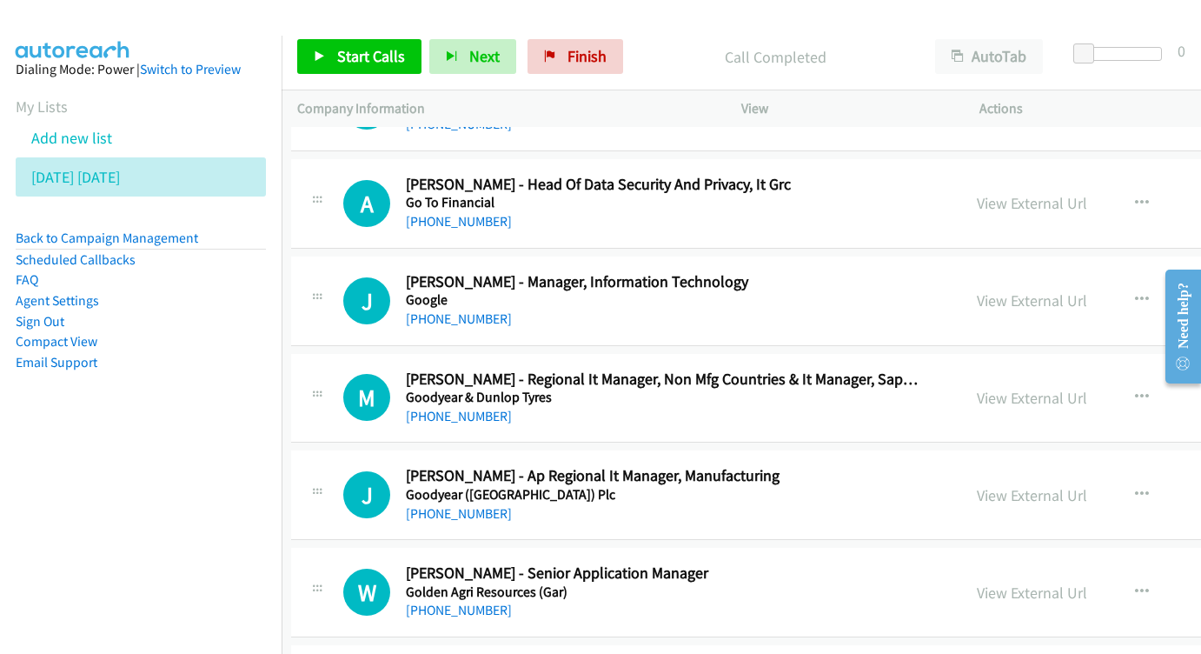
scroll to position [10720, 5]
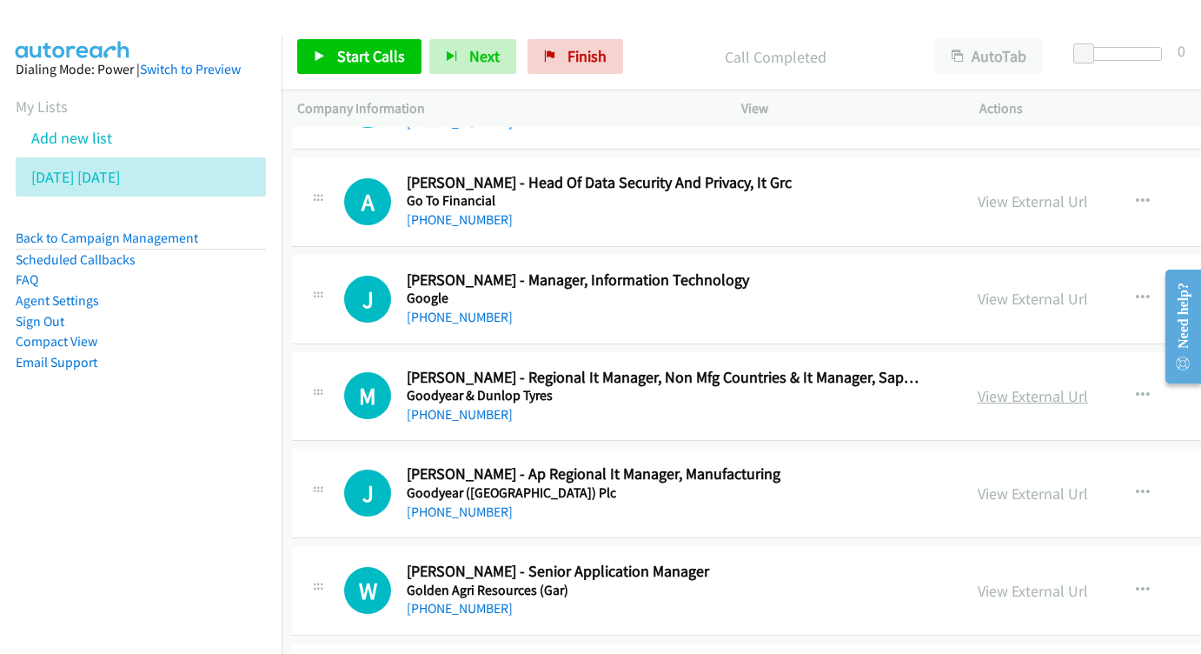
click at [980, 386] on link "View External Url" at bounding box center [1033, 396] width 110 height 20
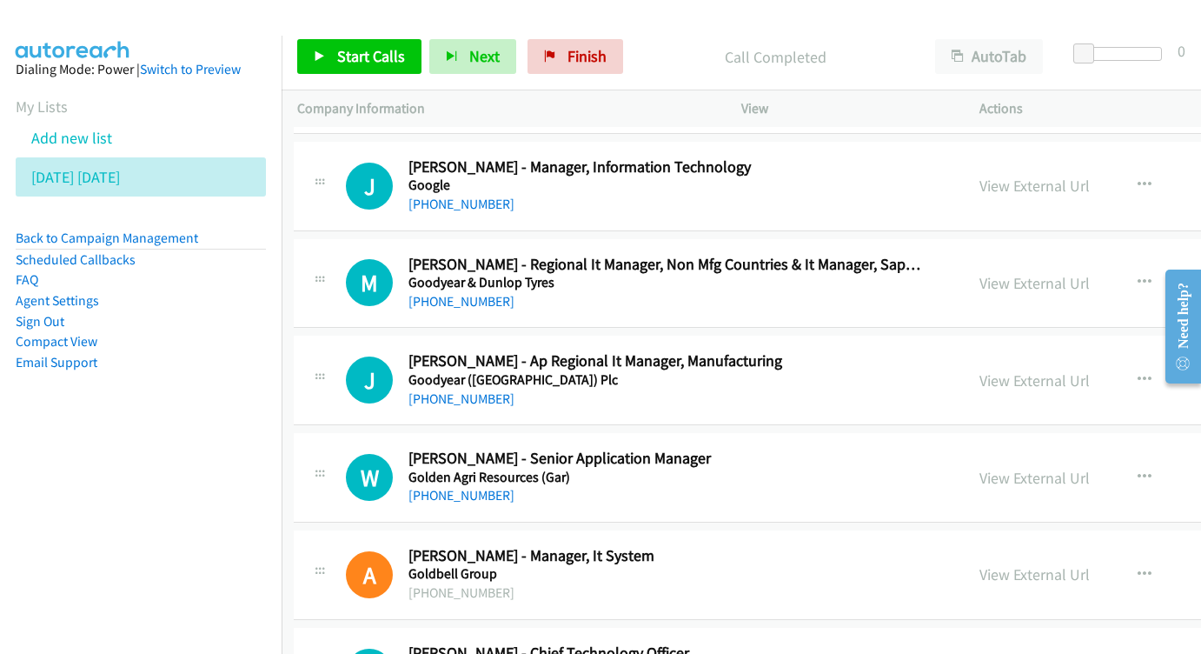
scroll to position [10837, 3]
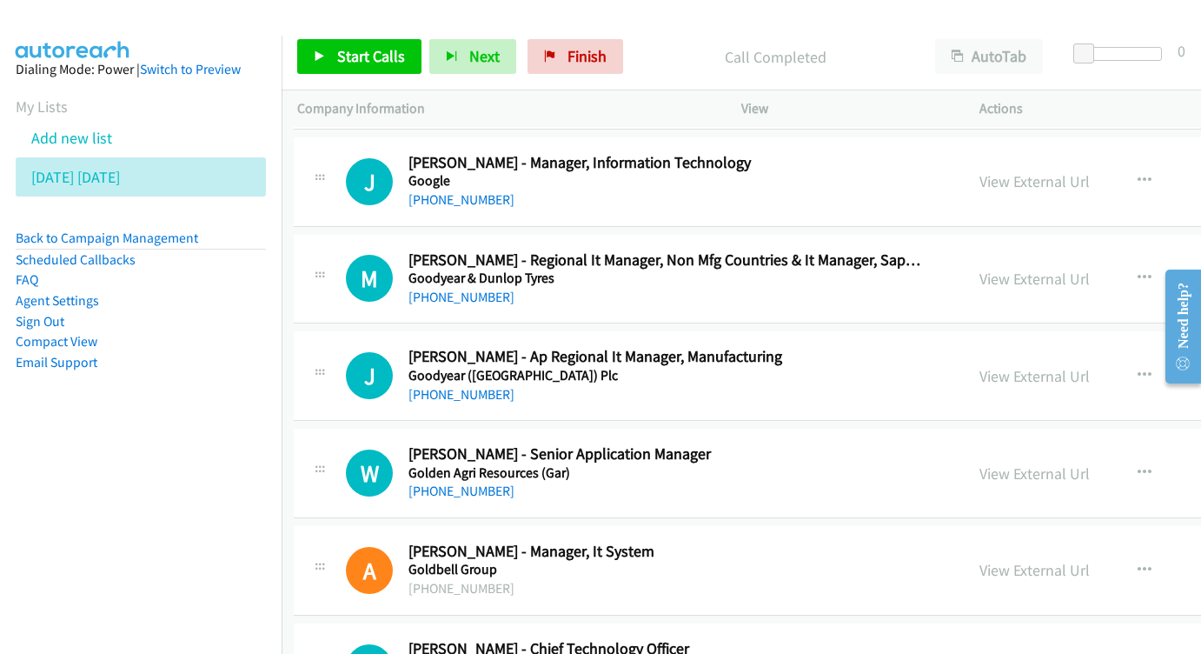
click at [980, 347] on div "View External Url View External Url Schedule/Manage Callback Start Calls Here R…" at bounding box center [1139, 375] width 351 height 57
click at [980, 366] on link "View External Url" at bounding box center [1035, 376] width 110 height 20
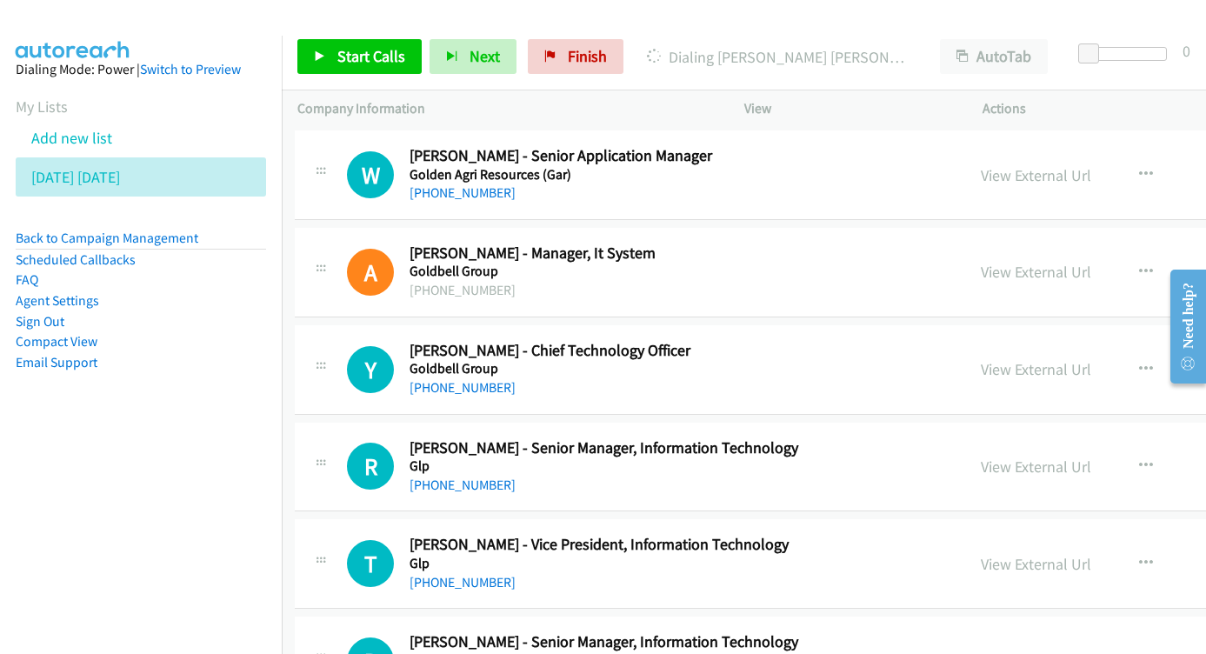
scroll to position [11139, 3]
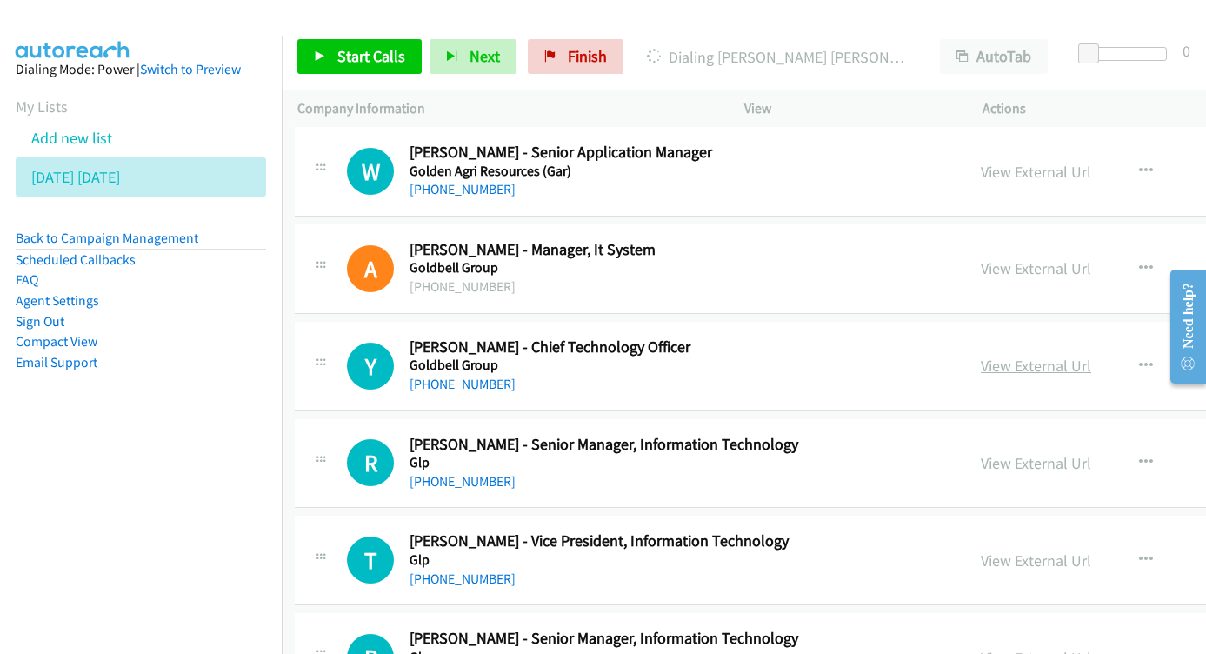
click at [996, 355] on link "View External Url" at bounding box center [1035, 365] width 110 height 20
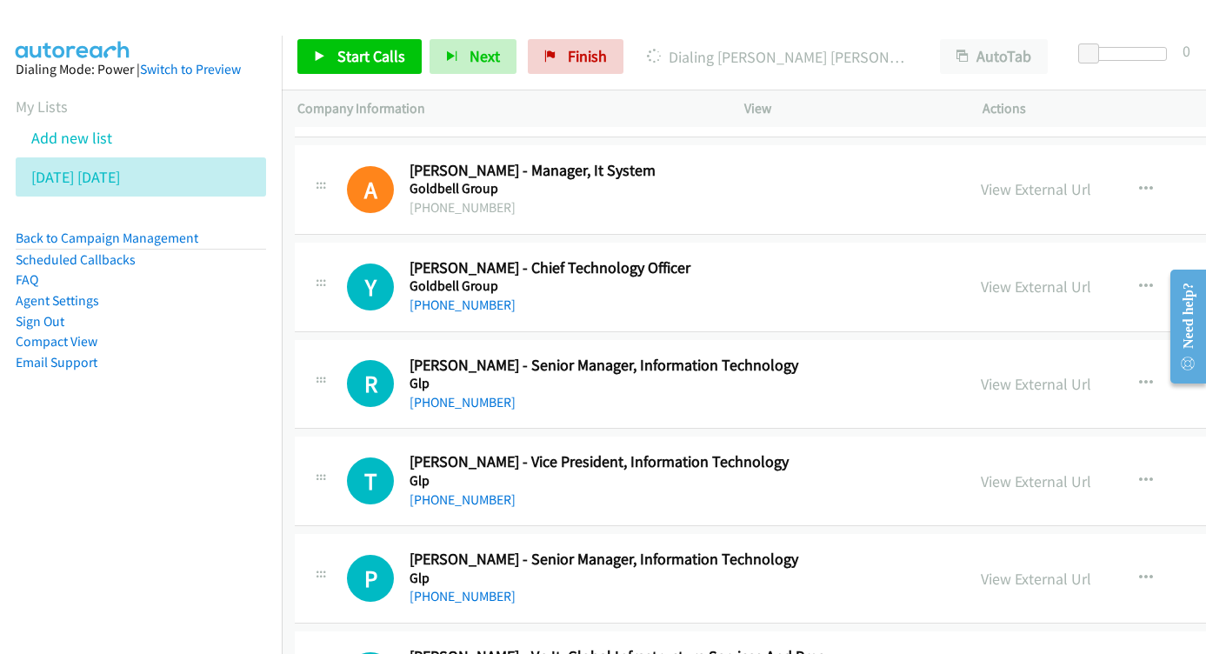
scroll to position [11221, 3]
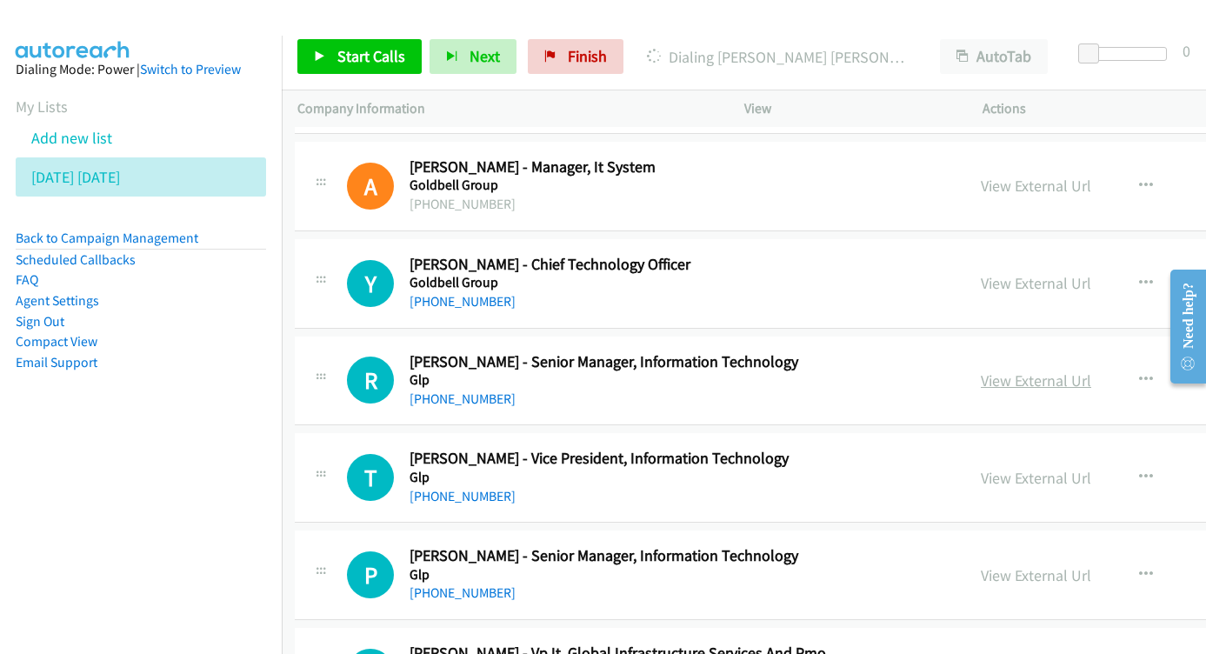
click at [980, 370] on link "View External Url" at bounding box center [1035, 380] width 110 height 20
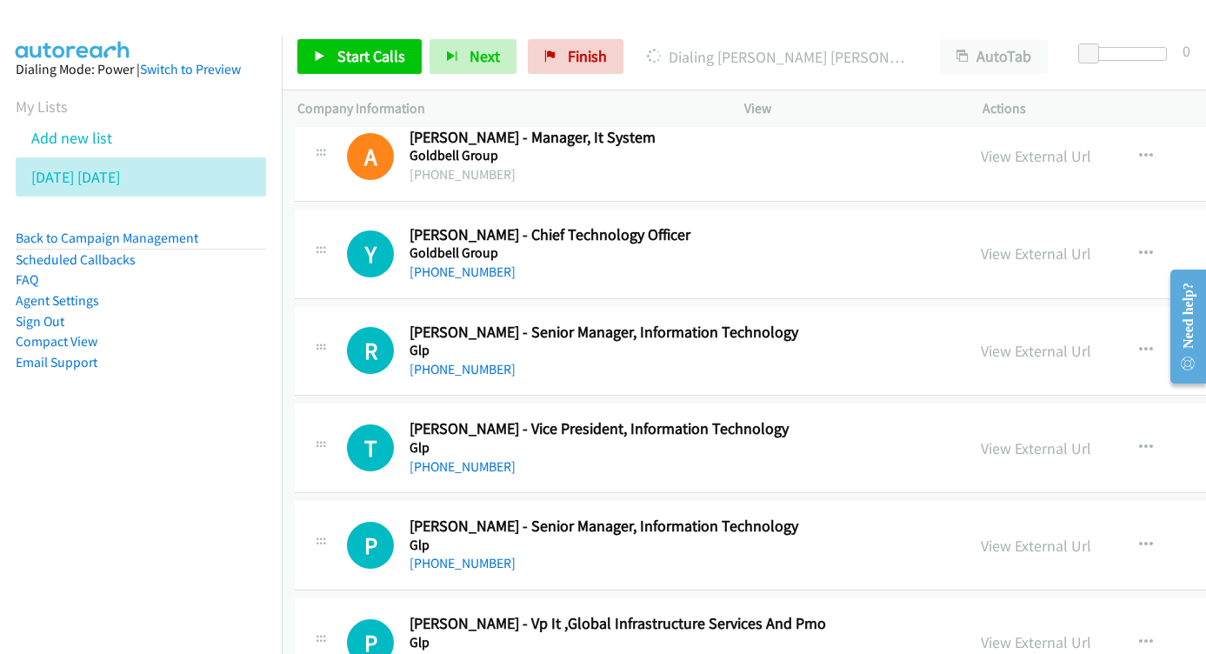
scroll to position [11279, 3]
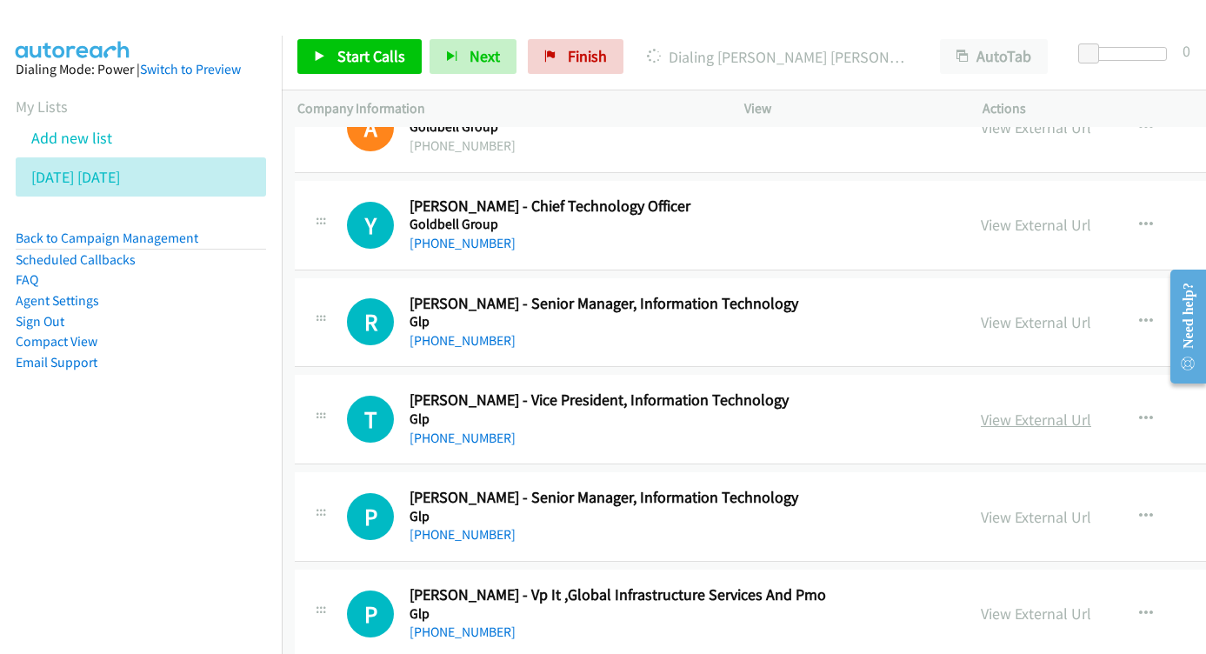
click at [980, 409] on link "View External Url" at bounding box center [1035, 419] width 110 height 20
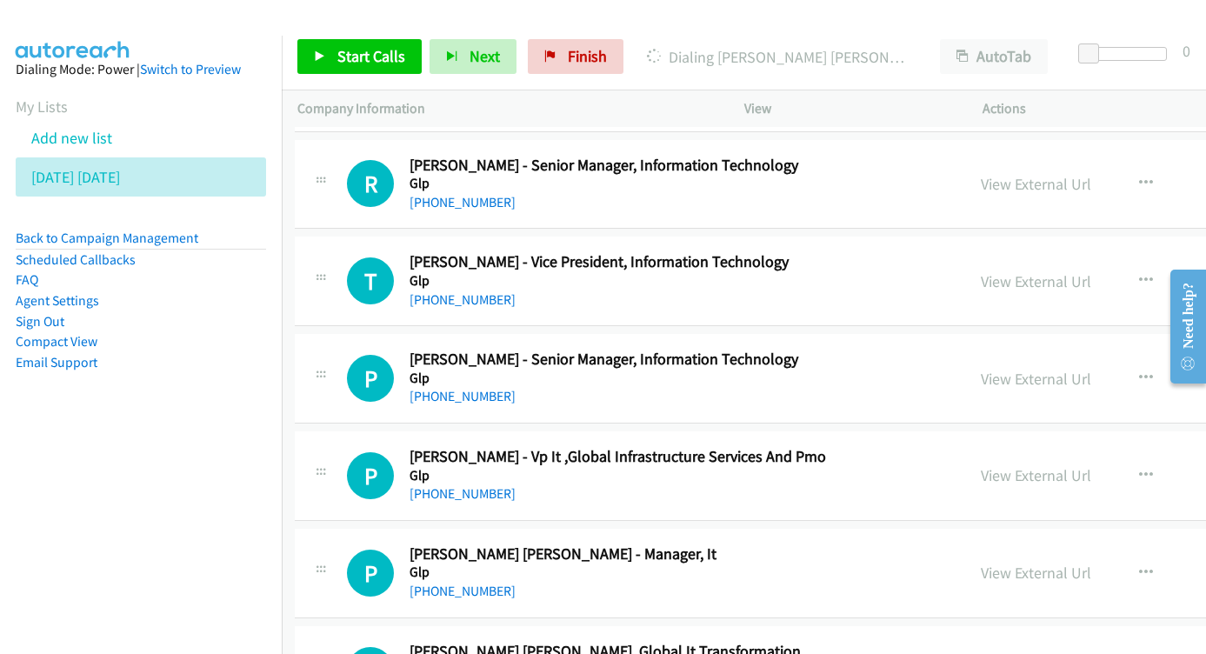
scroll to position [11421, 3]
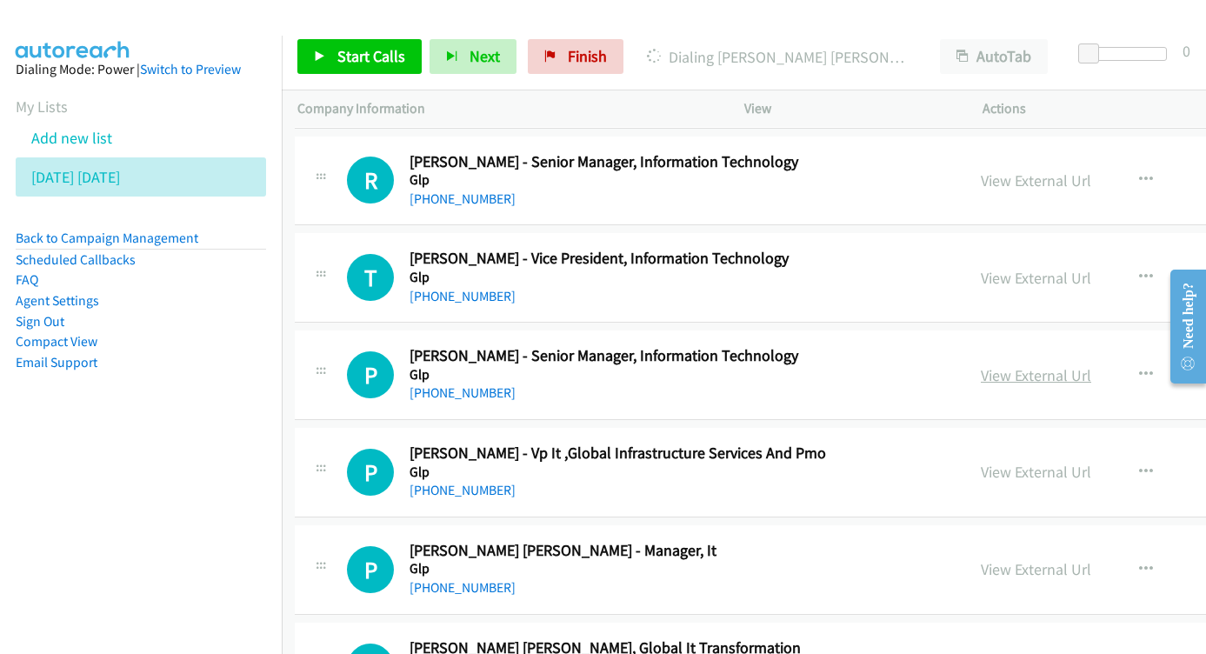
click at [980, 365] on link "View External Url" at bounding box center [1035, 375] width 110 height 20
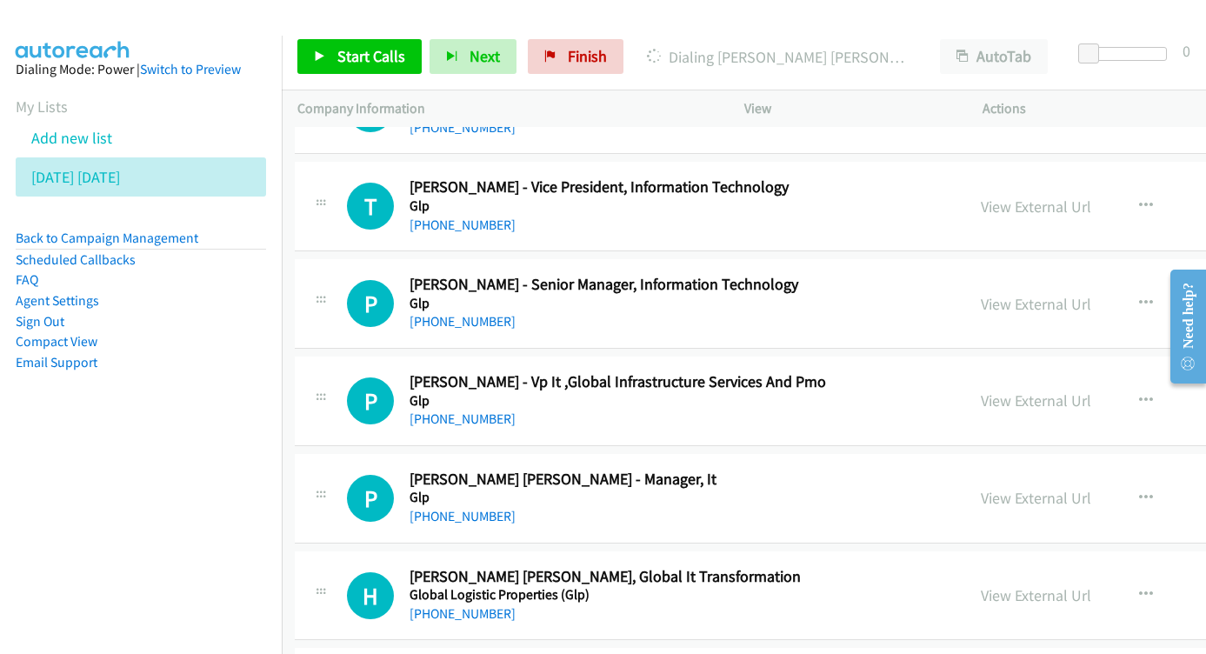
scroll to position [11523, 3]
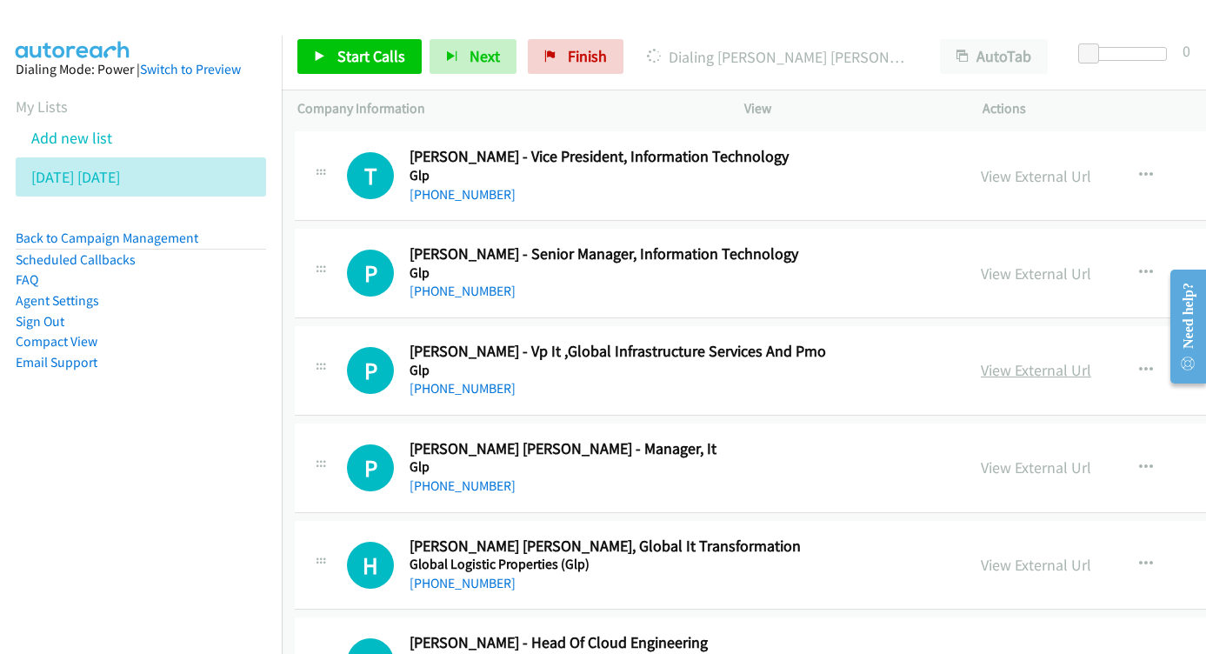
click at [980, 360] on link "View External Url" at bounding box center [1035, 370] width 110 height 20
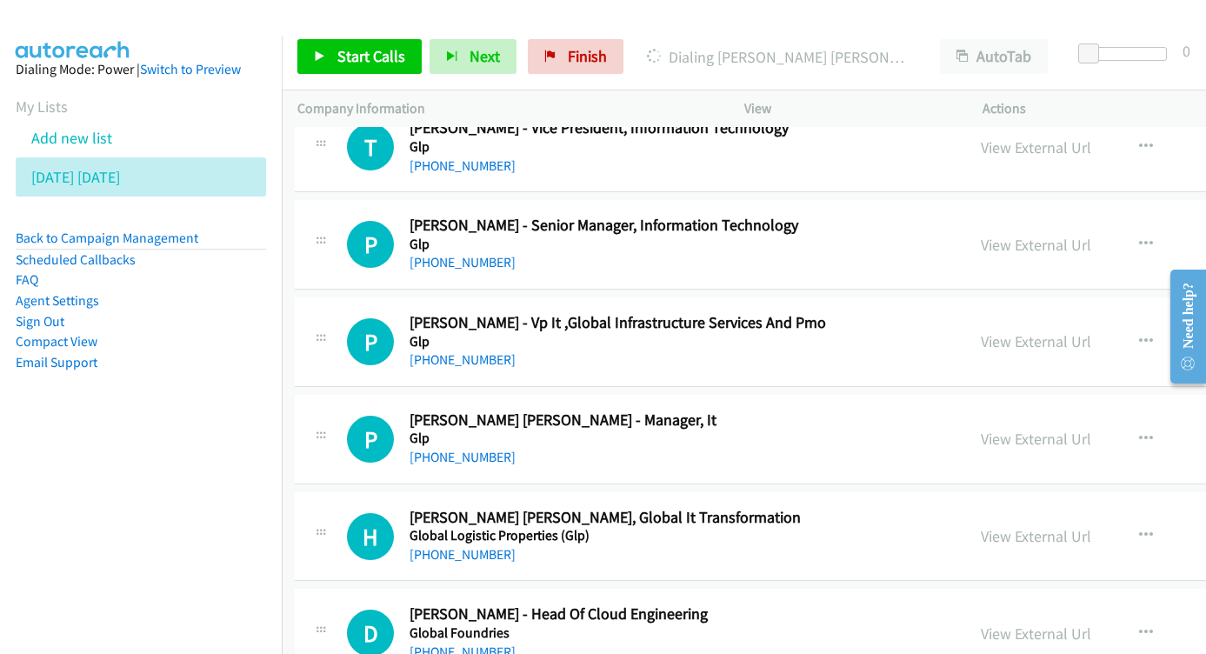
scroll to position [11623, 3]
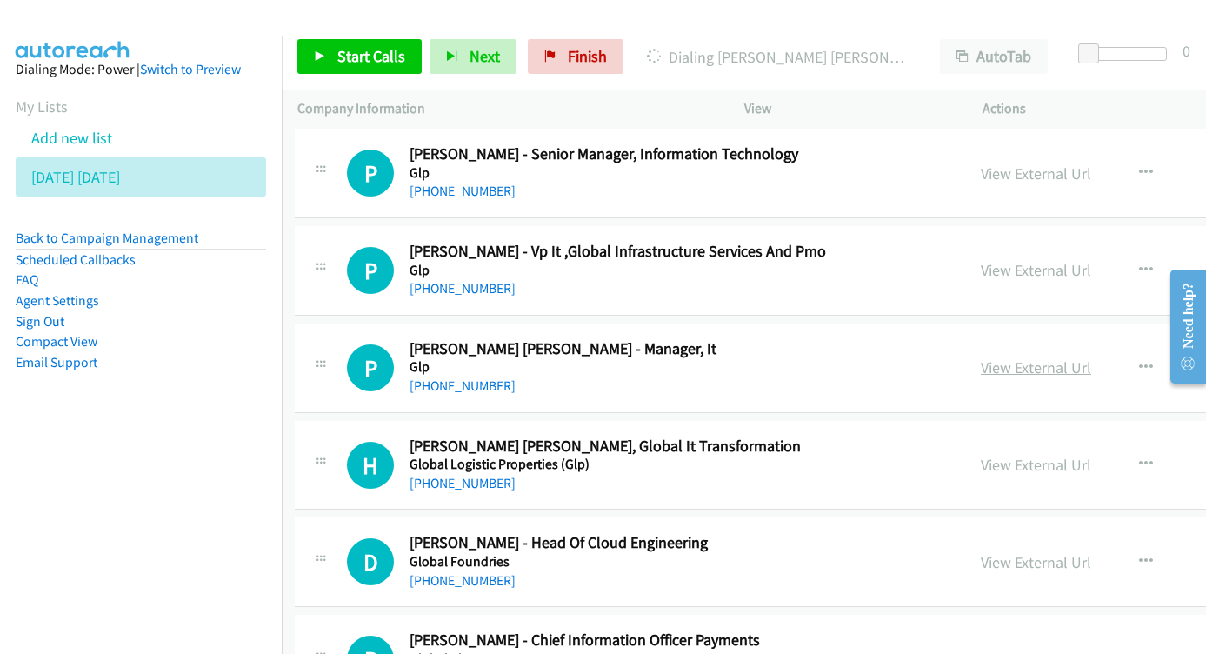
click at [980, 357] on link "View External Url" at bounding box center [1035, 367] width 110 height 20
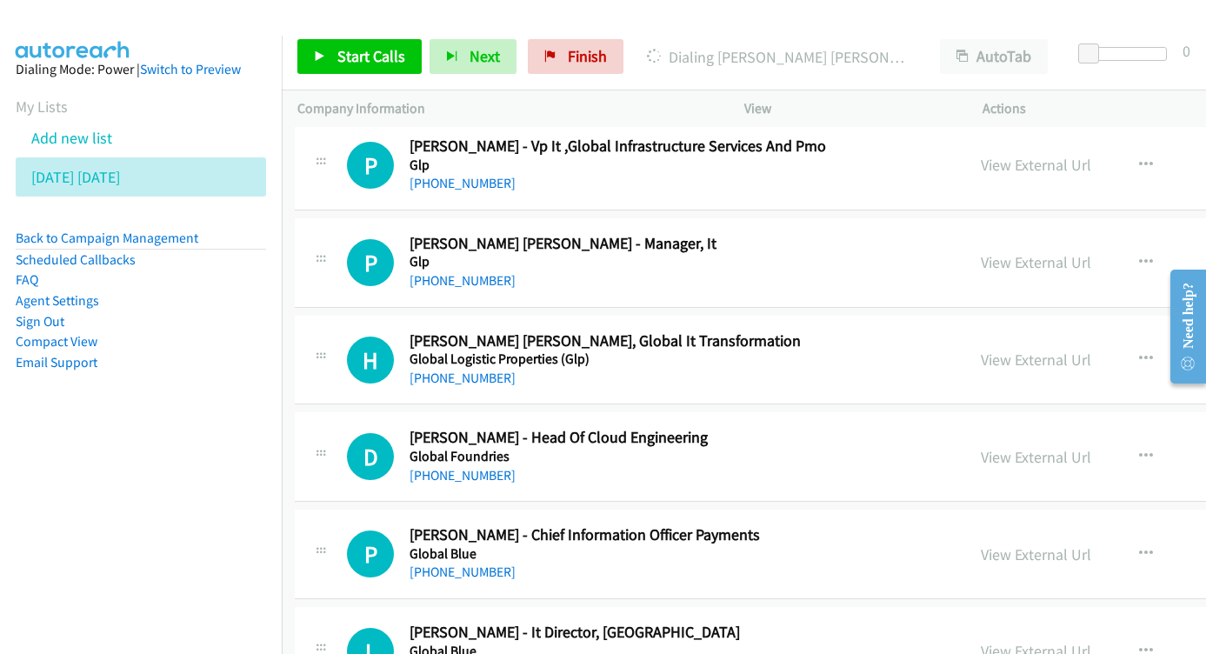
scroll to position [11724, 3]
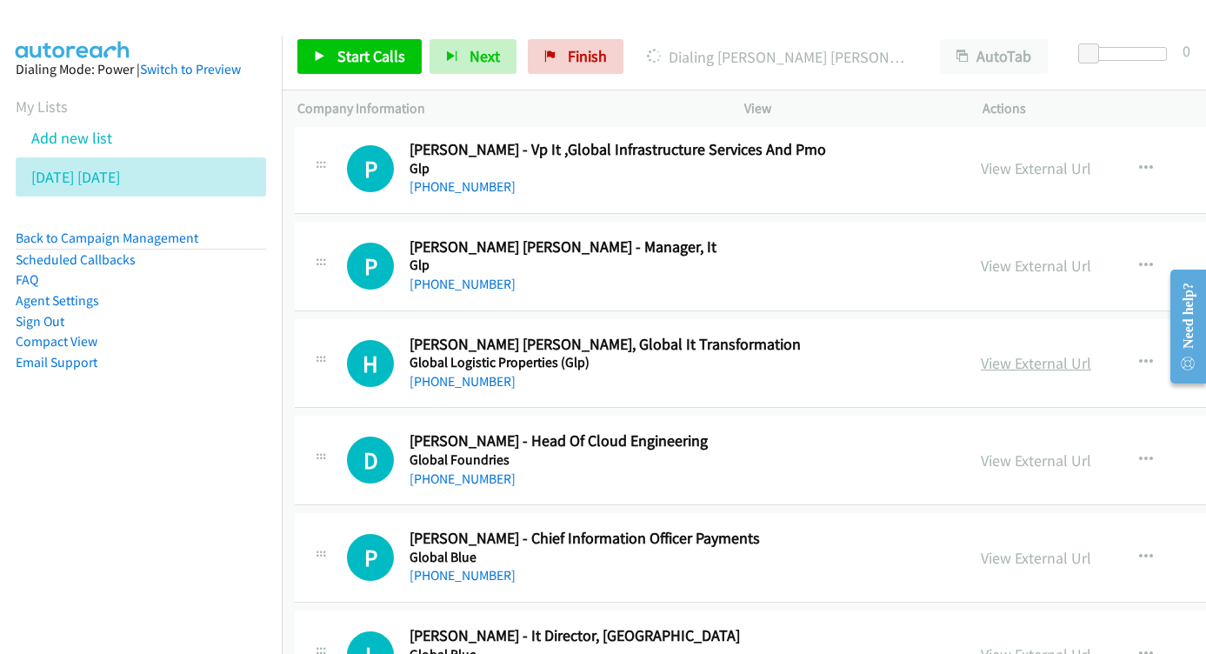
click at [980, 353] on link "View External Url" at bounding box center [1035, 363] width 110 height 20
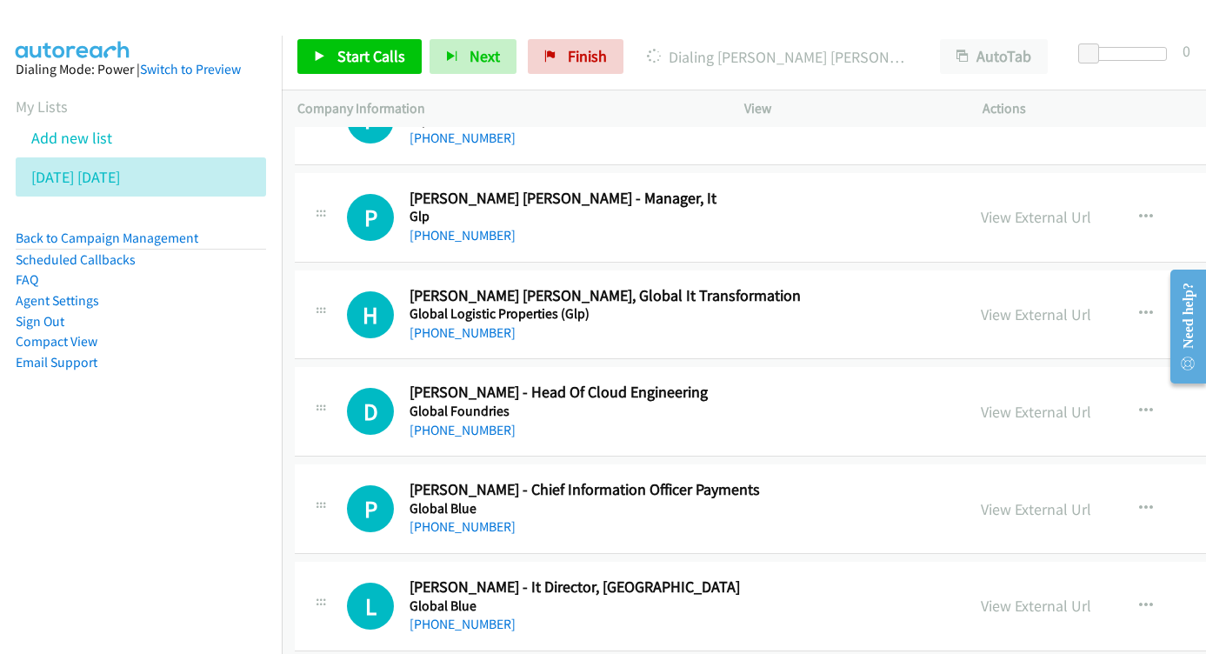
scroll to position [11777, 3]
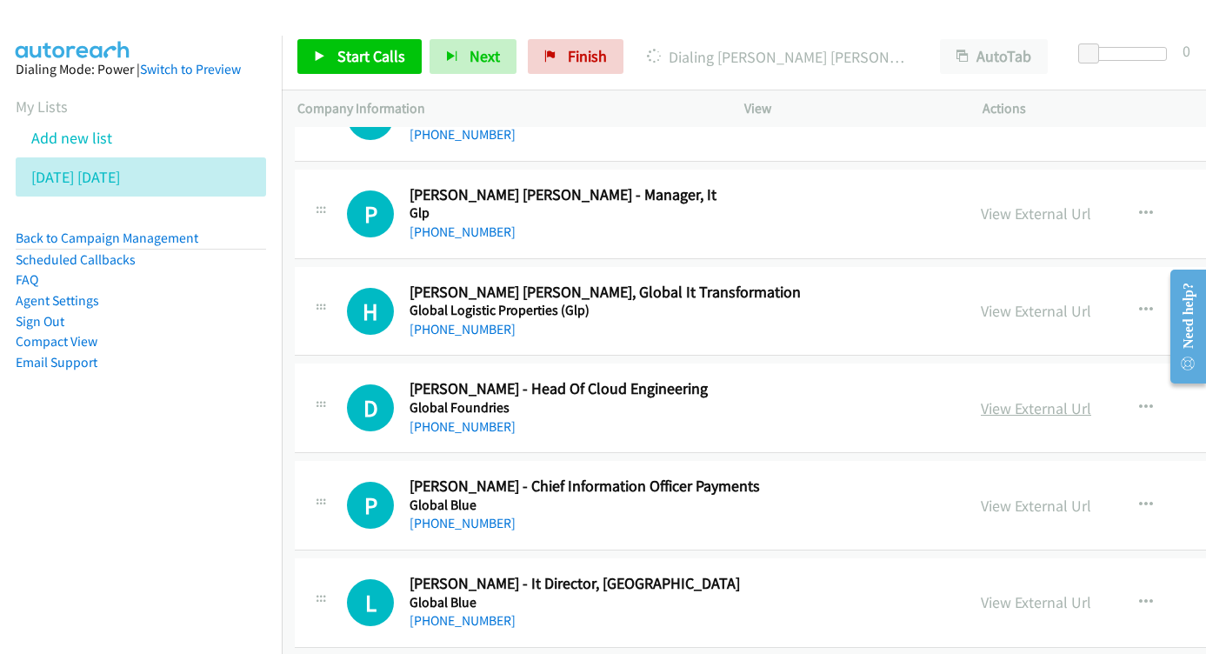
click at [993, 398] on link "View External Url" at bounding box center [1035, 408] width 110 height 20
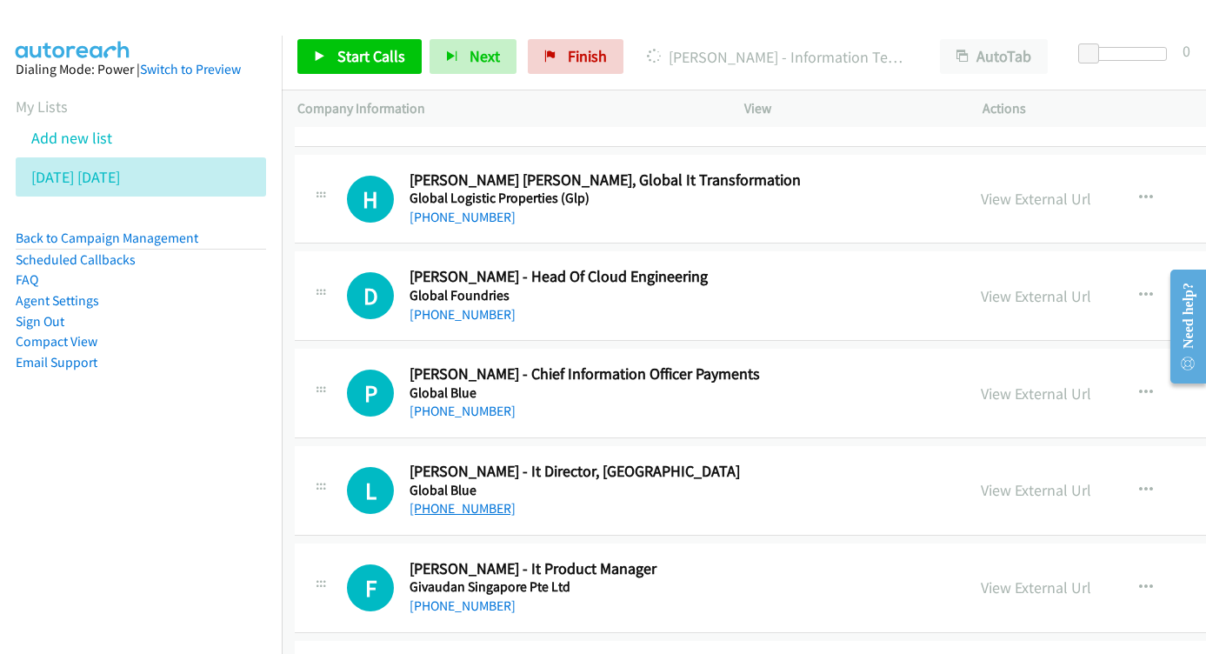
scroll to position [11892, 3]
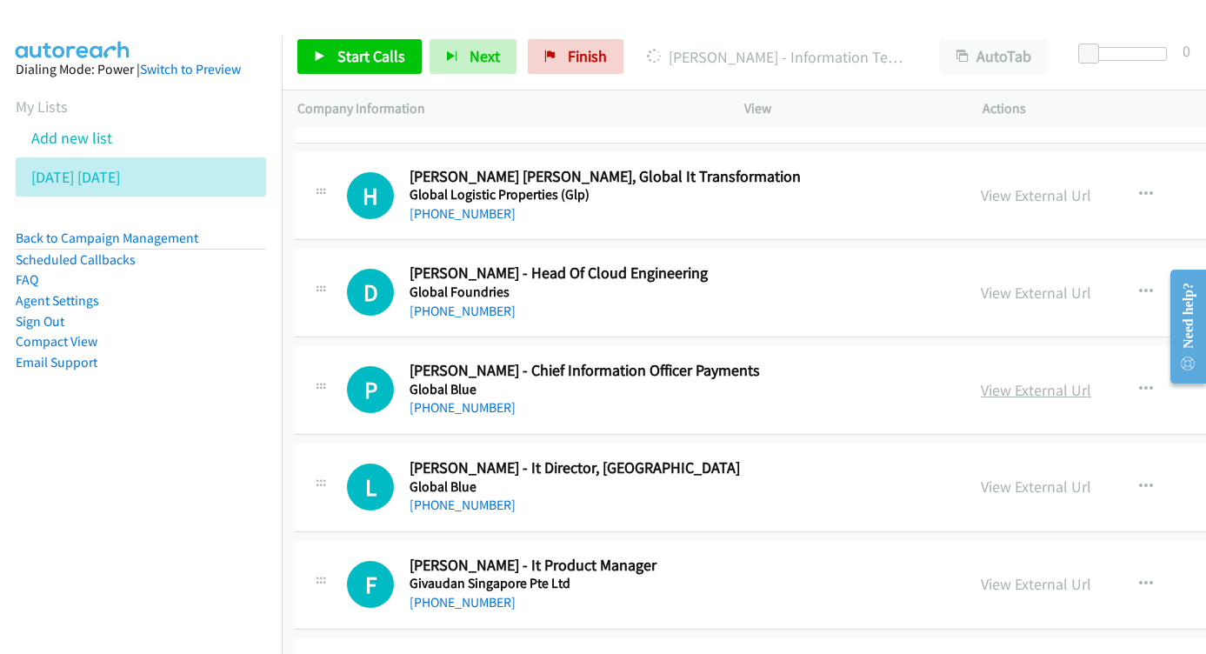
click at [1016, 380] on link "View External Url" at bounding box center [1035, 390] width 110 height 20
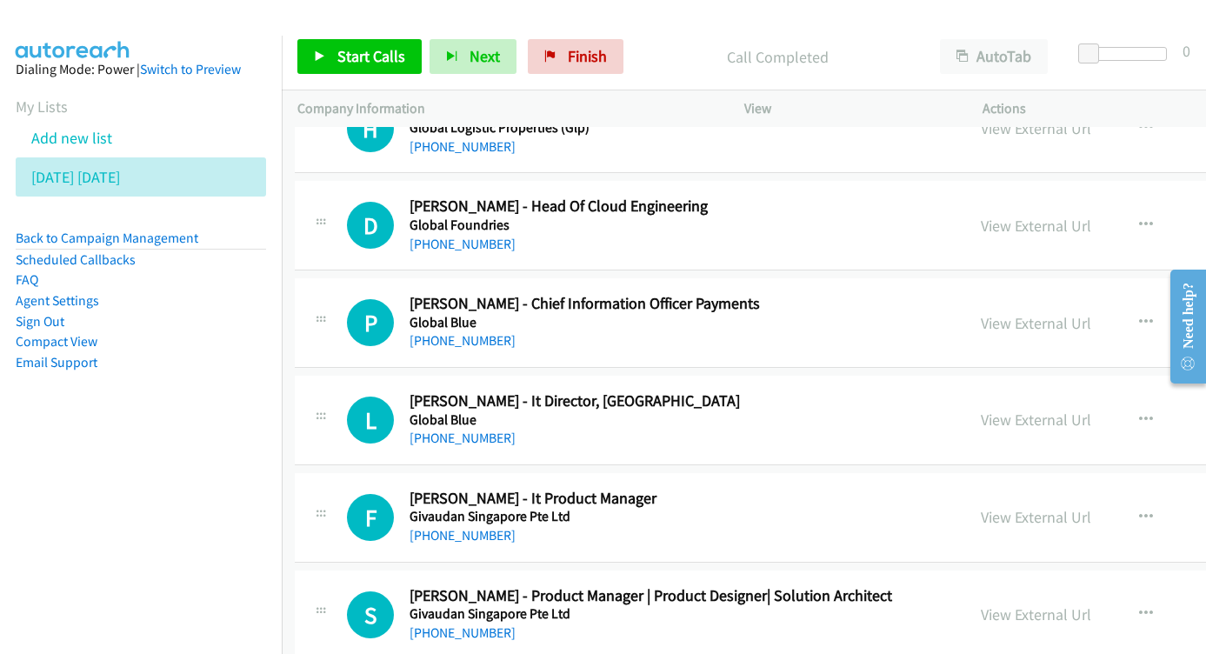
scroll to position [11963, 3]
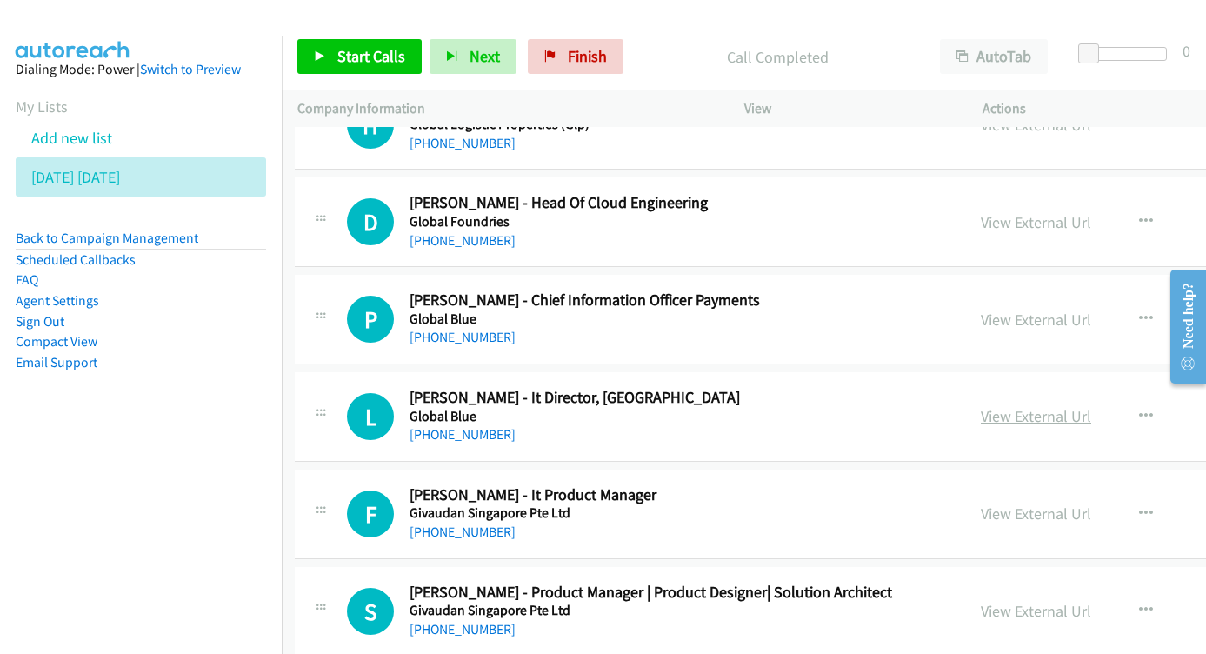
click at [980, 406] on link "View External Url" at bounding box center [1035, 416] width 110 height 20
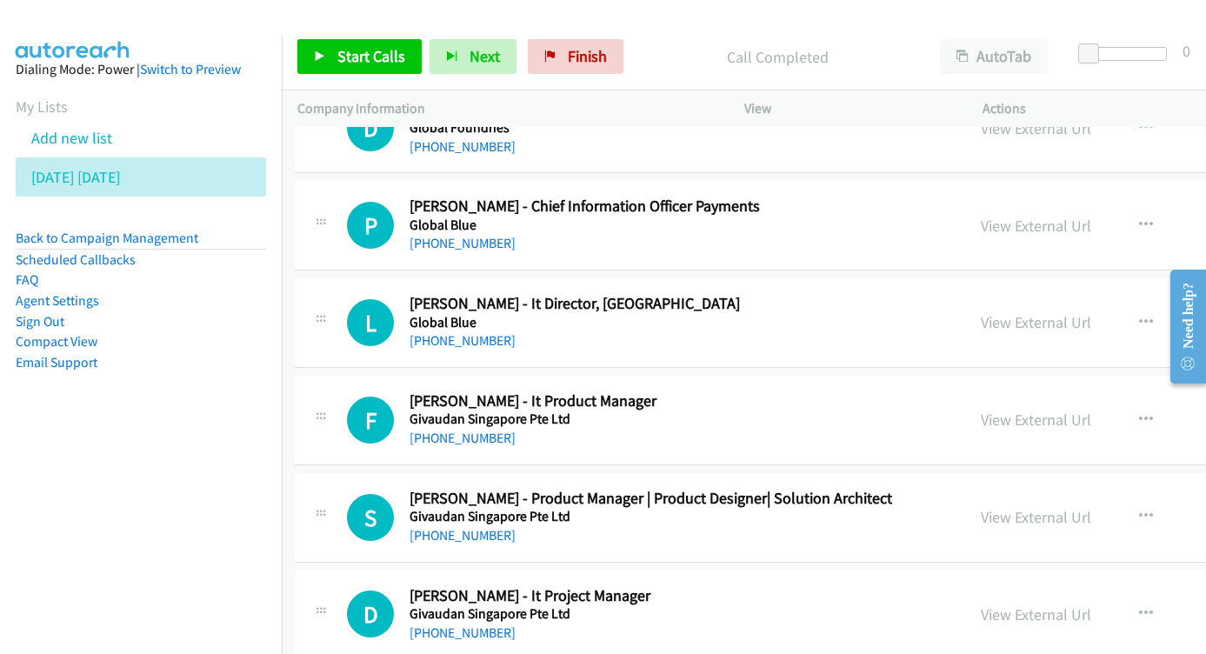
scroll to position [12060, 3]
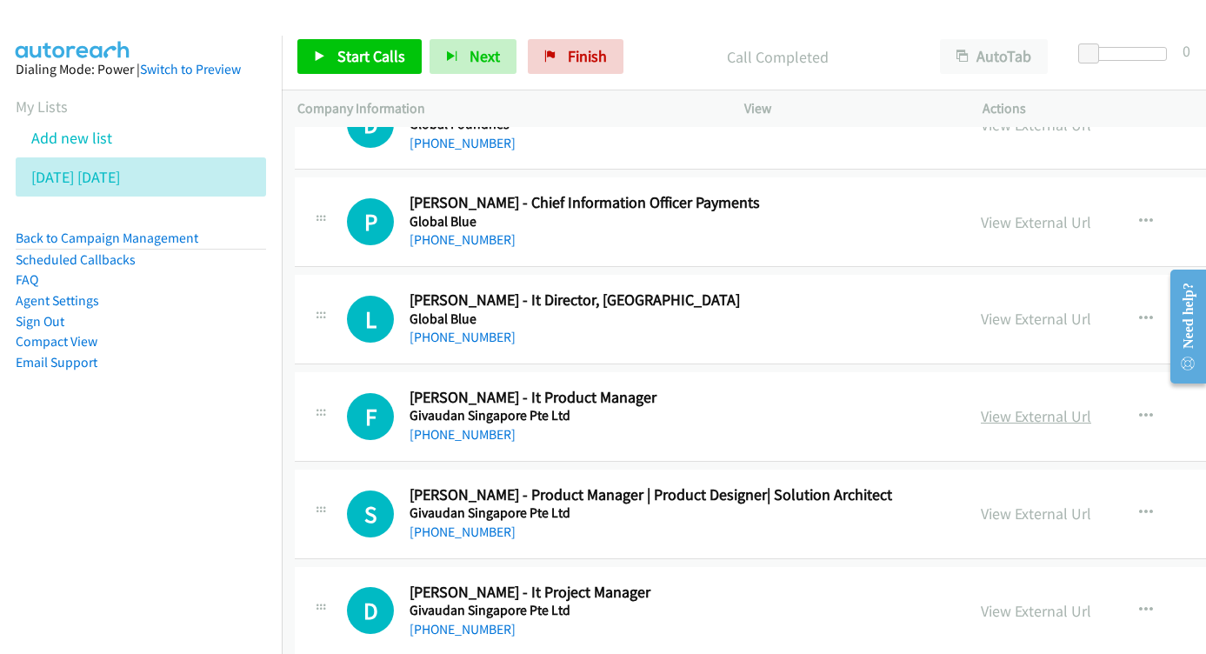
click at [980, 406] on link "View External Url" at bounding box center [1035, 416] width 110 height 20
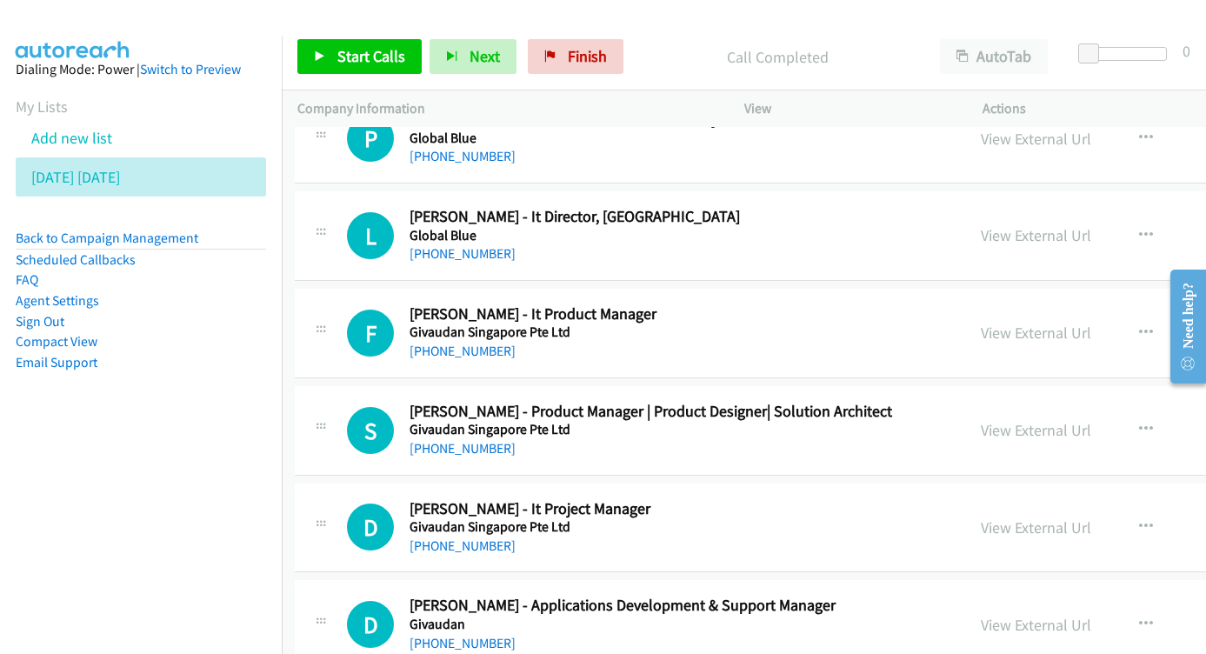
scroll to position [12147, 3]
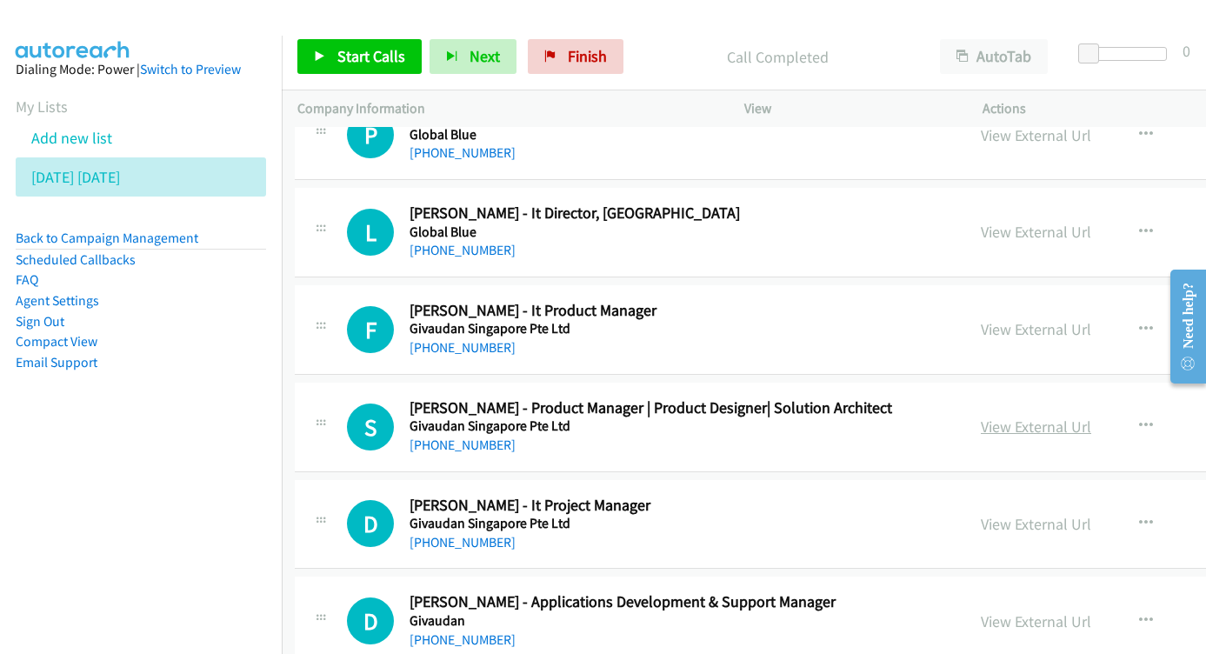
click at [1001, 416] on link "View External Url" at bounding box center [1035, 426] width 110 height 20
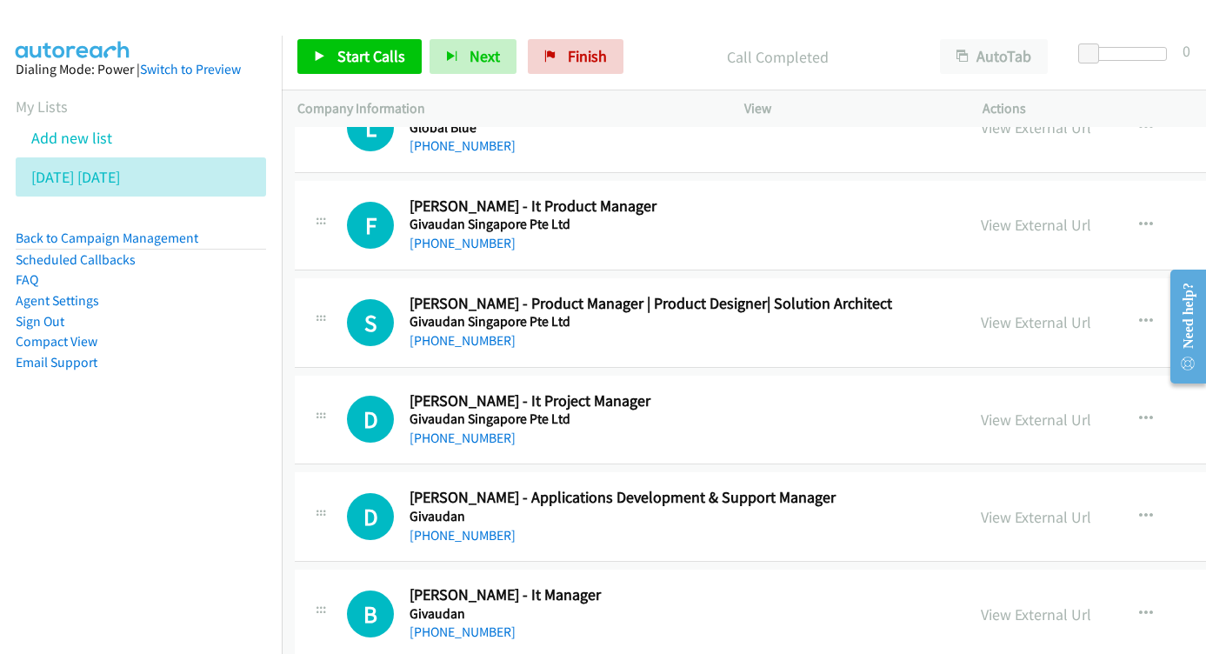
scroll to position [12255, 3]
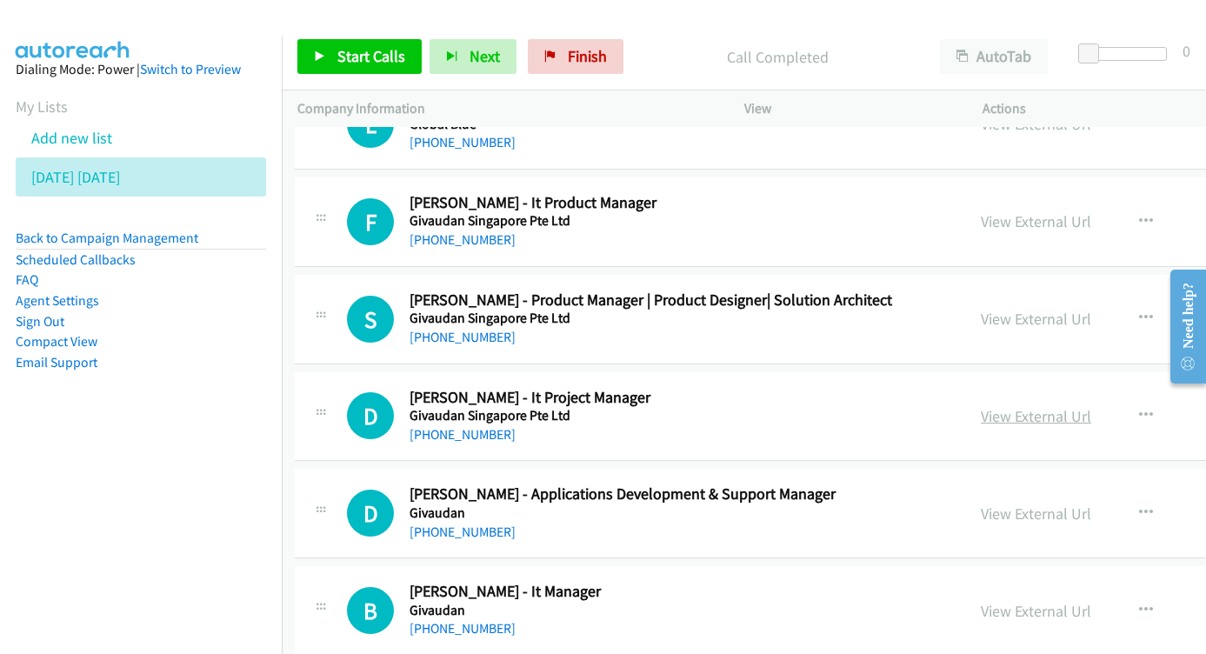
click at [980, 406] on link "View External Url" at bounding box center [1035, 416] width 110 height 20
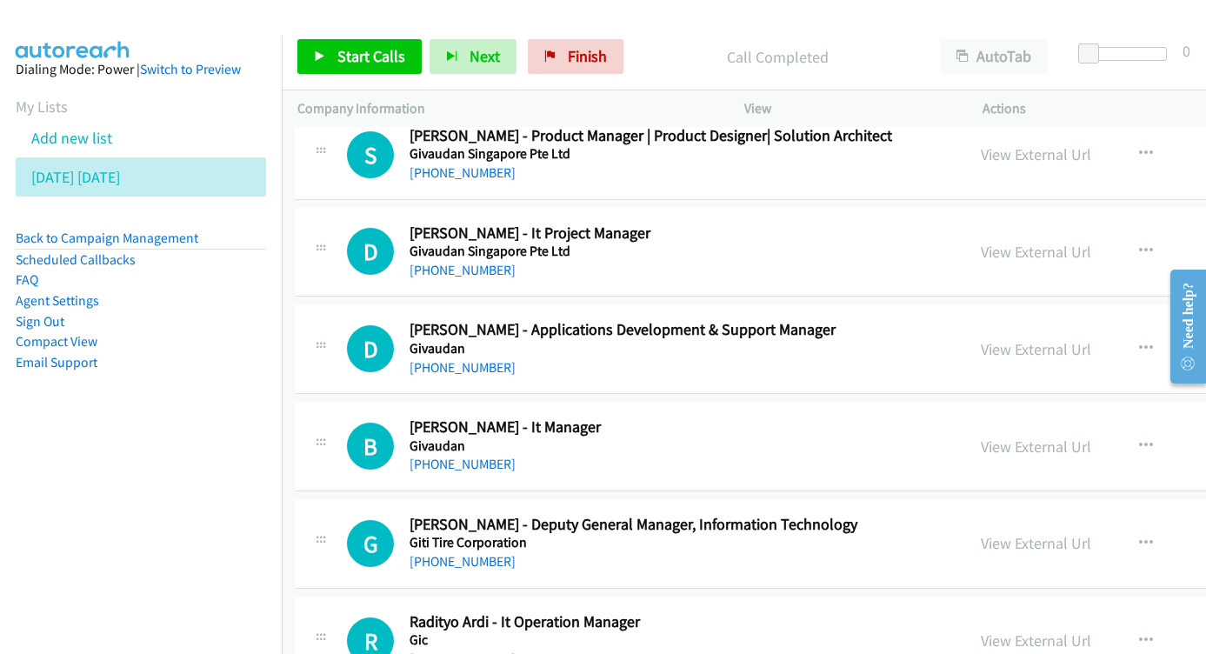
scroll to position [12451, 3]
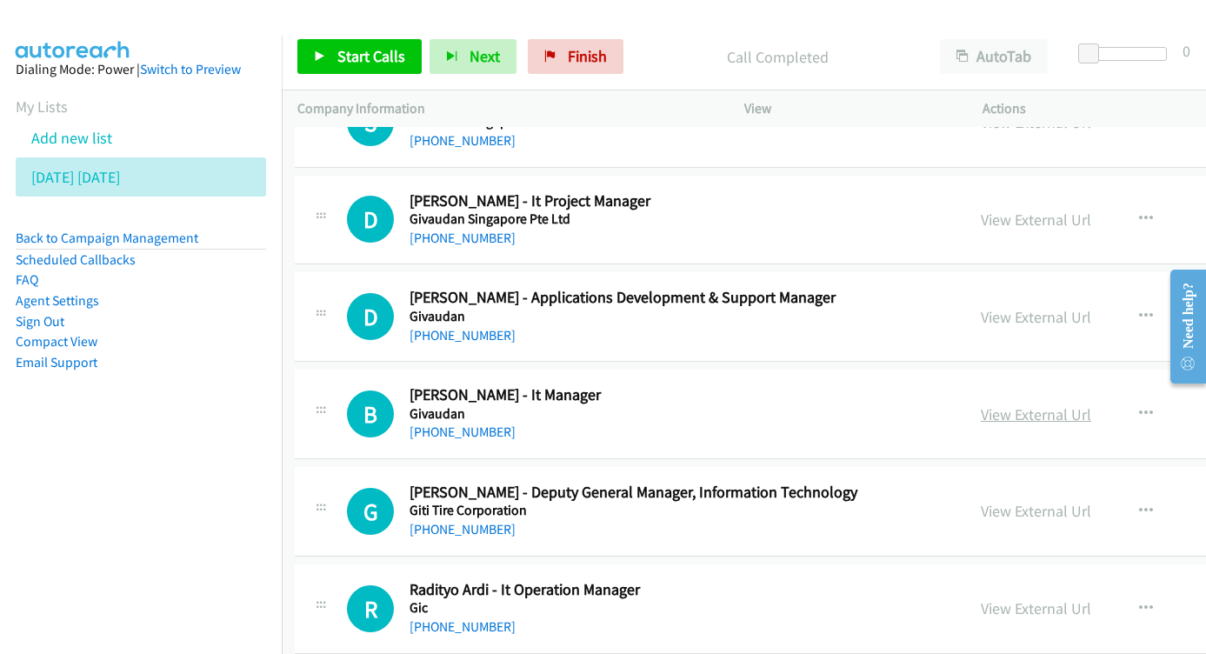
click at [980, 404] on link "View External Url" at bounding box center [1035, 414] width 110 height 20
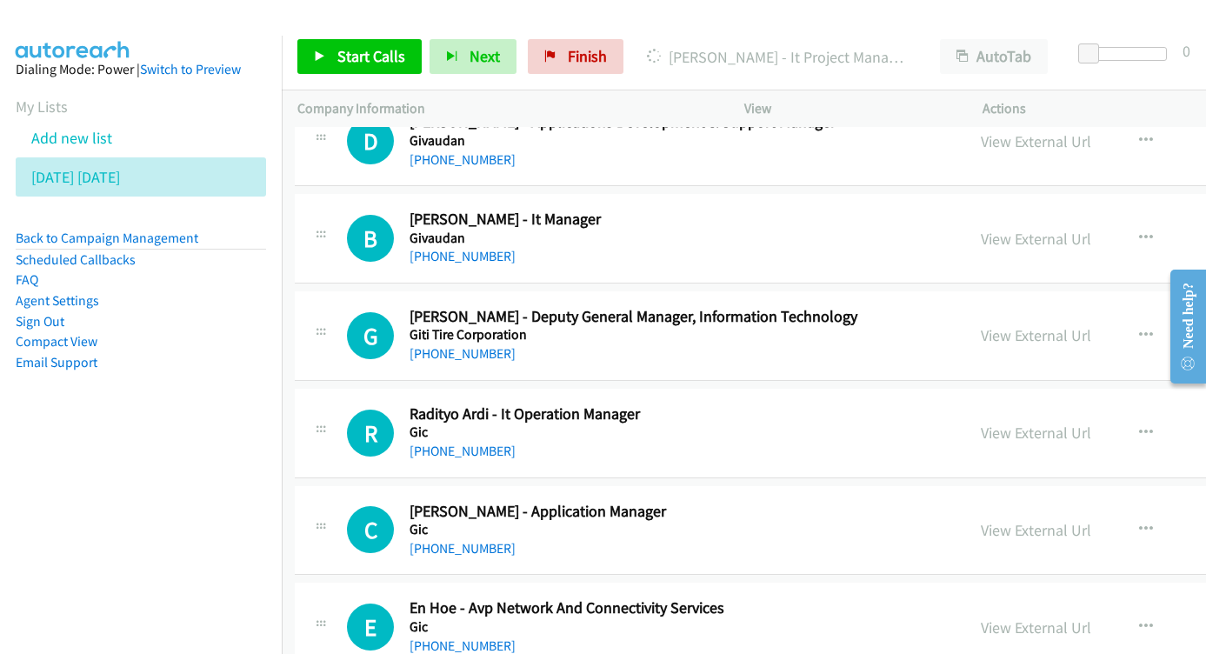
scroll to position [12650, 3]
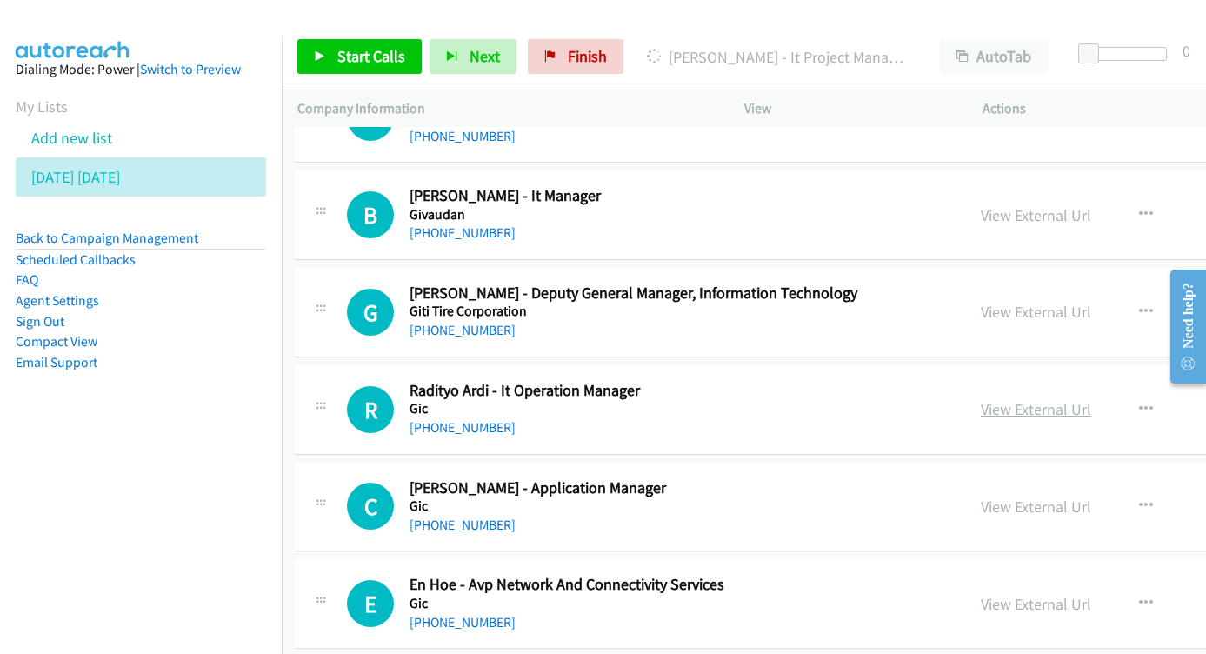
click at [980, 399] on link "View External Url" at bounding box center [1035, 409] width 110 height 20
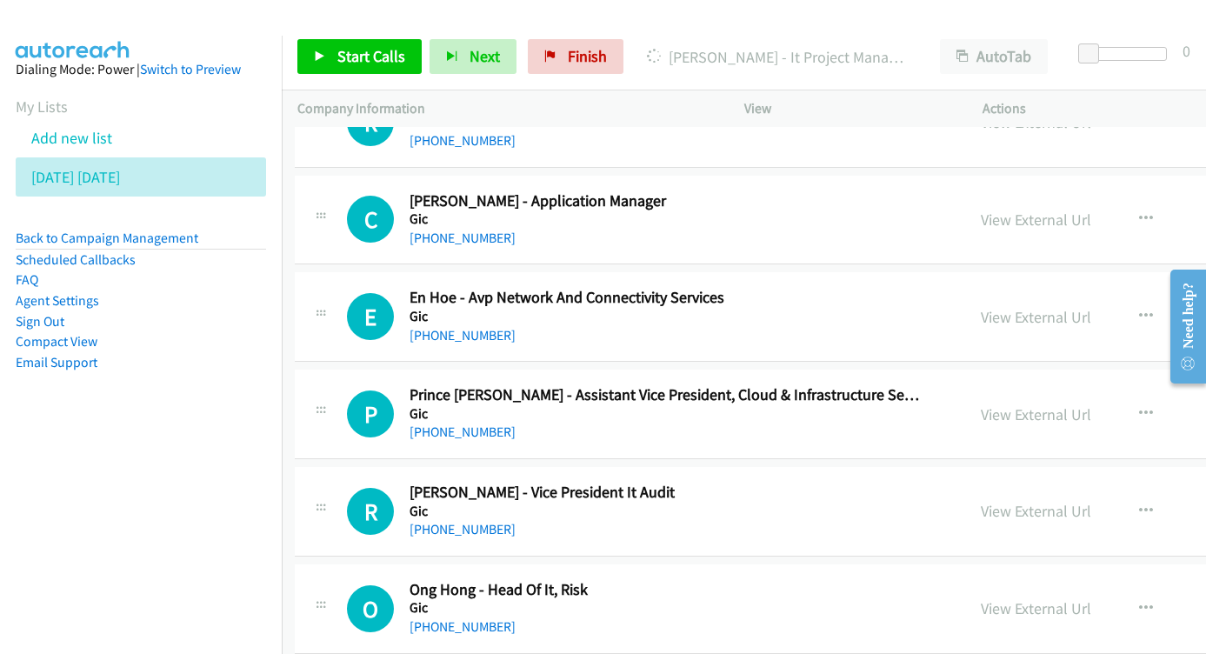
scroll to position [12940, 3]
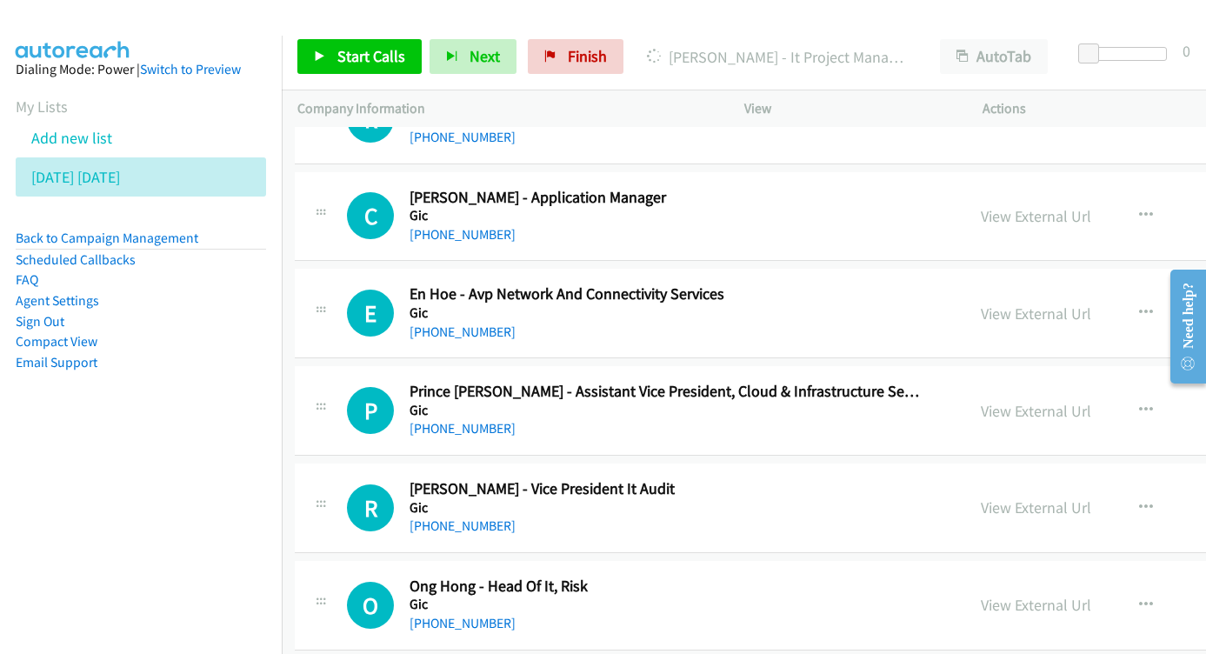
click at [1003, 399] on div "View External Url" at bounding box center [1035, 410] width 110 height 23
click at [995, 401] on link "View External Url" at bounding box center [1035, 411] width 110 height 20
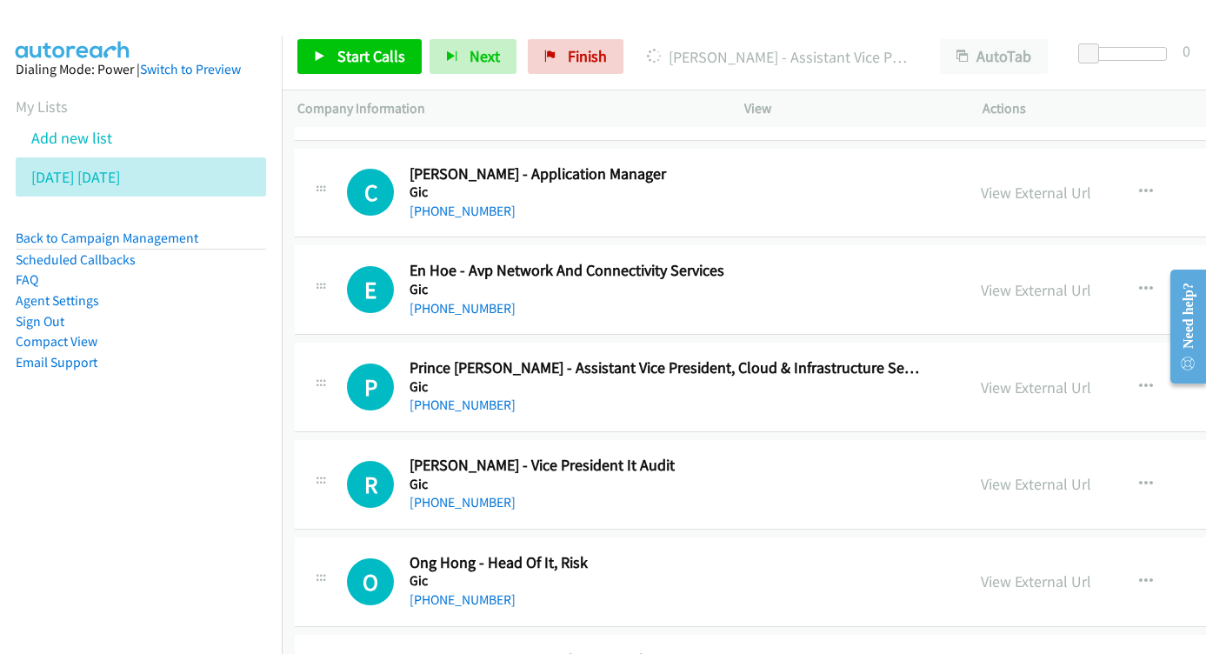
scroll to position [13067, 3]
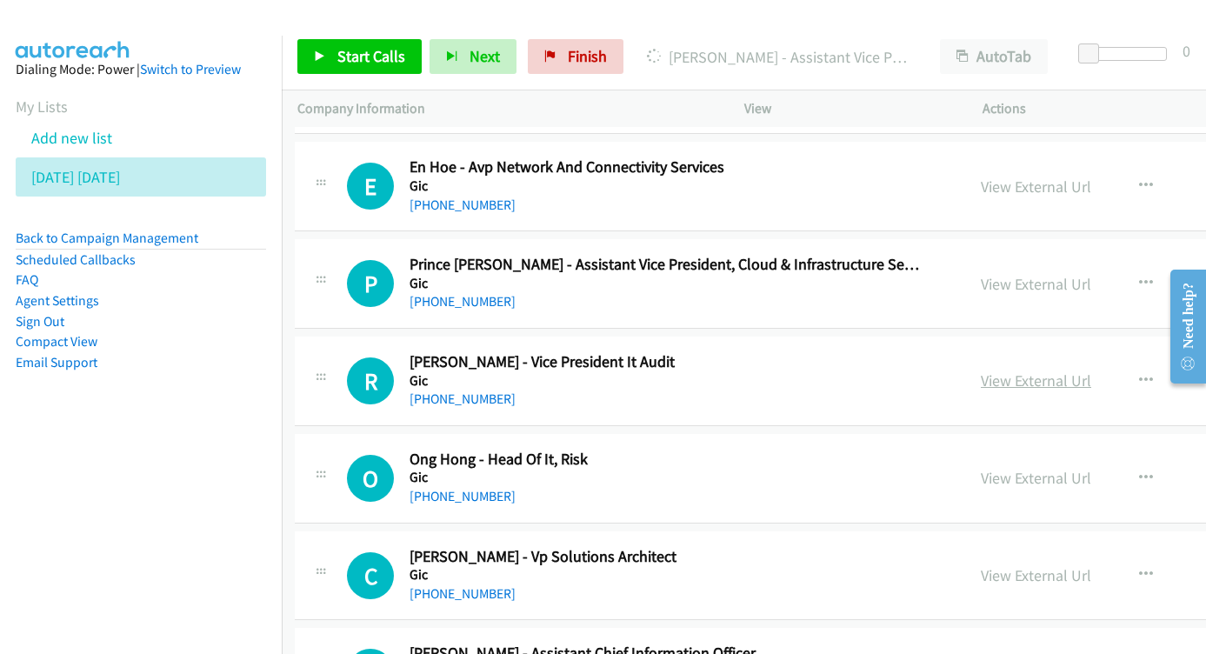
click at [980, 370] on link "View External Url" at bounding box center [1035, 380] width 110 height 20
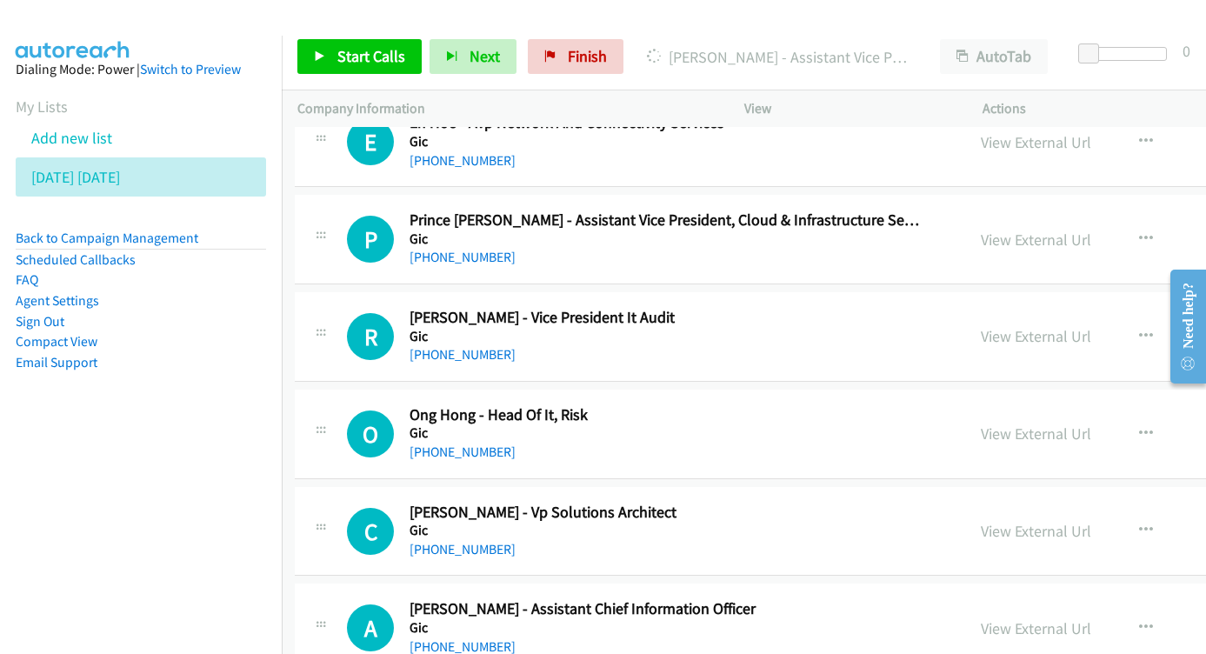
scroll to position [13115, 3]
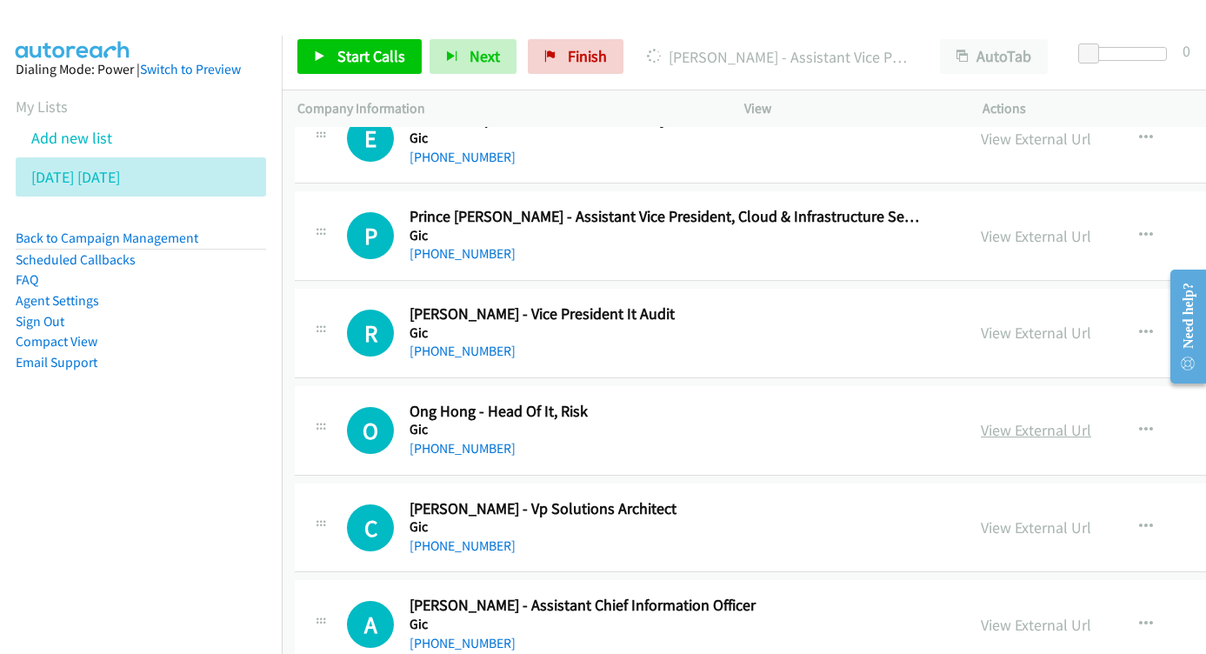
click at [980, 420] on link "View External Url" at bounding box center [1035, 430] width 110 height 20
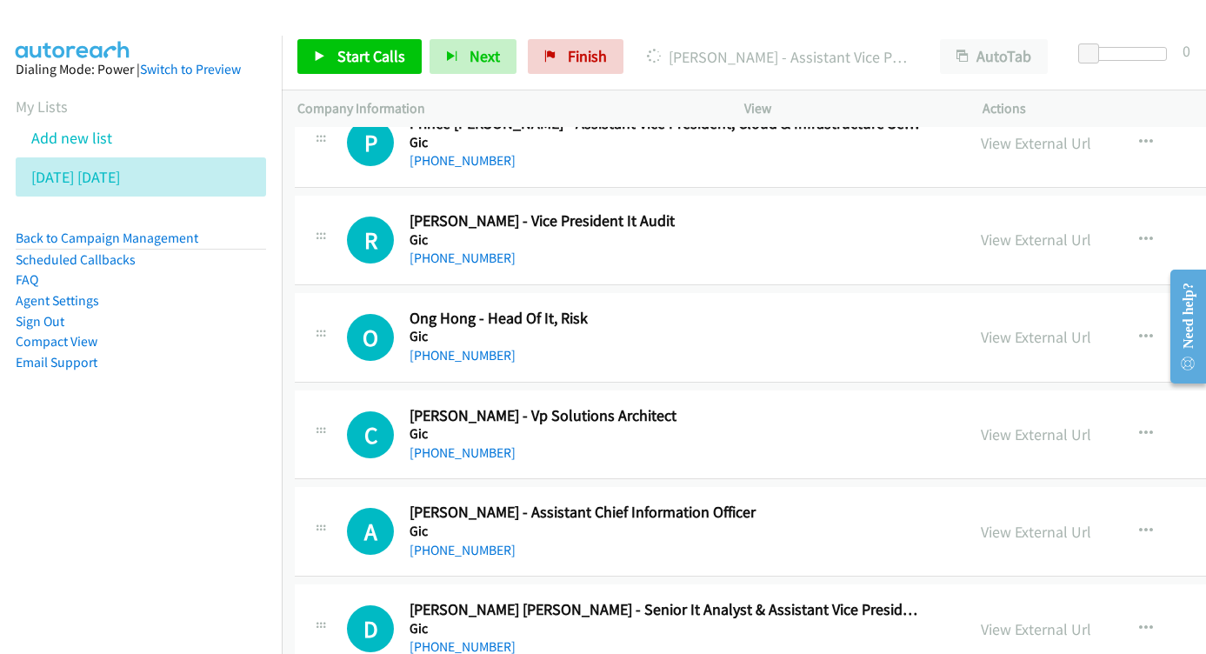
scroll to position [13215, 3]
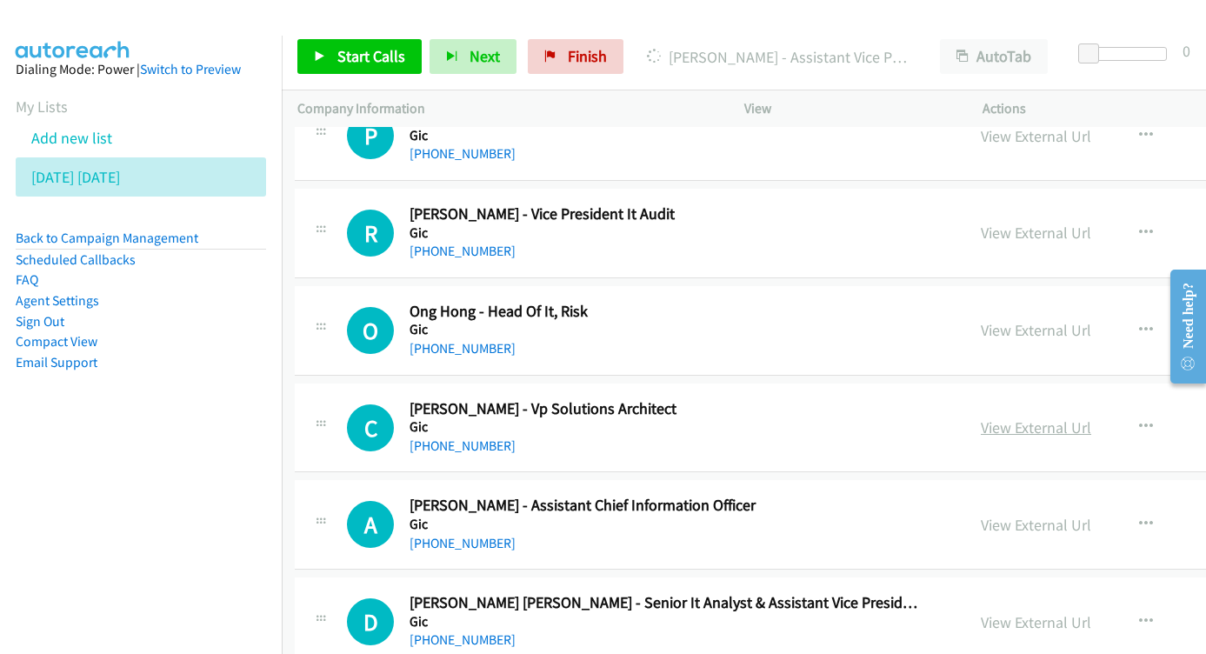
click at [980, 417] on link "View External Url" at bounding box center [1035, 427] width 110 height 20
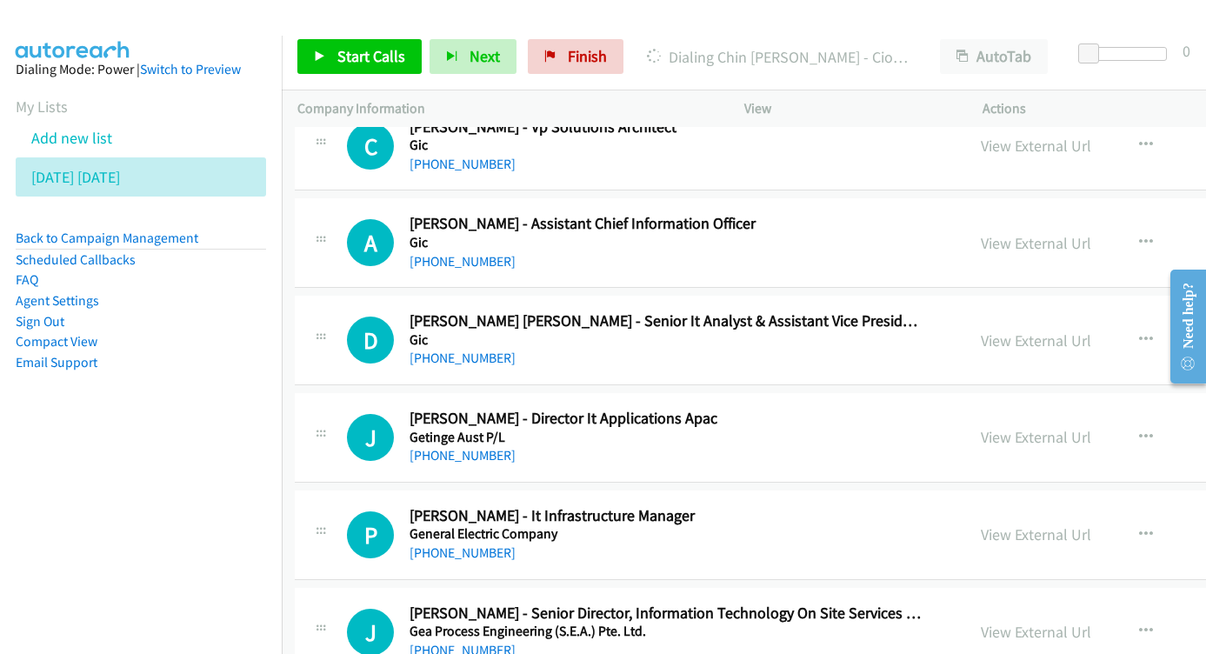
scroll to position [13500, 3]
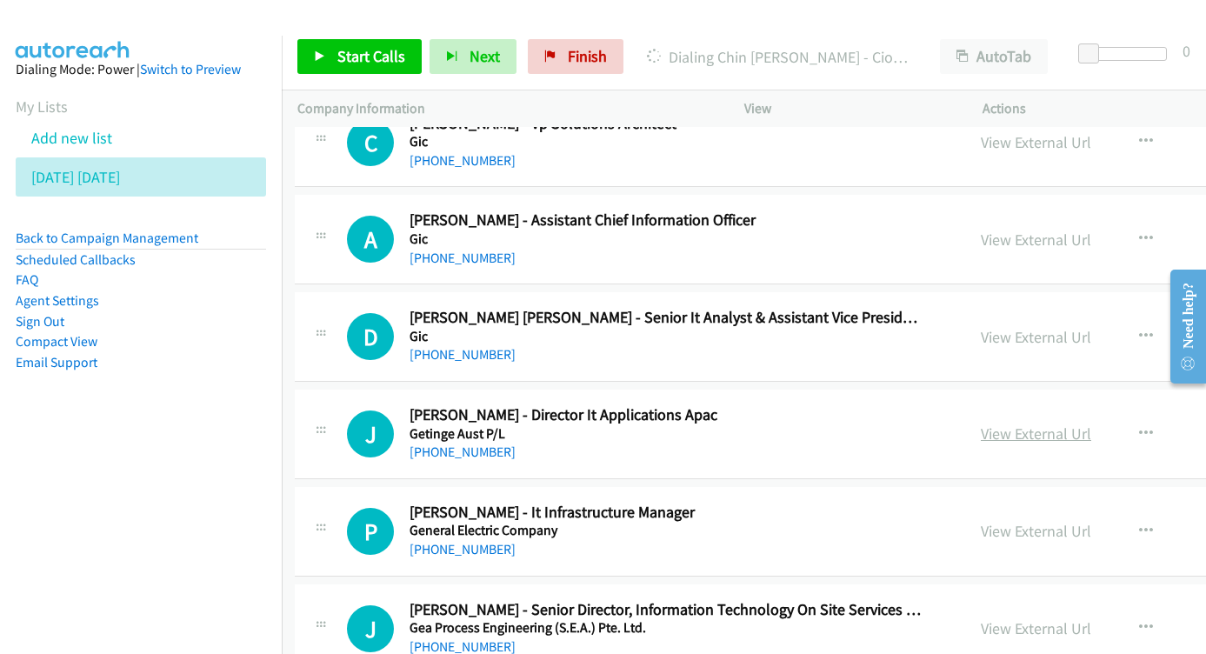
click at [980, 423] on link "View External Url" at bounding box center [1035, 433] width 110 height 20
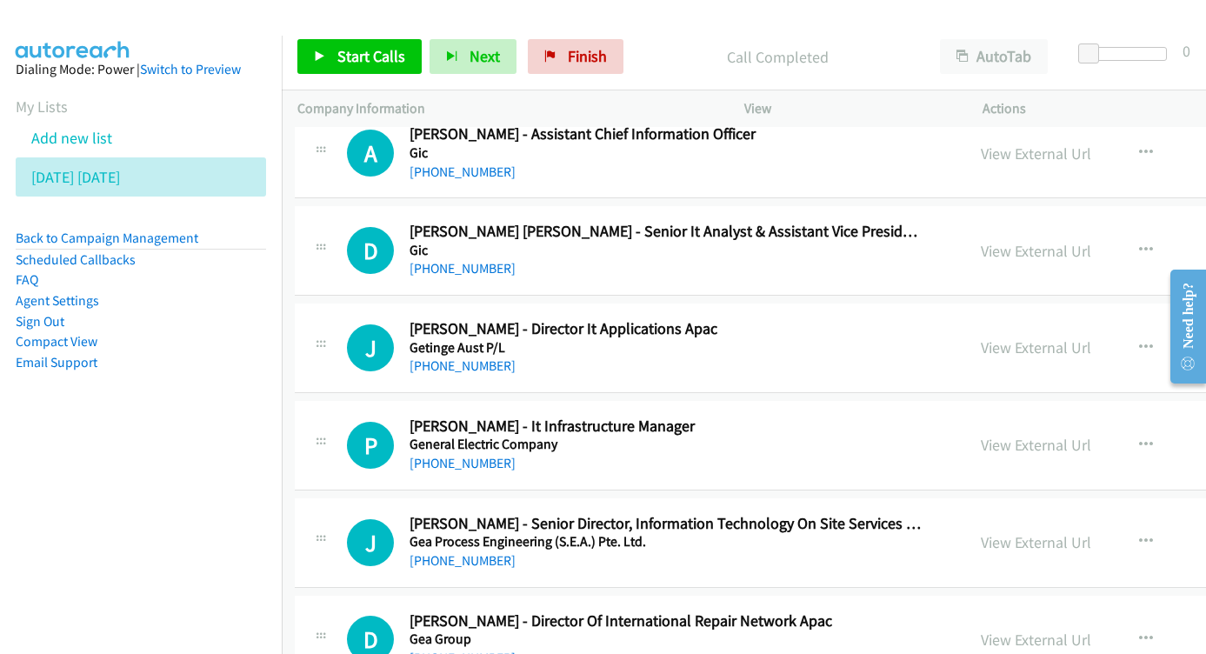
scroll to position [13591, 3]
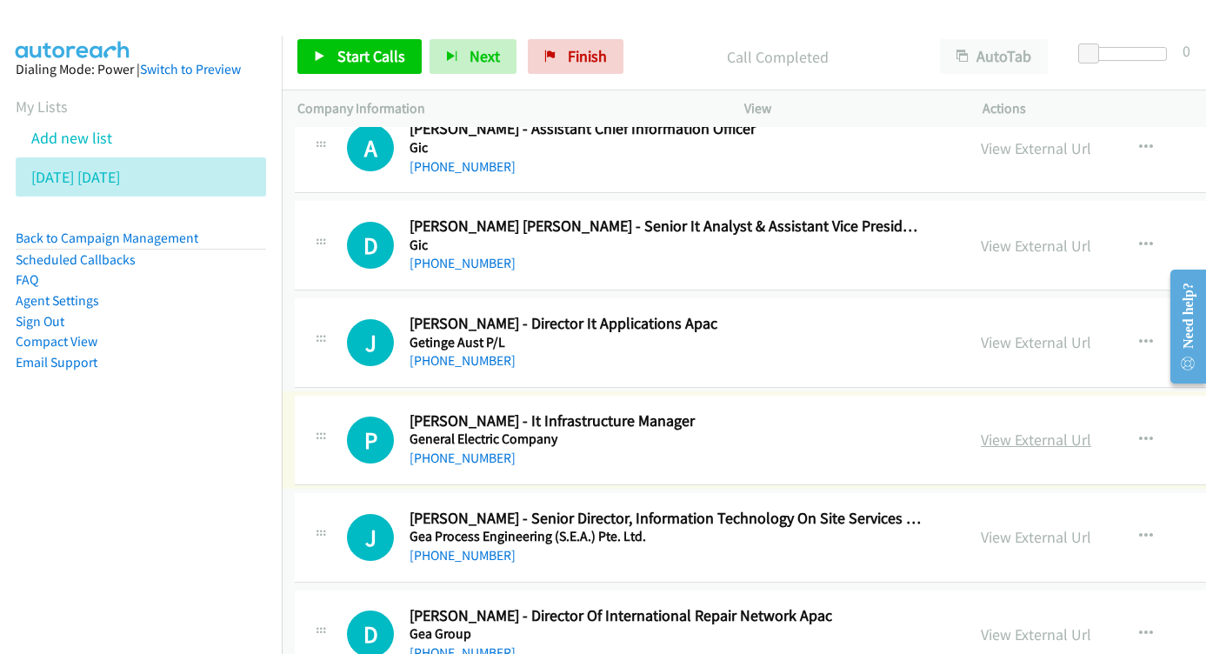
click at [980, 429] on link "View External Url" at bounding box center [1035, 439] width 110 height 20
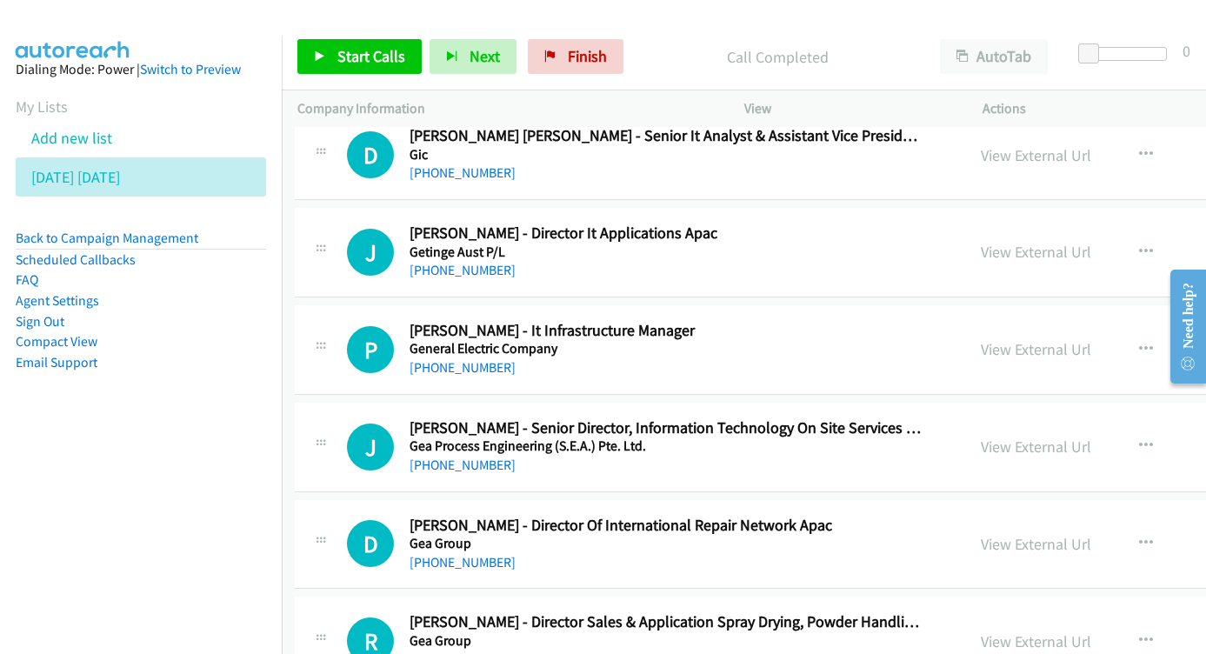
scroll to position [13708, 3]
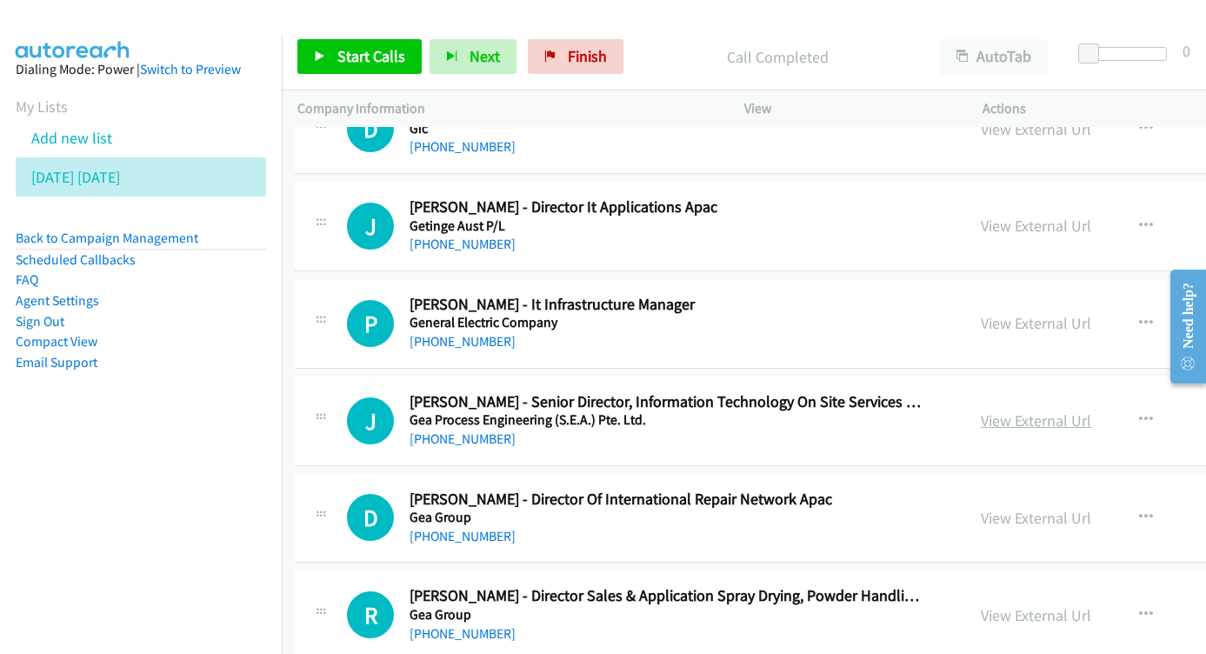
click at [1009, 410] on link "View External Url" at bounding box center [1035, 420] width 110 height 20
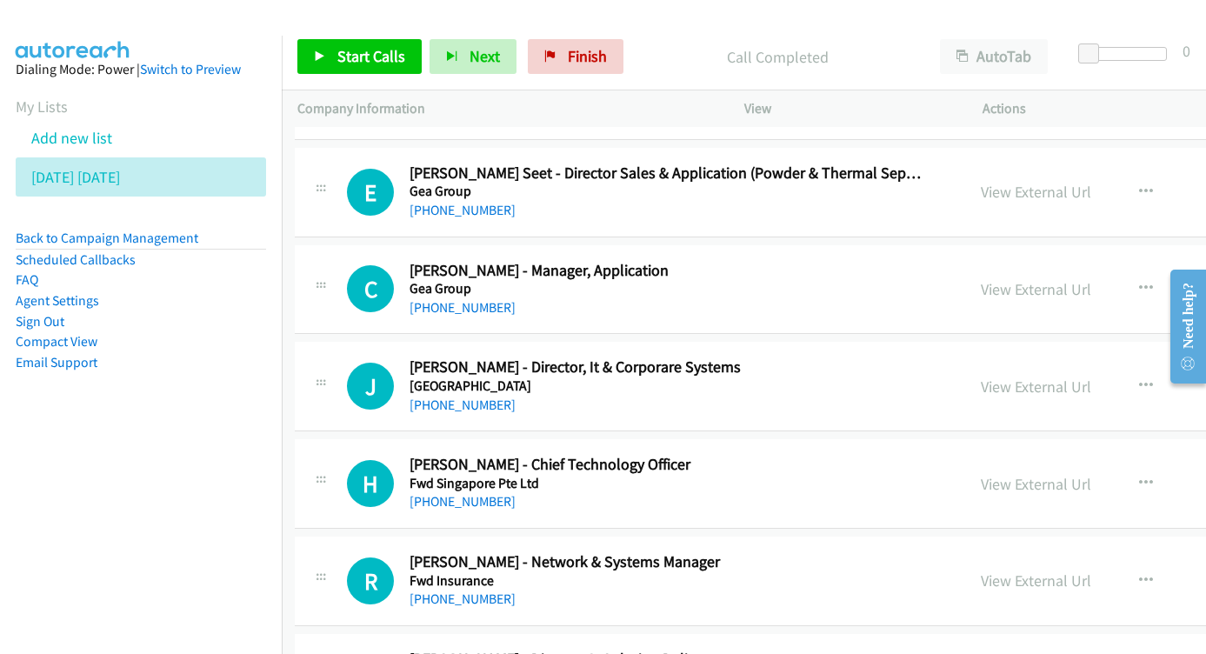
scroll to position [14392, 3]
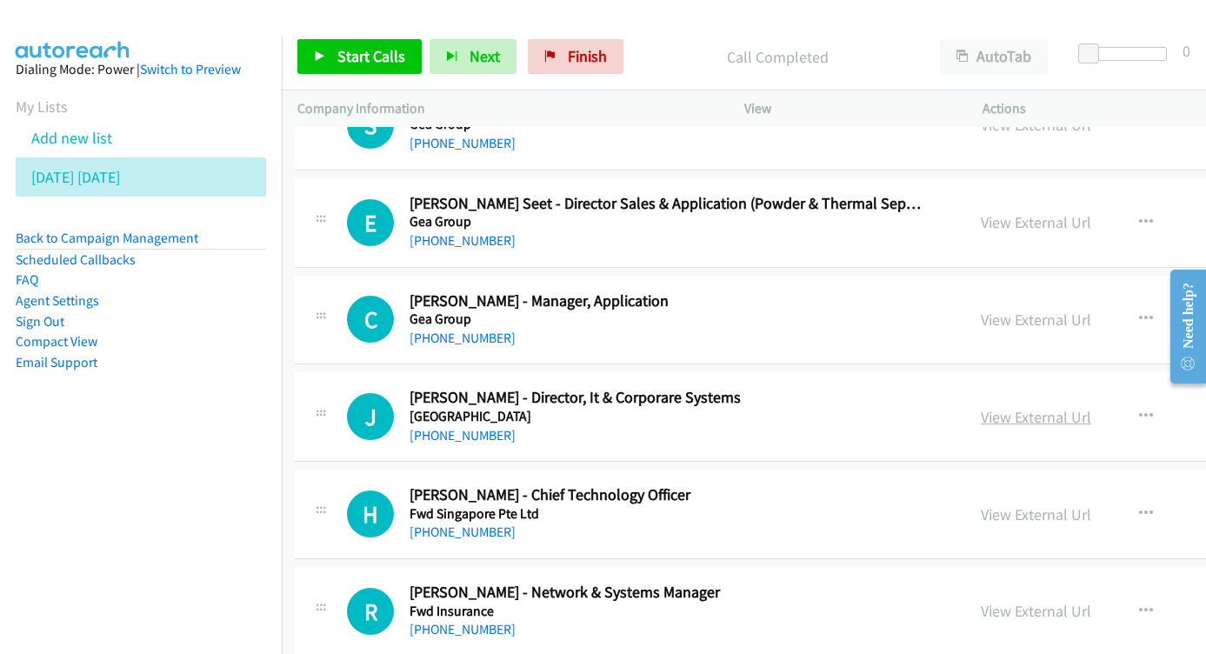
click at [980, 407] on link "View External Url" at bounding box center [1035, 417] width 110 height 20
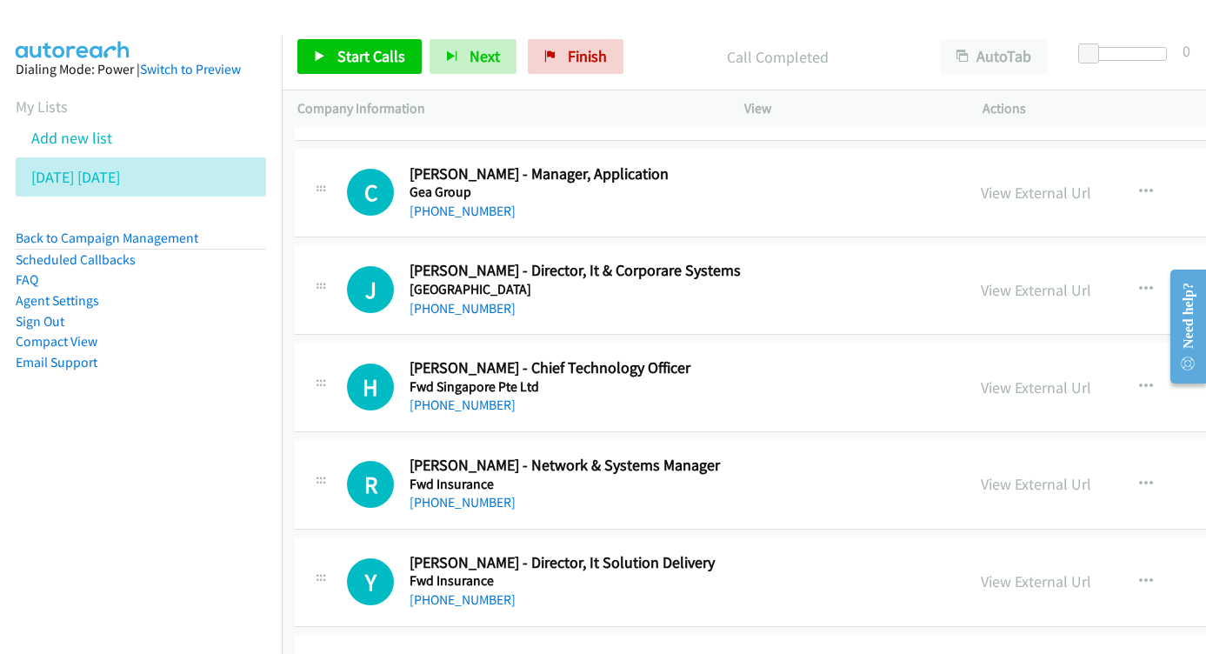
scroll to position [14489, 3]
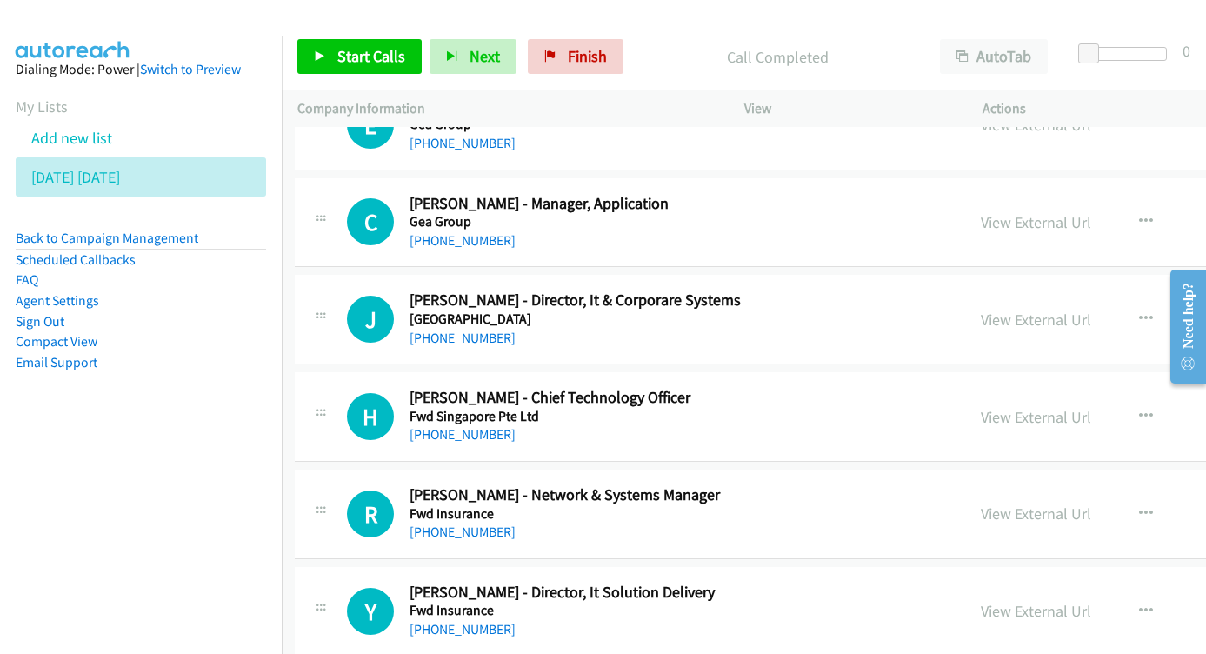
click at [995, 407] on link "View External Url" at bounding box center [1035, 417] width 110 height 20
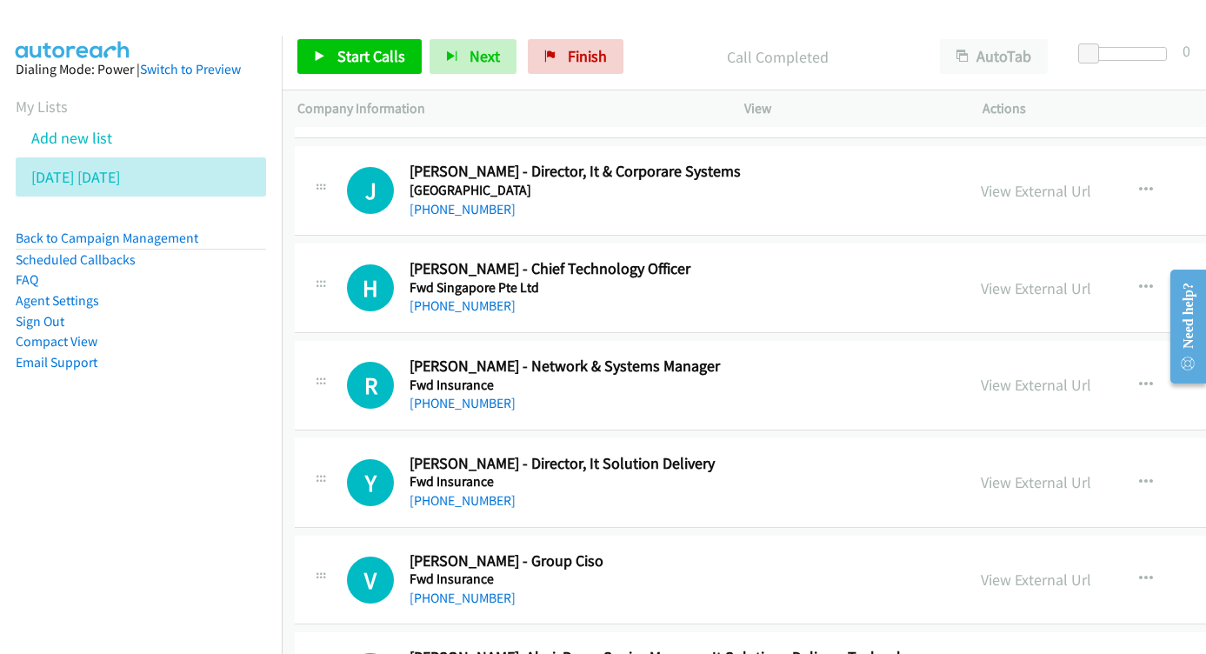
scroll to position [14652, 3]
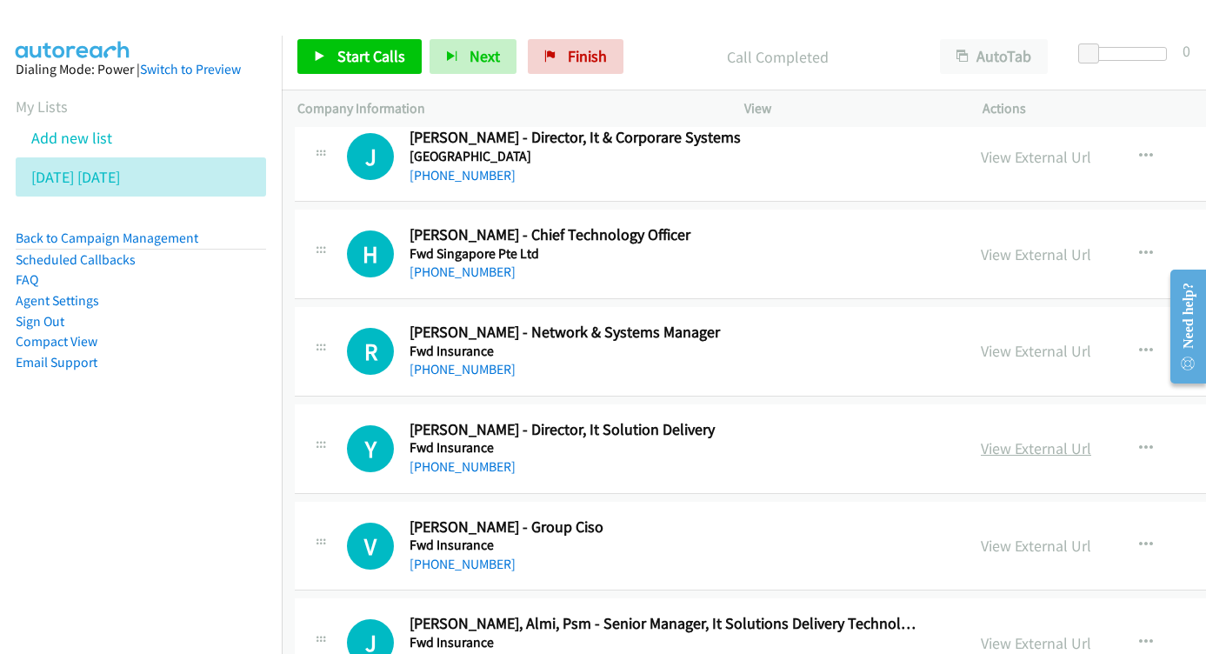
click at [980, 438] on link "View External Url" at bounding box center [1035, 448] width 110 height 20
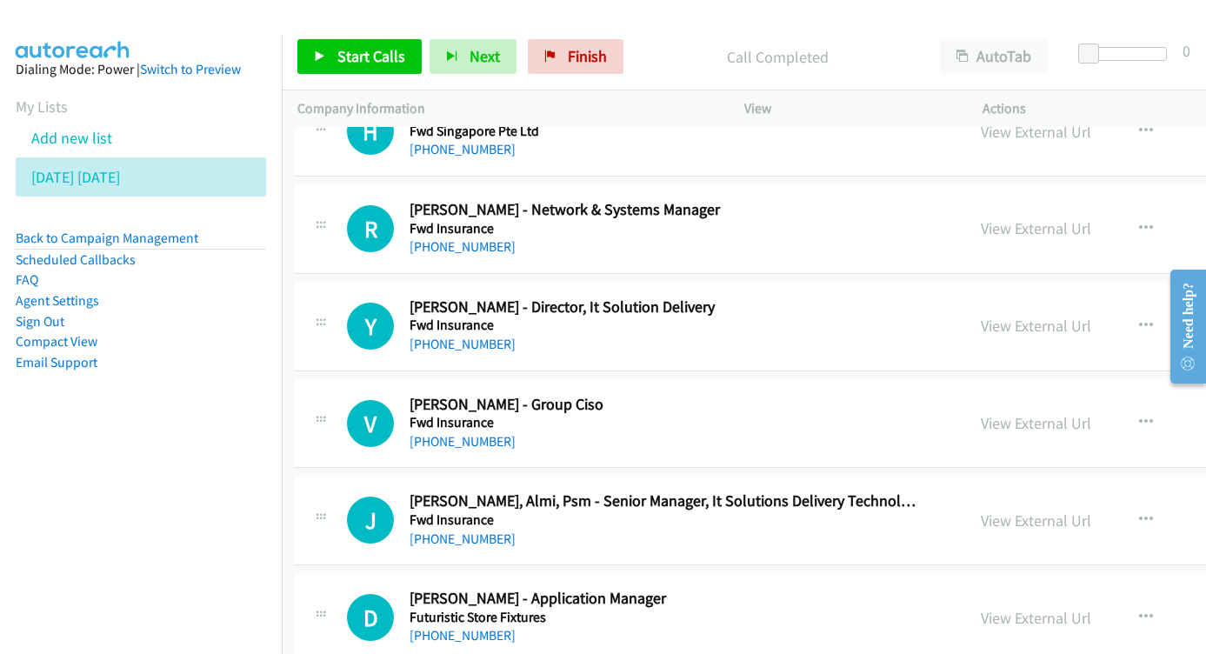
scroll to position [14771, 3]
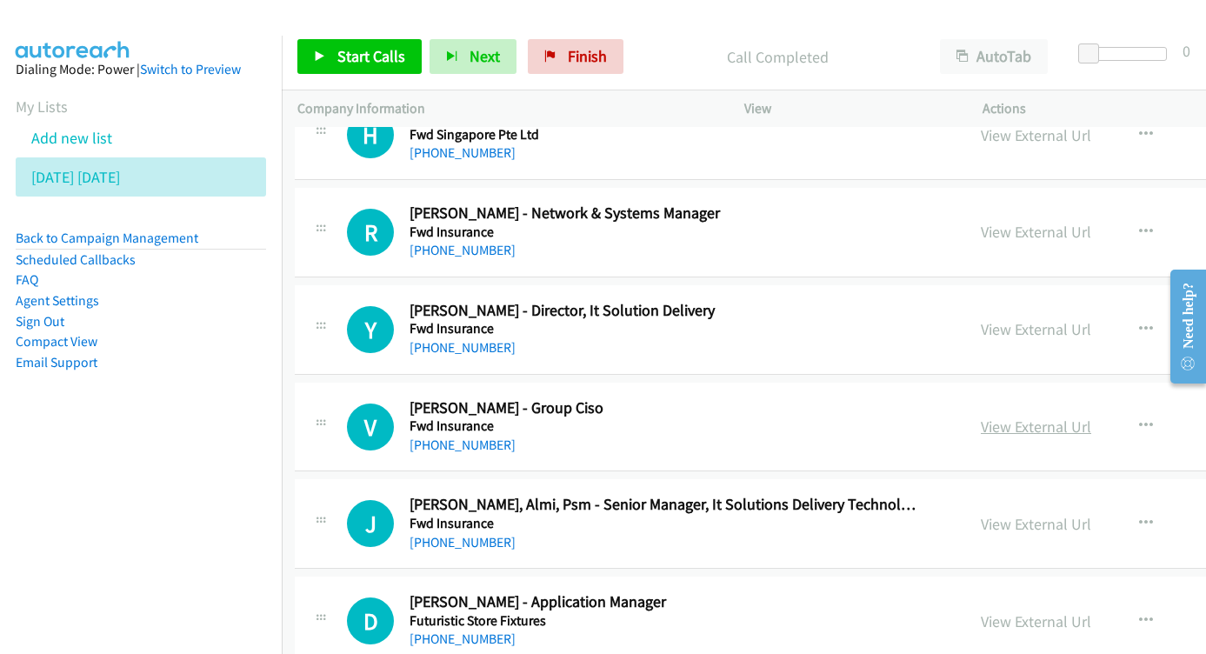
click at [980, 416] on link "View External Url" at bounding box center [1035, 426] width 110 height 20
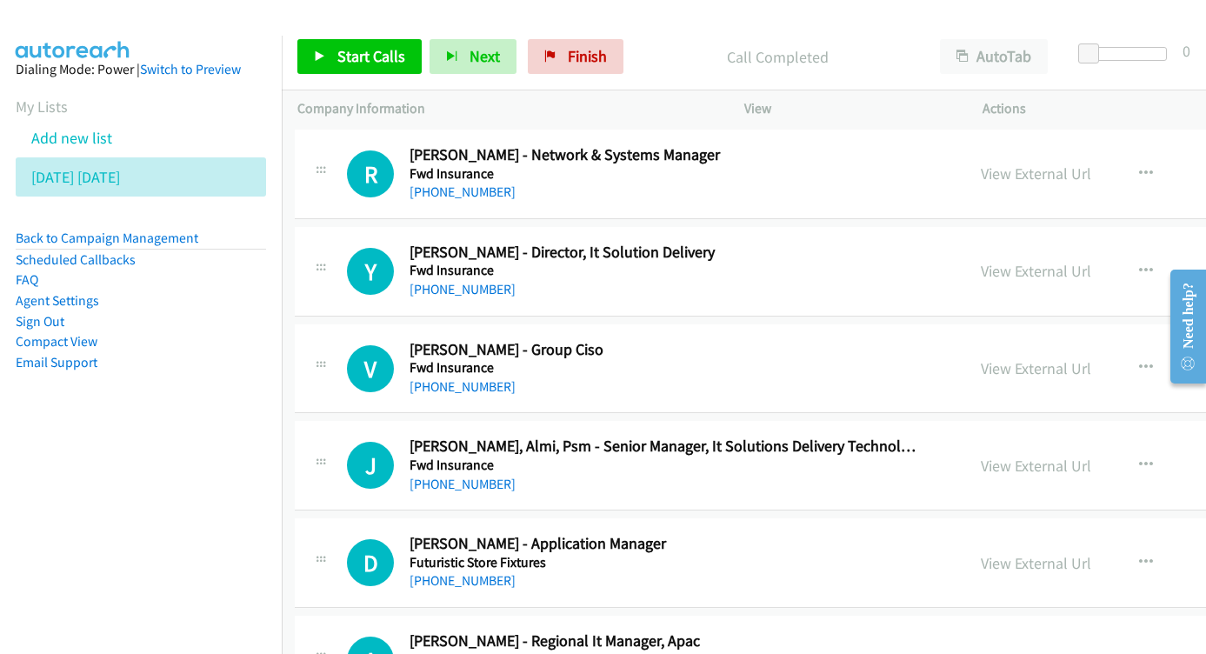
scroll to position [14855, 3]
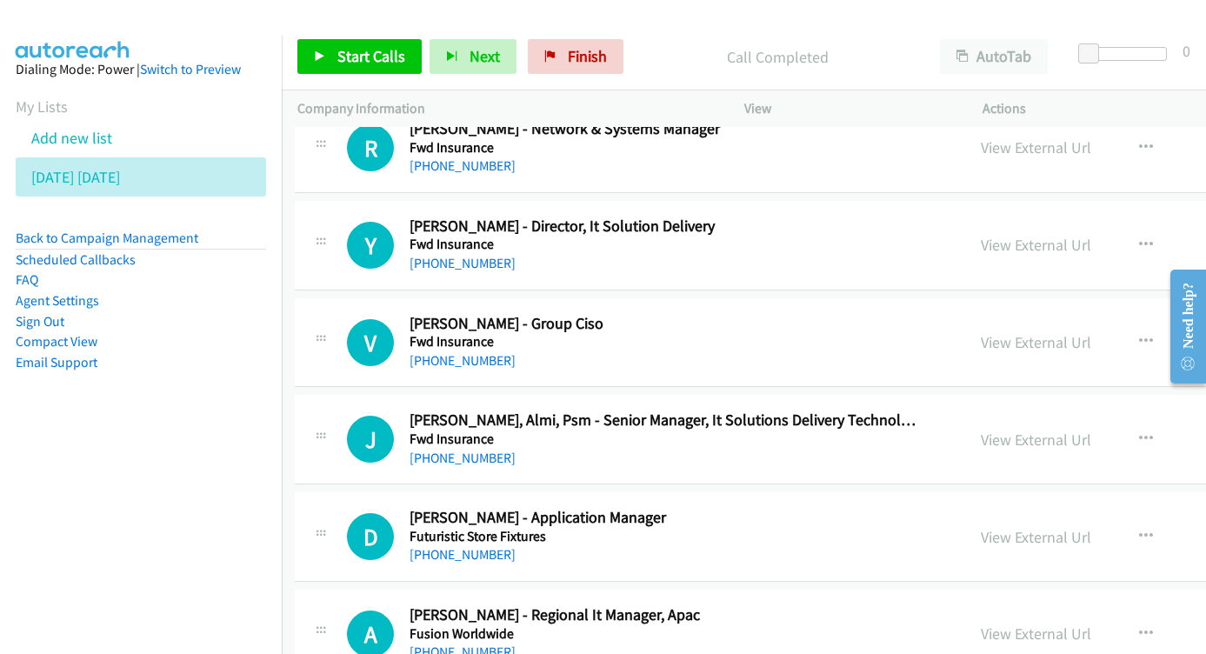
click at [965, 410] on div "View External Url View External Url Schedule/Manage Callback Start Calls Here R…" at bounding box center [1140, 438] width 351 height 57
click at [980, 429] on link "View External Url" at bounding box center [1035, 439] width 110 height 20
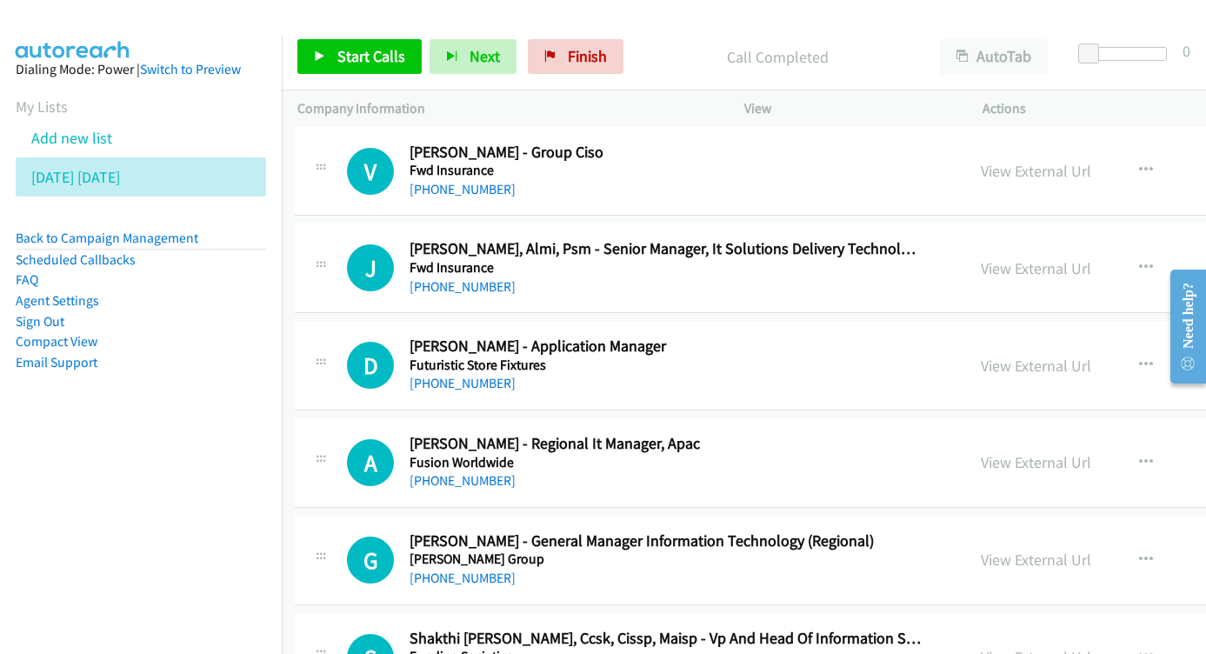
scroll to position [15030, 3]
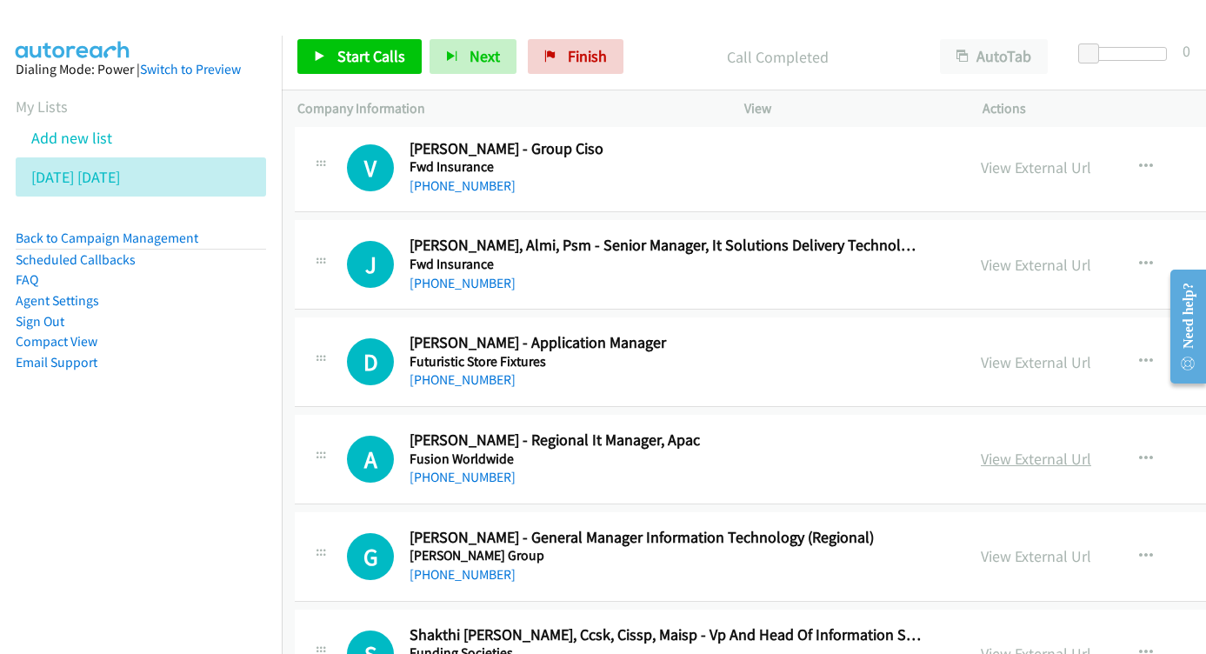
click at [986, 448] on link "View External Url" at bounding box center [1035, 458] width 110 height 20
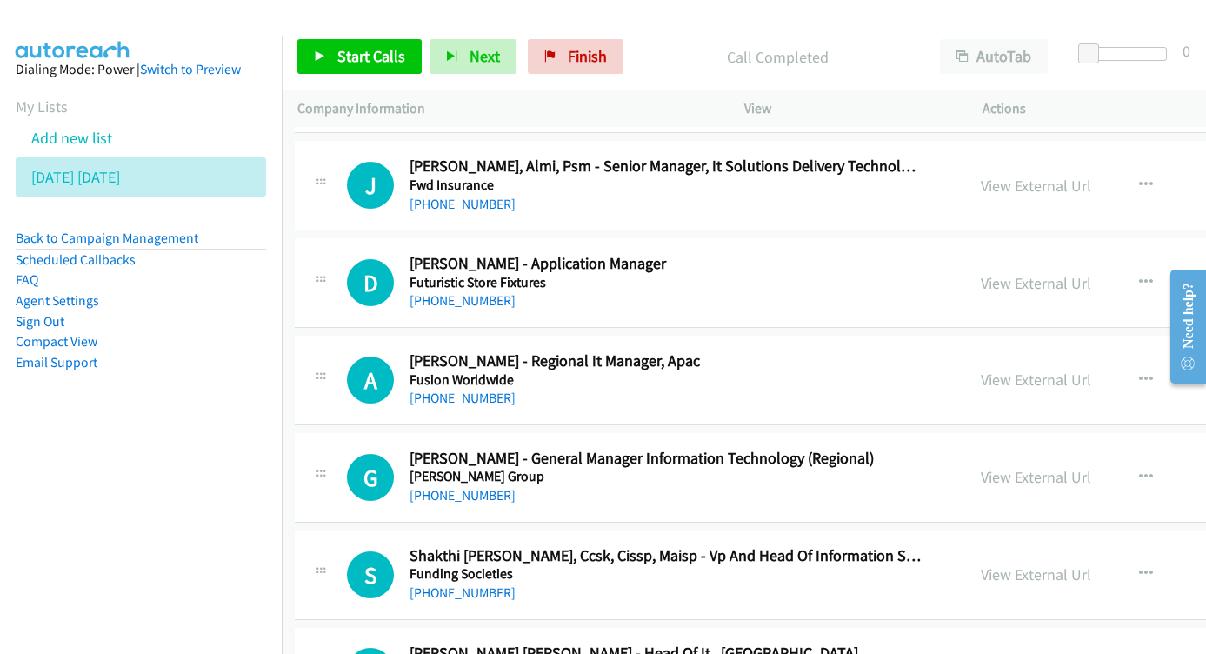
scroll to position [15112, 3]
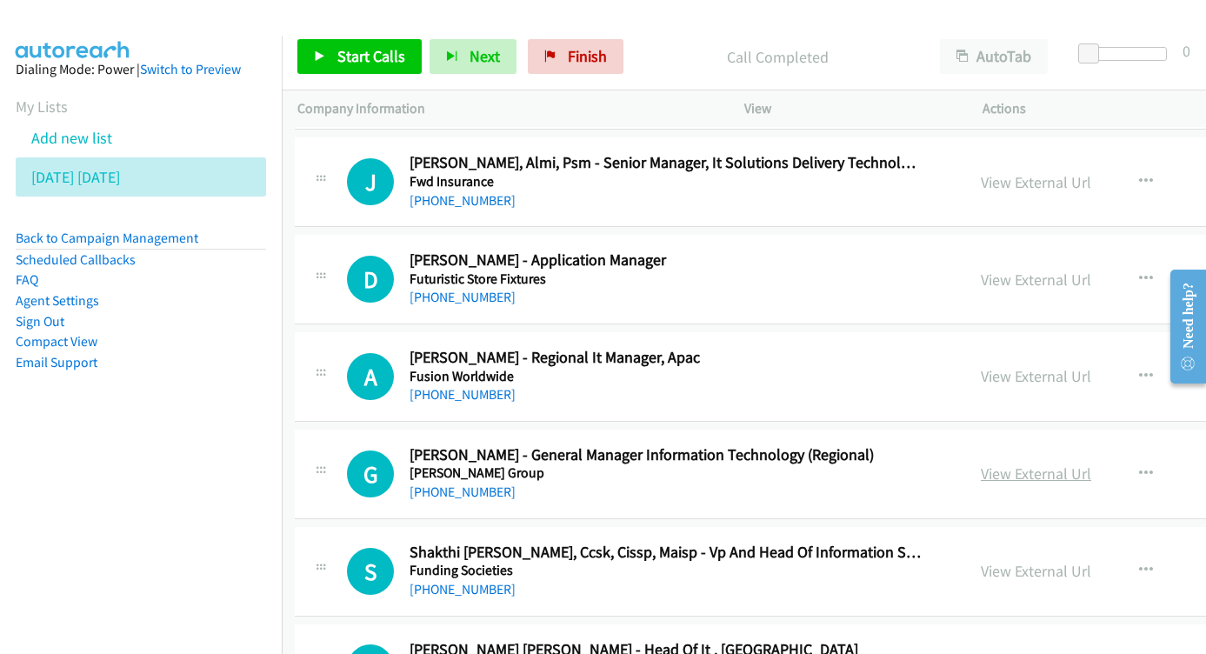
click at [981, 463] on link "View External Url" at bounding box center [1035, 473] width 110 height 20
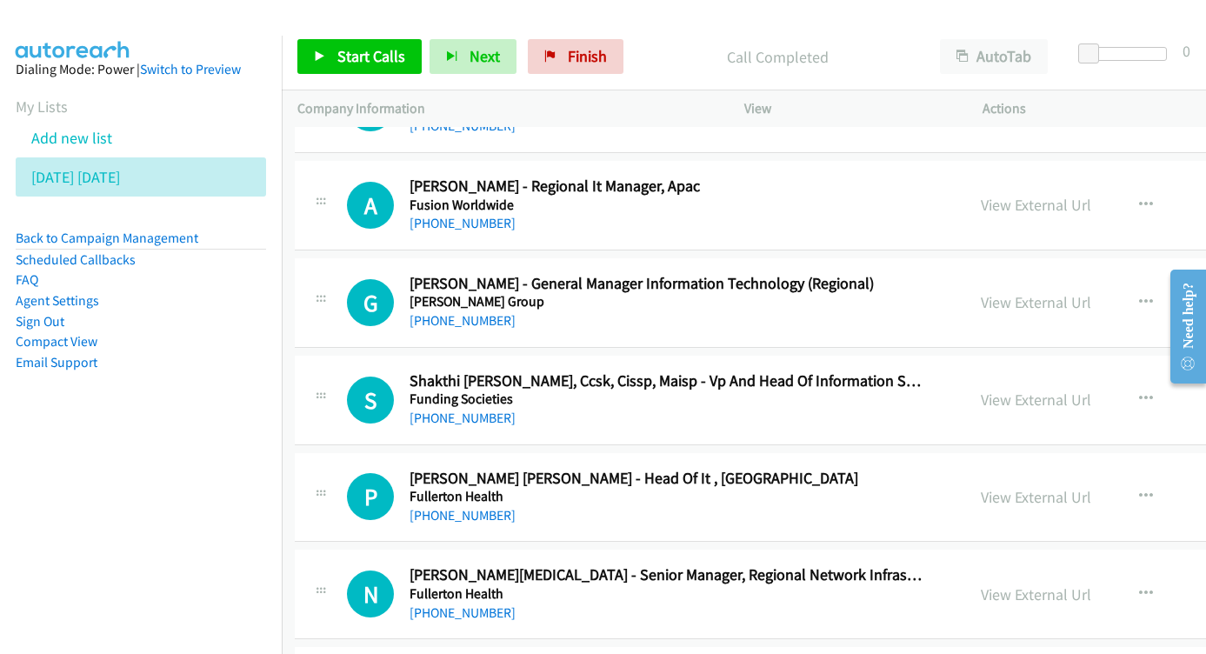
scroll to position [15280, 3]
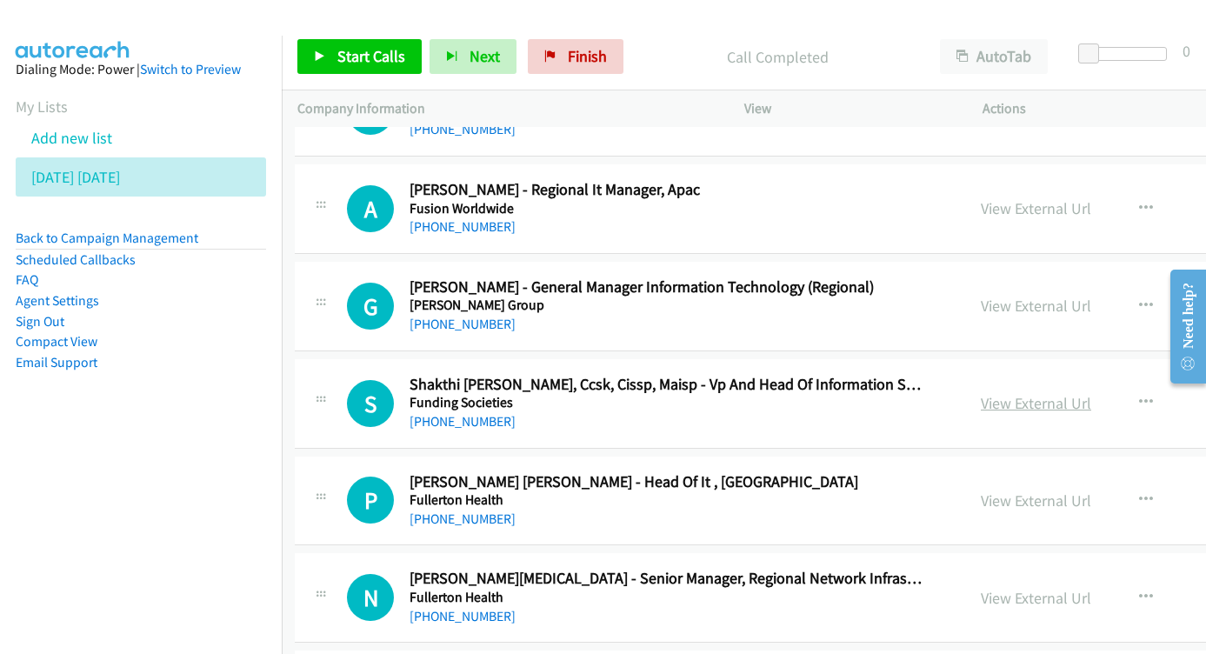
click at [980, 393] on link "View External Url" at bounding box center [1035, 403] width 110 height 20
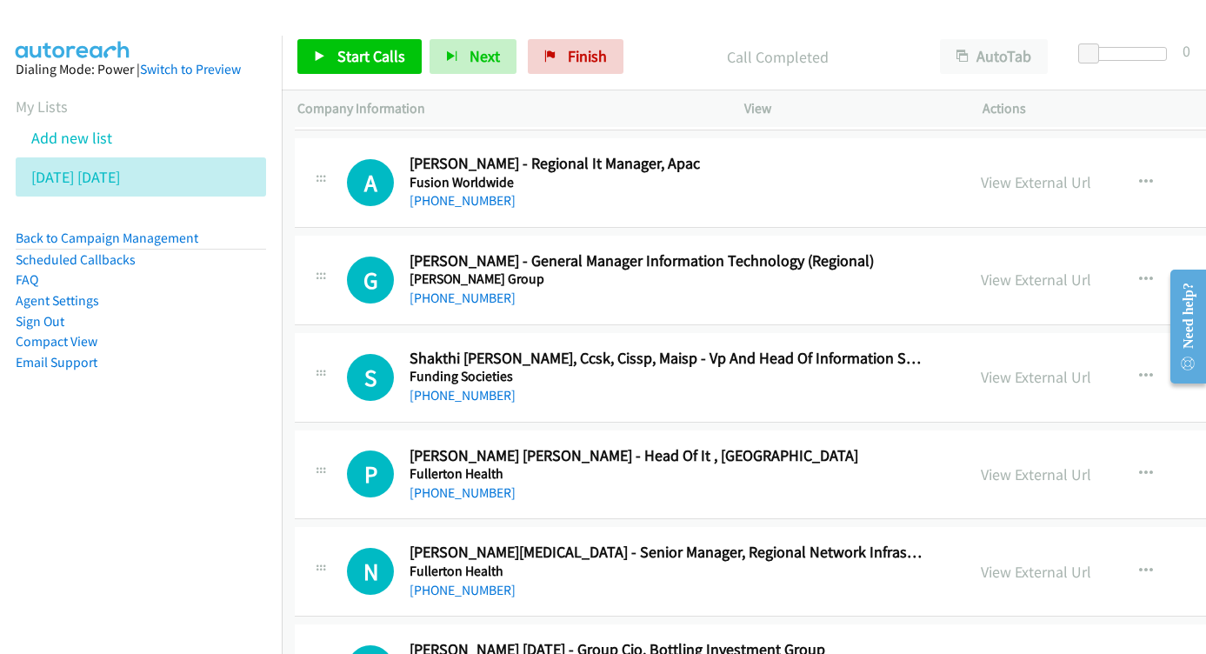
scroll to position [15333, 3]
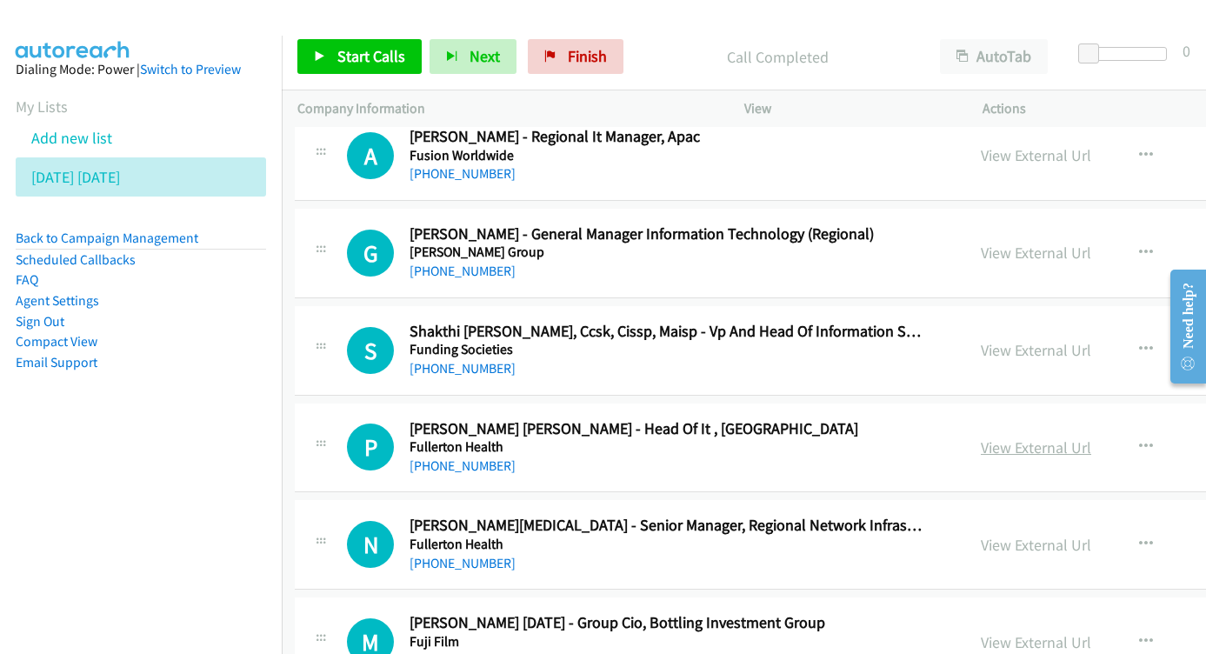
click at [980, 437] on link "View External Url" at bounding box center [1035, 447] width 110 height 20
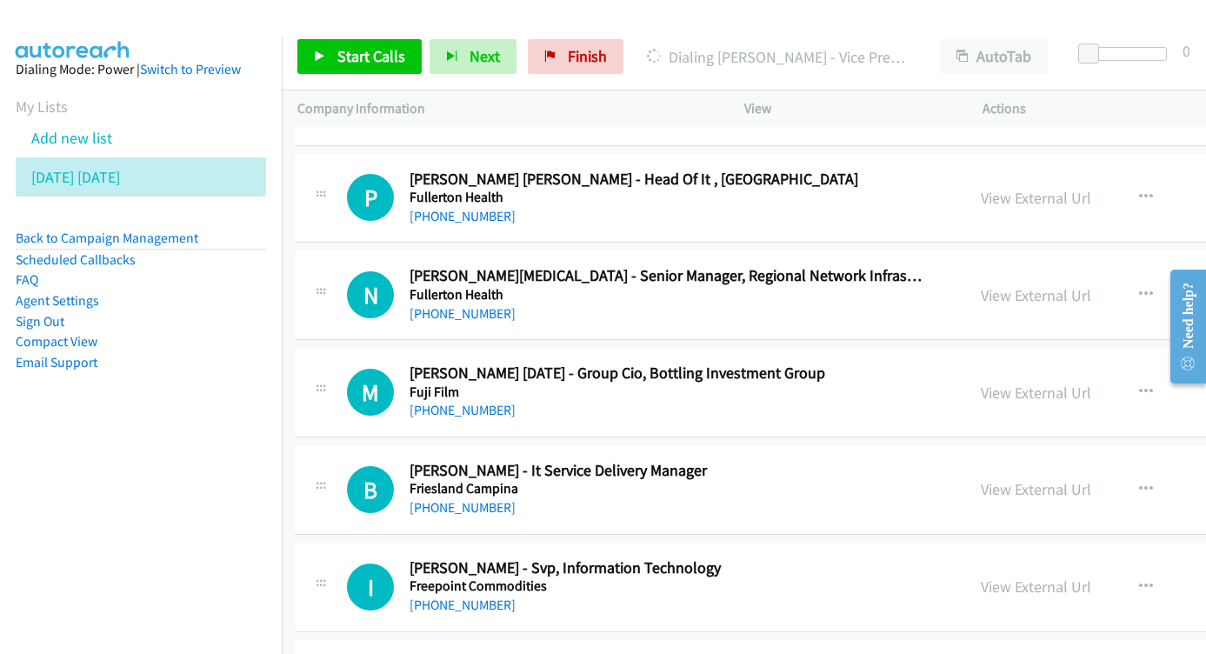
scroll to position [15609, 3]
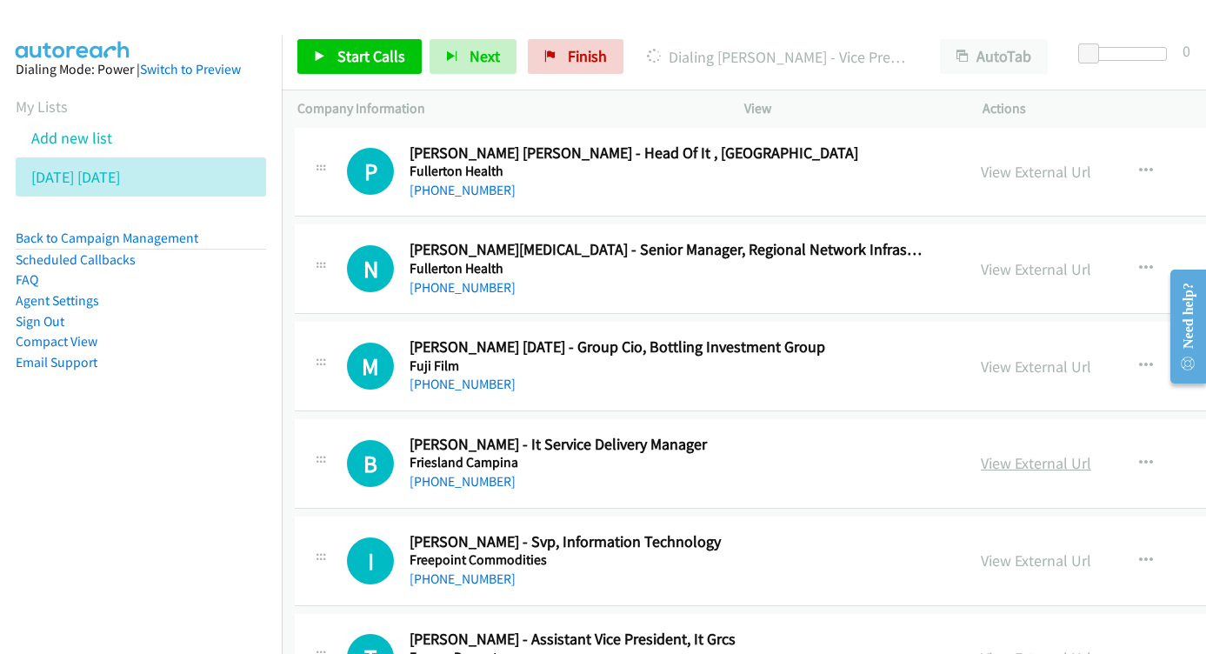
click at [980, 453] on link "View External Url" at bounding box center [1035, 463] width 110 height 20
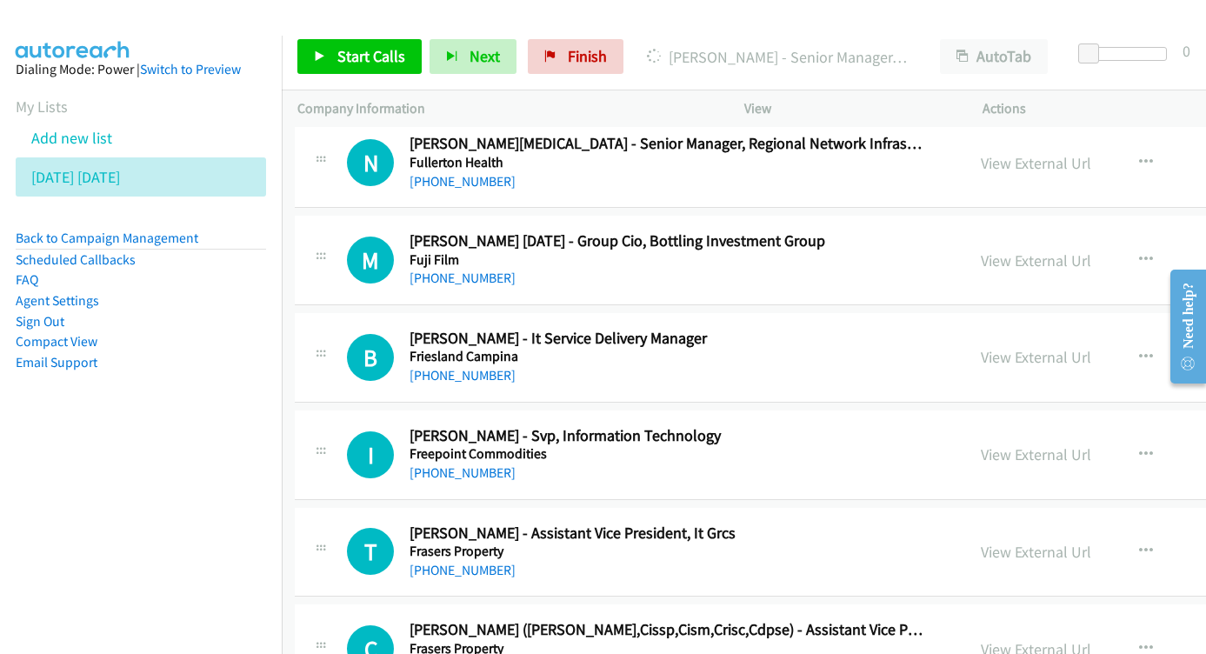
scroll to position [15718, 3]
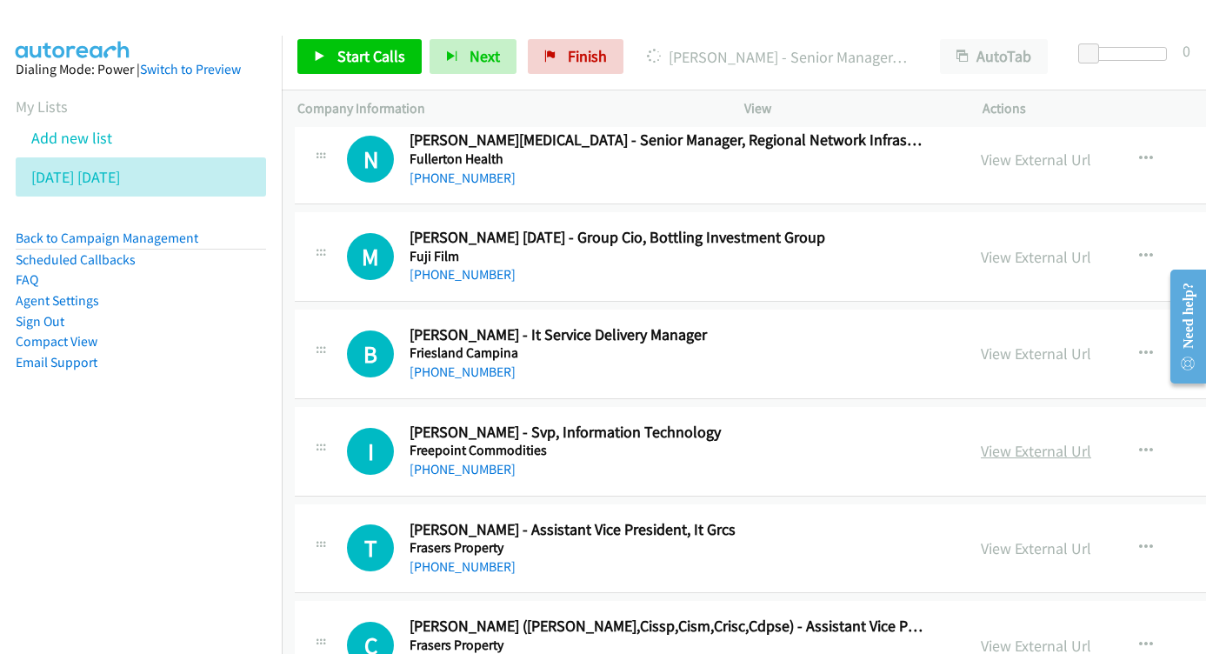
click at [980, 441] on link "View External Url" at bounding box center [1035, 451] width 110 height 20
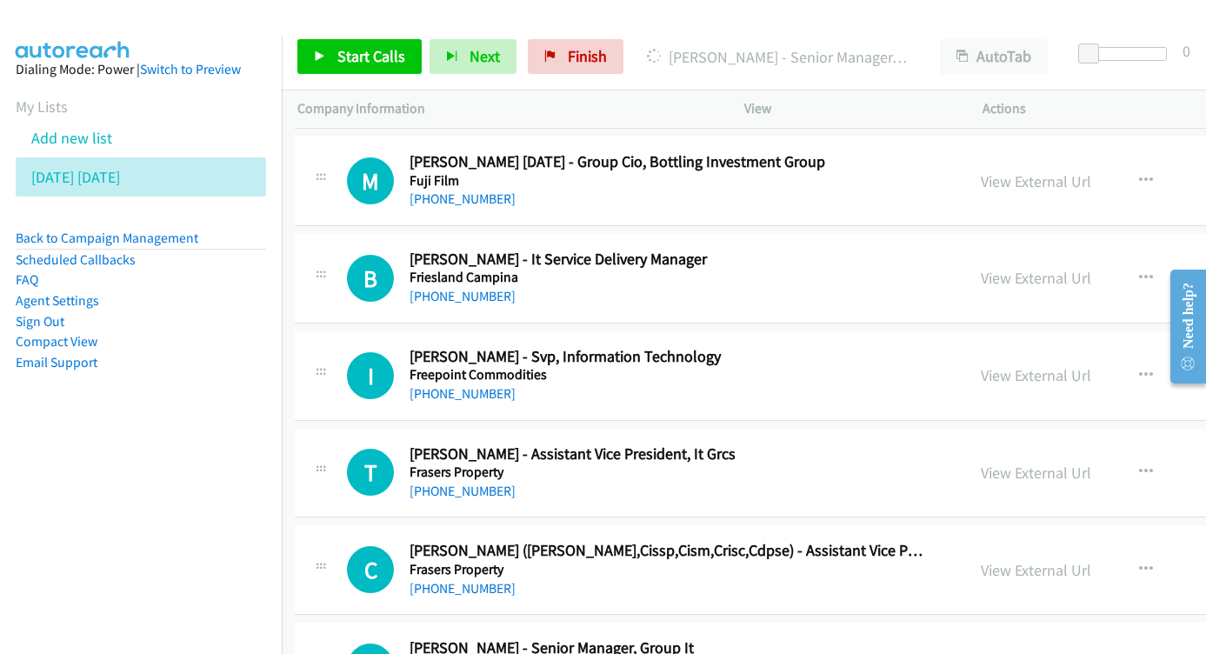
scroll to position [15797, 3]
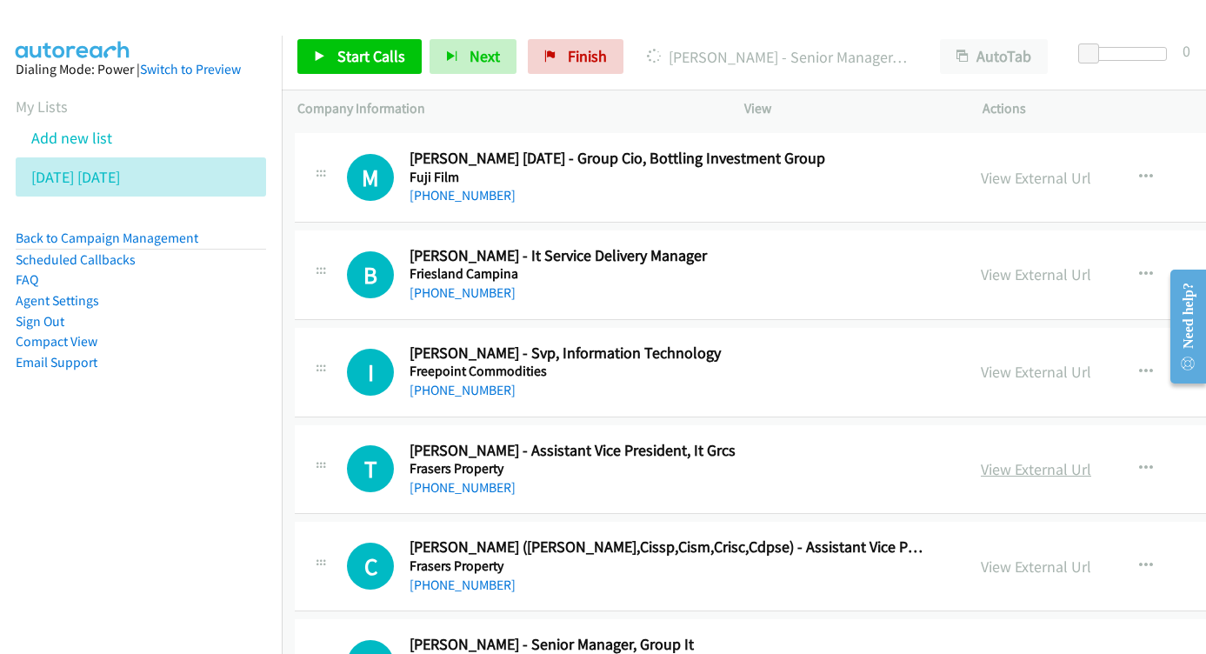
click at [980, 459] on link "View External Url" at bounding box center [1035, 469] width 110 height 20
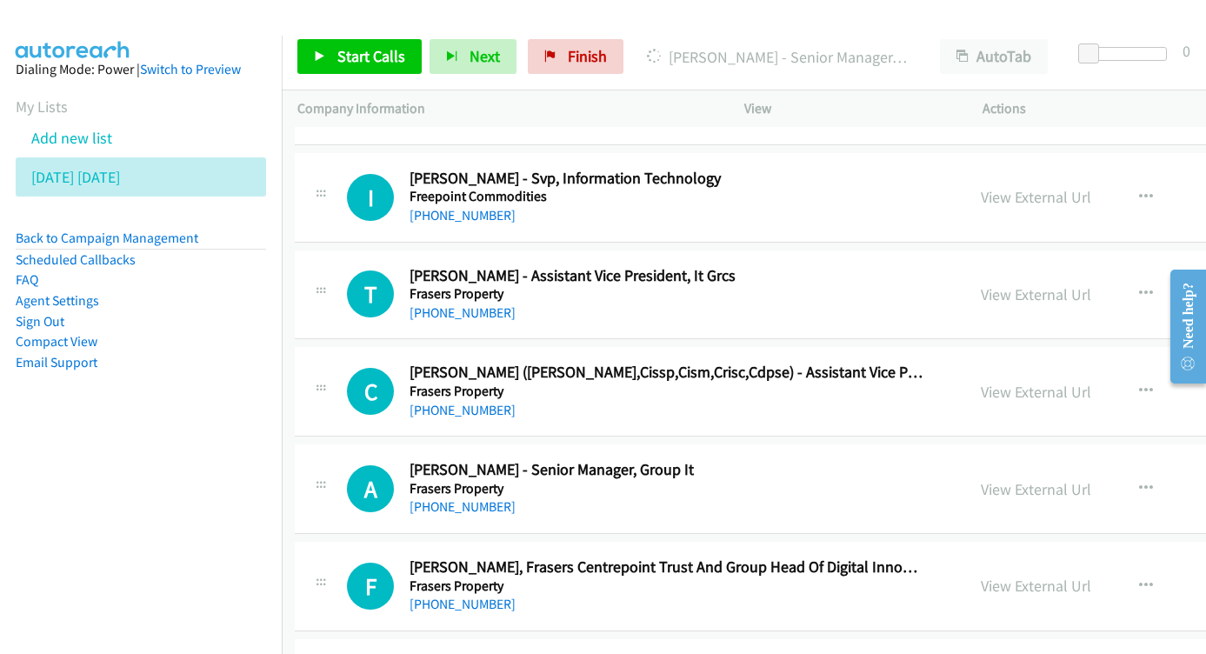
scroll to position [15999, 3]
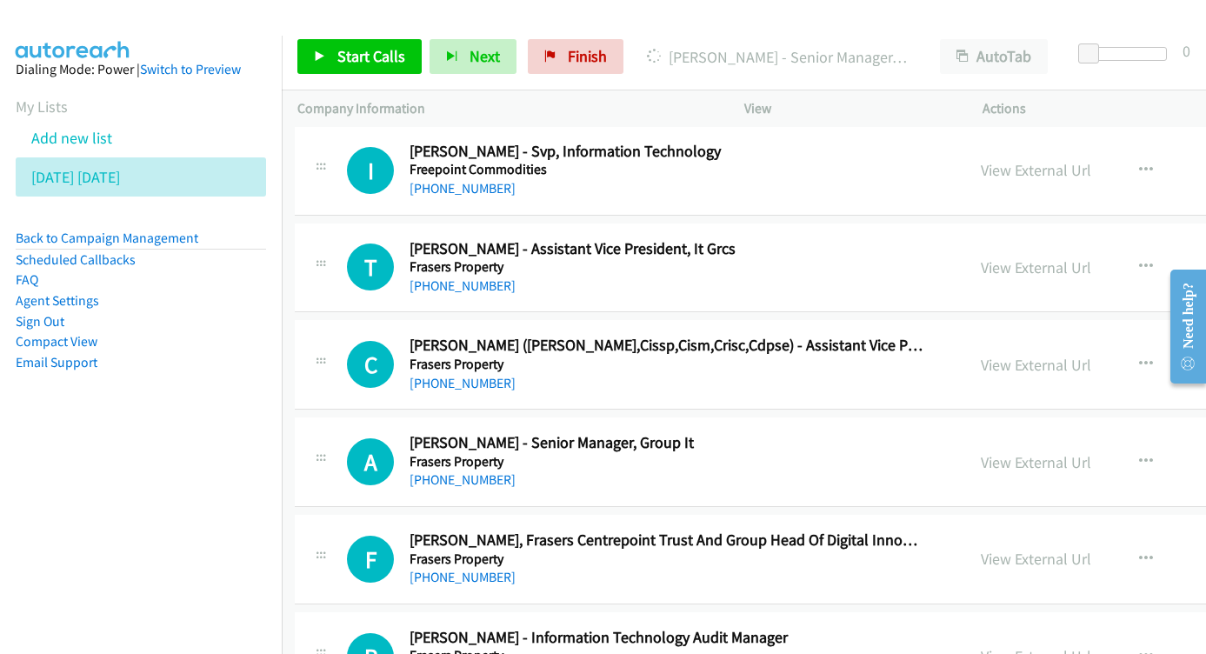
click at [980, 450] on div "View External Url" at bounding box center [1035, 461] width 110 height 23
click at [979, 433] on div "View External Url View External Url Schedule/Manage Callback Start Calls Here R…" at bounding box center [1140, 461] width 351 height 57
click at [980, 450] on div "View External Url" at bounding box center [1035, 461] width 110 height 23
click at [980, 452] on link "View External Url" at bounding box center [1035, 462] width 110 height 20
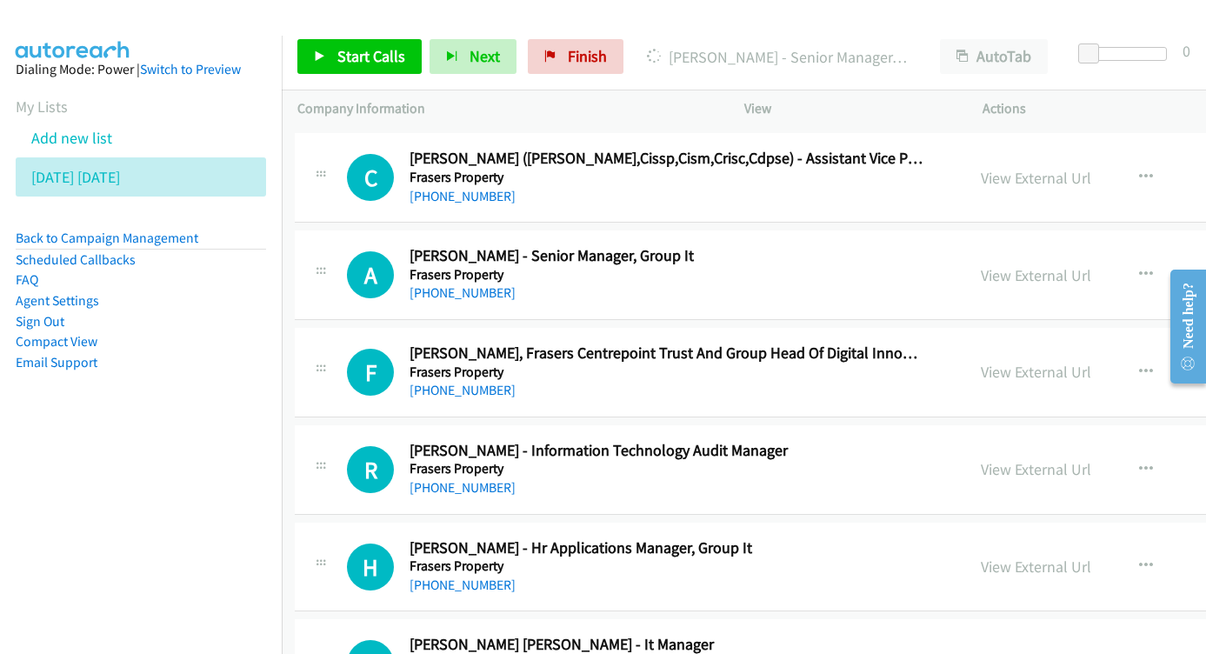
scroll to position [16213, 3]
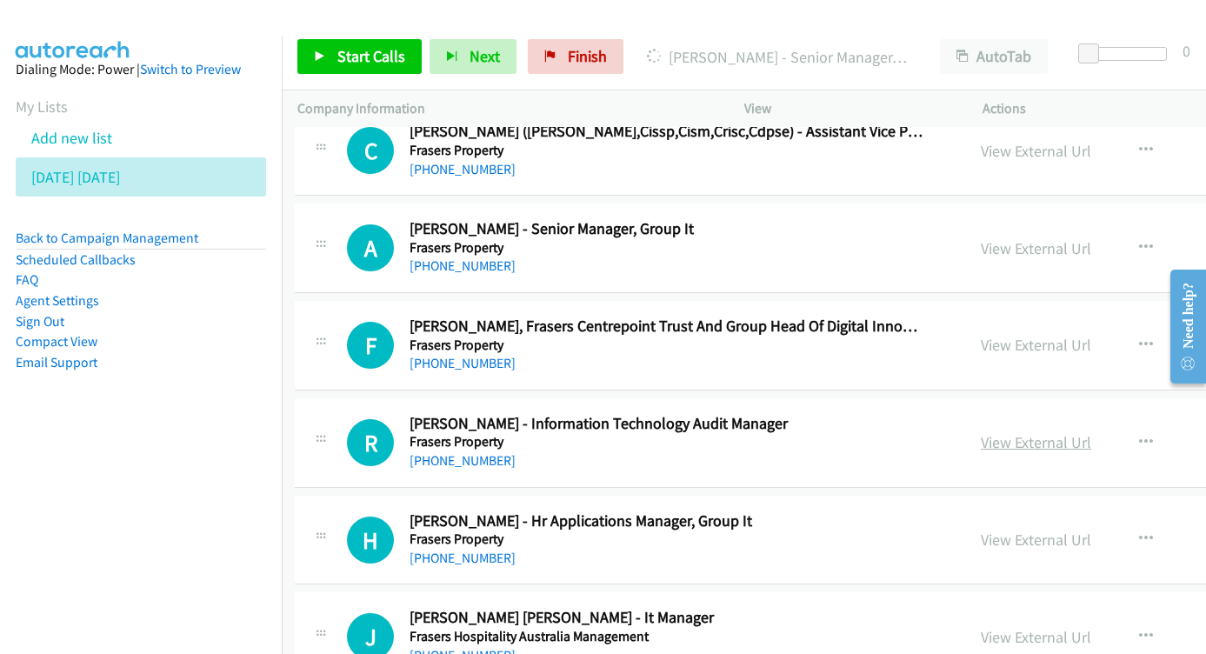
click at [1003, 432] on link "View External Url" at bounding box center [1035, 442] width 110 height 20
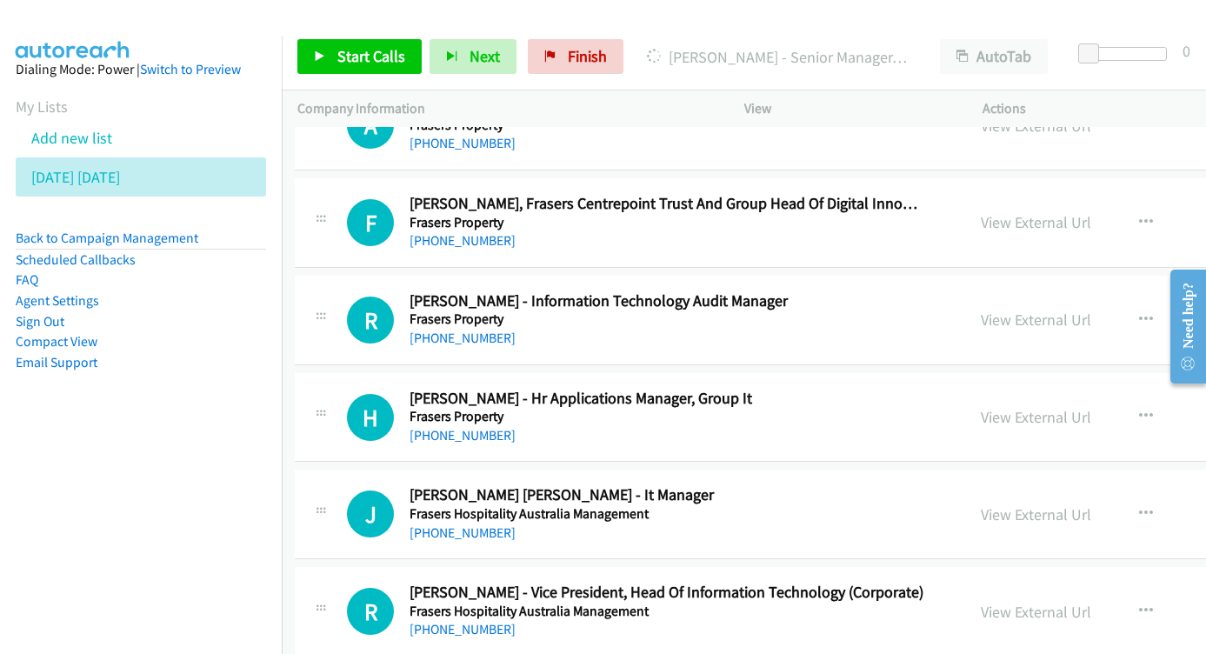
scroll to position [16307, 3]
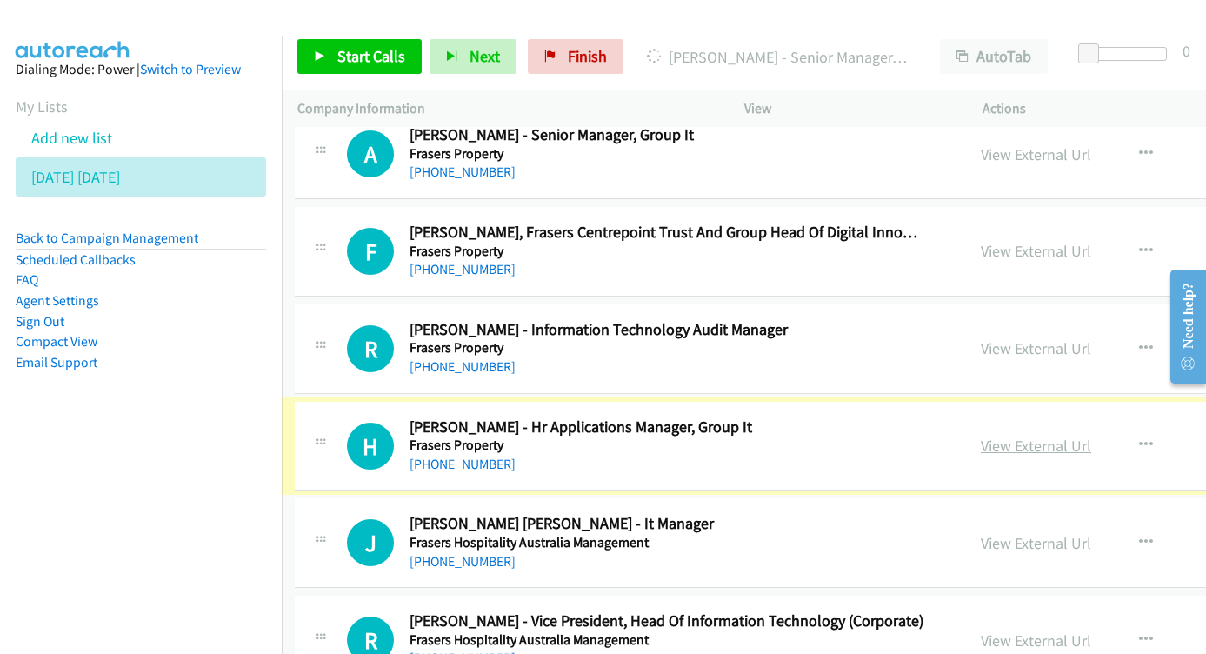
click at [980, 435] on link "View External Url" at bounding box center [1035, 445] width 110 height 20
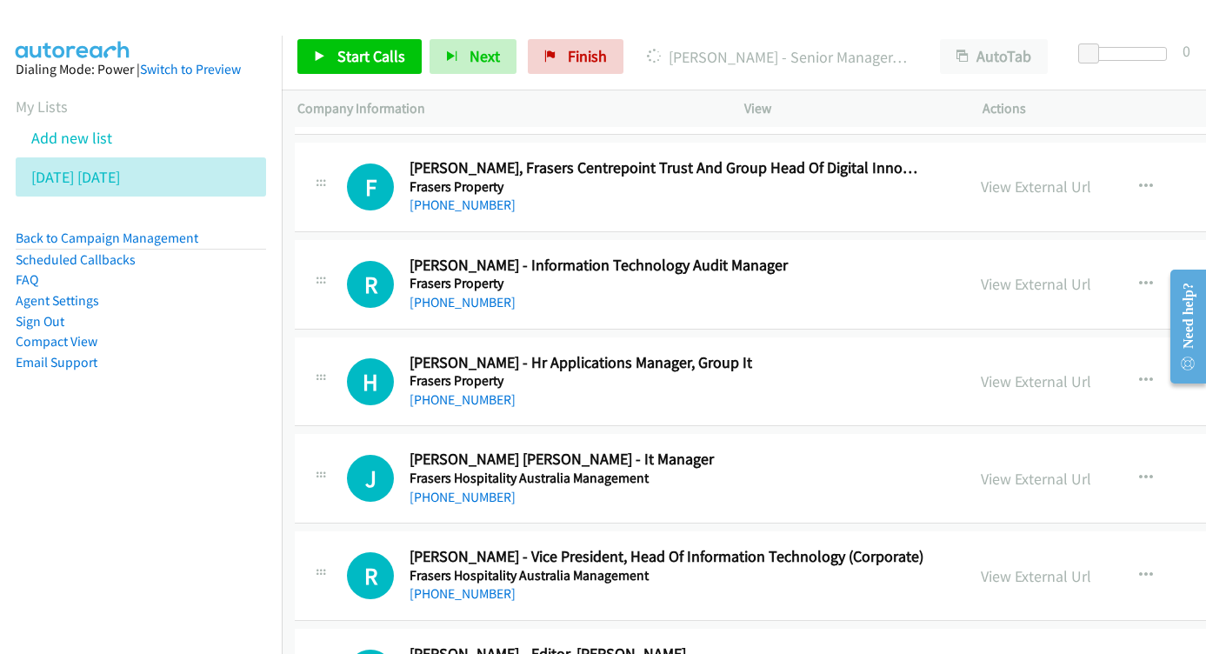
scroll to position [16375, 3]
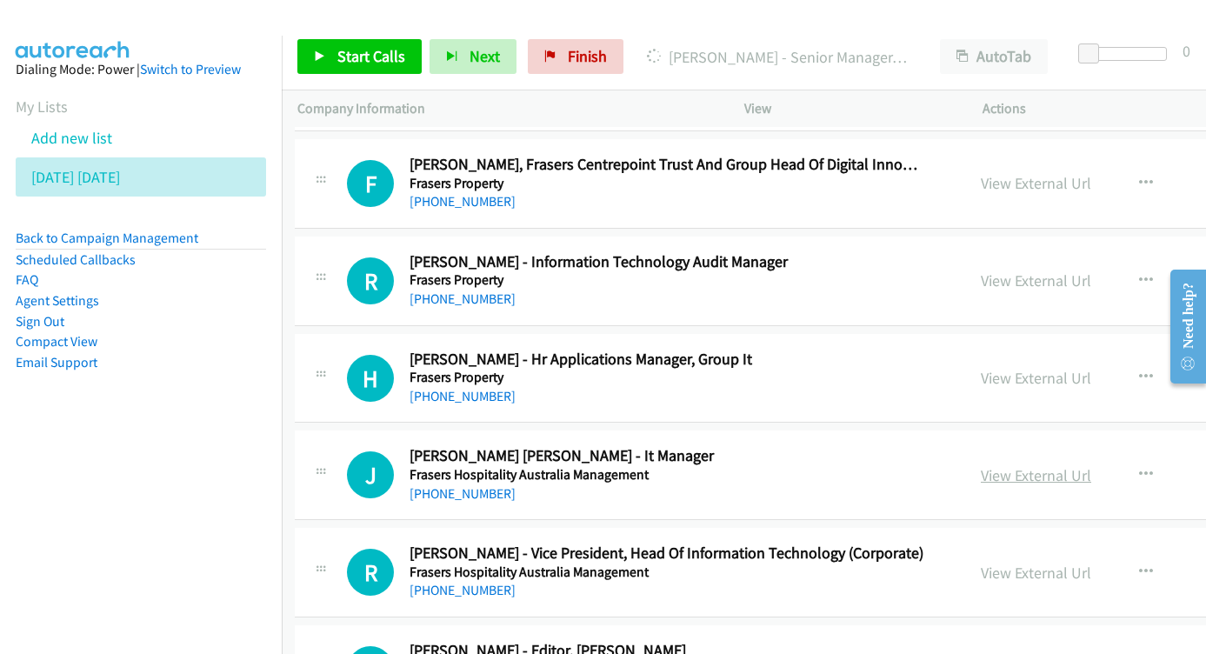
click at [980, 465] on link "View External Url" at bounding box center [1035, 475] width 110 height 20
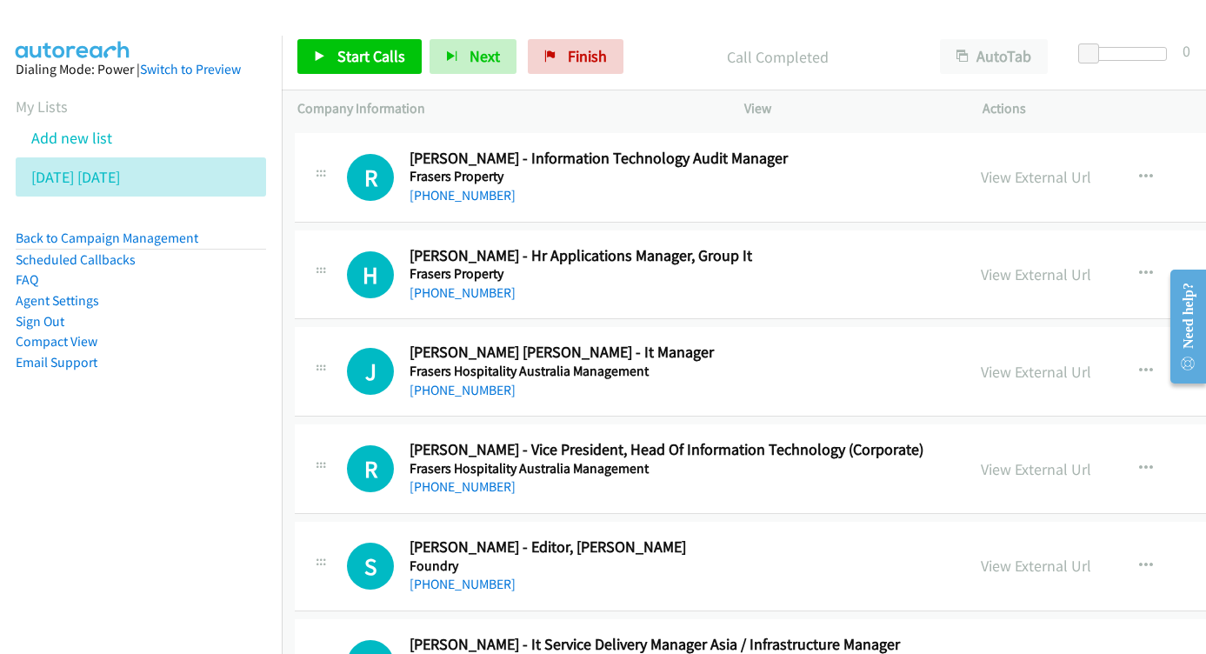
scroll to position [16481, 3]
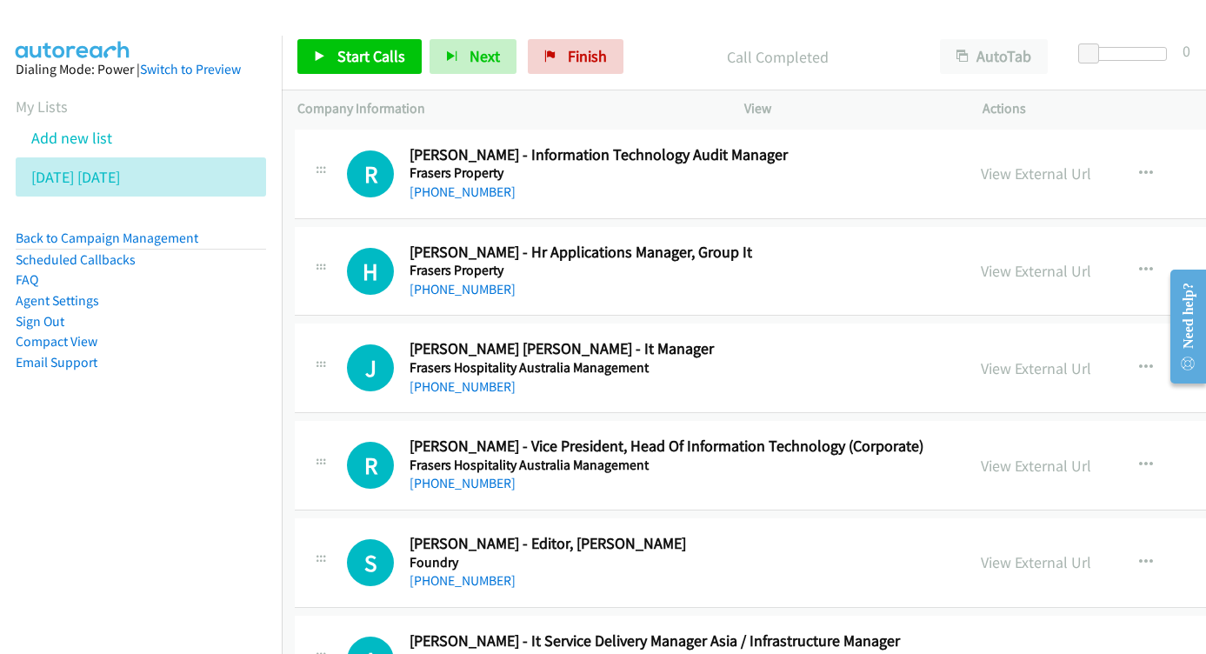
click at [965, 436] on div "View External Url View External Url Schedule/Manage Callback Start Calls Here R…" at bounding box center [1140, 464] width 351 height 57
click at [980, 455] on link "View External Url" at bounding box center [1035, 465] width 110 height 20
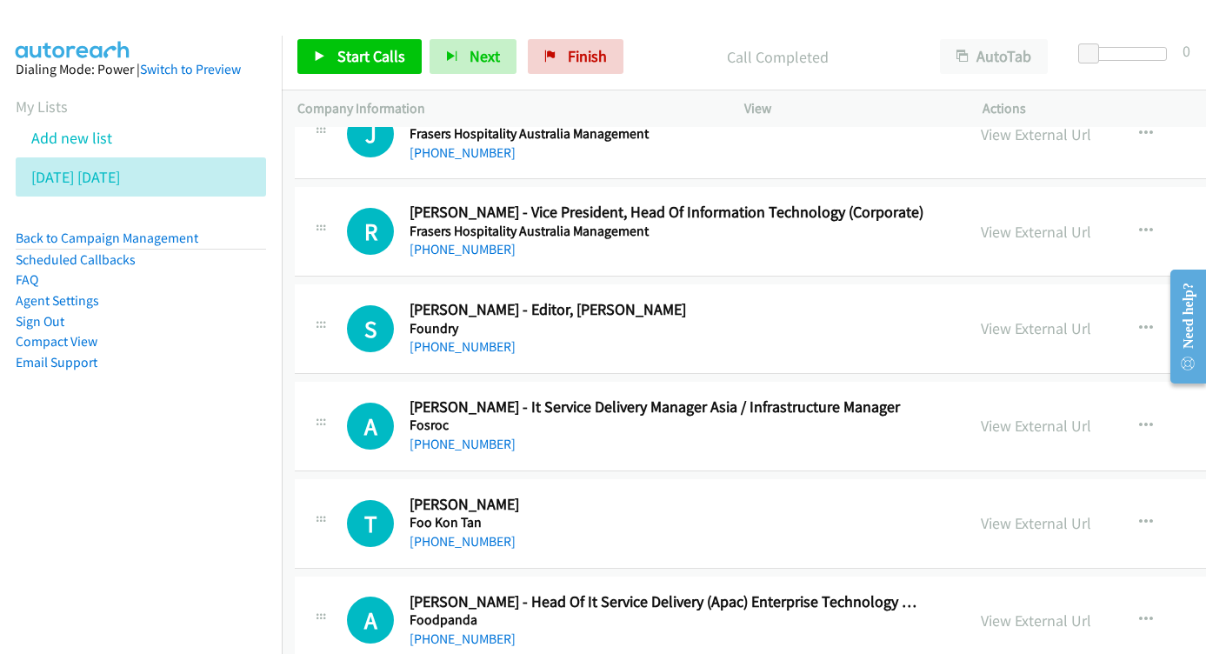
scroll to position [16687, 3]
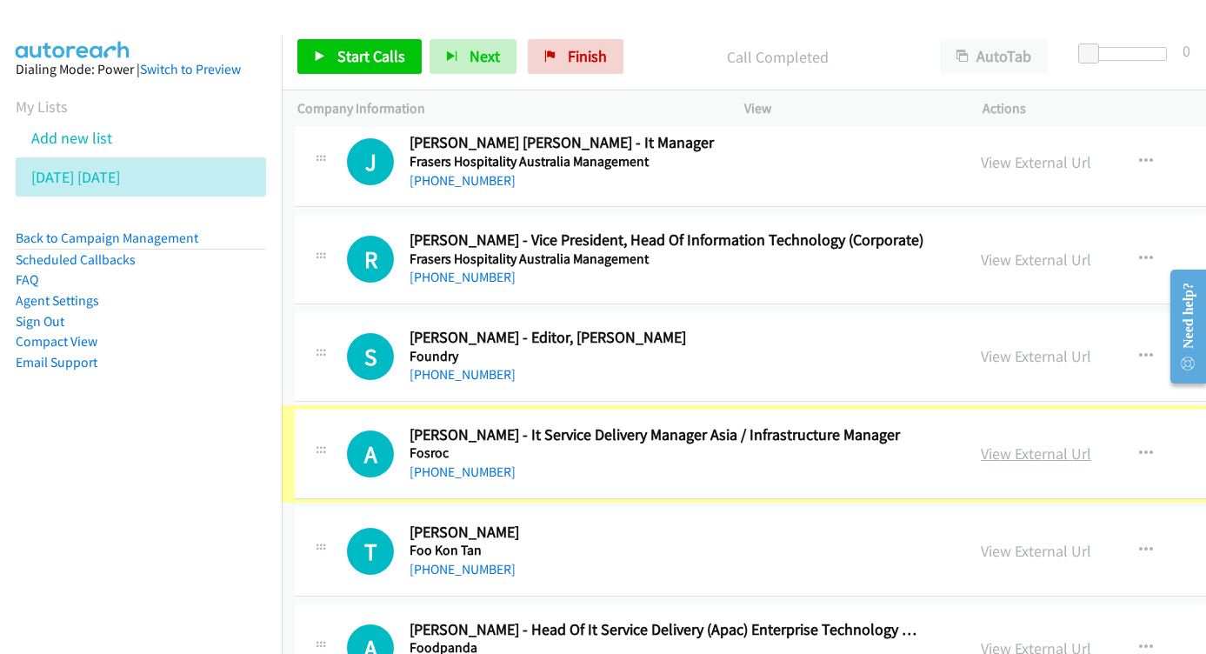
click at [980, 443] on link "View External Url" at bounding box center [1035, 453] width 110 height 20
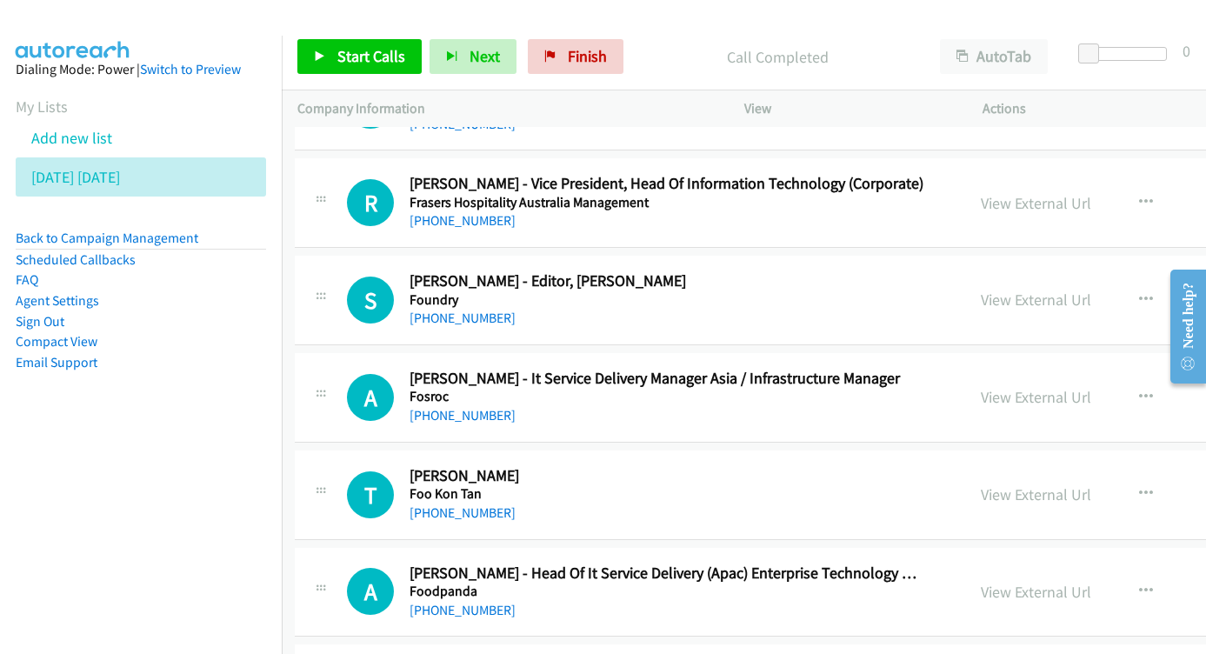
scroll to position [16747, 3]
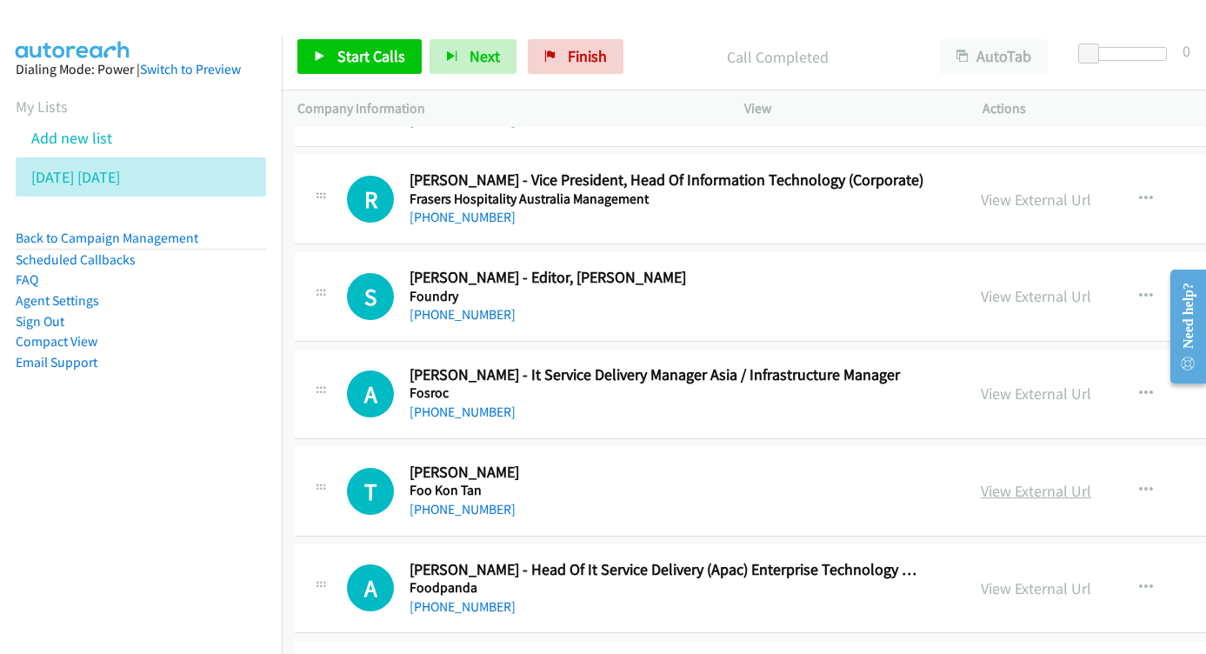
click at [980, 481] on link "View External Url" at bounding box center [1035, 491] width 110 height 20
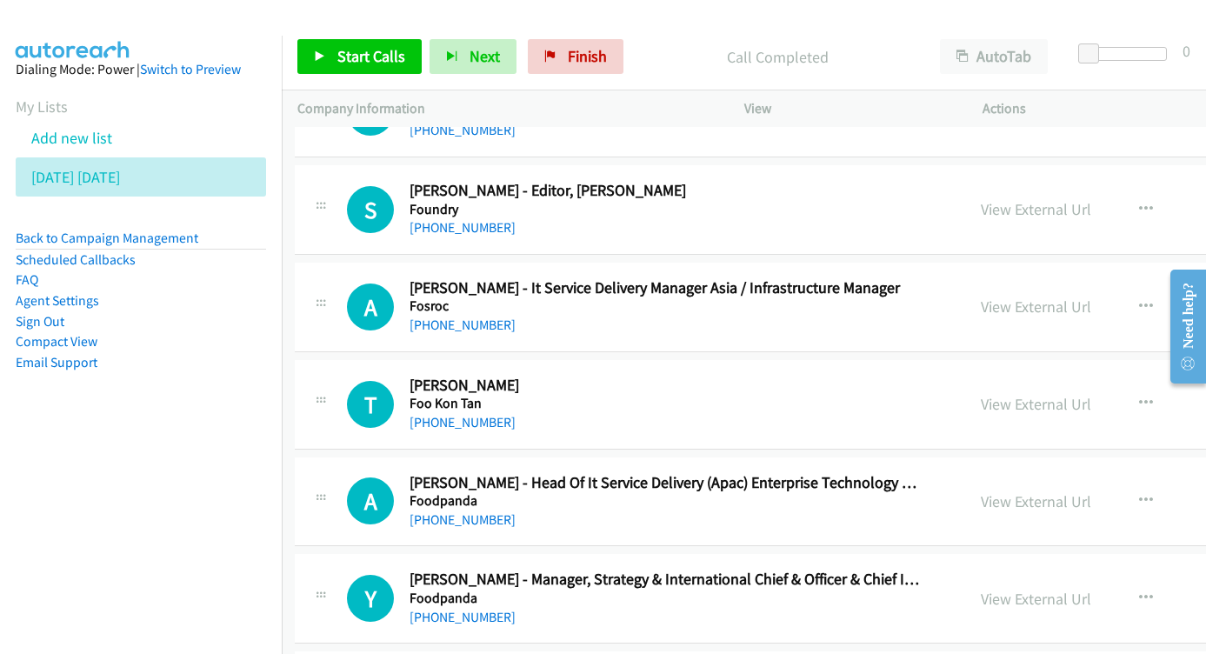
scroll to position [16861, 3]
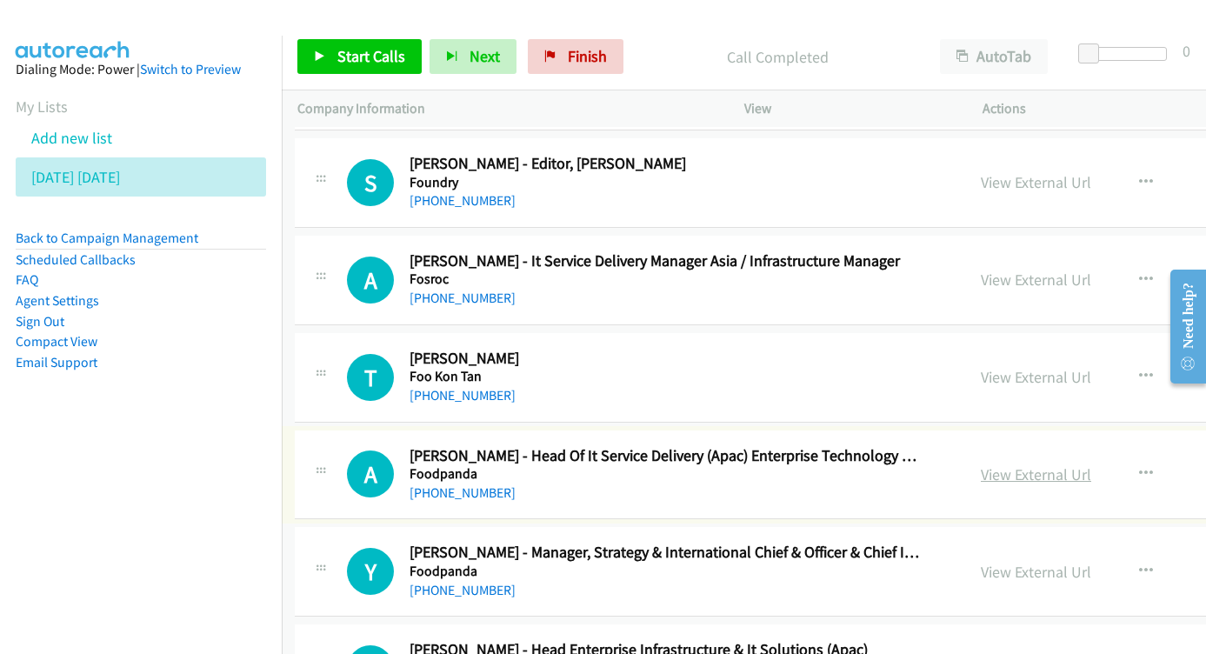
click at [980, 464] on link "View External Url" at bounding box center [1035, 474] width 110 height 20
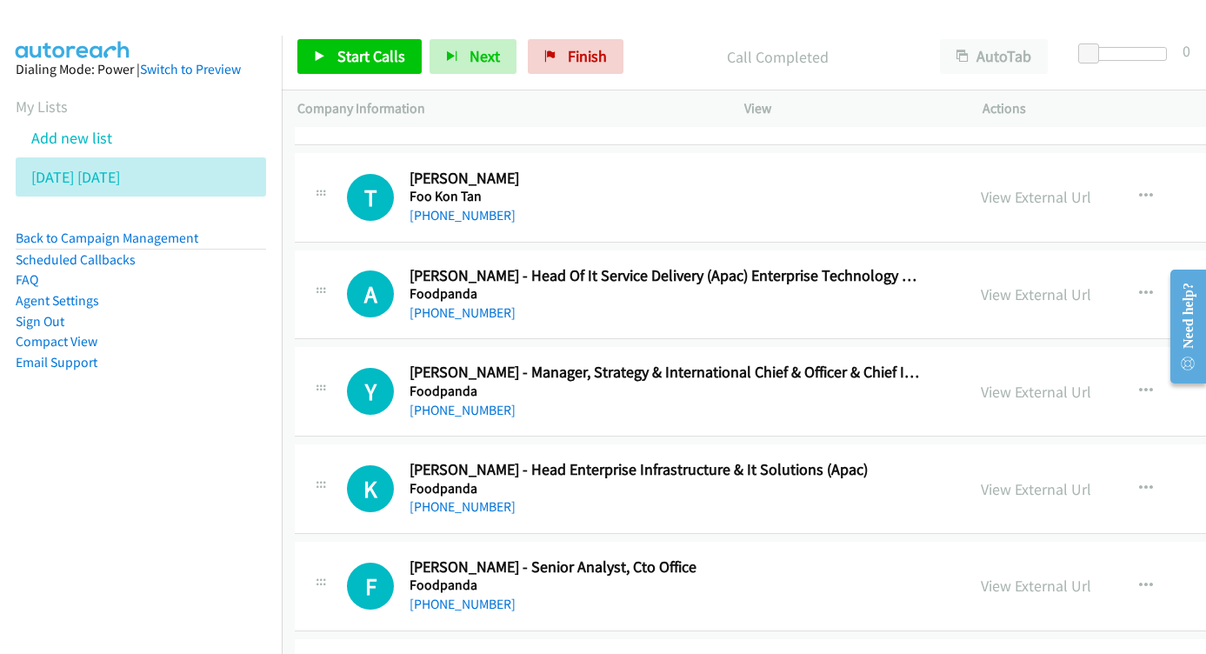
scroll to position [17061, 3]
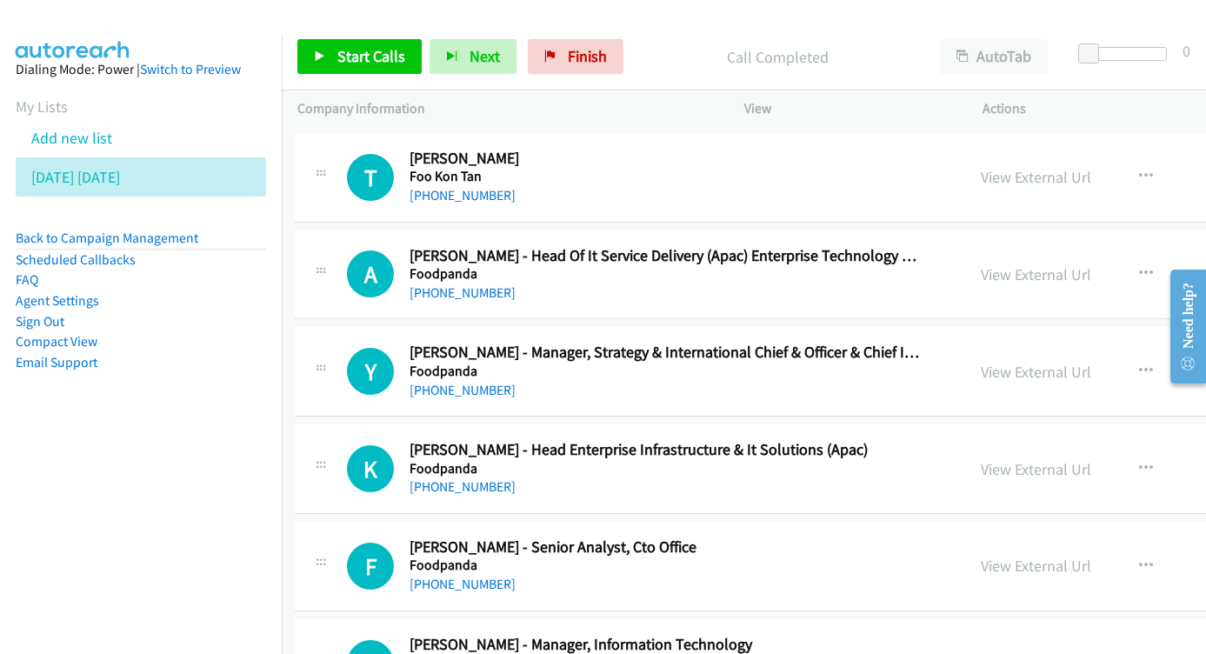
drag, startPoint x: 990, startPoint y: 194, endPoint x: 842, endPoint y: 192, distance: 147.8
click at [980, 459] on link "View External Url" at bounding box center [1035, 469] width 110 height 20
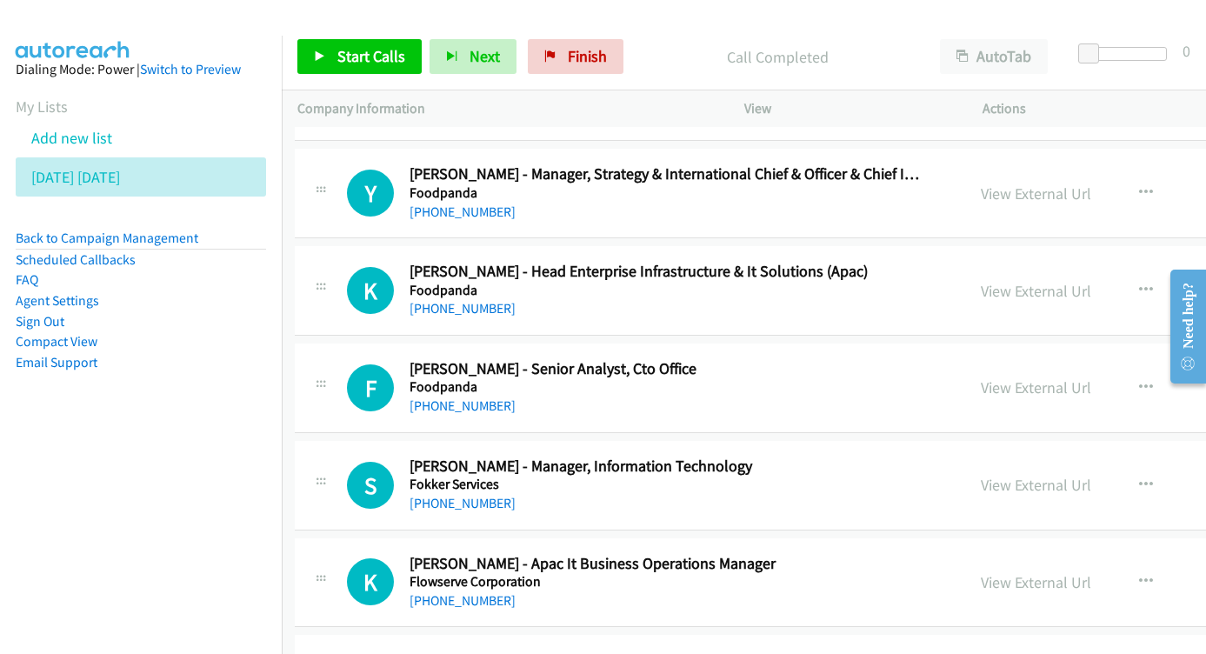
scroll to position [17243, 3]
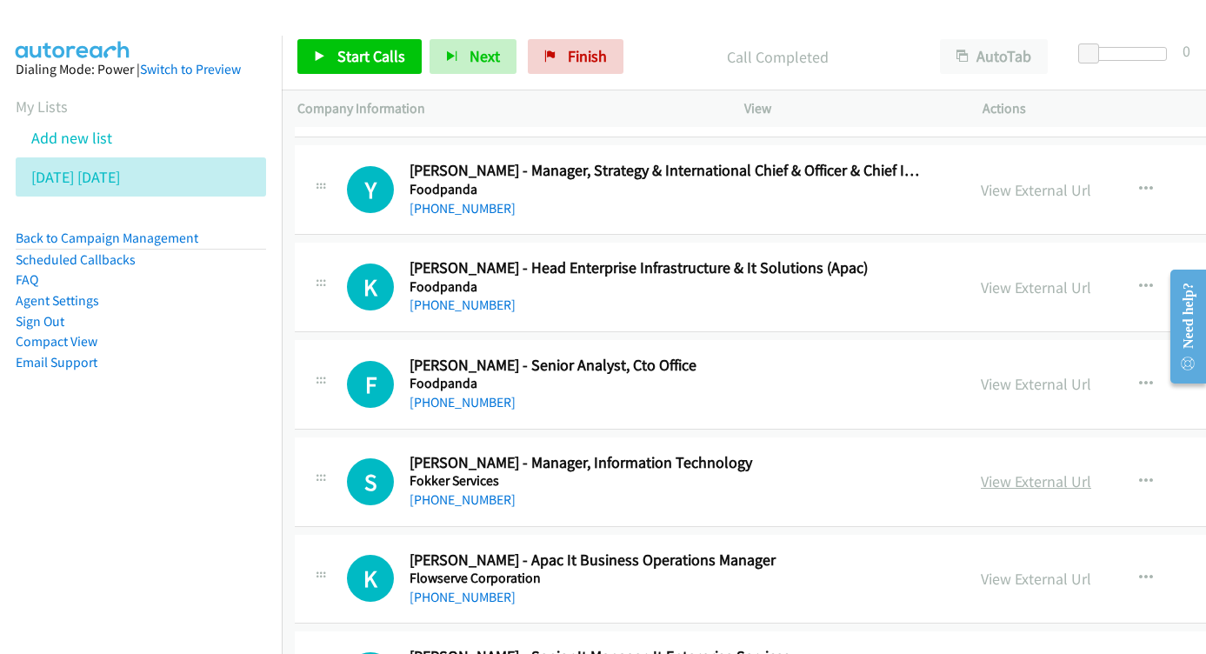
click at [980, 471] on link "View External Url" at bounding box center [1035, 481] width 110 height 20
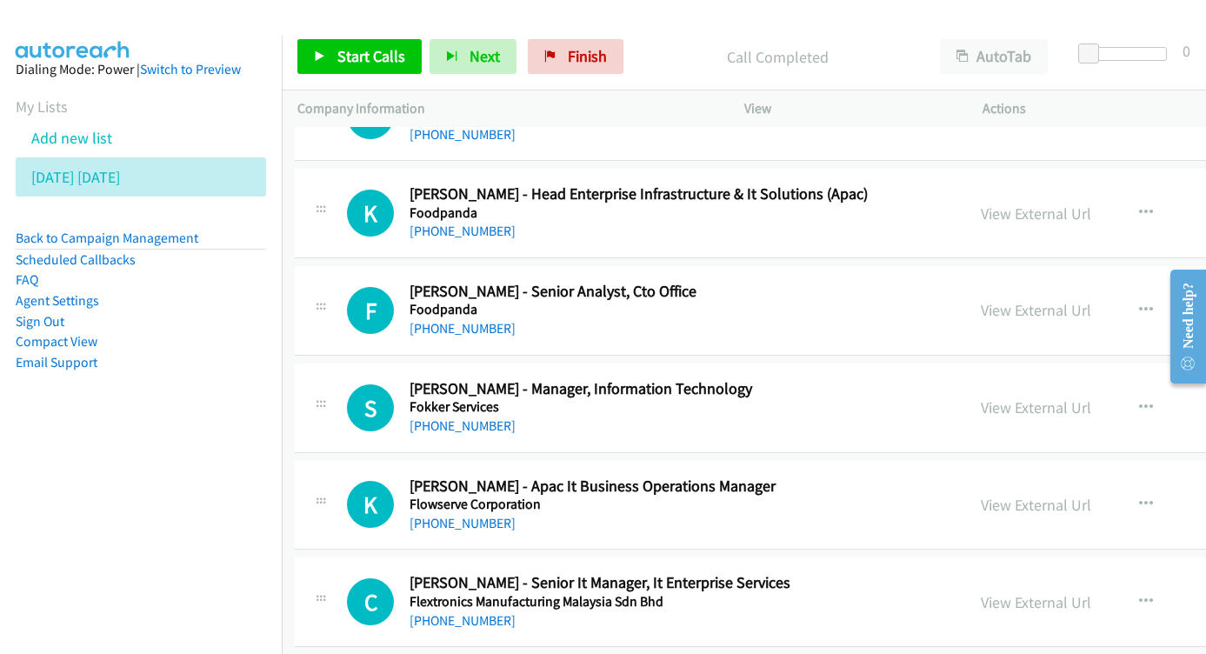
scroll to position [17341, 3]
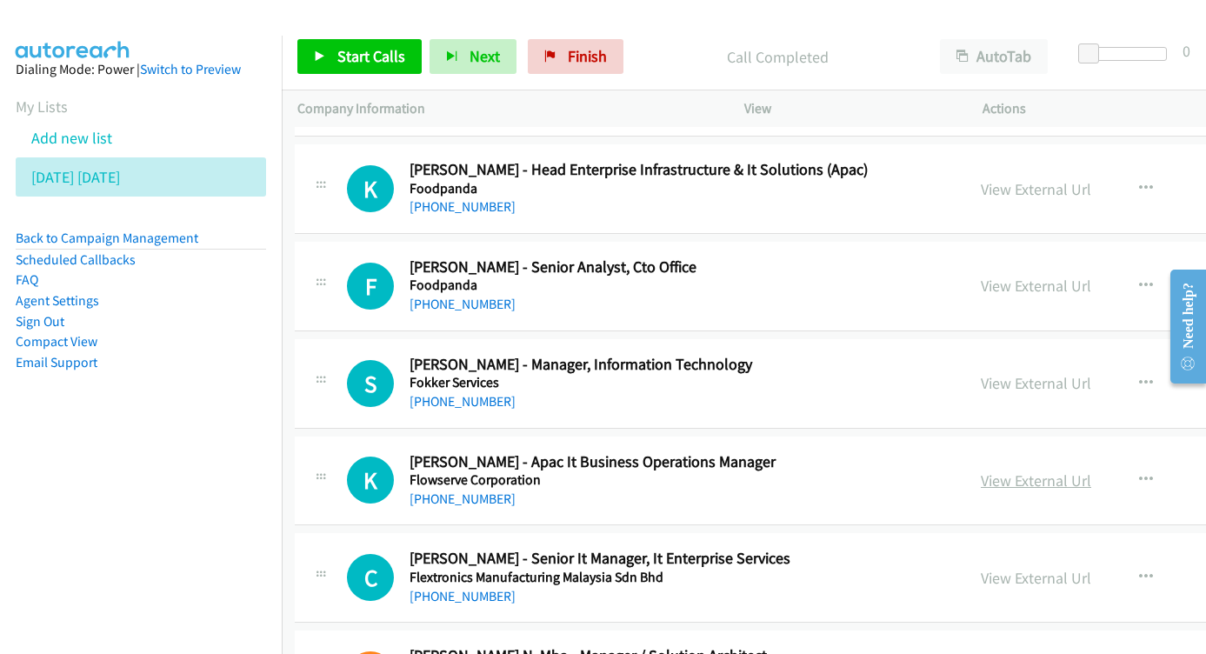
click at [985, 470] on link "View External Url" at bounding box center [1035, 480] width 110 height 20
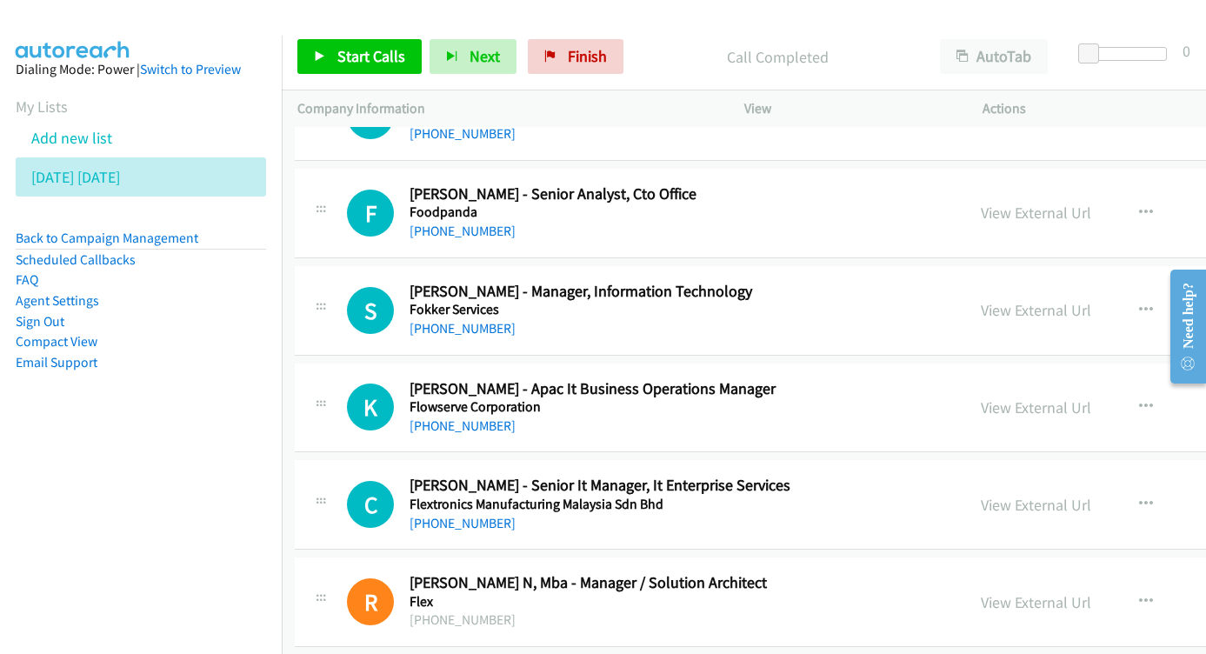
scroll to position [17436, 3]
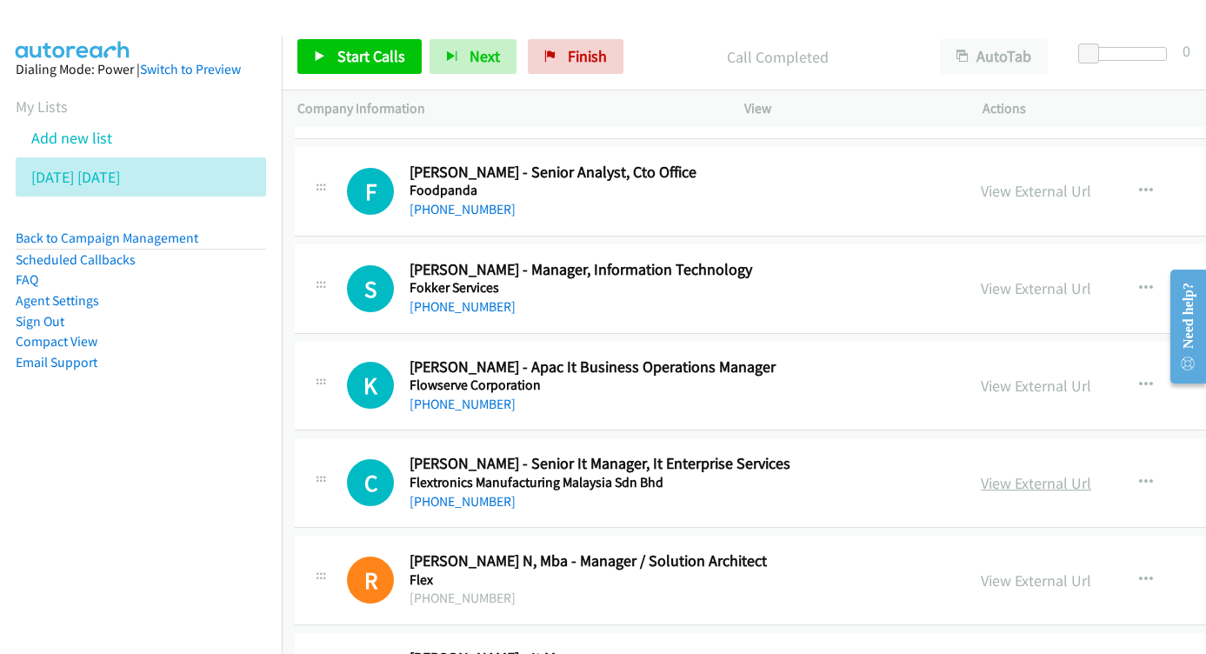
click at [986, 473] on link "View External Url" at bounding box center [1035, 483] width 110 height 20
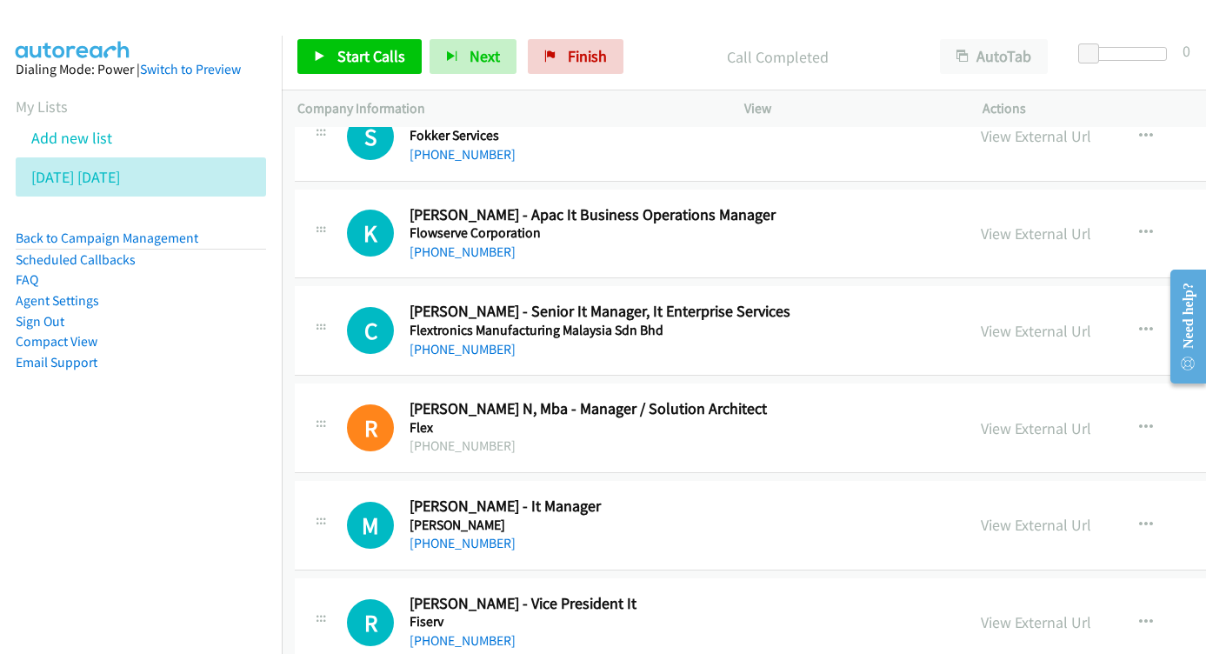
scroll to position [17631, 3]
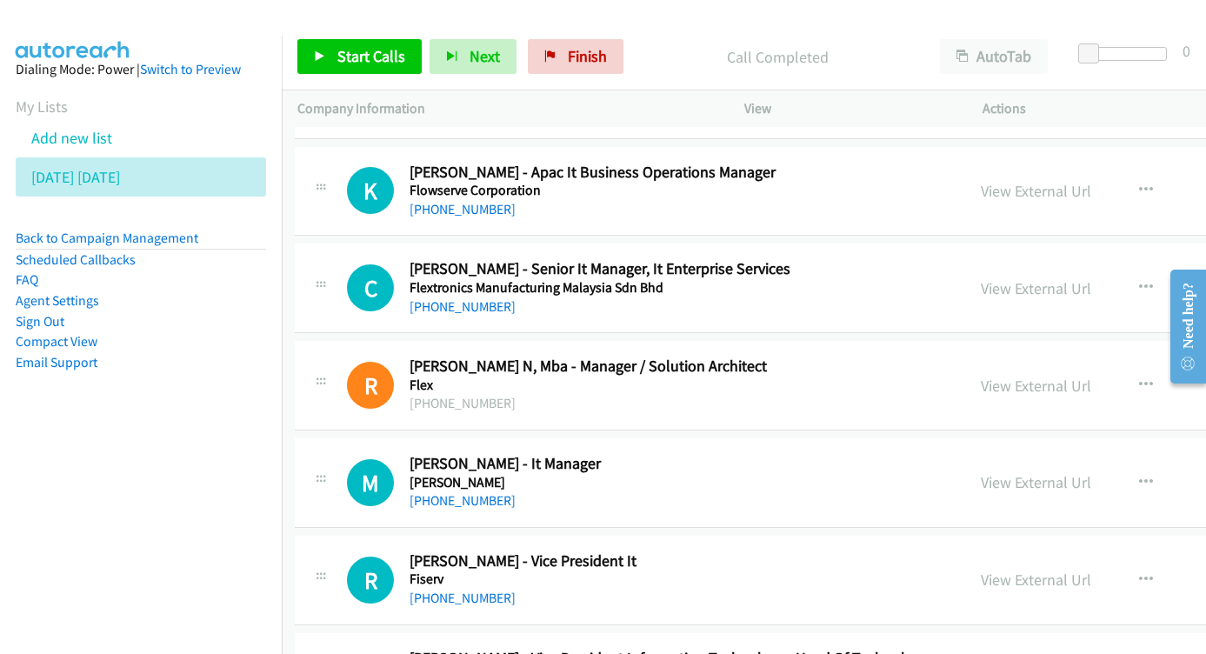
click at [973, 454] on div "View External Url View External Url Schedule/Manage Callback Start Calls Here R…" at bounding box center [1140, 482] width 351 height 57
click at [980, 472] on link "View External Url" at bounding box center [1035, 482] width 110 height 20
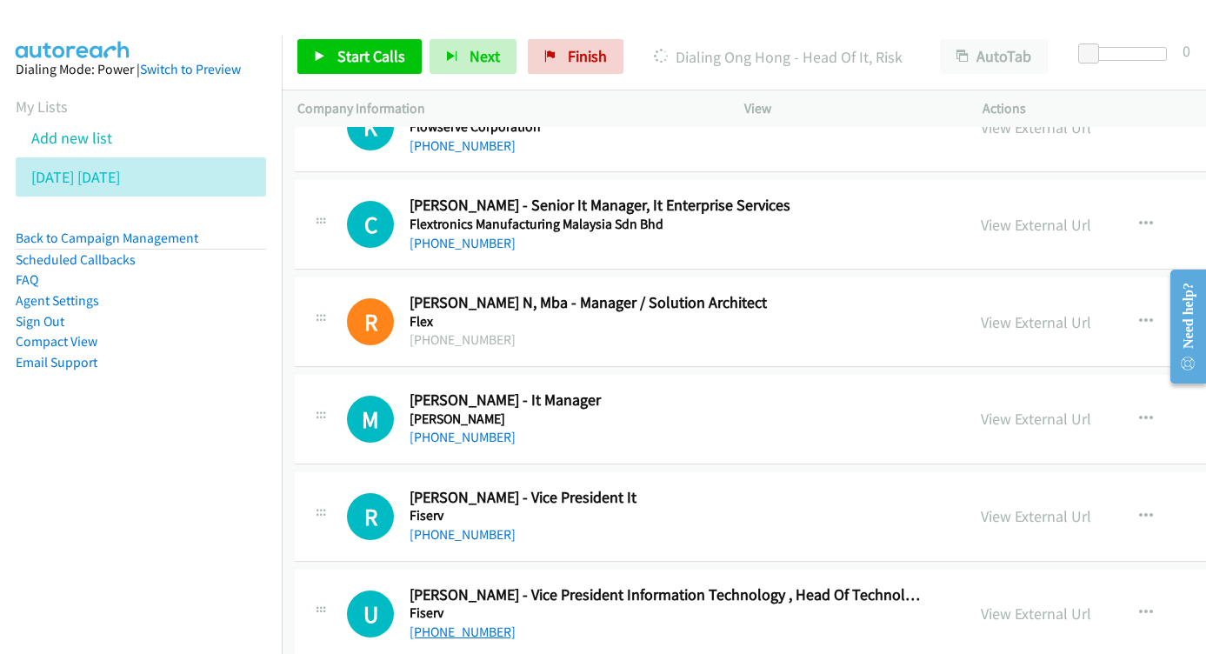
scroll to position [17714, 3]
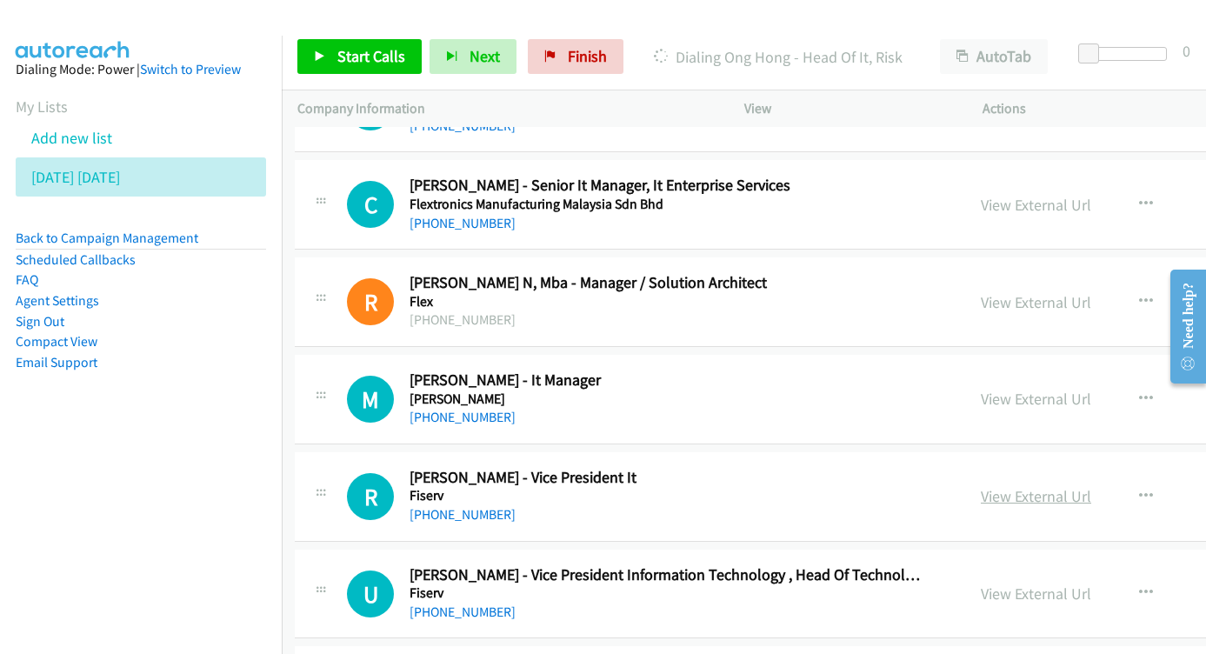
click at [990, 486] on link "View External Url" at bounding box center [1035, 496] width 110 height 20
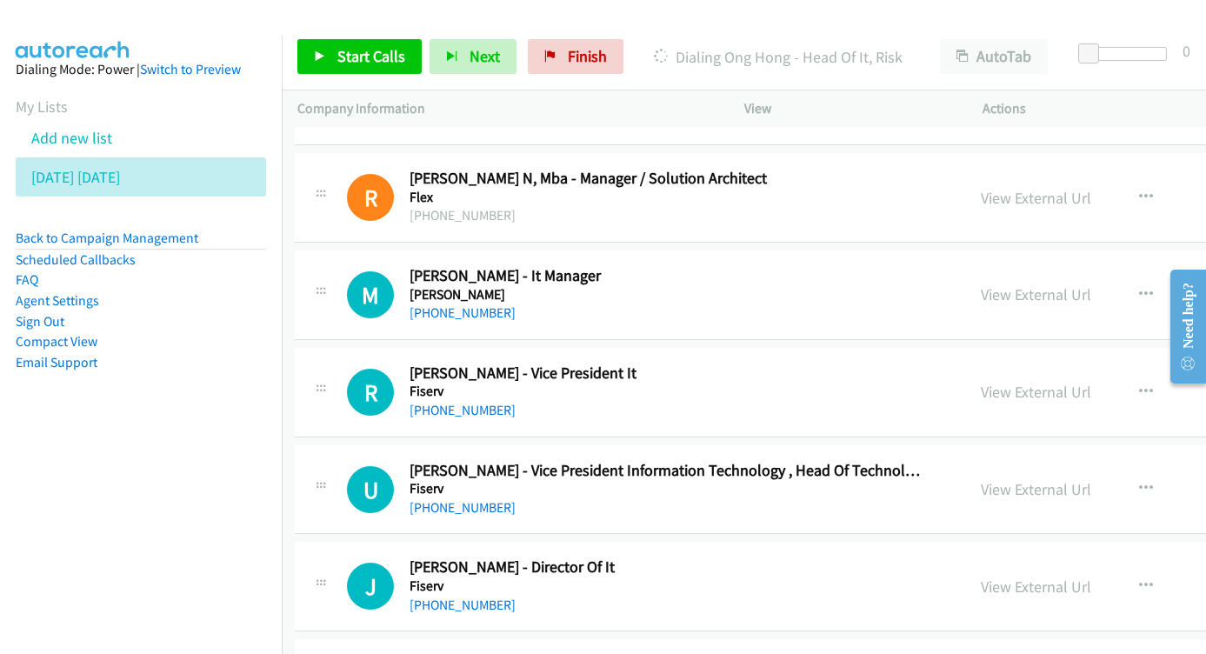
click at [982, 461] on div "View External Url View External Url Schedule/Manage Callback Start Calls Here R…" at bounding box center [1140, 489] width 351 height 57
click at [980, 479] on link "View External Url" at bounding box center [1035, 489] width 110 height 20
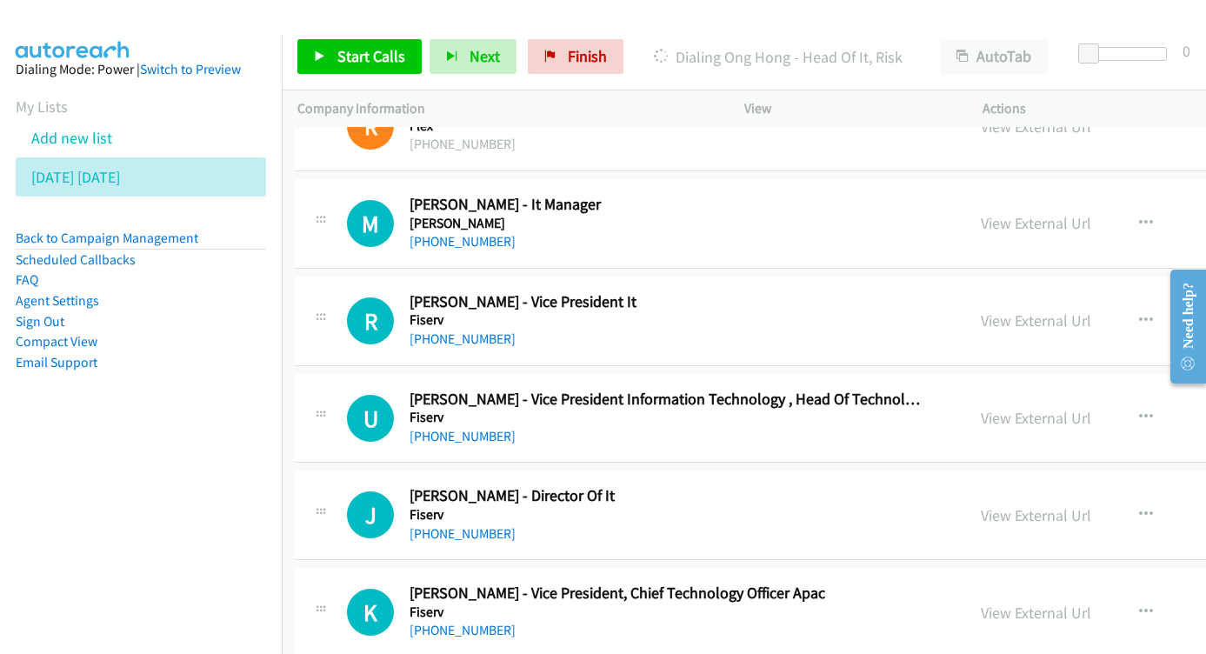
scroll to position [17893, 3]
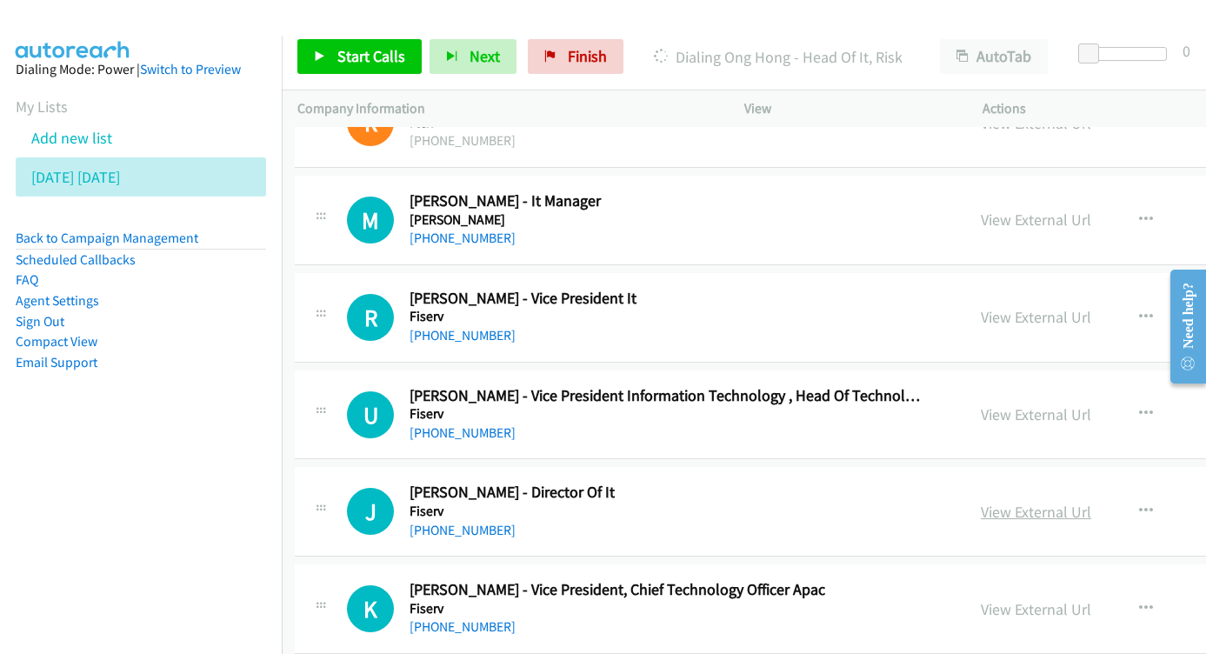
click at [980, 502] on link "View External Url" at bounding box center [1035, 512] width 110 height 20
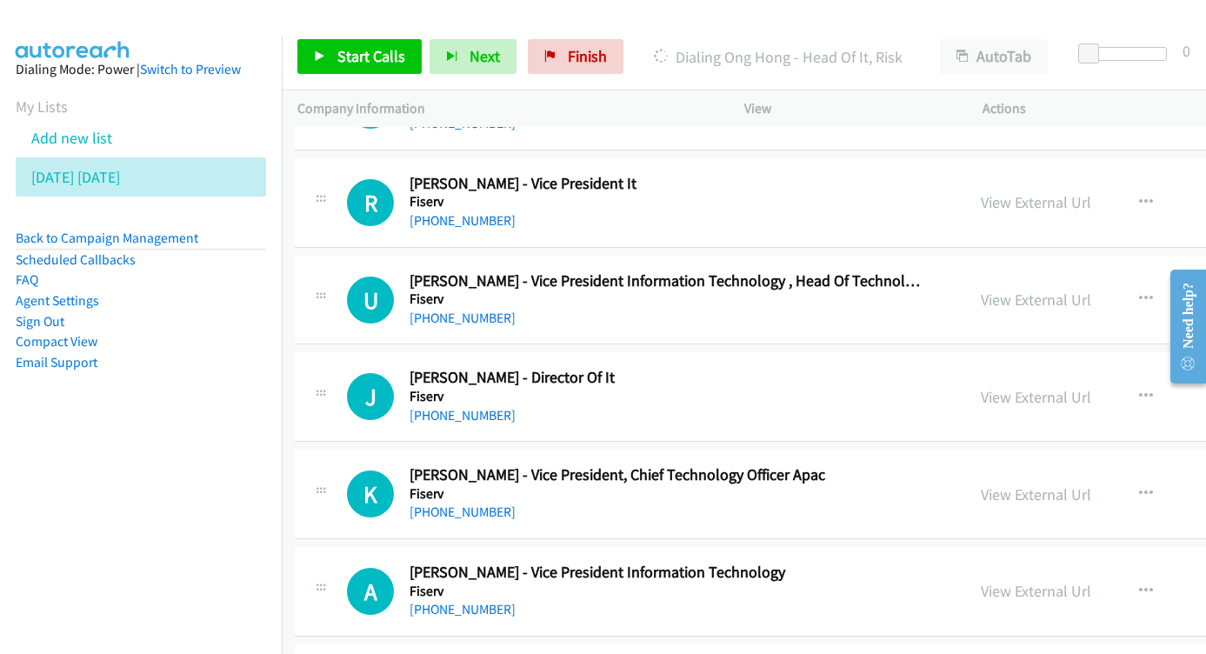
scroll to position [18011, 3]
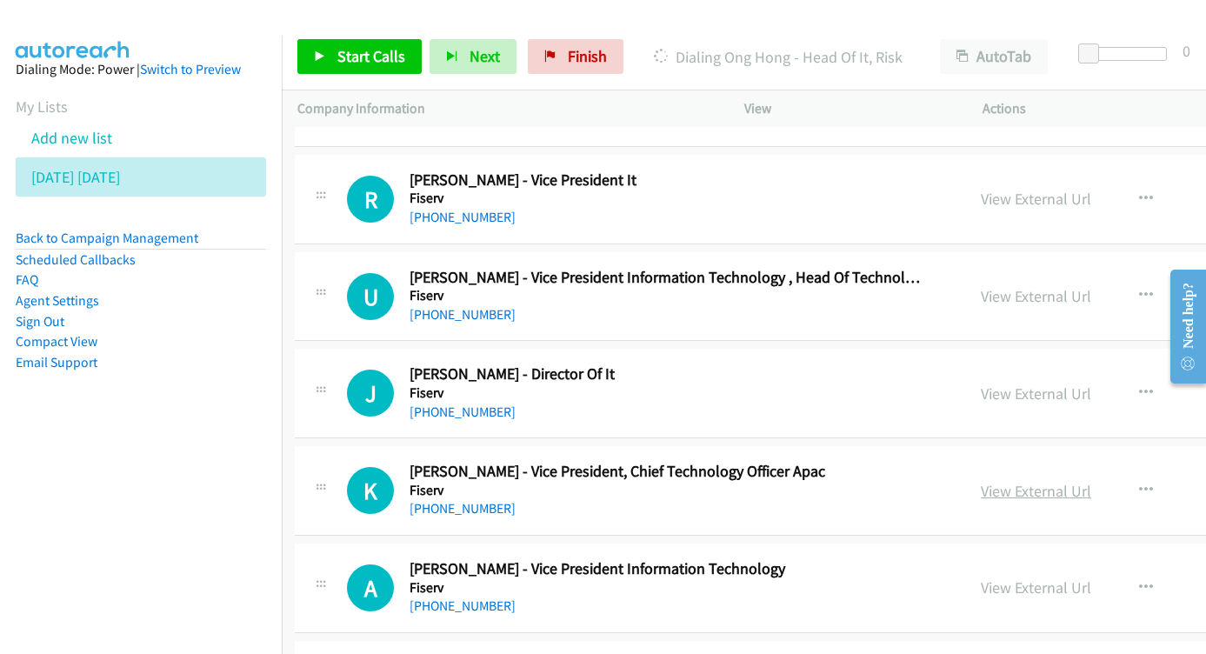
click at [980, 481] on link "View External Url" at bounding box center [1035, 491] width 110 height 20
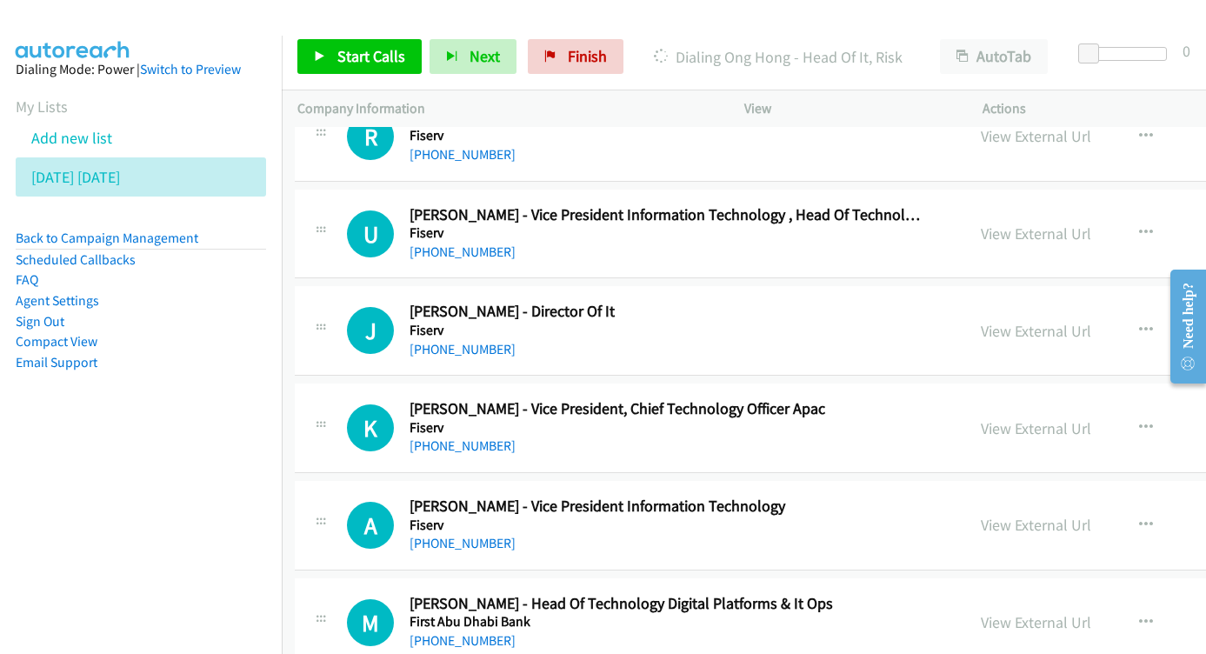
scroll to position [18077, 3]
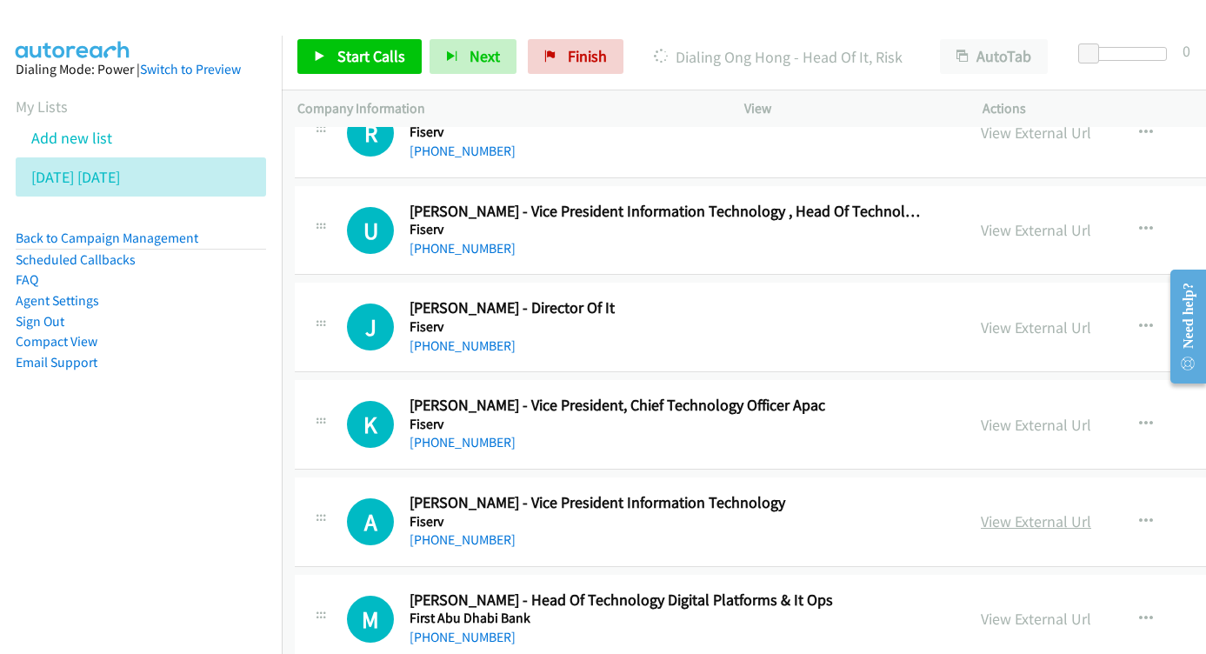
click at [980, 511] on link "View External Url" at bounding box center [1035, 521] width 110 height 20
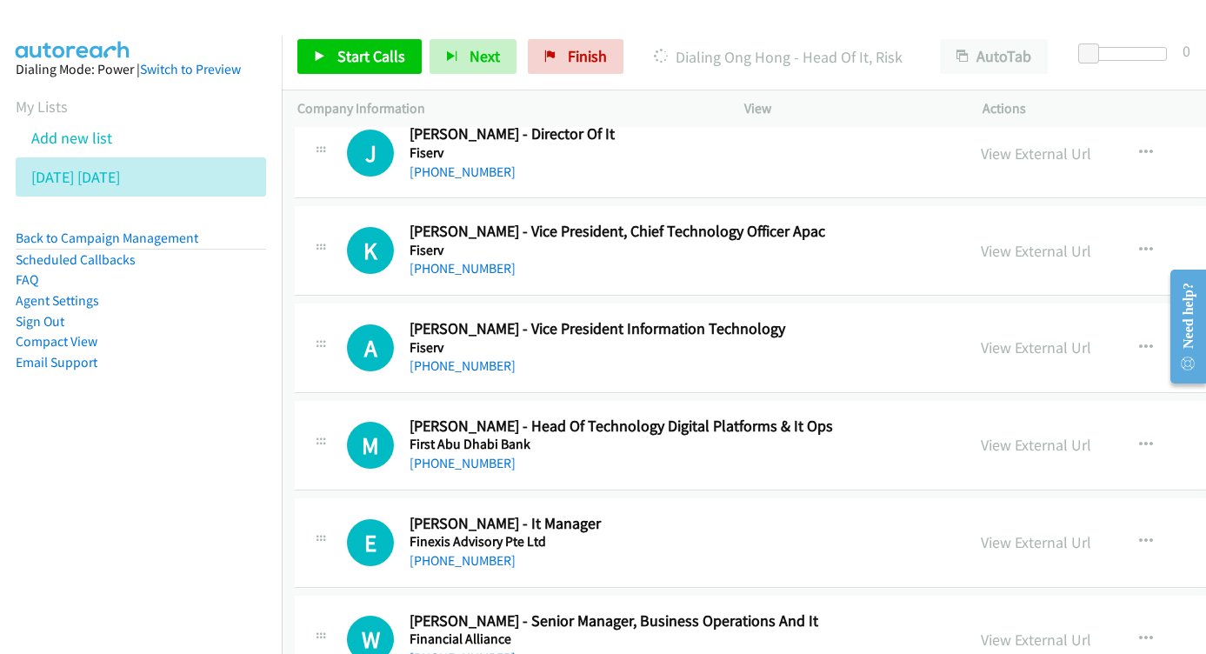
scroll to position [18221, 3]
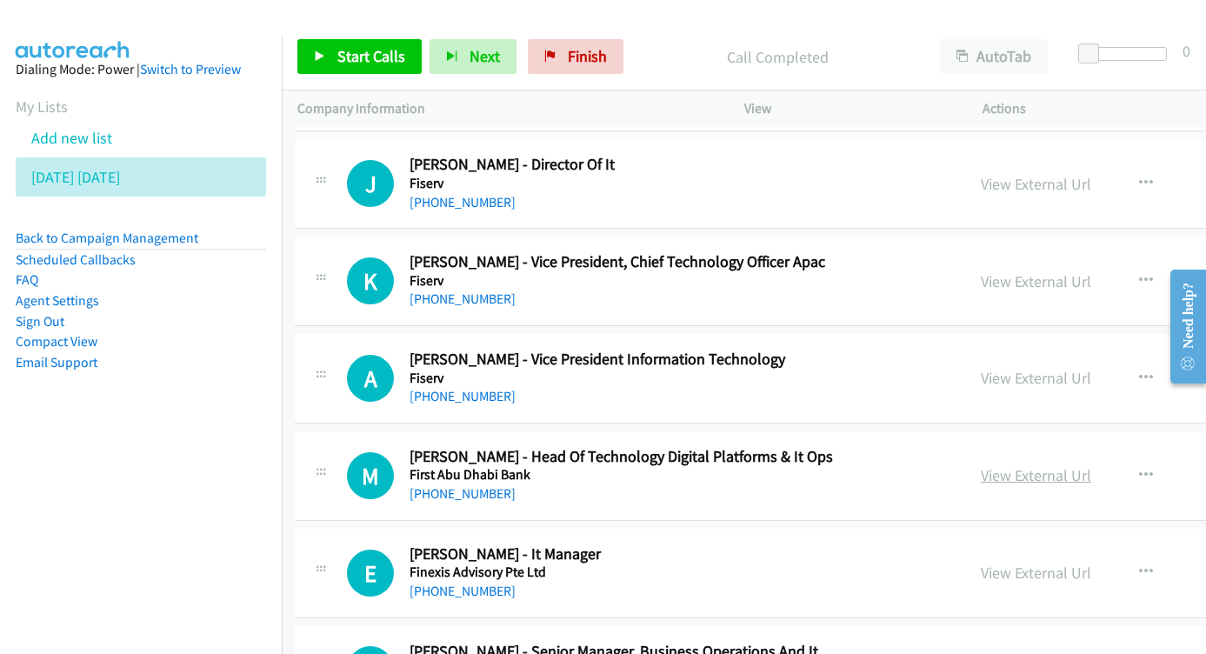
click at [993, 465] on link "View External Url" at bounding box center [1035, 475] width 110 height 20
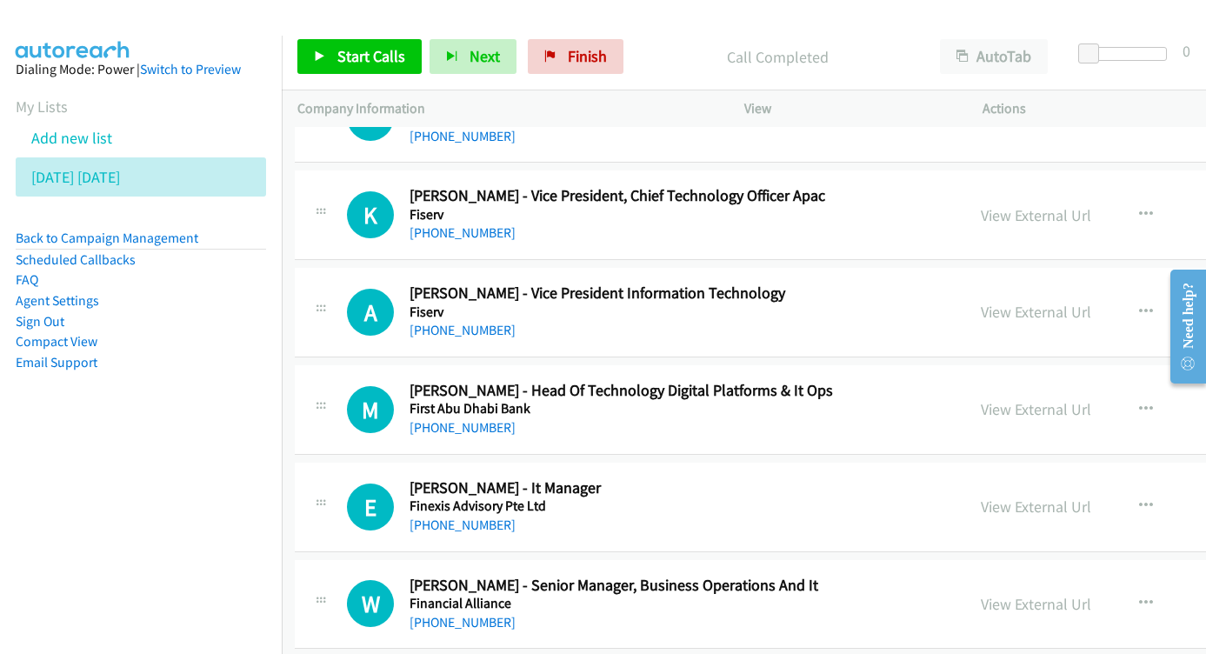
scroll to position [18290, 3]
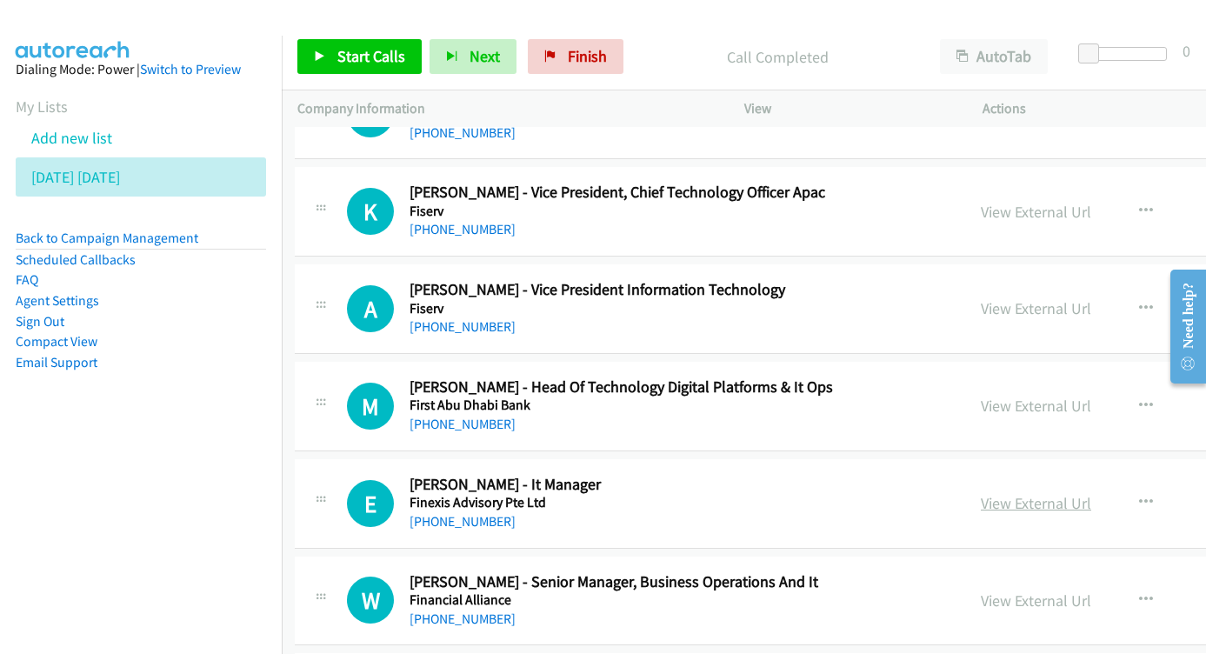
click at [980, 493] on link "View External Url" at bounding box center [1035, 503] width 110 height 20
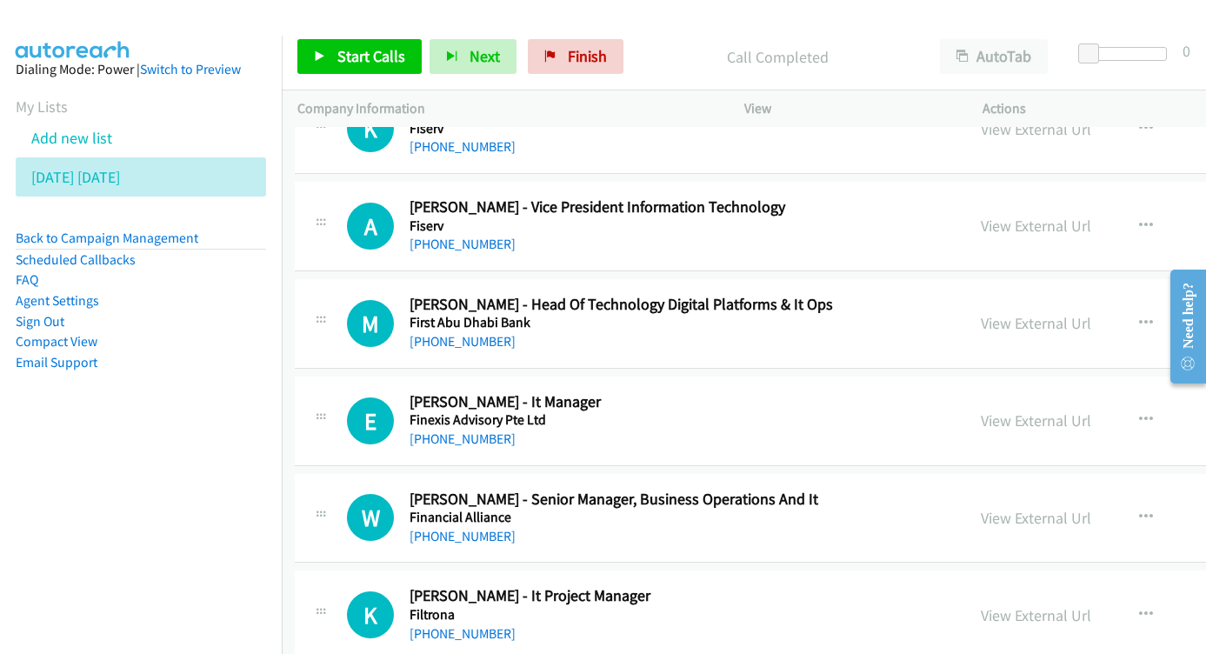
scroll to position [18406, 3]
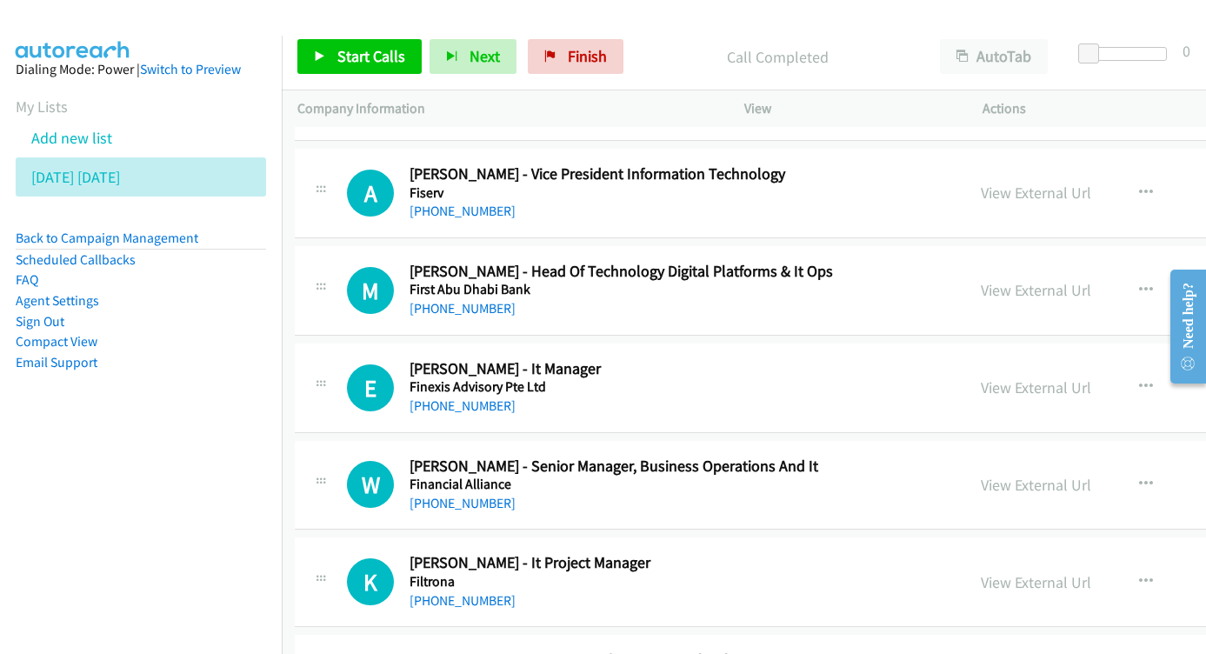
click at [980, 475] on link "View External Url" at bounding box center [1035, 485] width 110 height 20
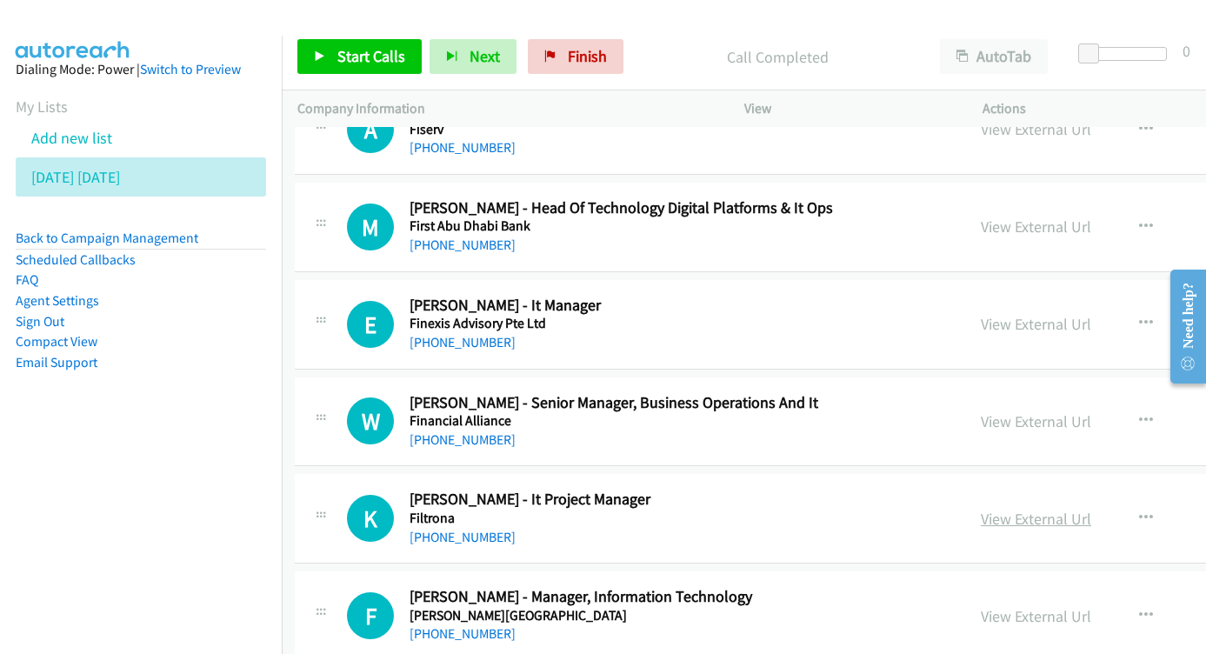
scroll to position [18473, 3]
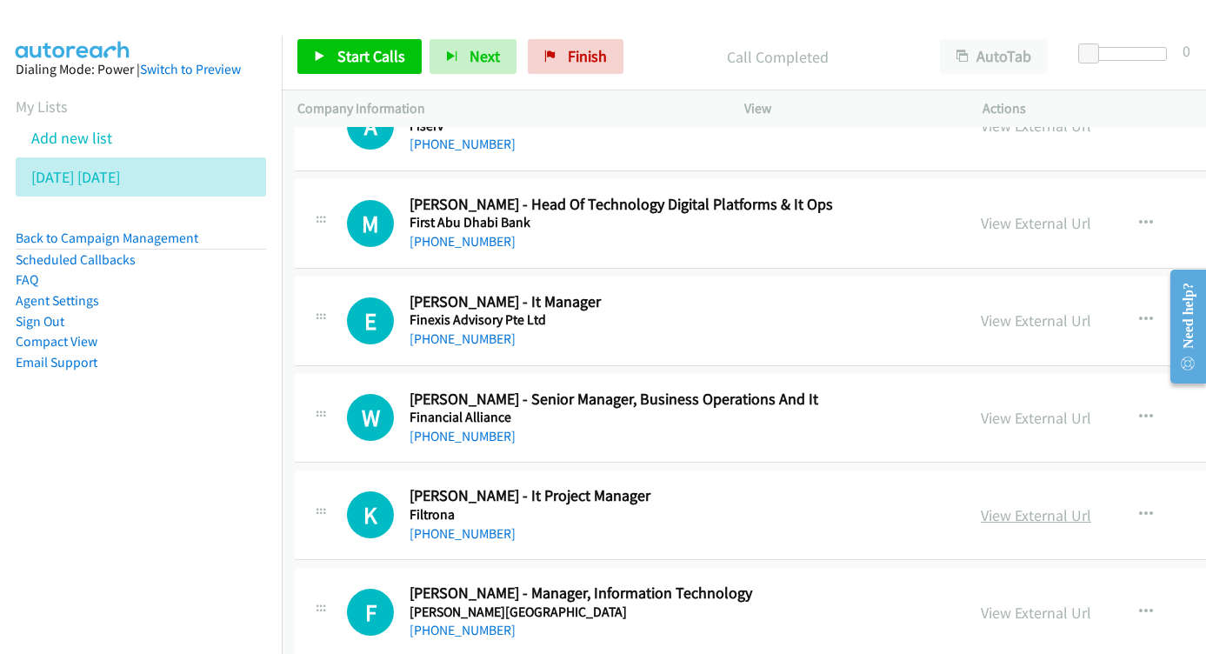
click at [980, 505] on link "View External Url" at bounding box center [1035, 515] width 110 height 20
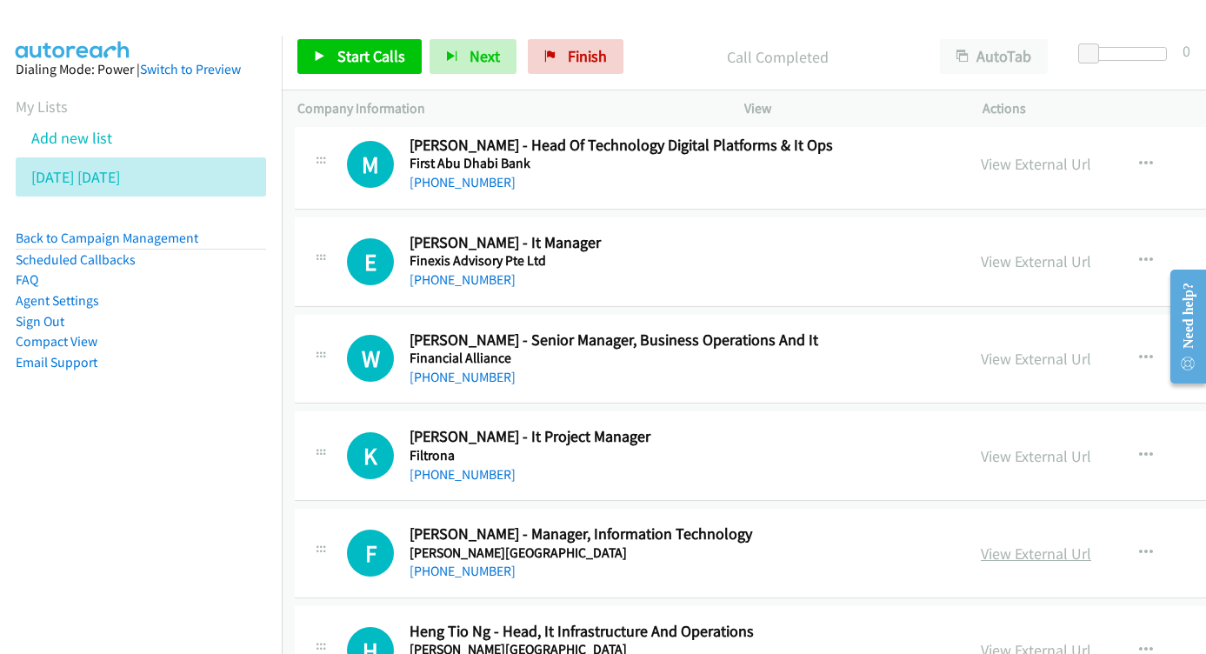
scroll to position [18535, 3]
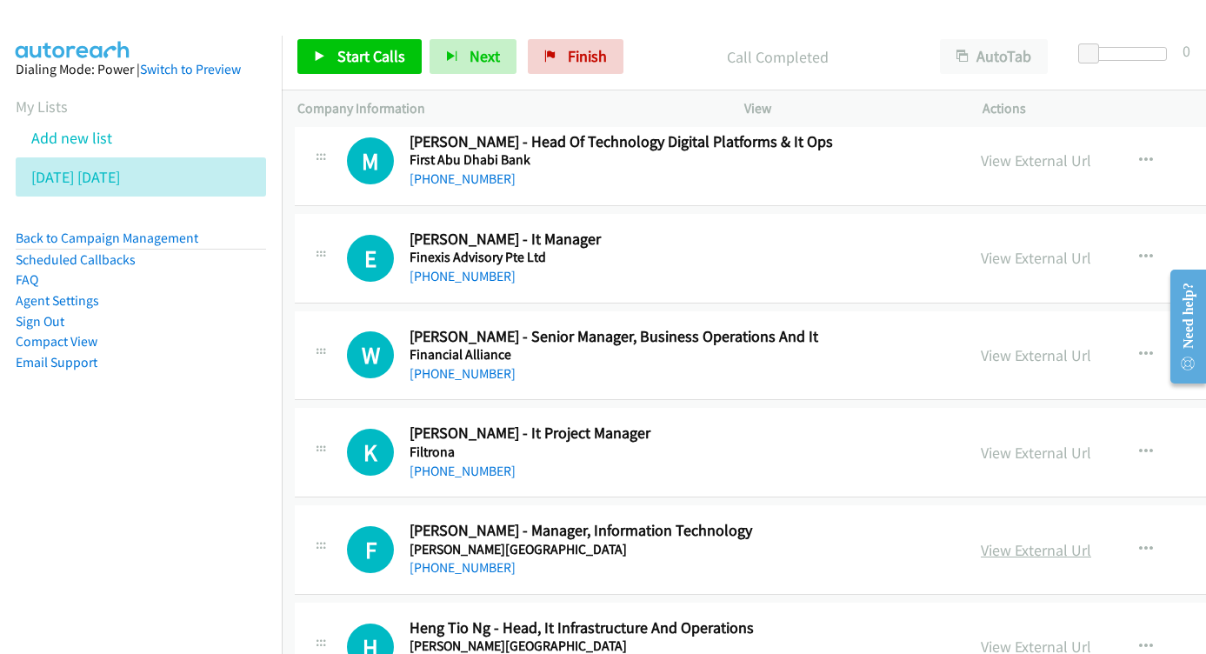
click at [980, 540] on link "View External Url" at bounding box center [1035, 550] width 110 height 20
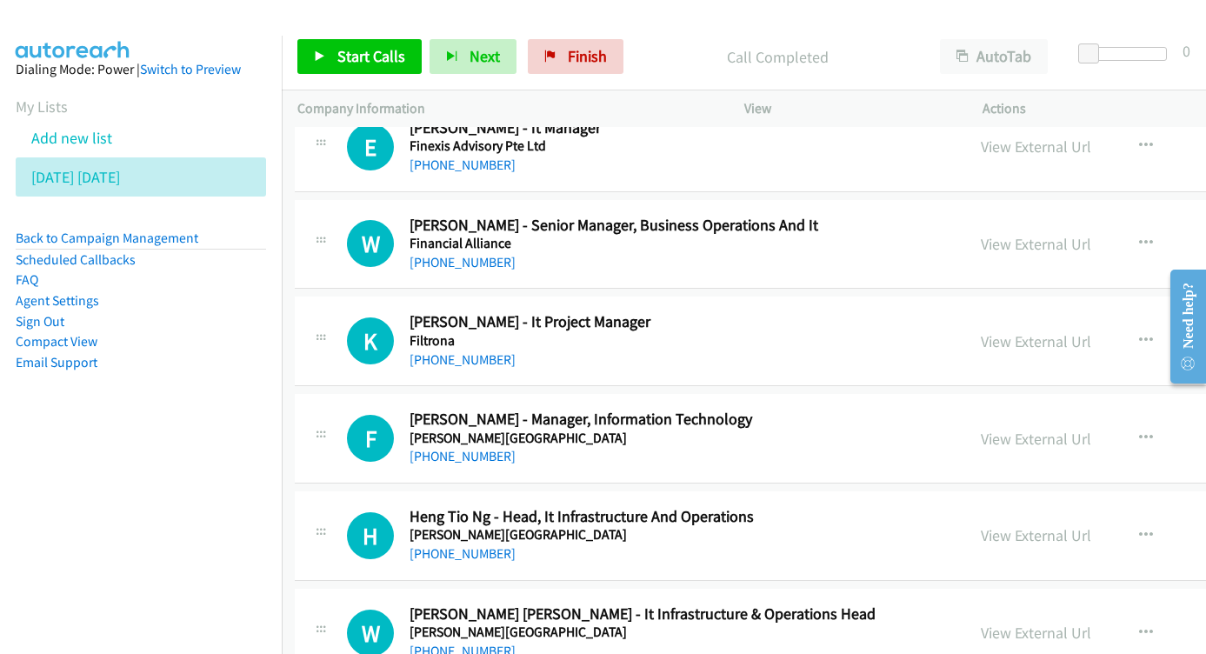
scroll to position [18650, 3]
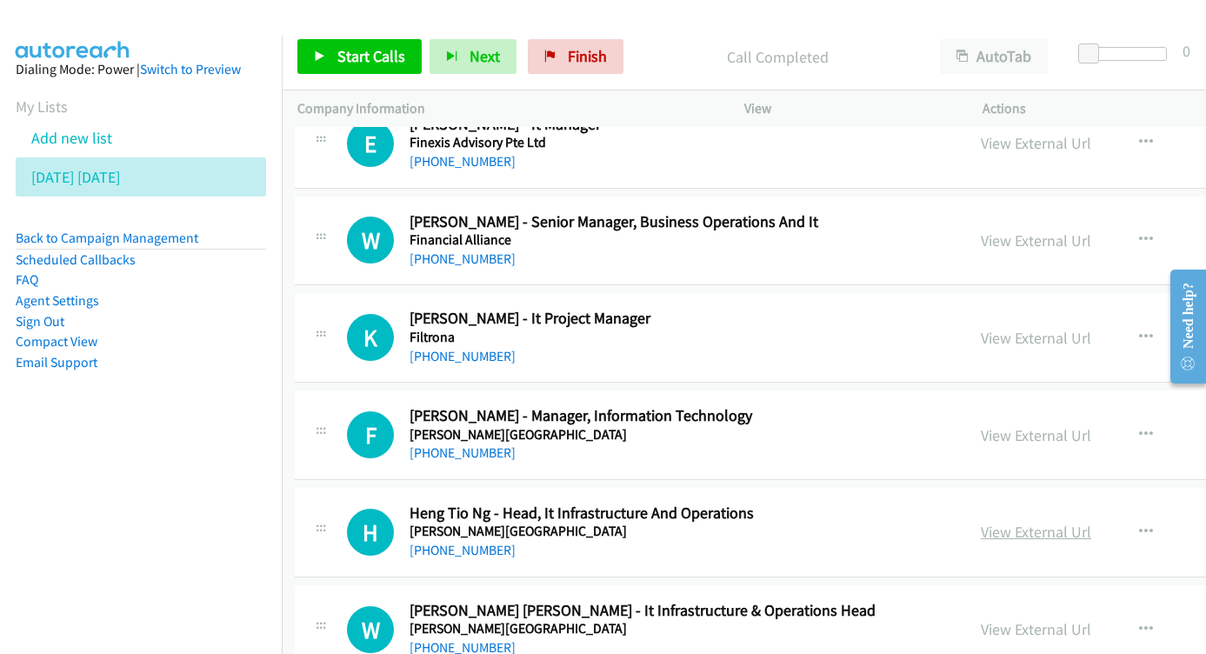
click at [980, 522] on link "View External Url" at bounding box center [1035, 532] width 110 height 20
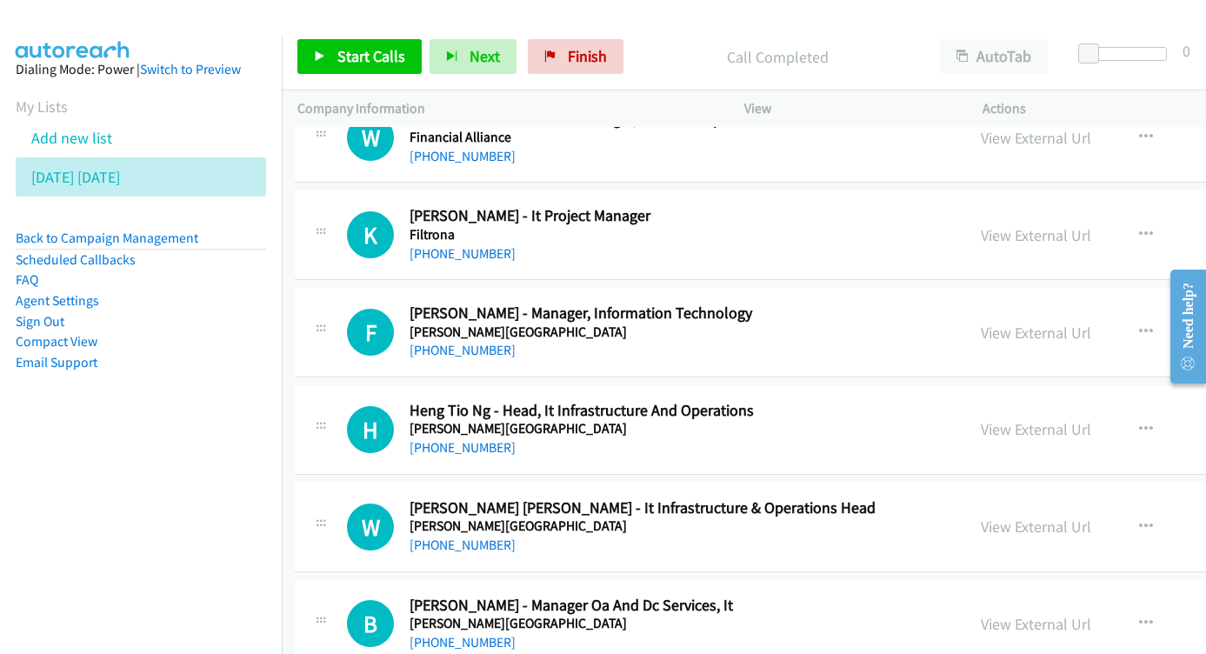
scroll to position [18756, 3]
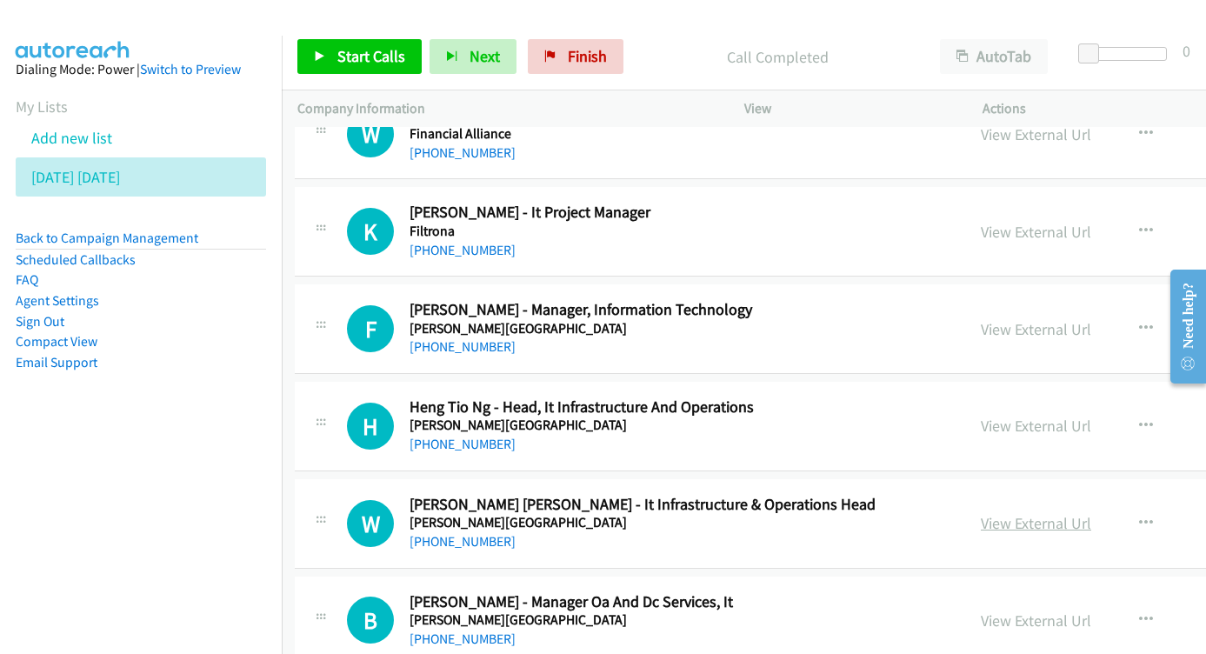
click at [980, 513] on link "View External Url" at bounding box center [1035, 523] width 110 height 20
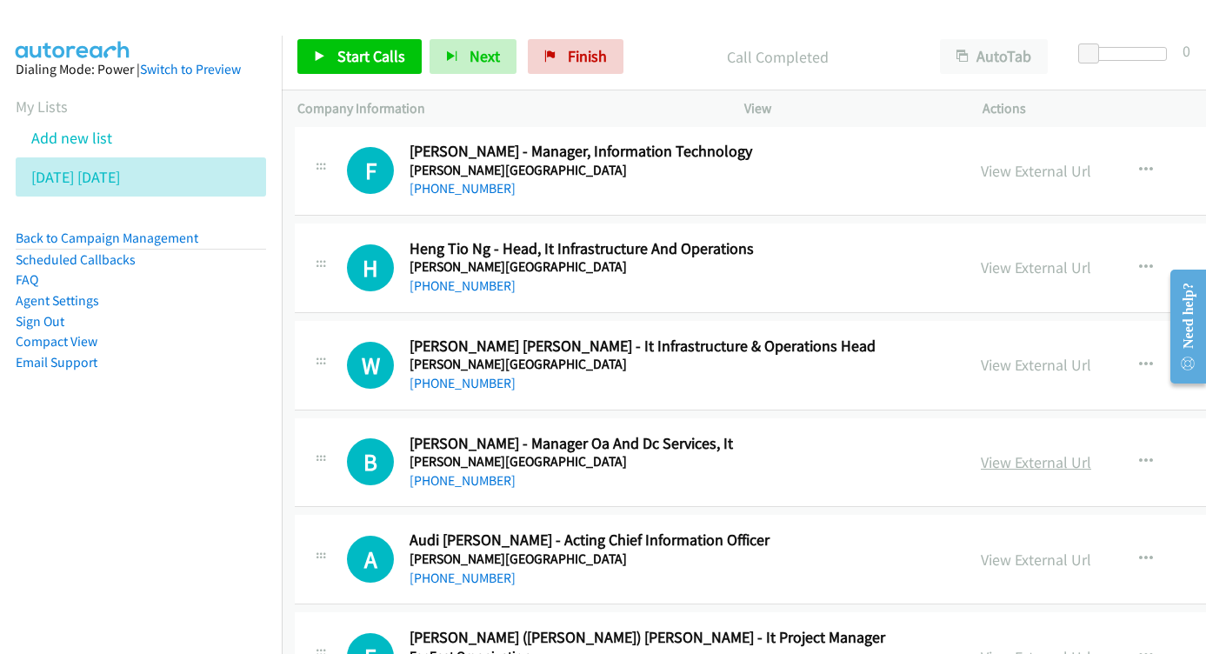
scroll to position [18911, 3]
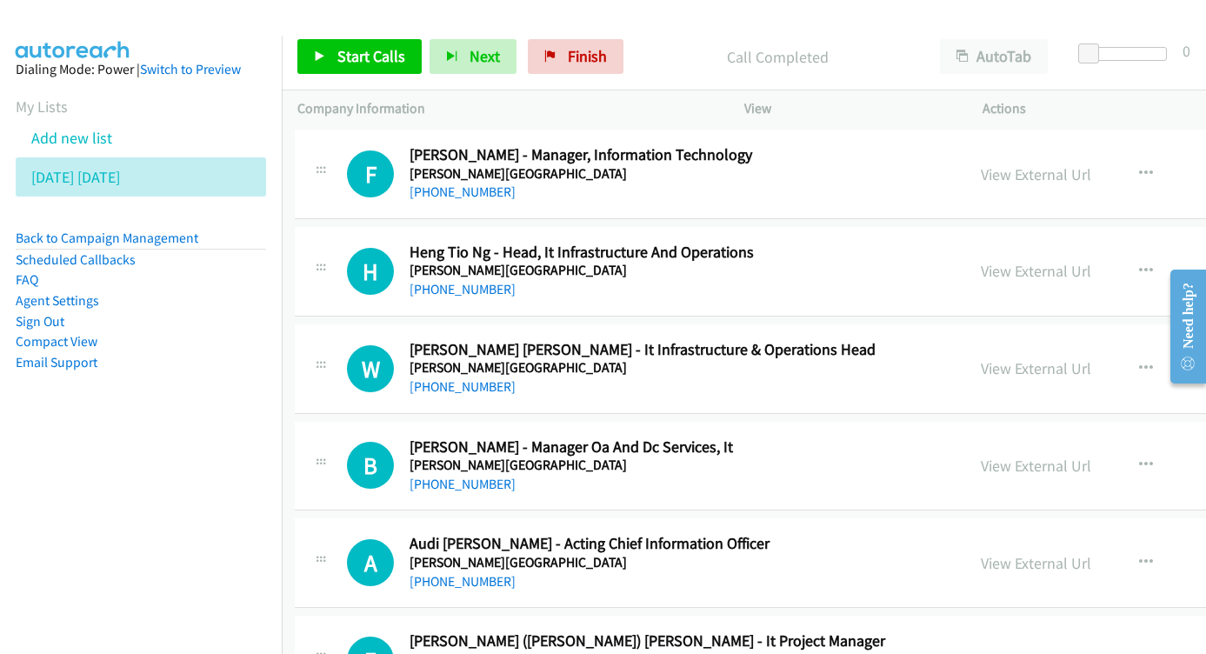
click at [999, 437] on div "View External Url View External Url Schedule/Manage Callback Start Calls Here R…" at bounding box center [1140, 465] width 351 height 57
click at [988, 455] on link "View External Url" at bounding box center [1035, 465] width 110 height 20
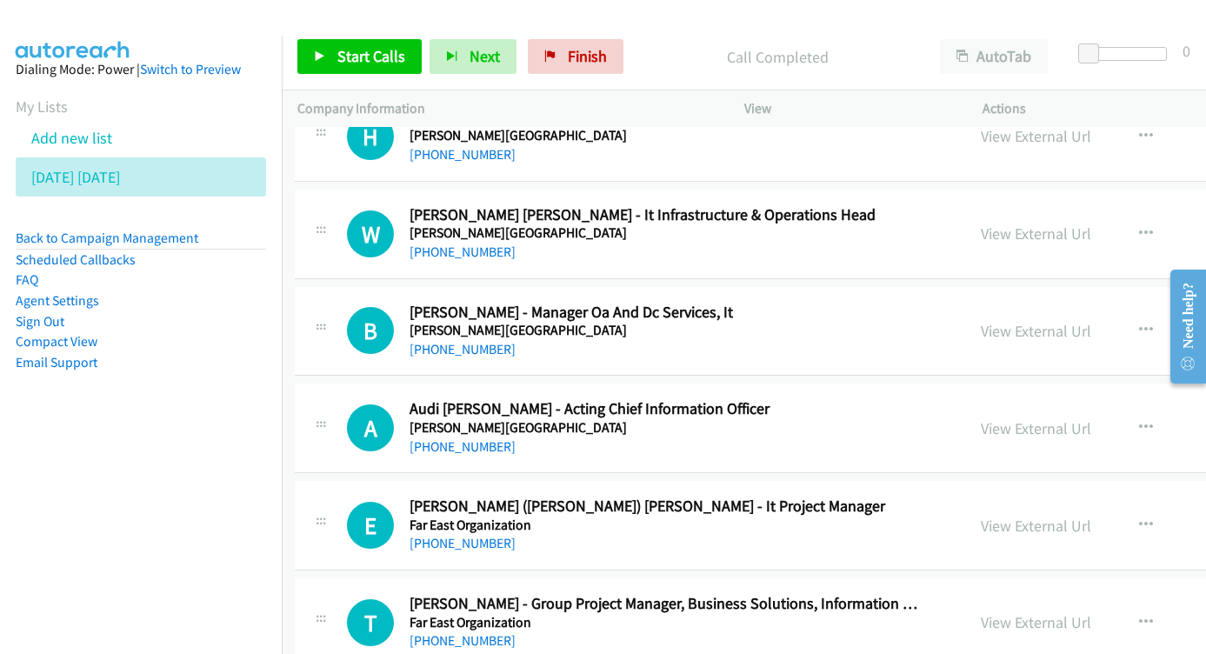
scroll to position [19049, 3]
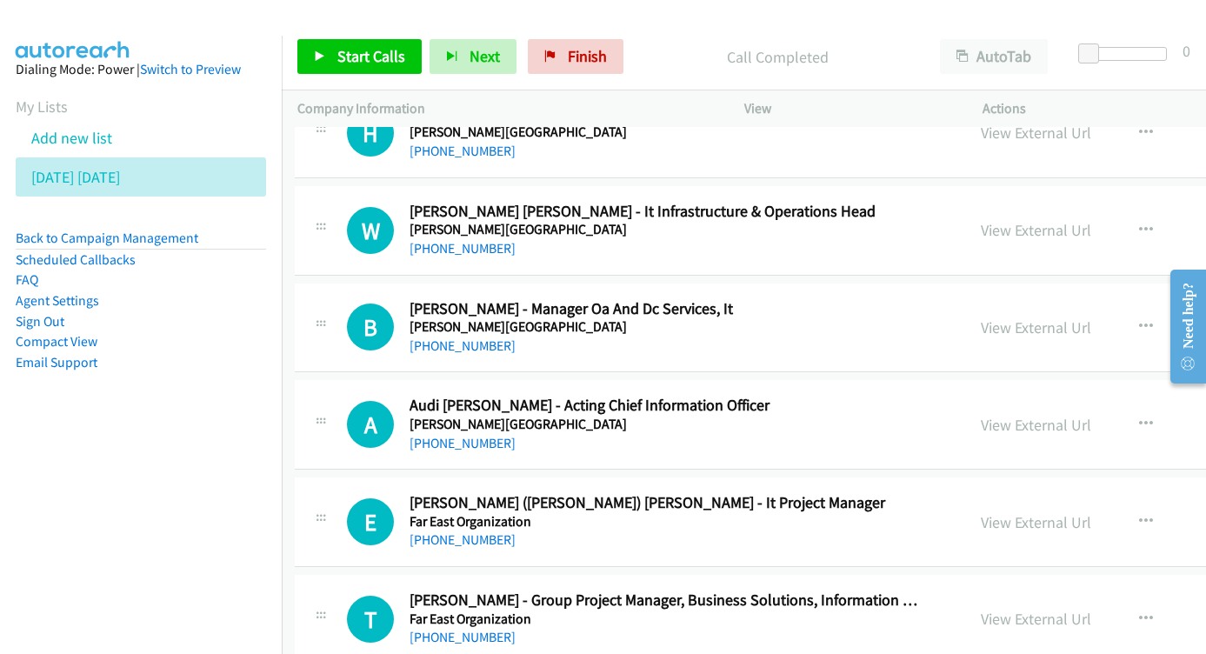
click at [977, 493] on div "View External Url View External Url Schedule/Manage Callback Start Calls Here R…" at bounding box center [1140, 521] width 351 height 57
click at [980, 512] on link "View External Url" at bounding box center [1035, 522] width 110 height 20
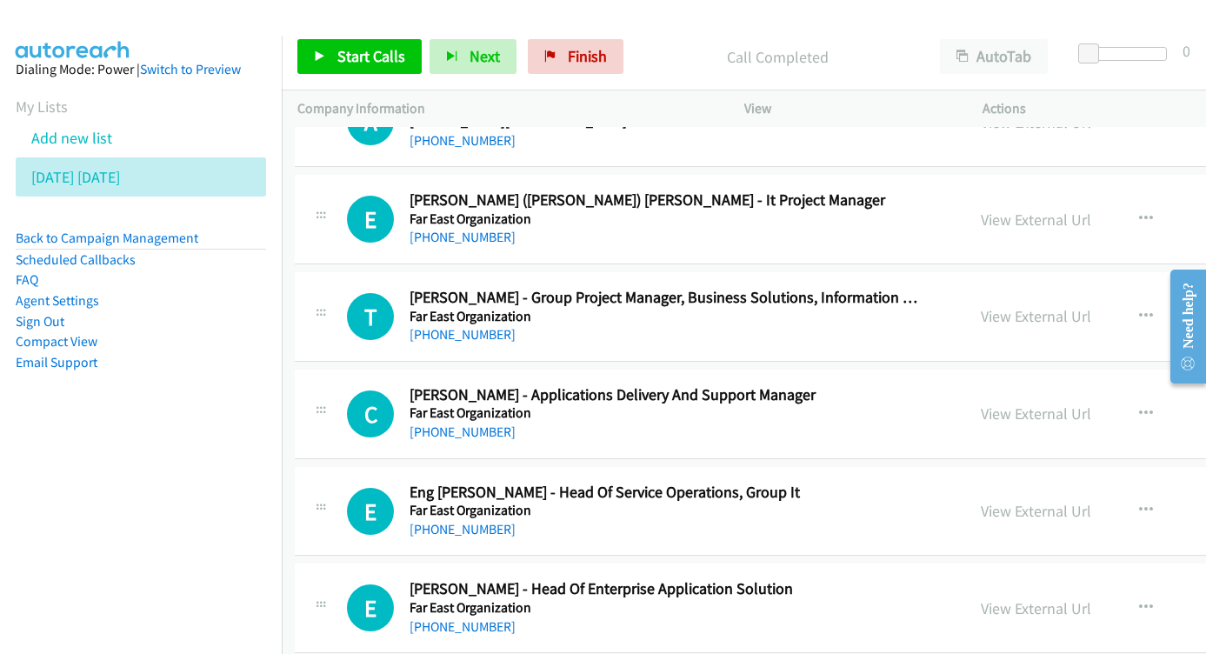
scroll to position [19355, 3]
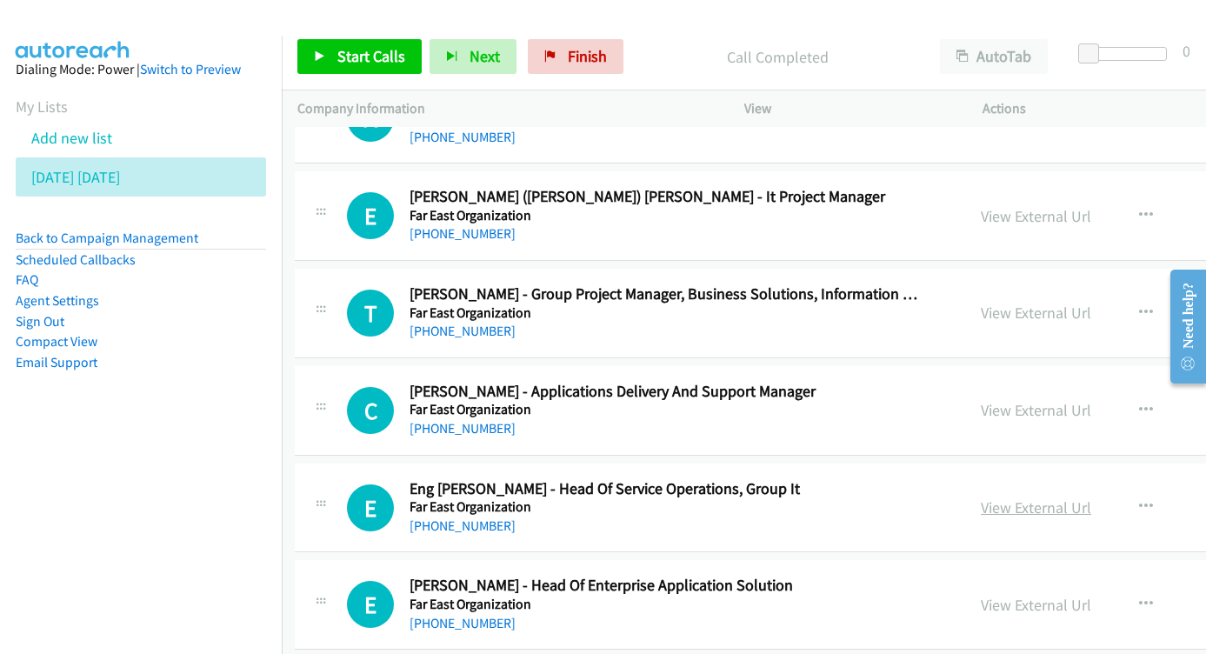
click at [993, 497] on link "View External Url" at bounding box center [1035, 507] width 110 height 20
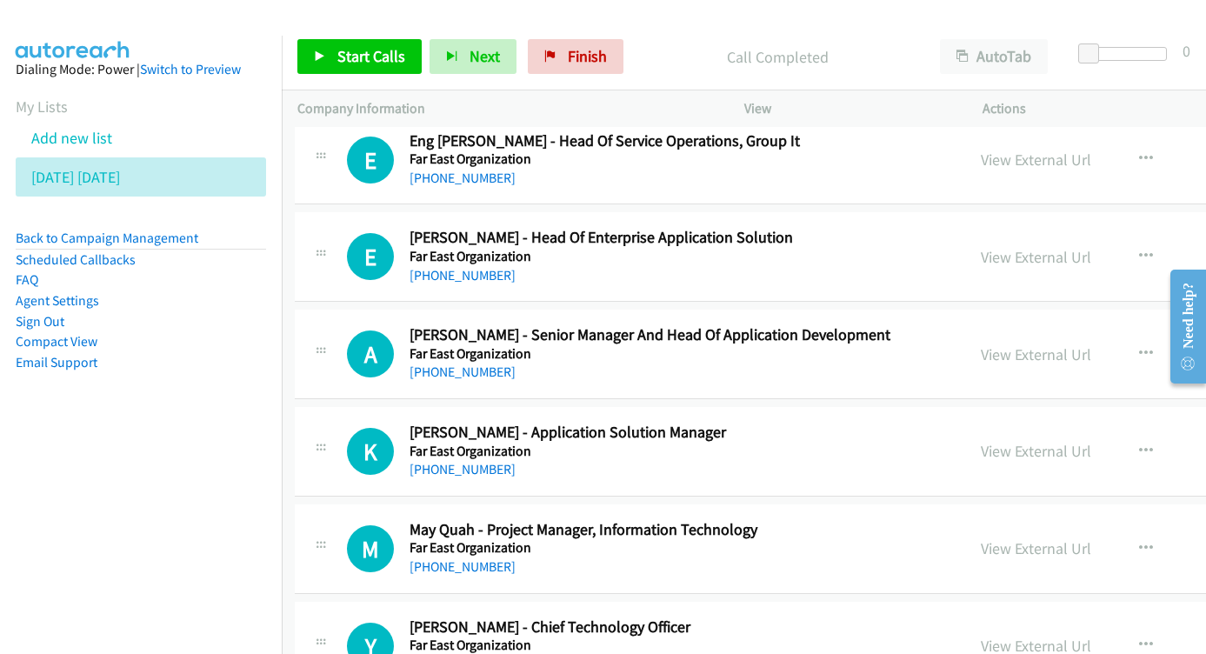
scroll to position [19733, 3]
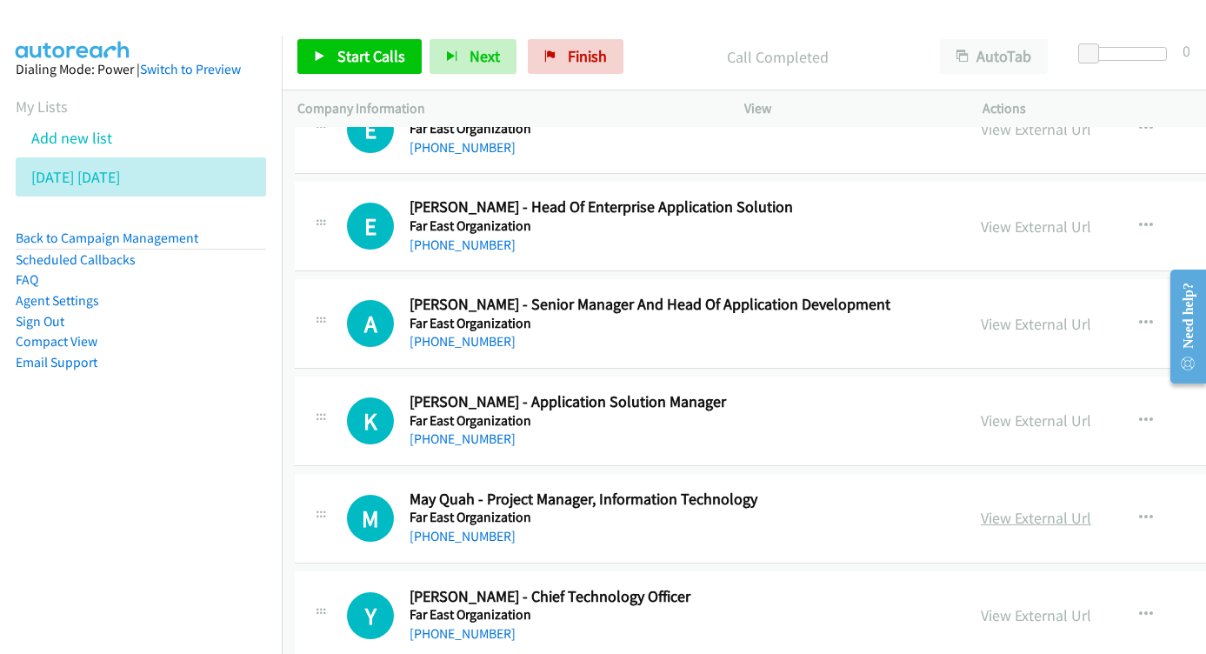
click at [987, 508] on link "View External Url" at bounding box center [1035, 518] width 110 height 20
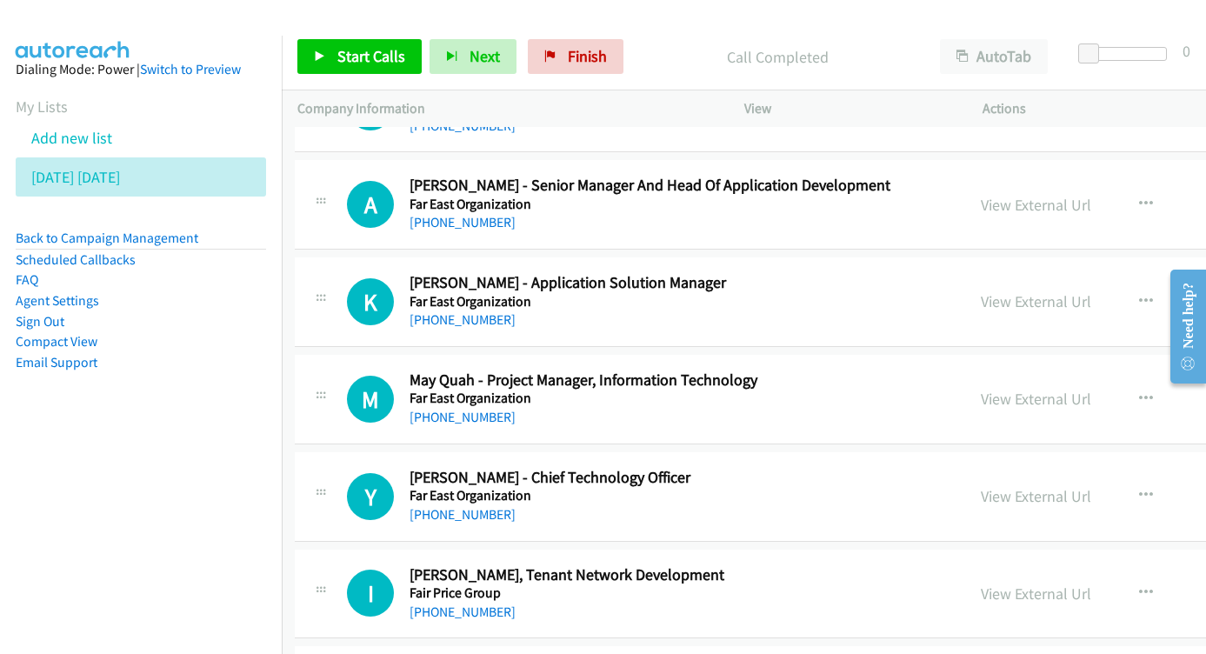
scroll to position [19820, 3]
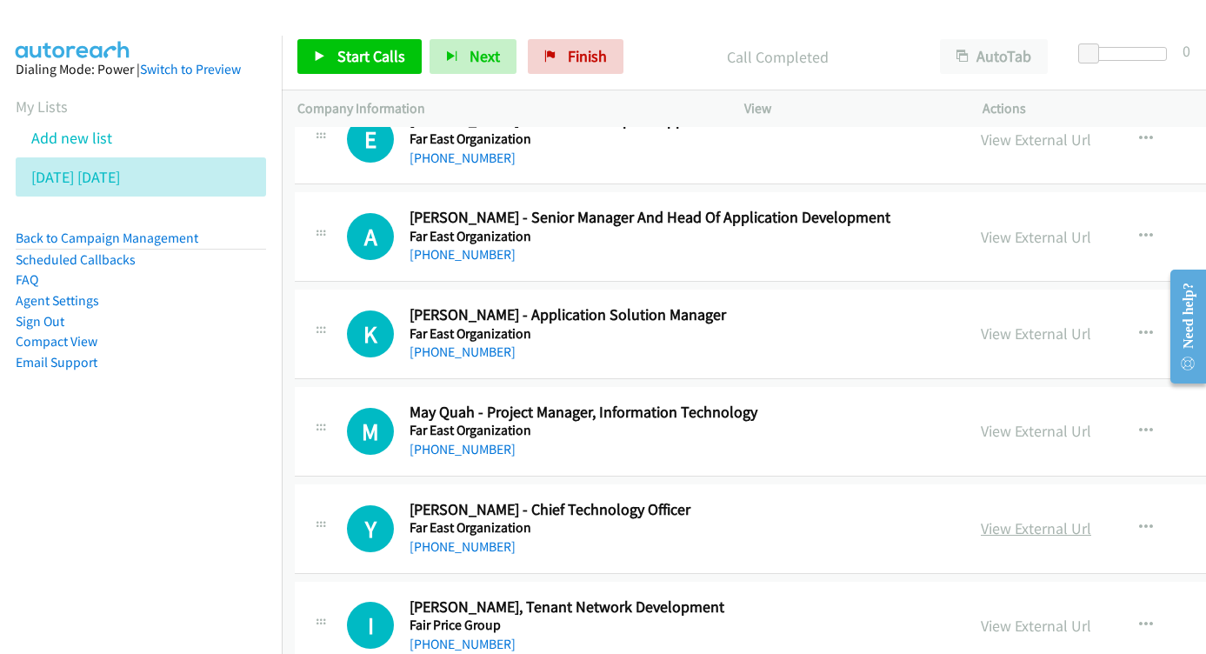
click at [980, 518] on link "View External Url" at bounding box center [1035, 528] width 110 height 20
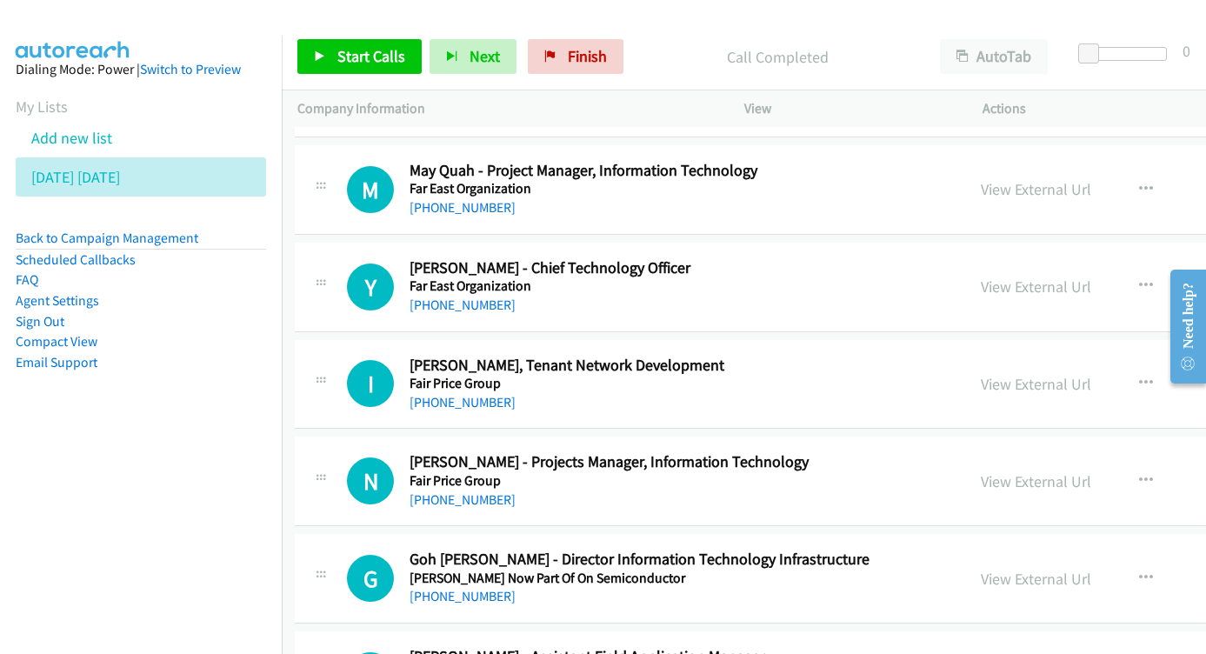
scroll to position [20058, 3]
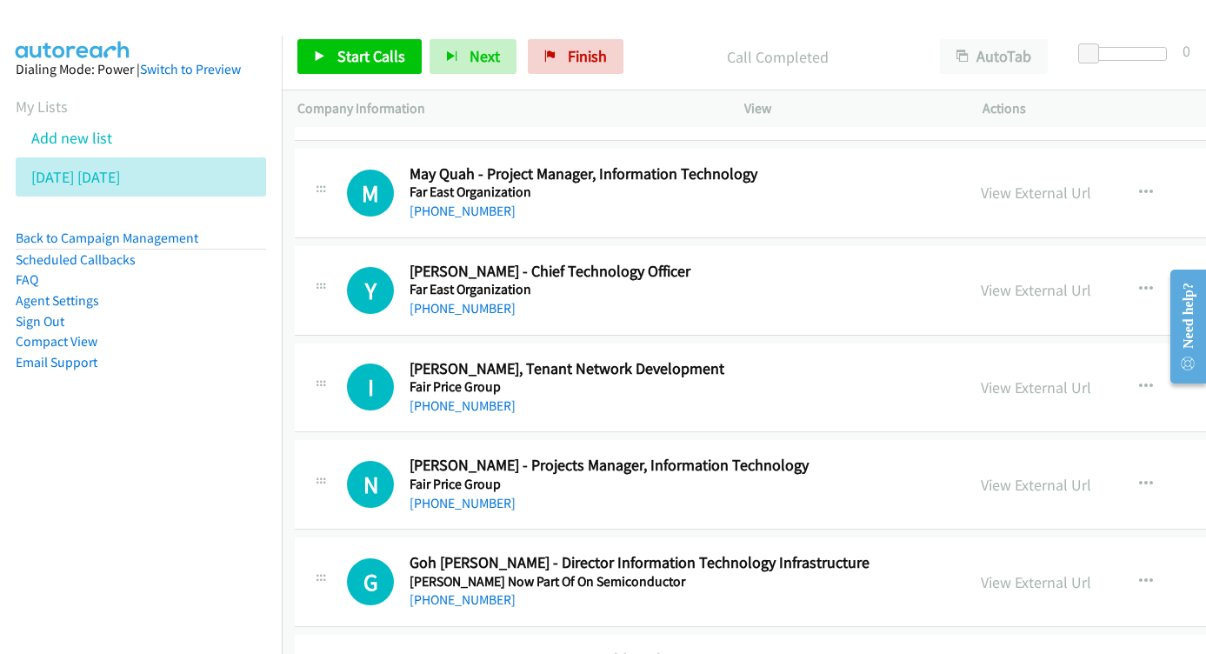
click at [989, 455] on div "View External Url View External Url Schedule/Manage Callback Start Calls Here R…" at bounding box center [1140, 483] width 351 height 57
click at [980, 475] on link "View External Url" at bounding box center [1035, 485] width 110 height 20
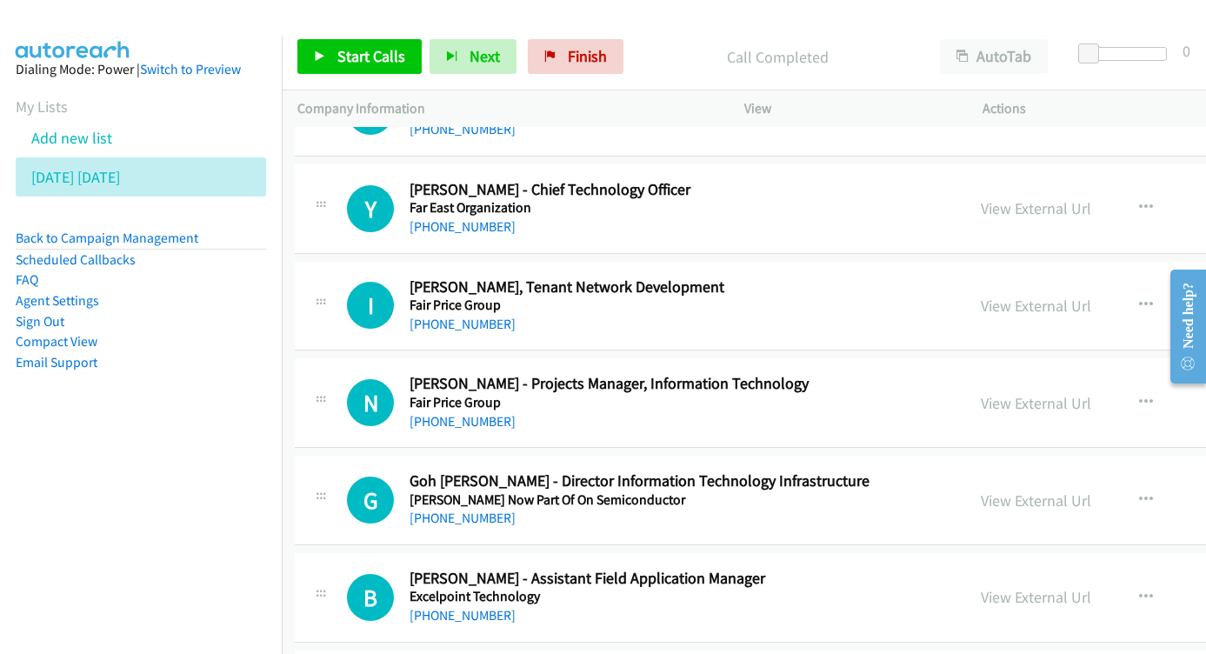
scroll to position [20136, 3]
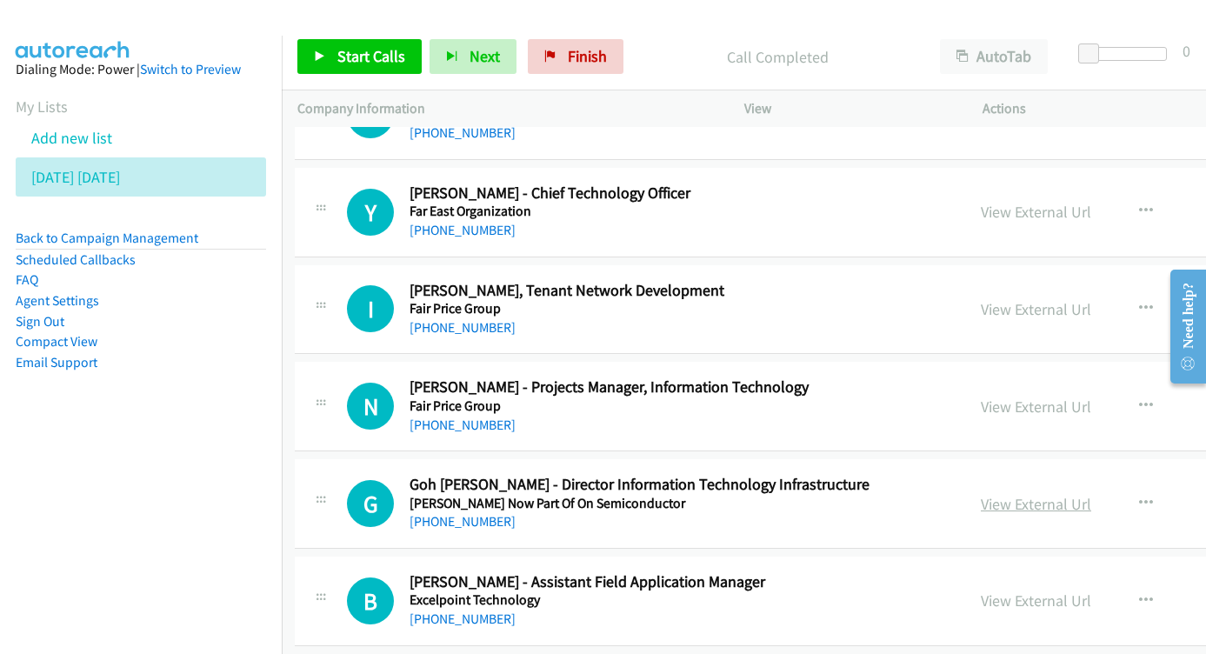
click at [980, 494] on link "View External Url" at bounding box center [1035, 504] width 110 height 20
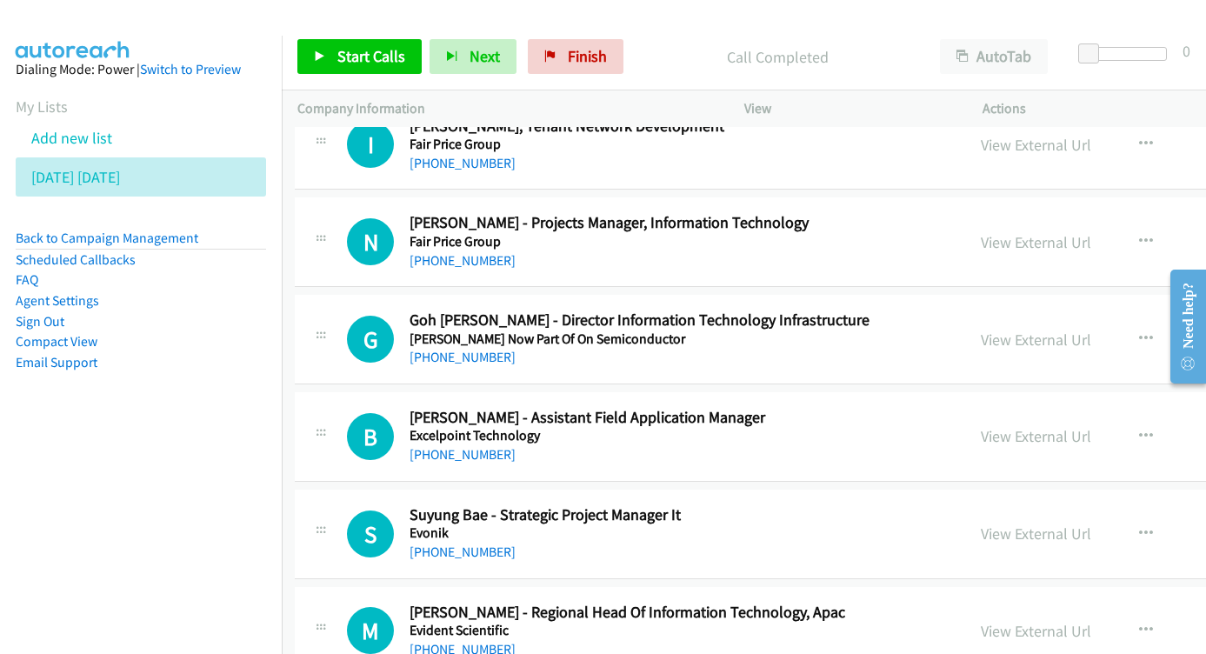
scroll to position [20304, 3]
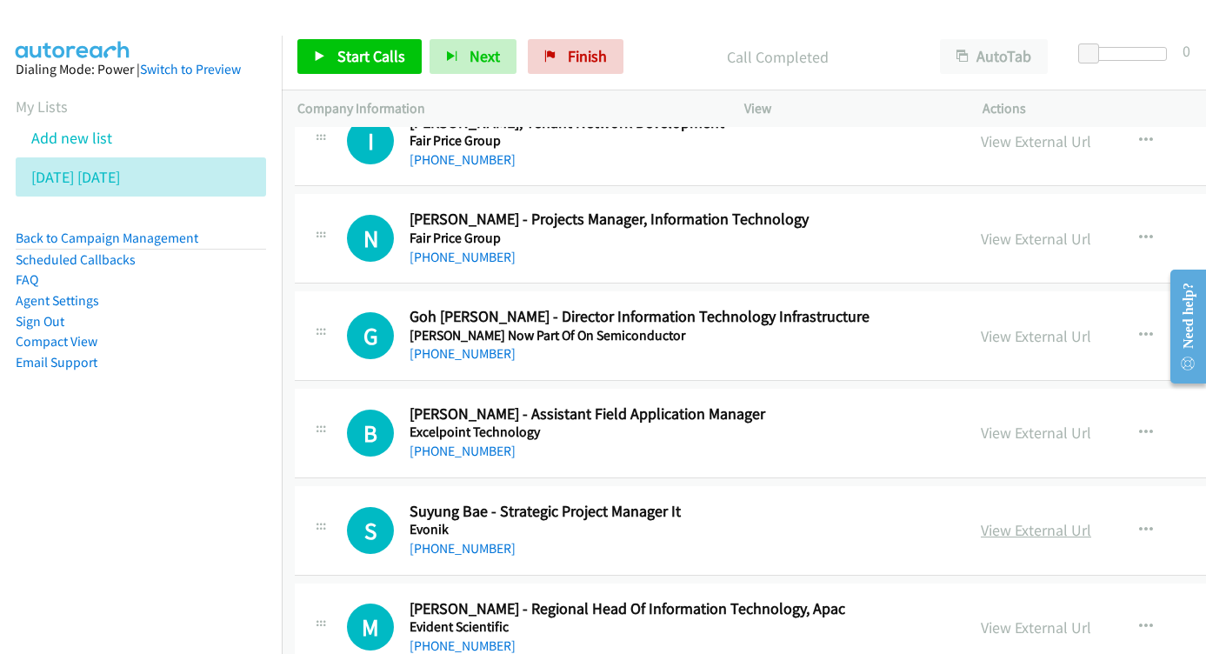
click at [980, 520] on link "View External Url" at bounding box center [1035, 530] width 110 height 20
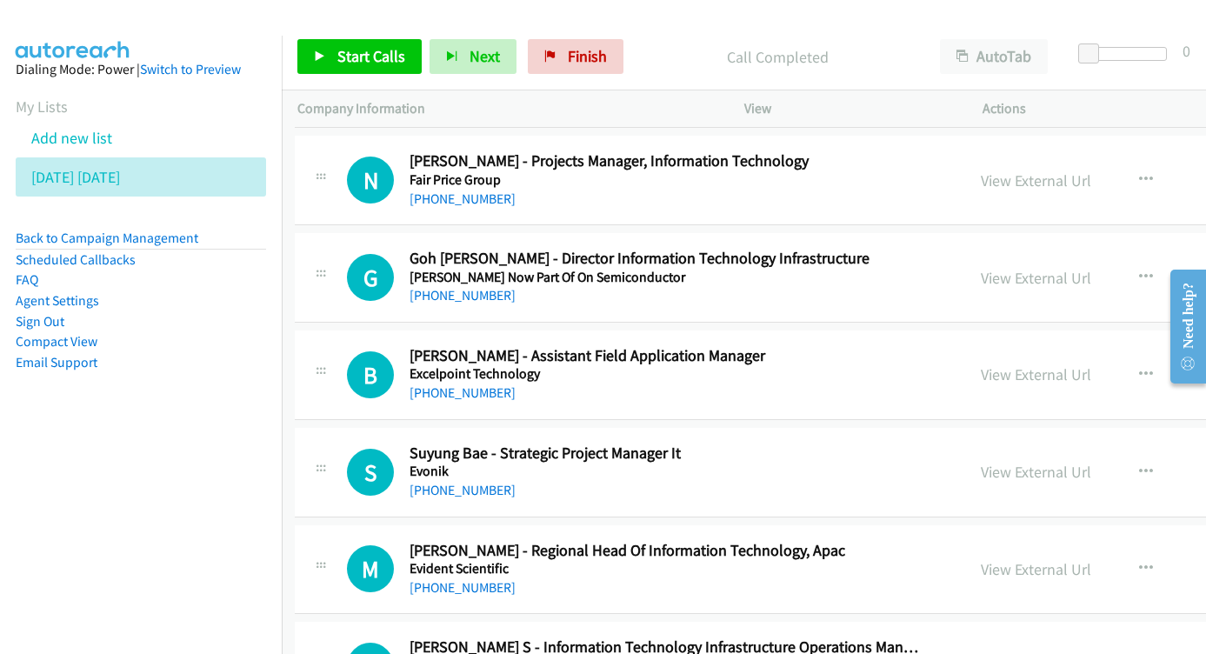
scroll to position [20392, 3]
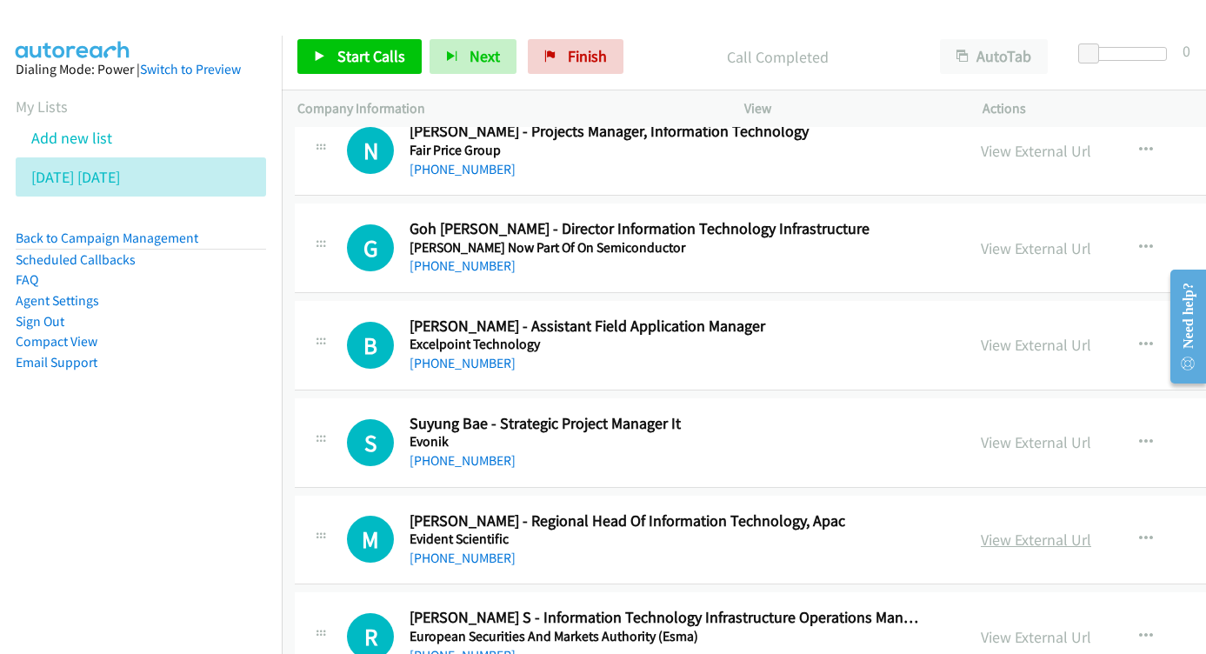
click at [988, 529] on link "View External Url" at bounding box center [1035, 539] width 110 height 20
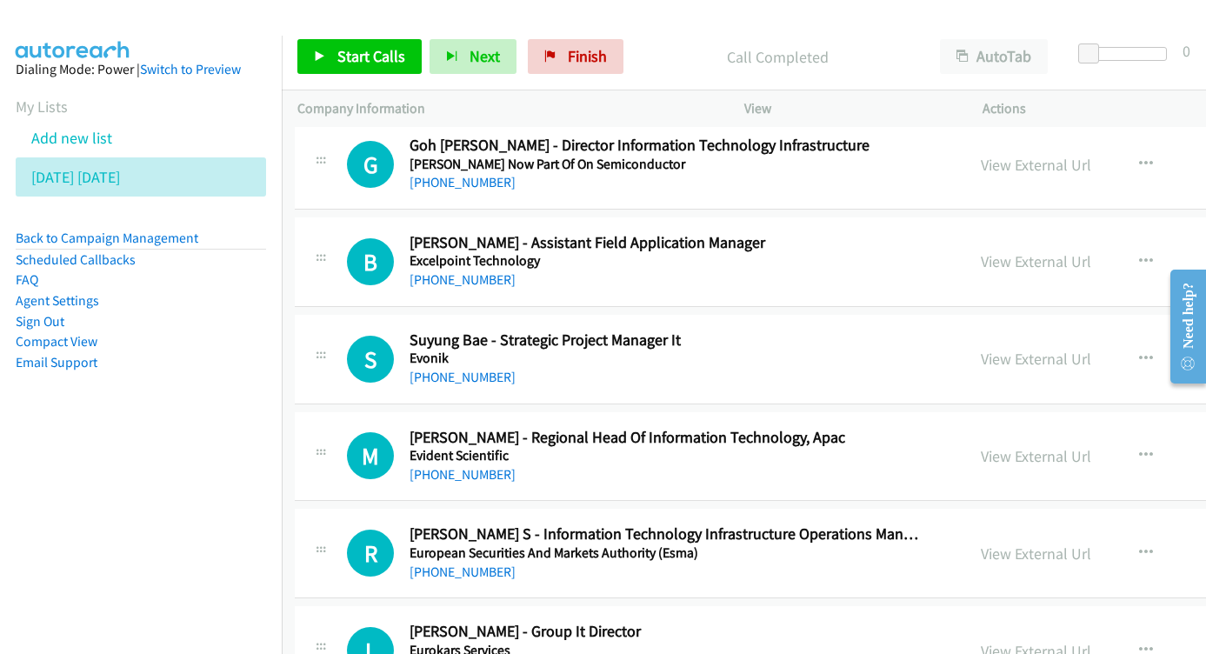
scroll to position [20479, 3]
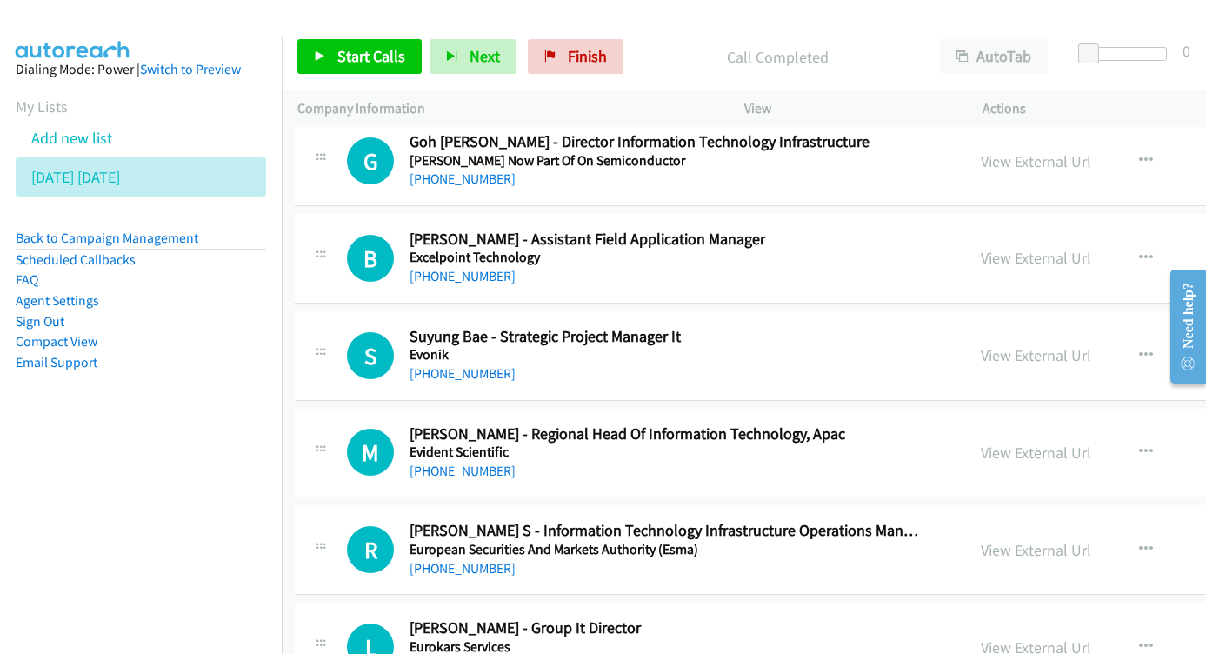
click at [1006, 540] on link "View External Url" at bounding box center [1035, 550] width 110 height 20
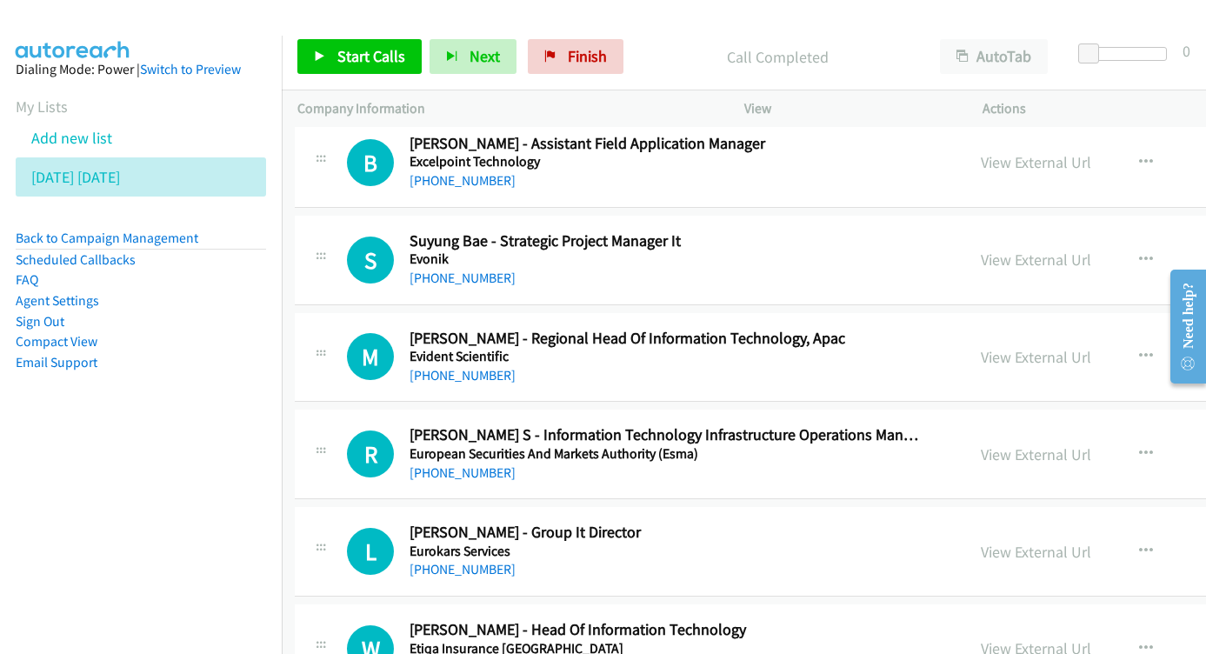
scroll to position [20578, 3]
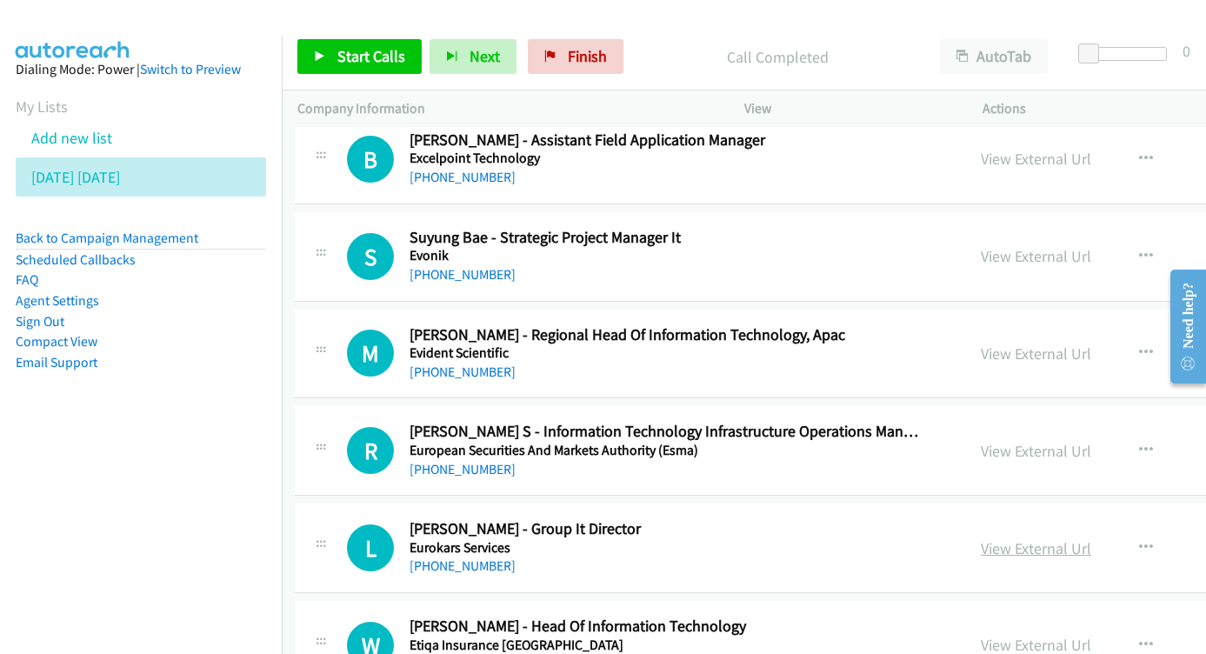
click at [980, 538] on link "View External Url" at bounding box center [1035, 548] width 110 height 20
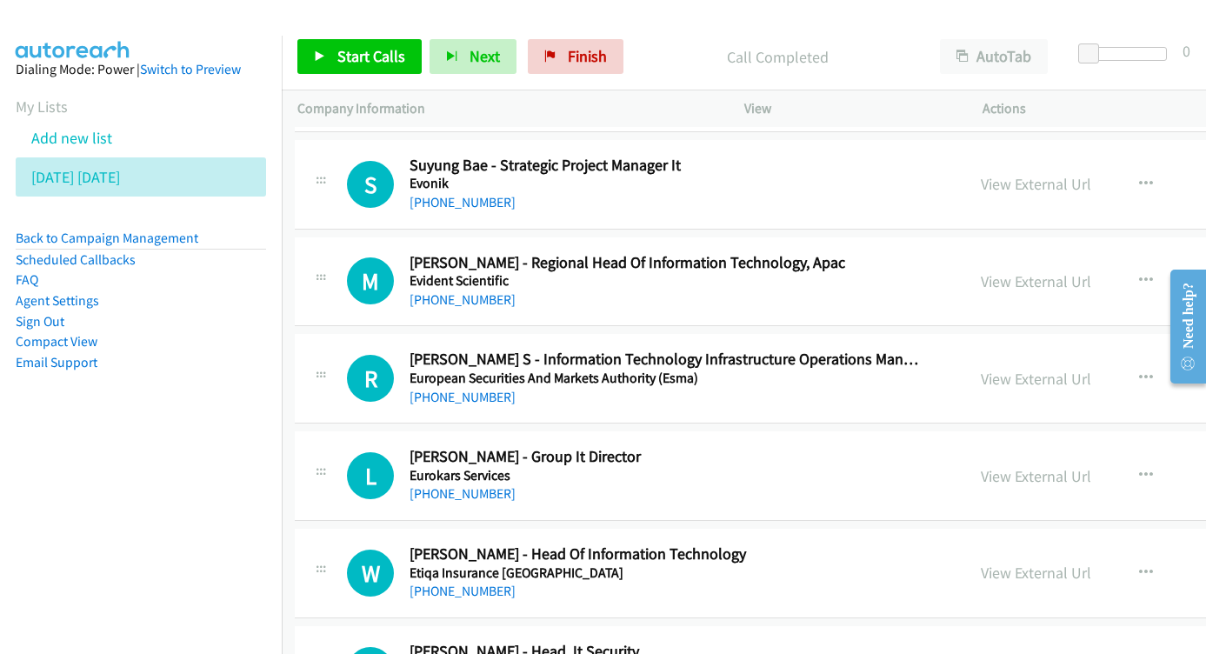
scroll to position [20674, 3]
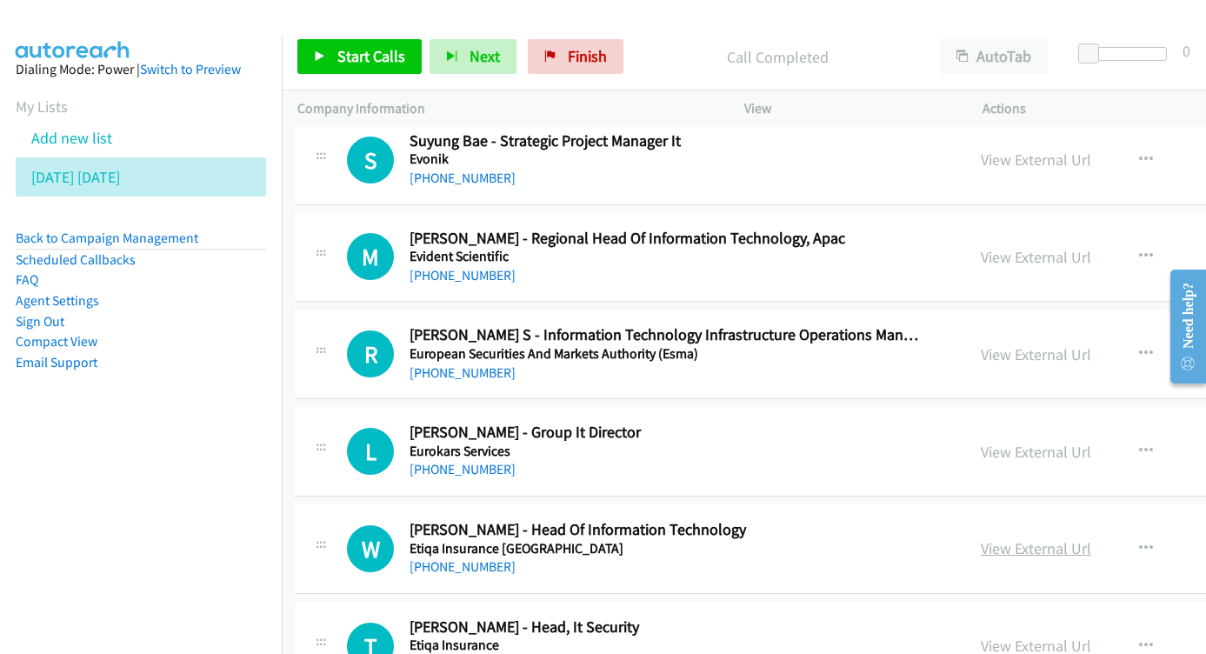
click at [980, 538] on link "View External Url" at bounding box center [1035, 548] width 110 height 20
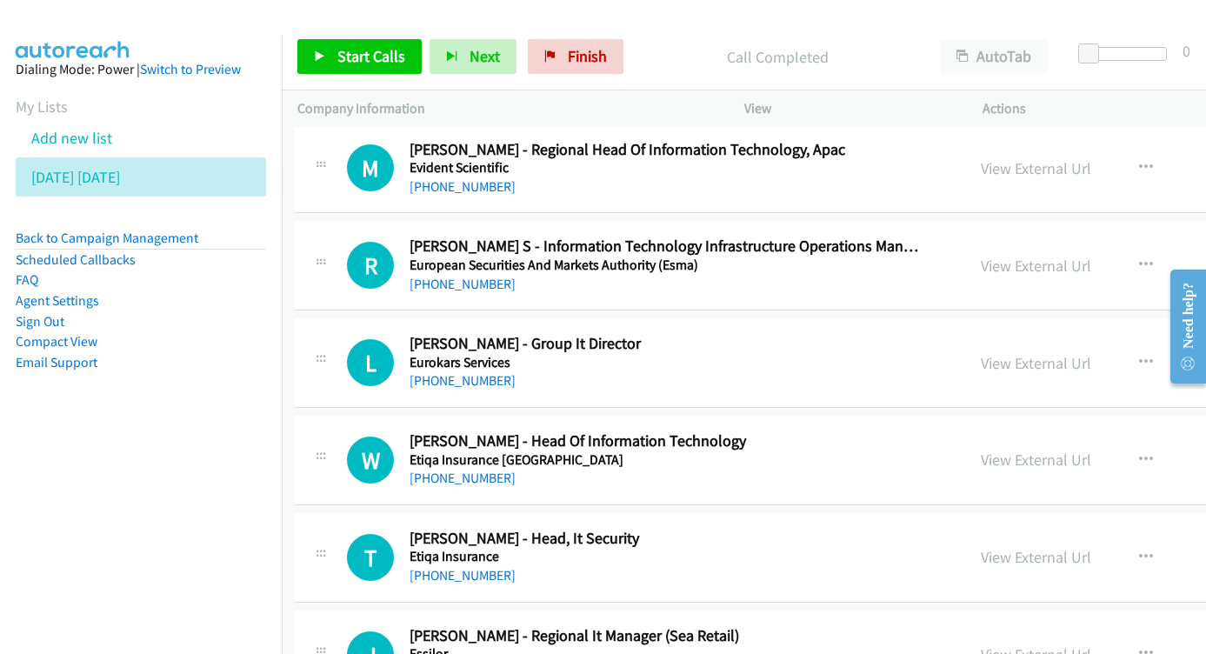
scroll to position [20788, 3]
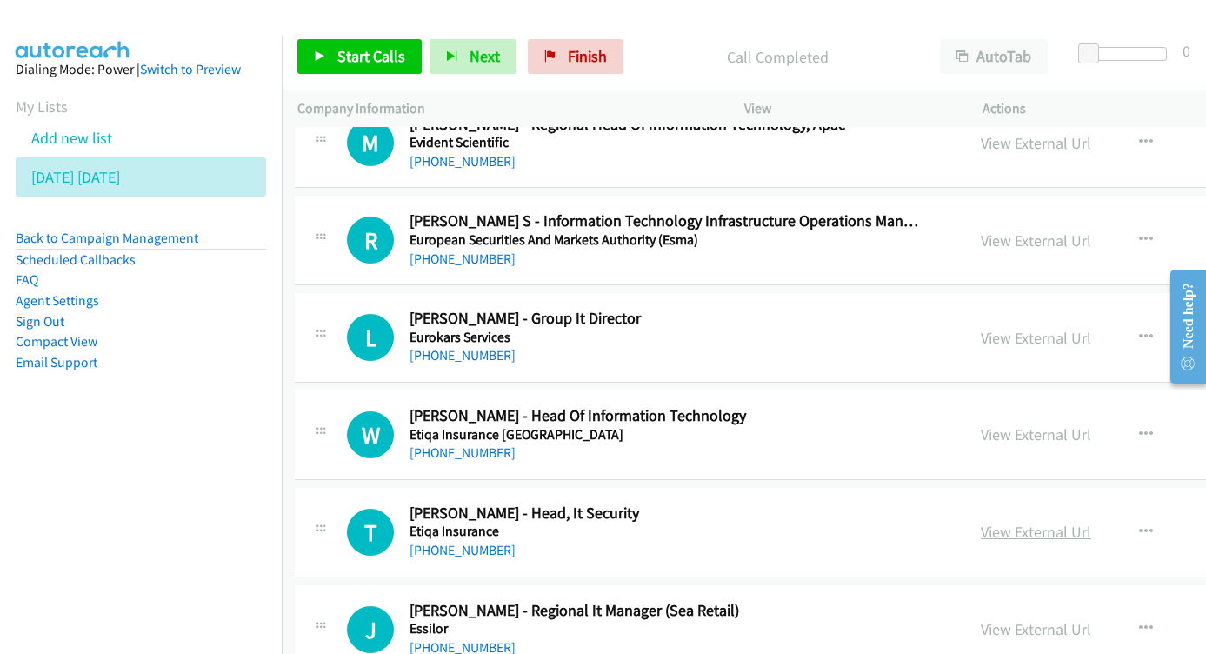
click at [980, 522] on link "View External Url" at bounding box center [1035, 532] width 110 height 20
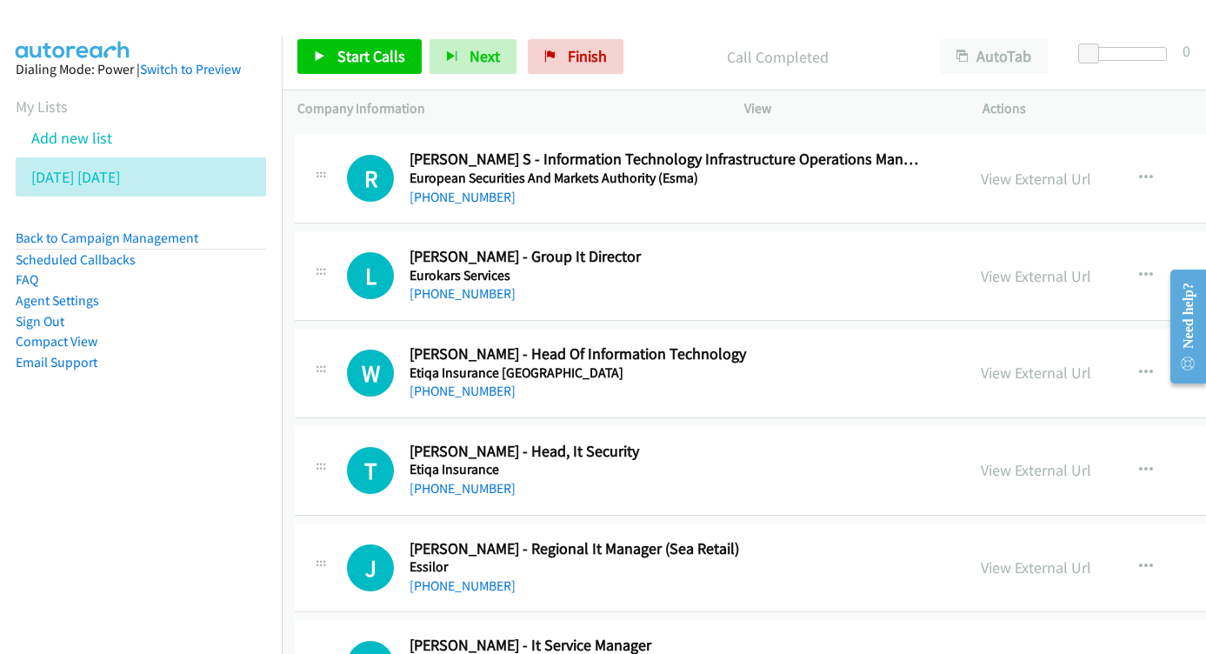
scroll to position [20877, 3]
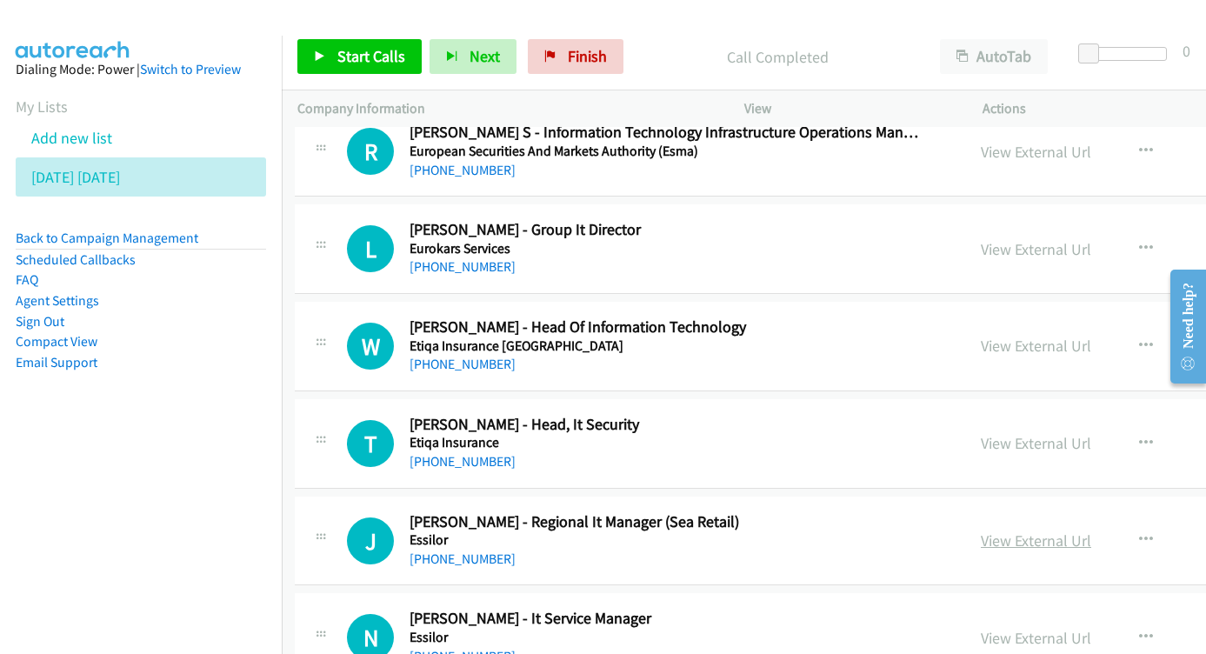
click at [980, 530] on link "View External Url" at bounding box center [1035, 540] width 110 height 20
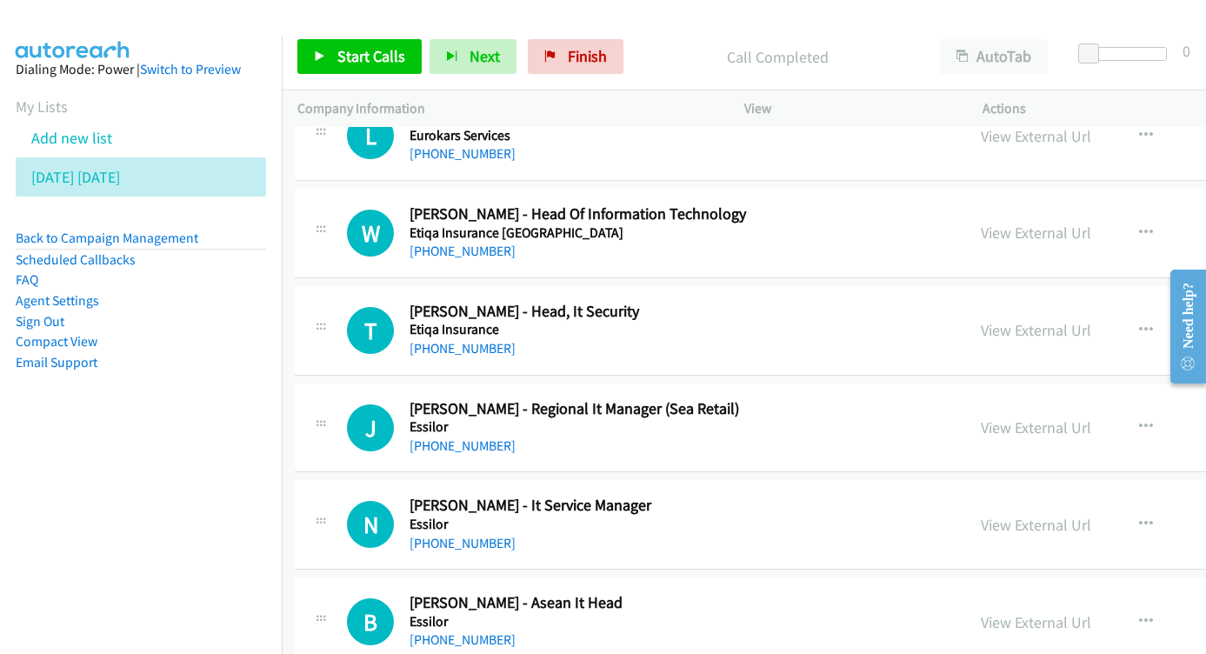
scroll to position [20993, 3]
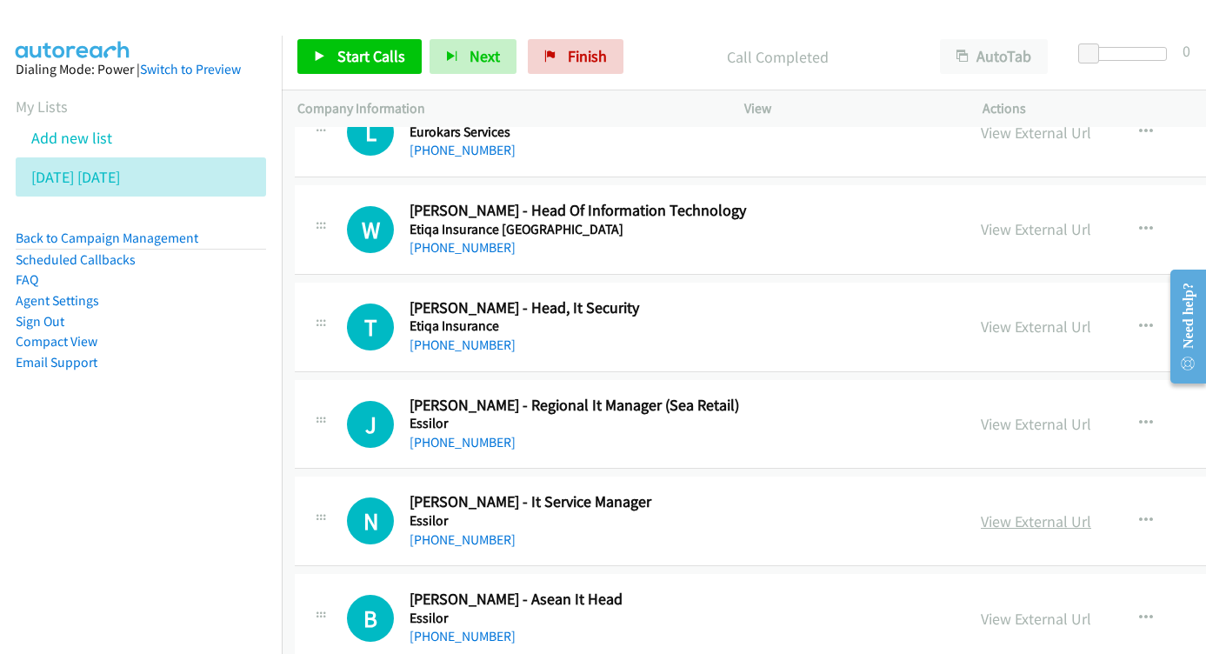
click at [980, 511] on link "View External Url" at bounding box center [1035, 521] width 110 height 20
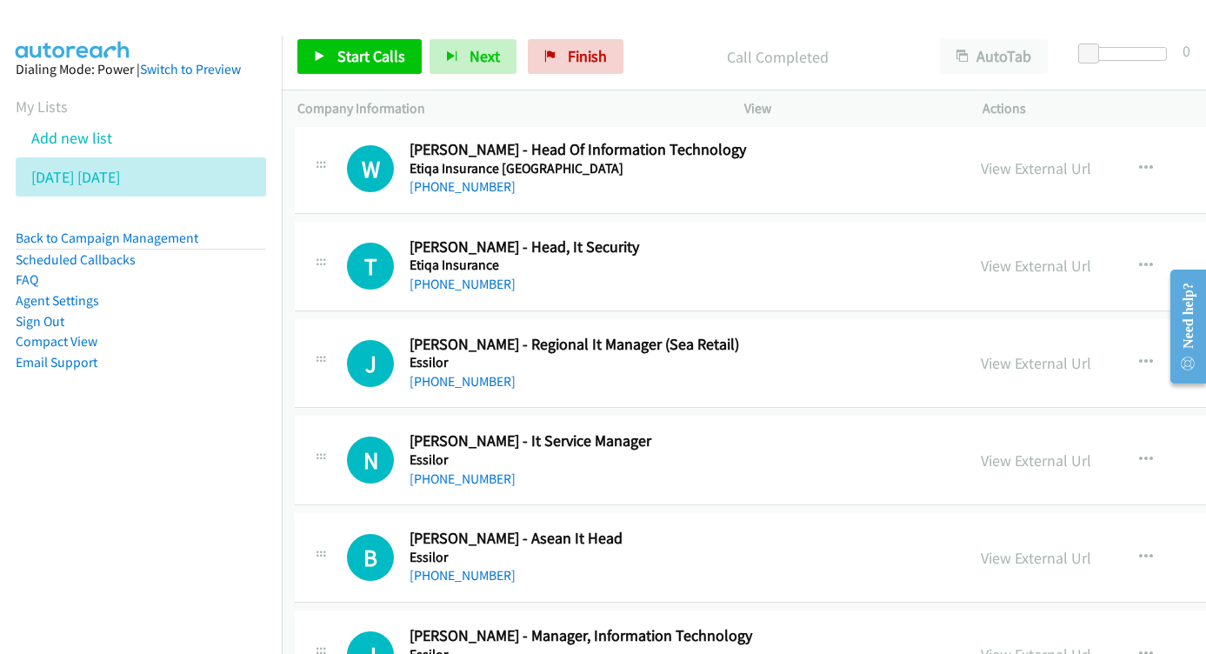
scroll to position [21079, 3]
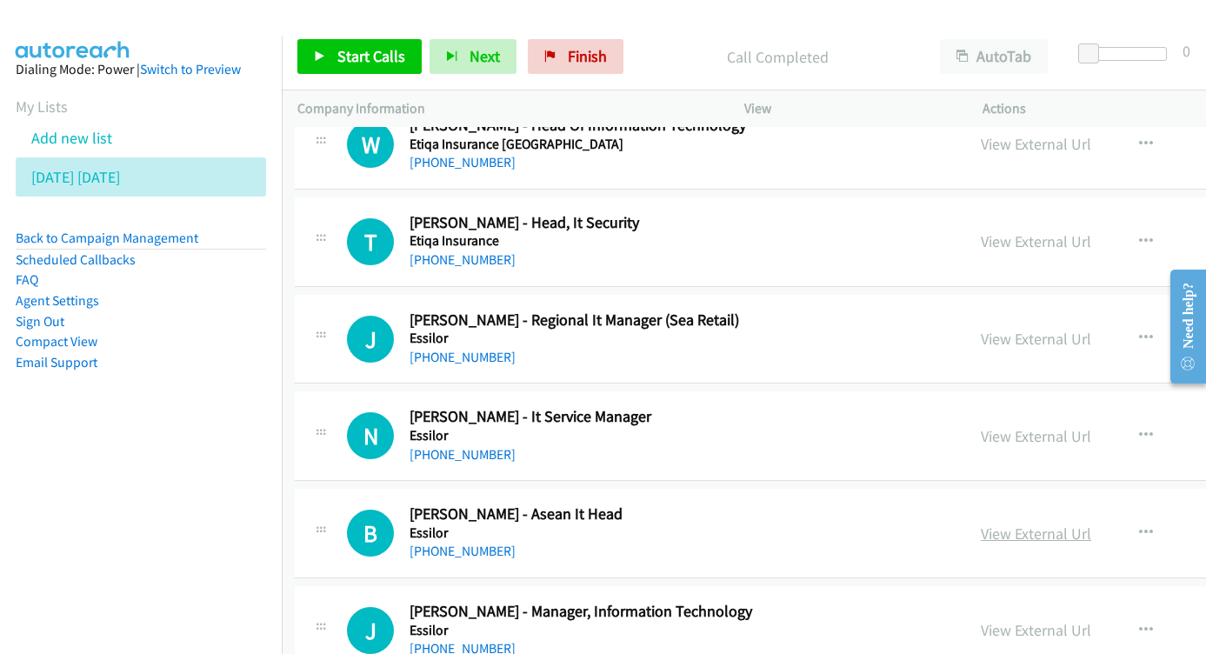
click at [980, 523] on link "View External Url" at bounding box center [1035, 533] width 110 height 20
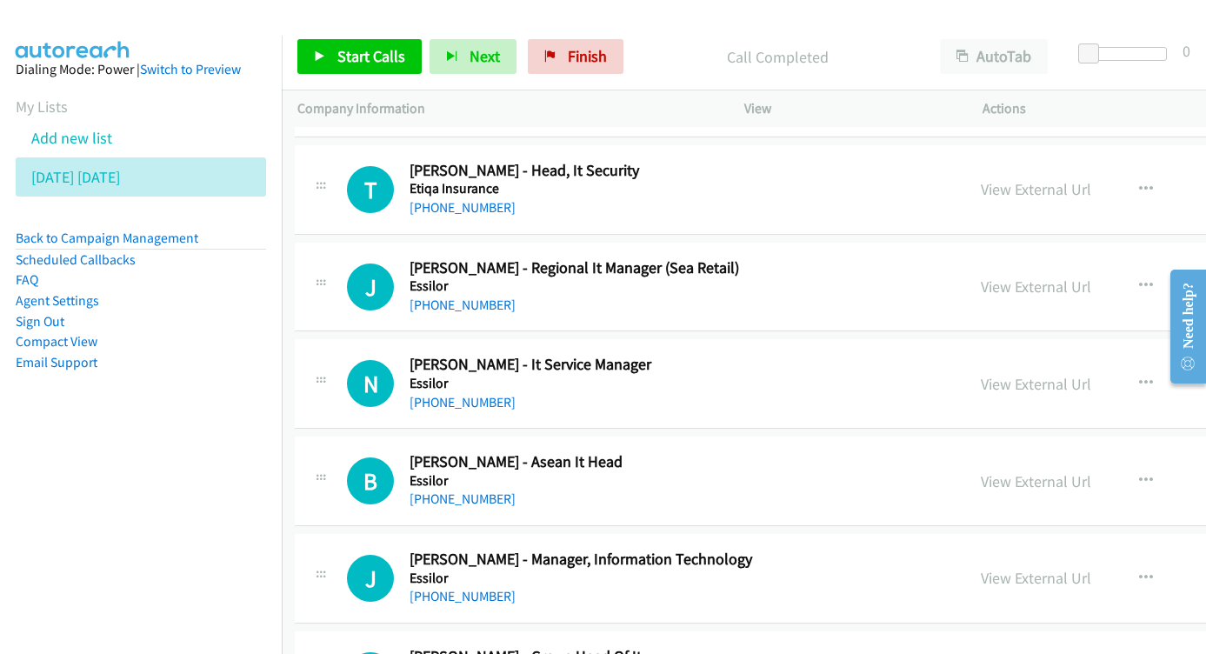
scroll to position [21156, 3]
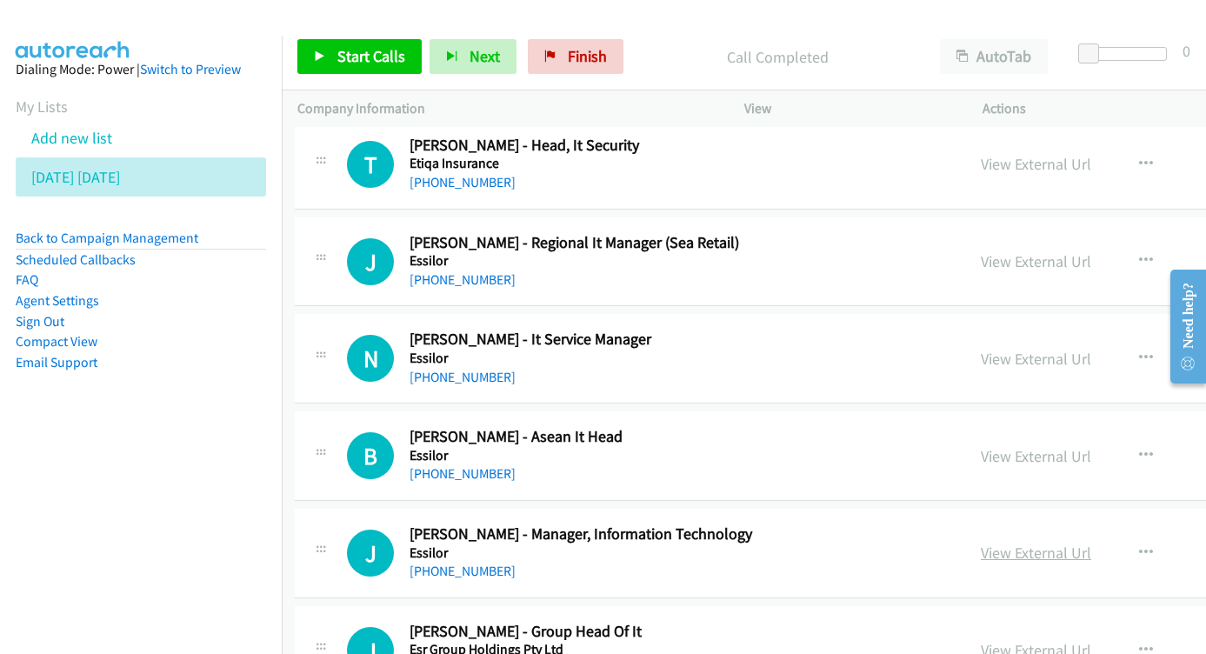
click at [980, 542] on link "View External Url" at bounding box center [1035, 552] width 110 height 20
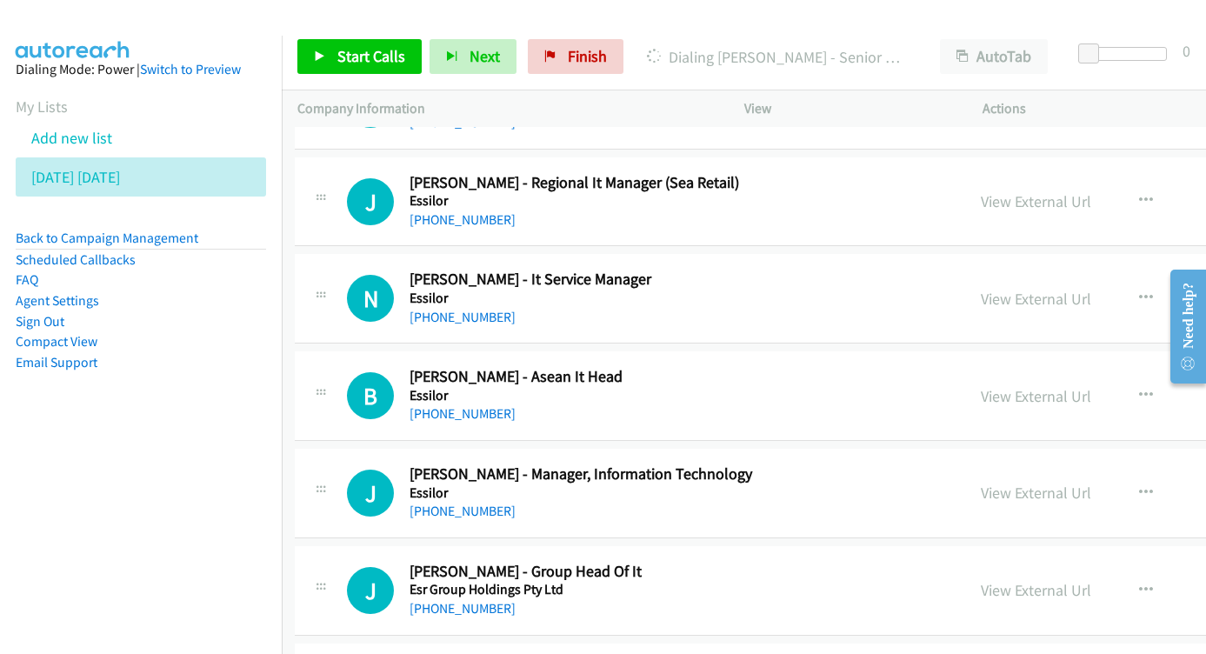
scroll to position [21233, 3]
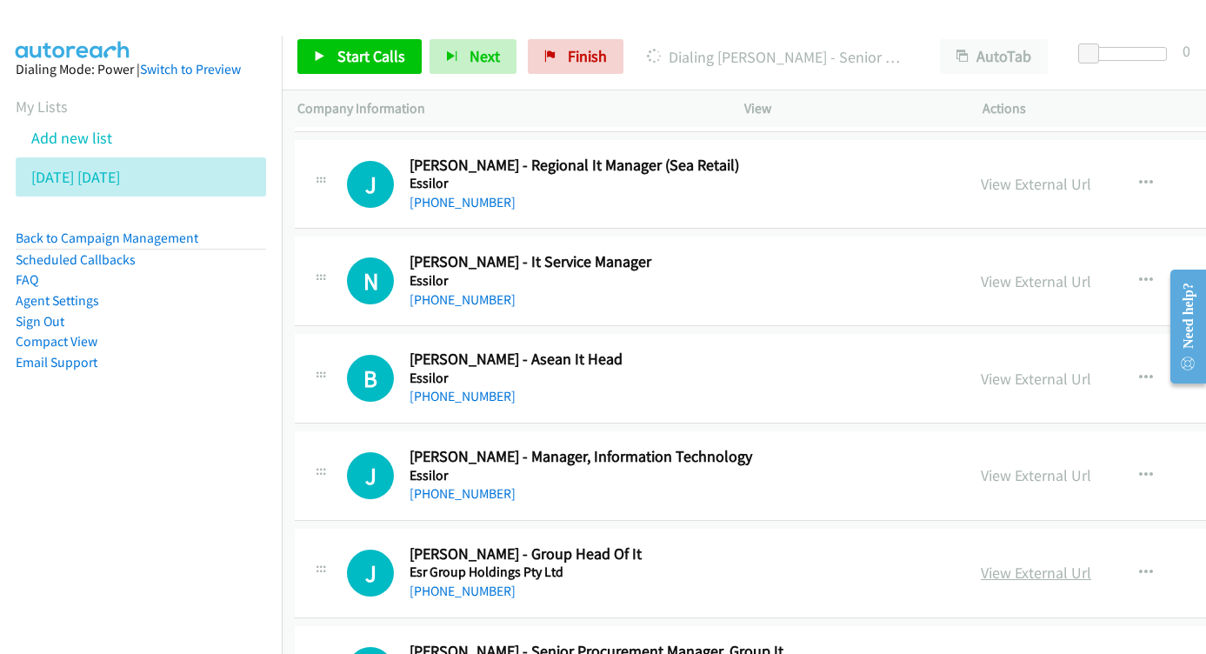
click at [985, 562] on link "View External Url" at bounding box center [1035, 572] width 110 height 20
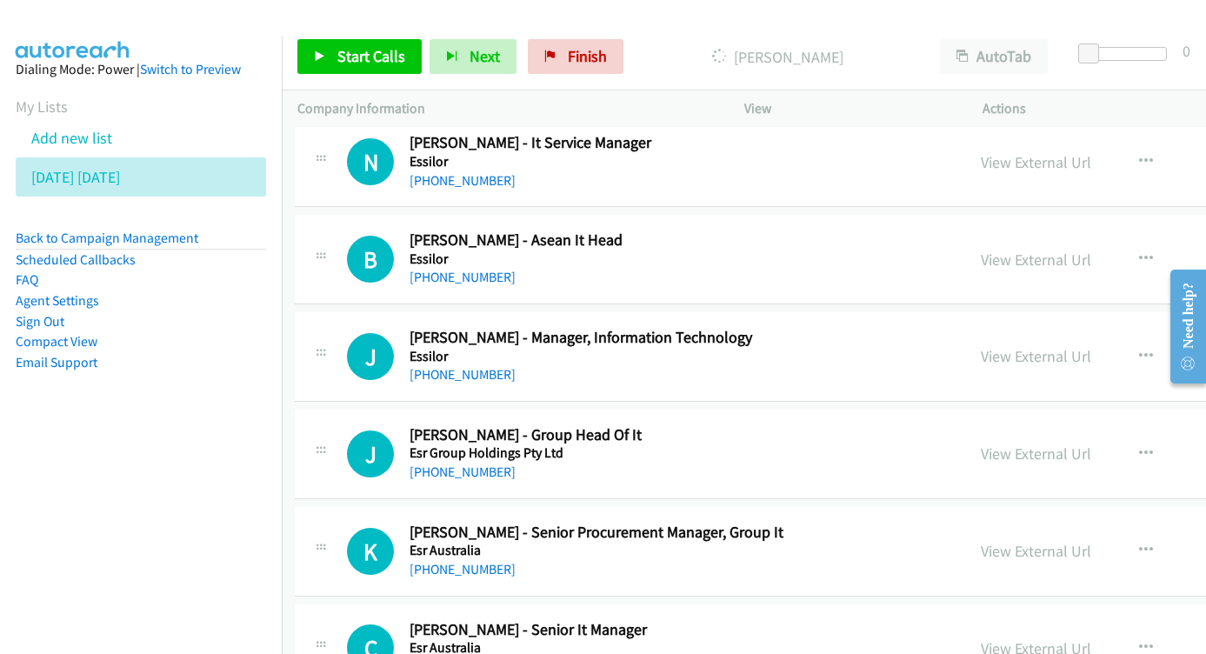
scroll to position [21356, 3]
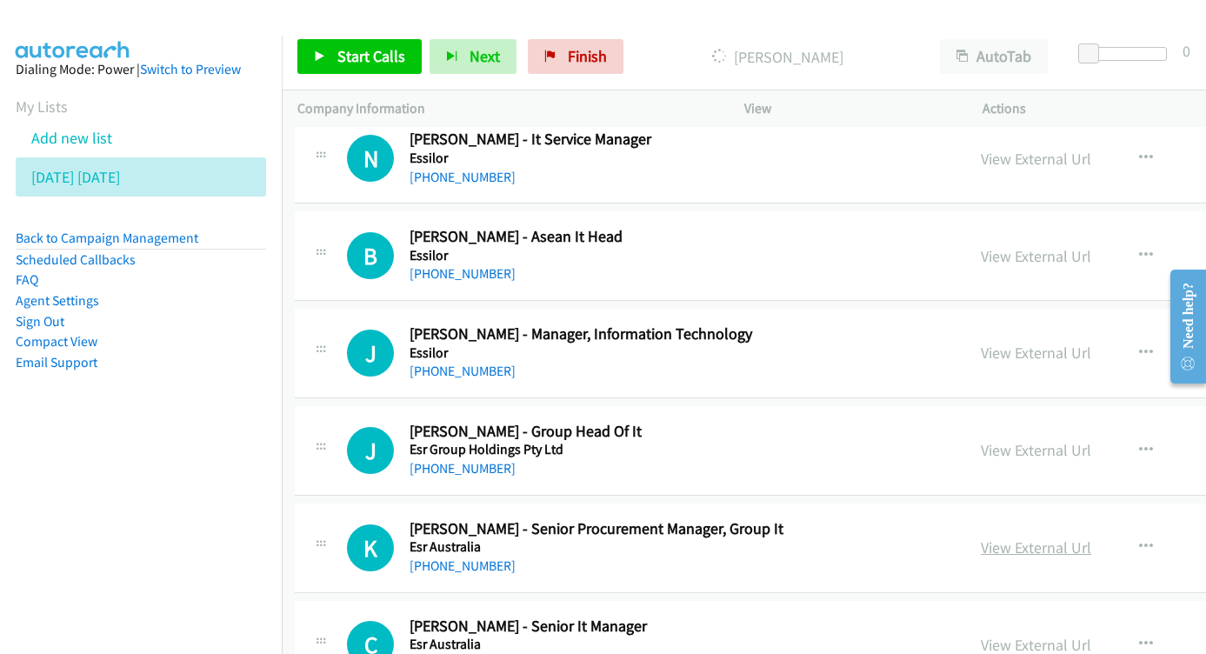
click at [1007, 537] on link "View External Url" at bounding box center [1035, 547] width 110 height 20
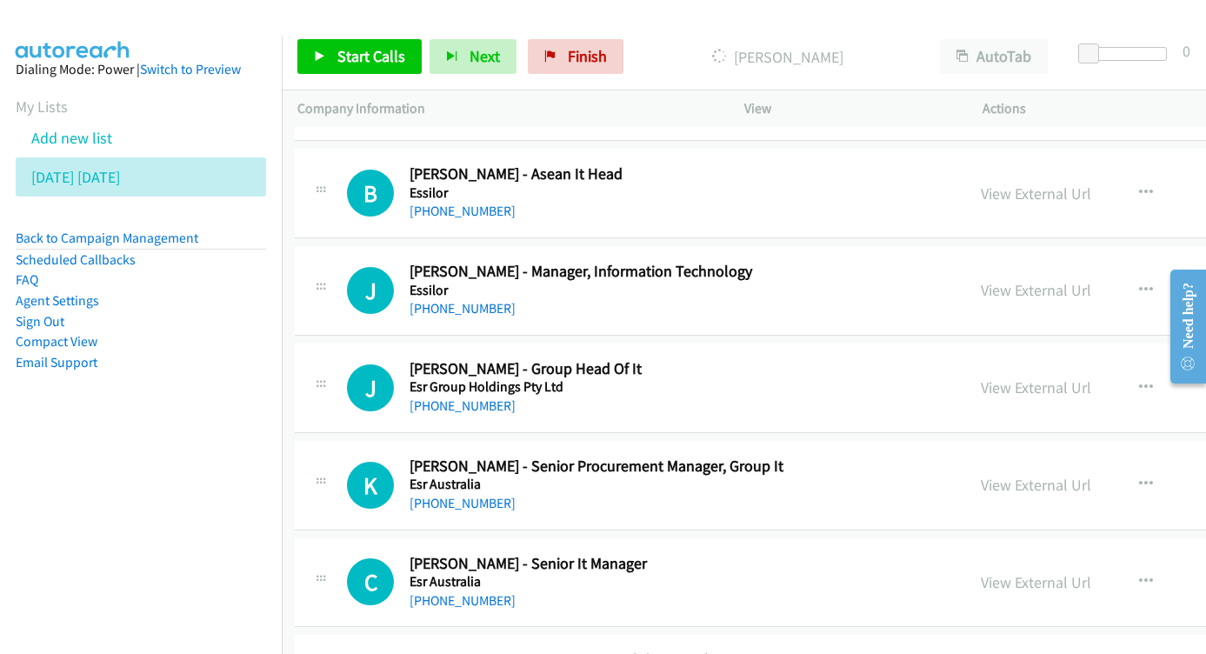
scroll to position [21440, 3]
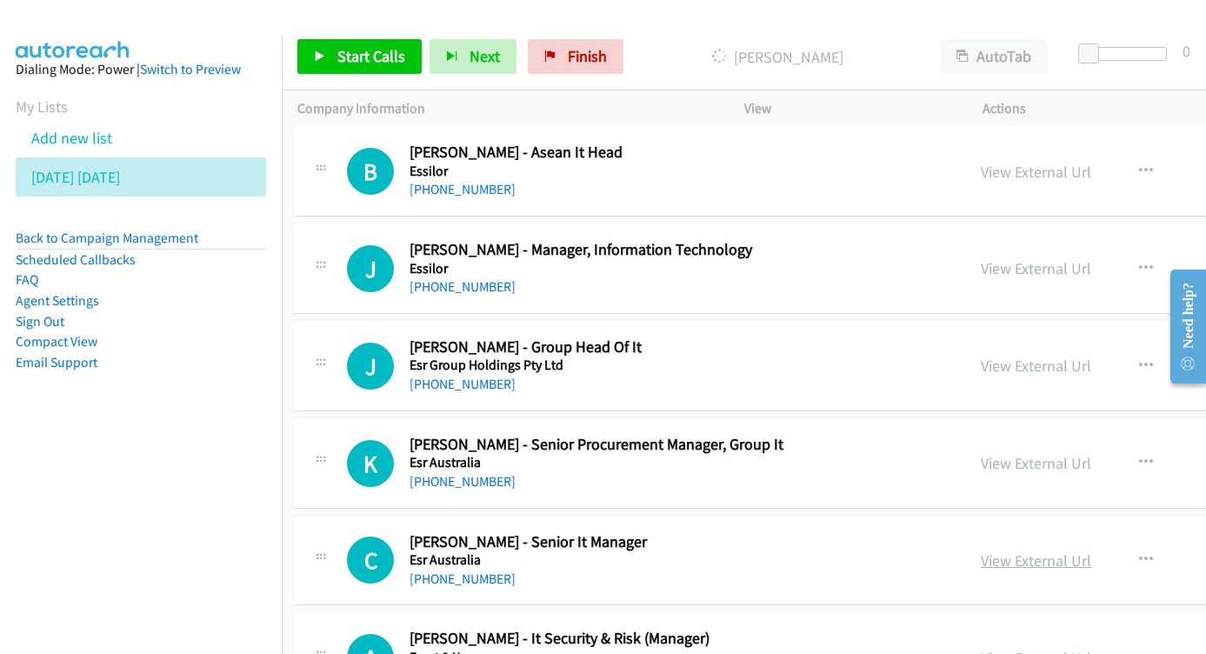
click at [993, 550] on link "View External Url" at bounding box center [1035, 560] width 110 height 20
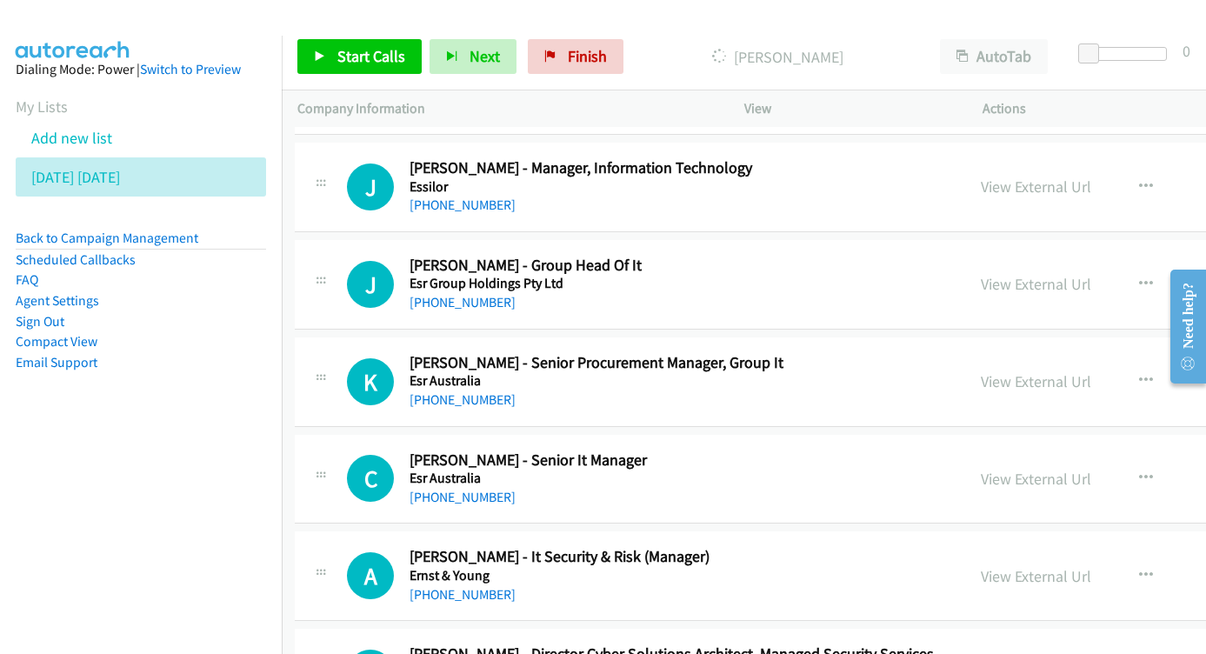
scroll to position [21544, 3]
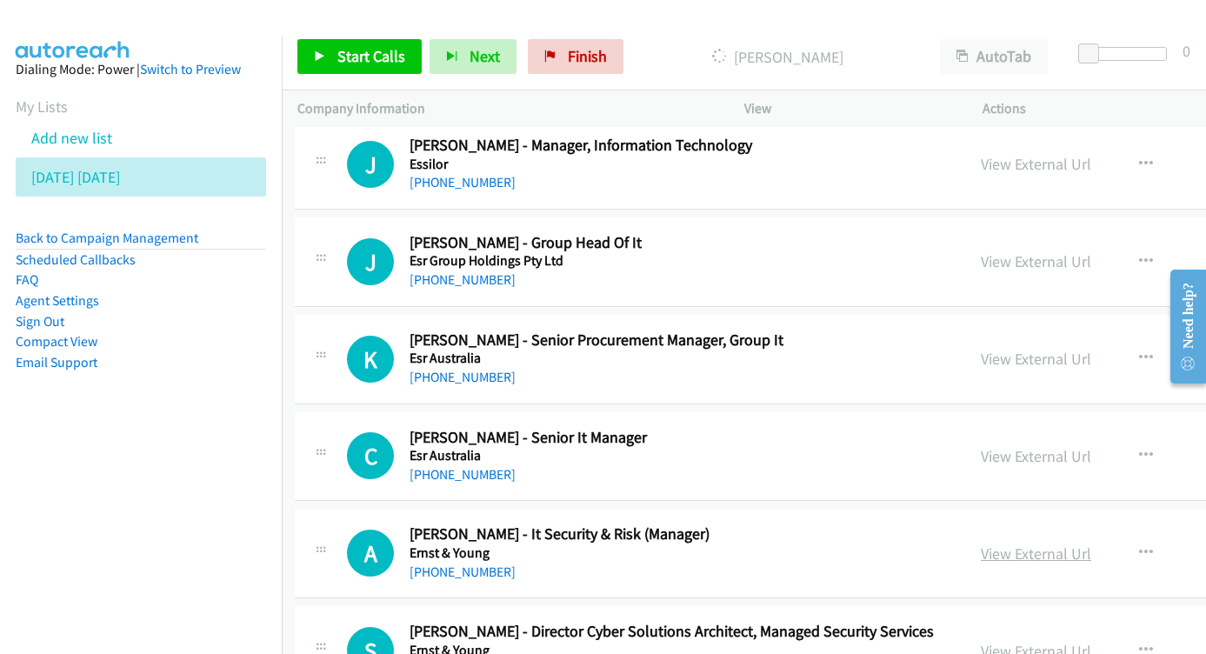
click at [980, 543] on link "View External Url" at bounding box center [1035, 553] width 110 height 20
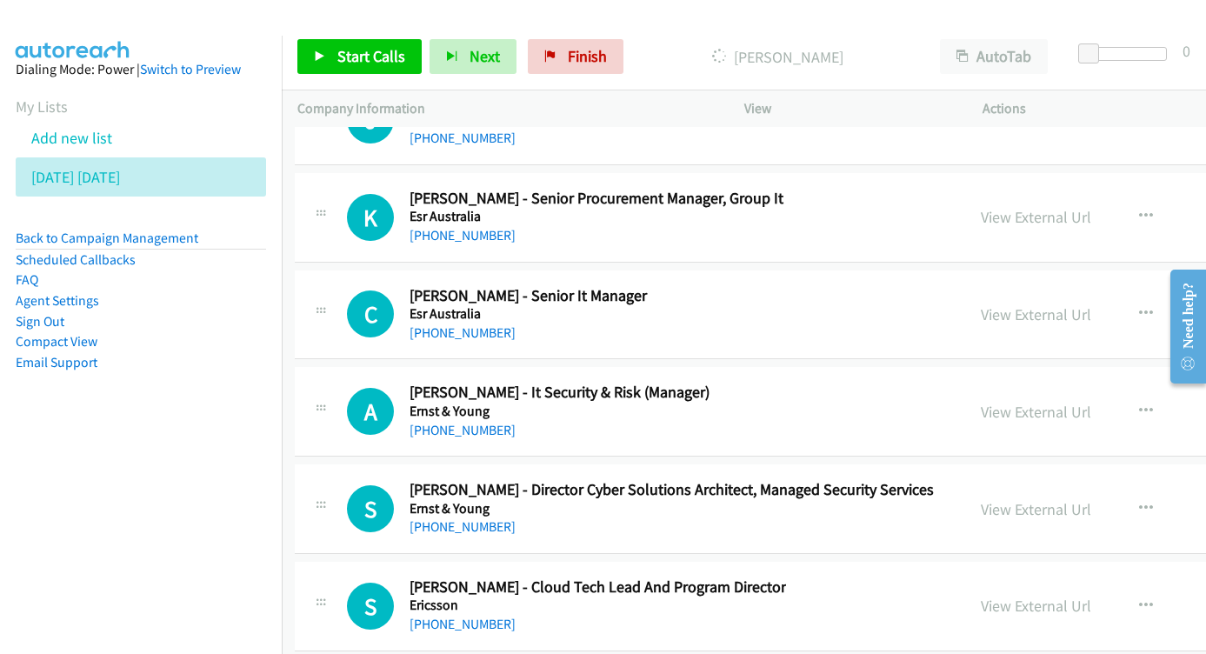
scroll to position [21677, 3]
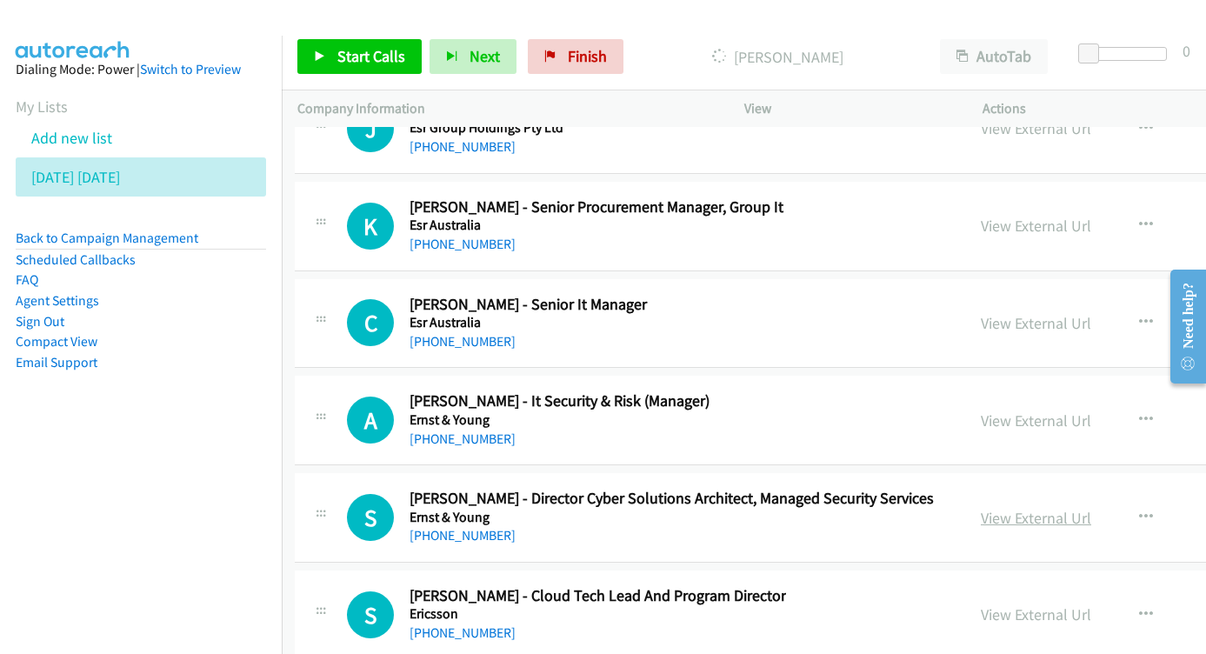
click at [980, 508] on link "View External Url" at bounding box center [1035, 518] width 110 height 20
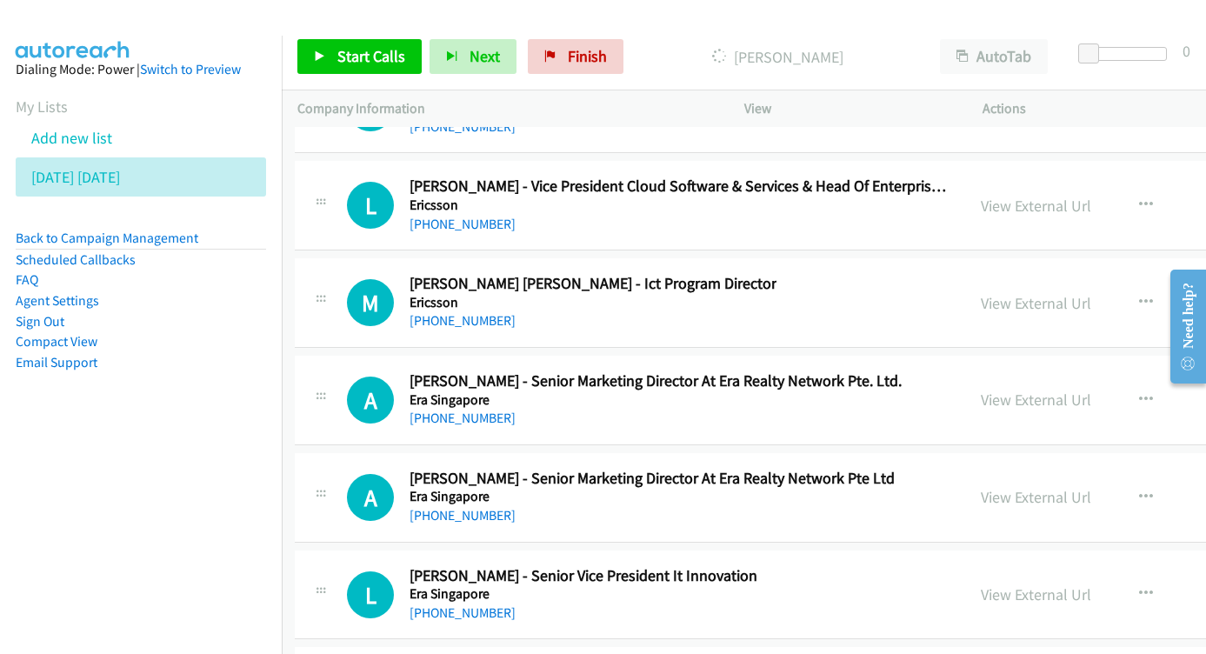
scroll to position [22381, 3]
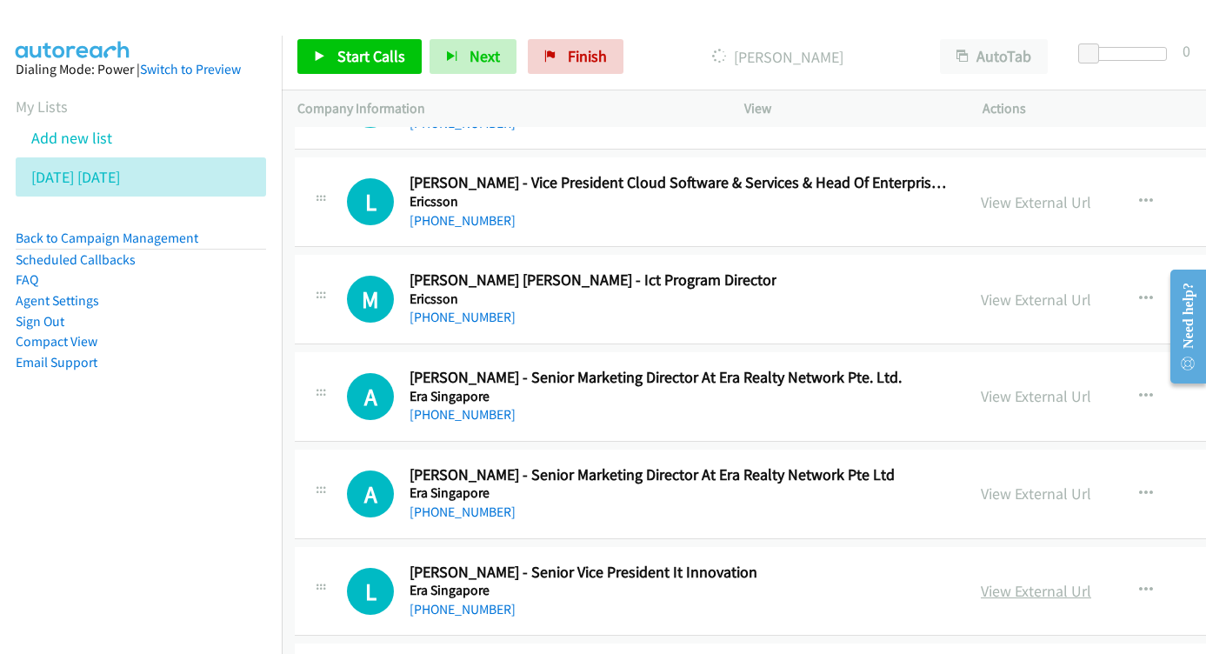
click at [980, 581] on link "View External Url" at bounding box center [1035, 591] width 110 height 20
